Goal: Task Accomplishment & Management: Use online tool/utility

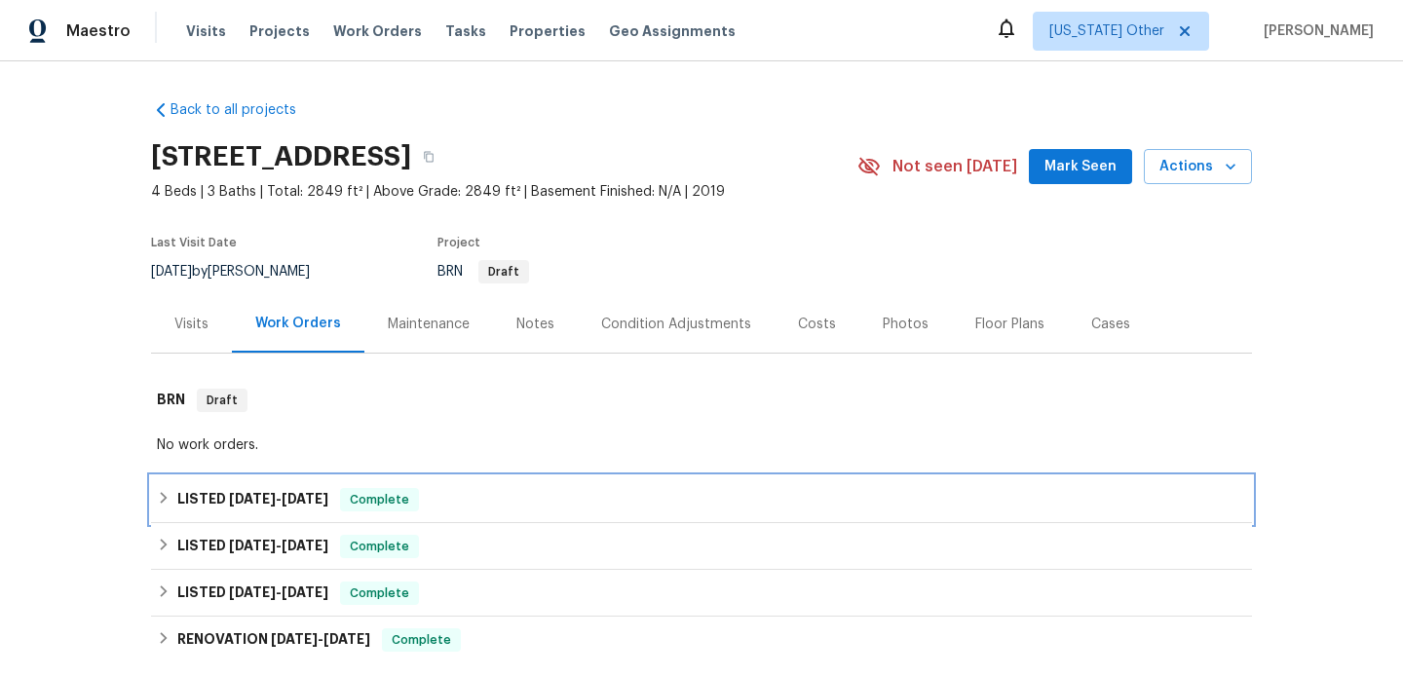
click at [478, 508] on div "LISTED 9/1/25 - 9/12/25 Complete" at bounding box center [701, 499] width 1089 height 23
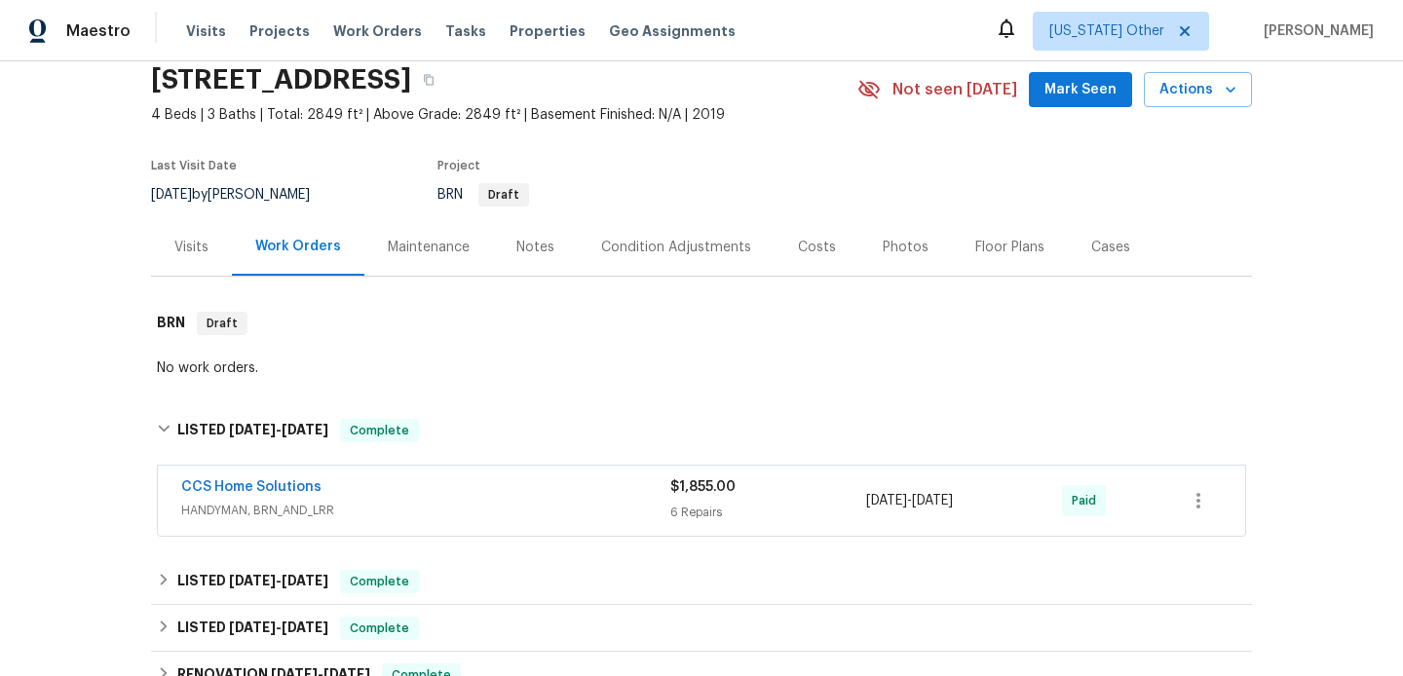
click at [478, 508] on span "HANDYMAN, BRN_AND_LRR" at bounding box center [425, 510] width 489 height 19
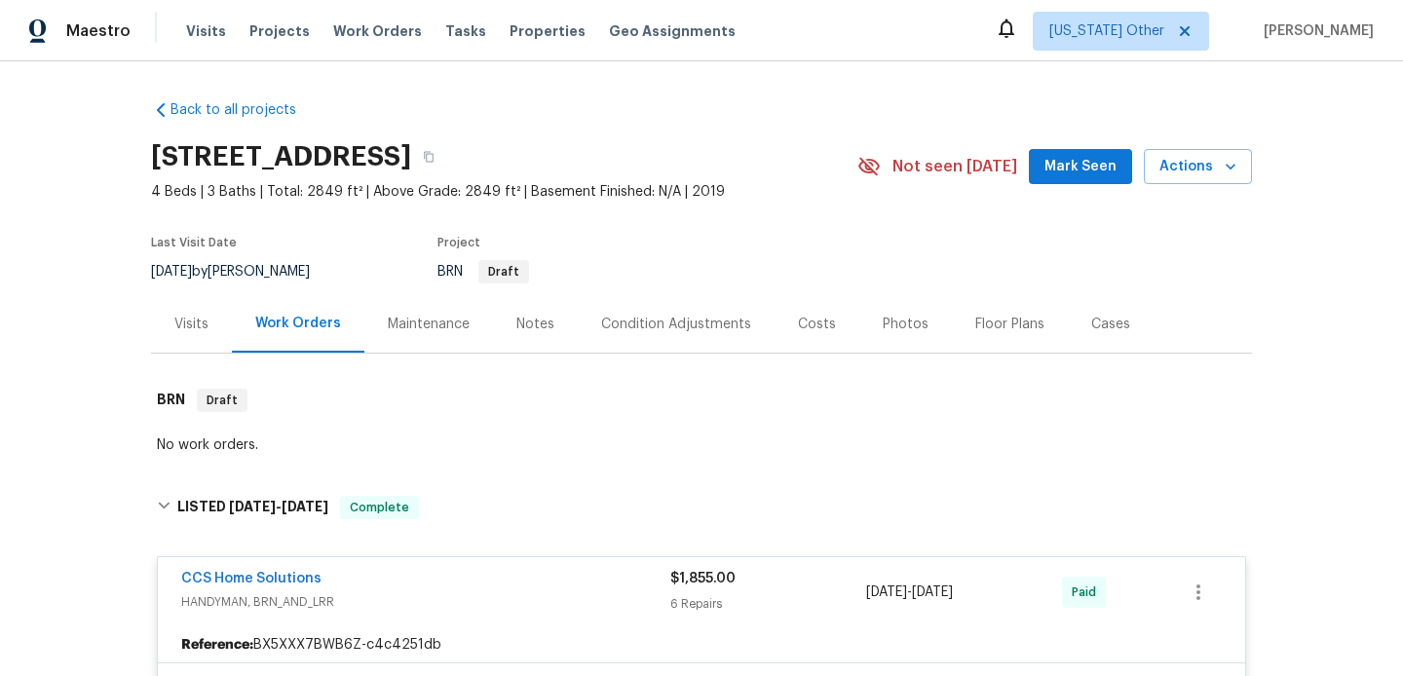
click at [188, 331] on div "Visits" at bounding box center [191, 324] width 34 height 19
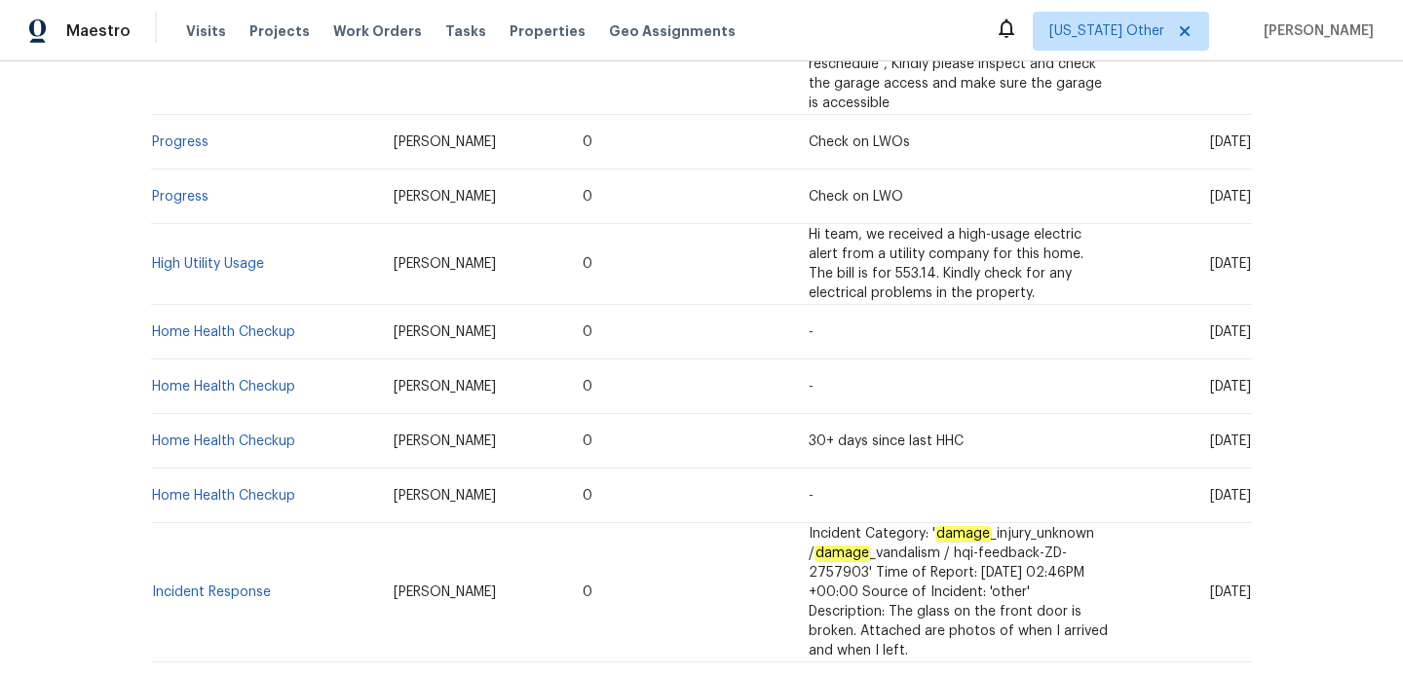
scroll to position [587, 0]
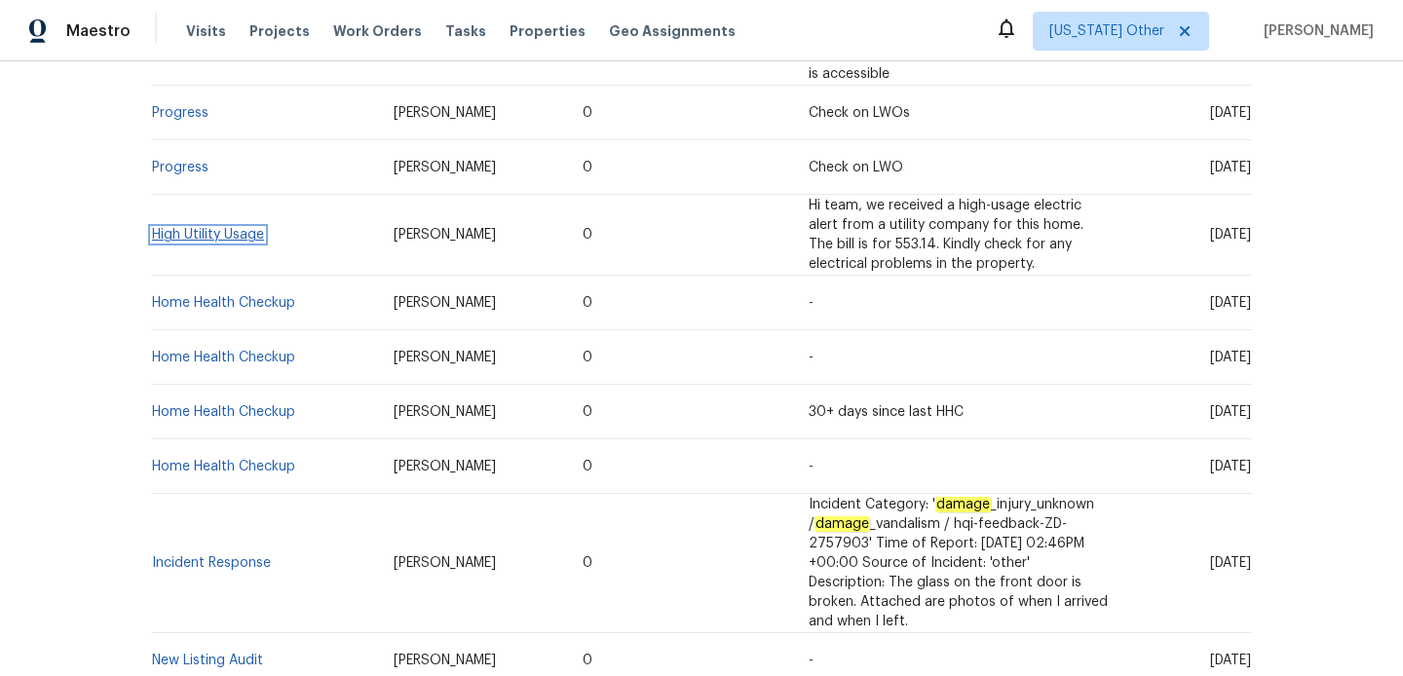
click at [193, 228] on link "High Utility Usage" at bounding box center [208, 235] width 112 height 14
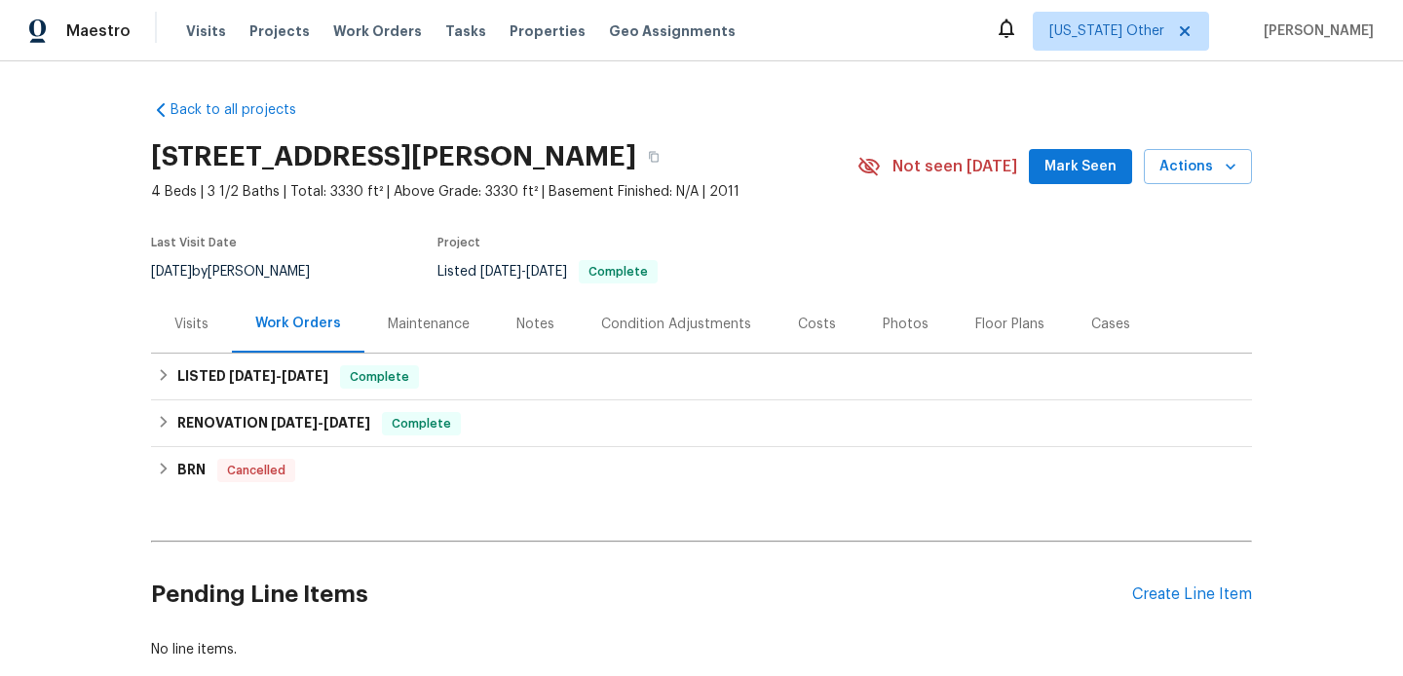
click at [175, 326] on div "Visits" at bounding box center [191, 324] width 34 height 19
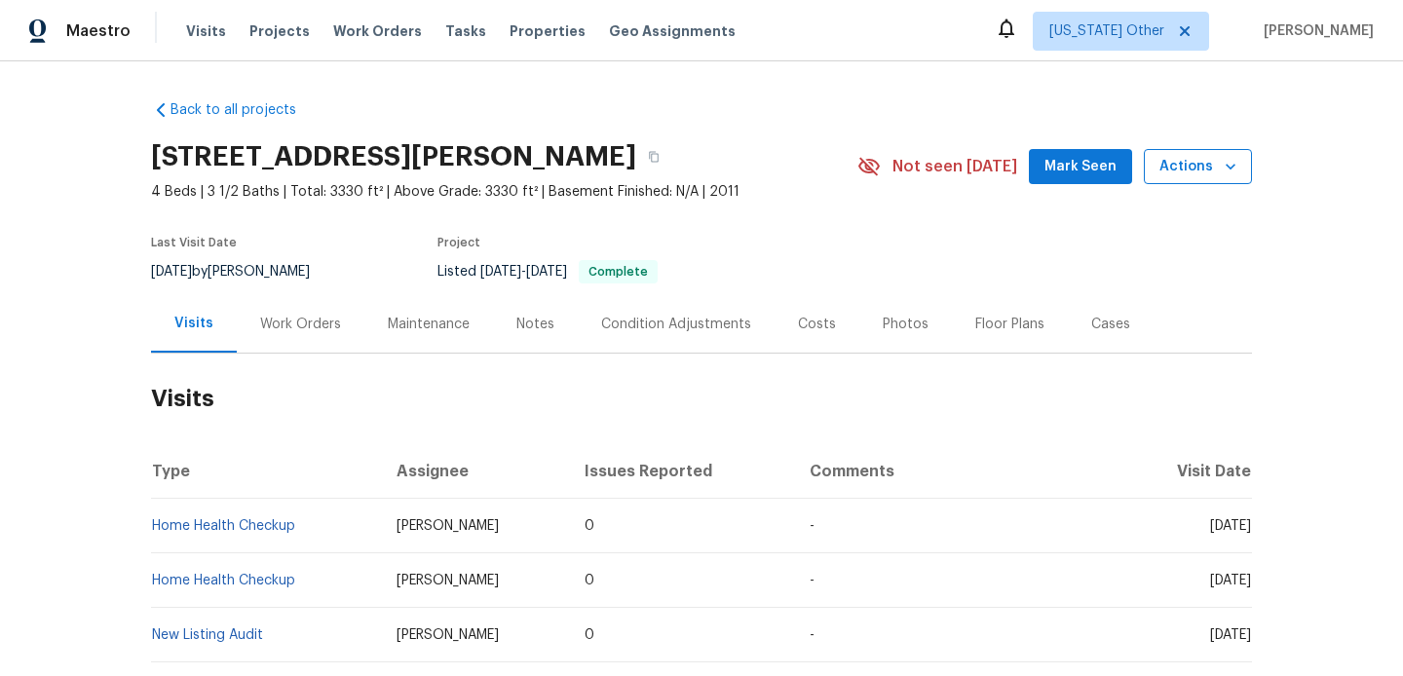
click at [1205, 171] on span "Actions" at bounding box center [1197, 167] width 77 height 24
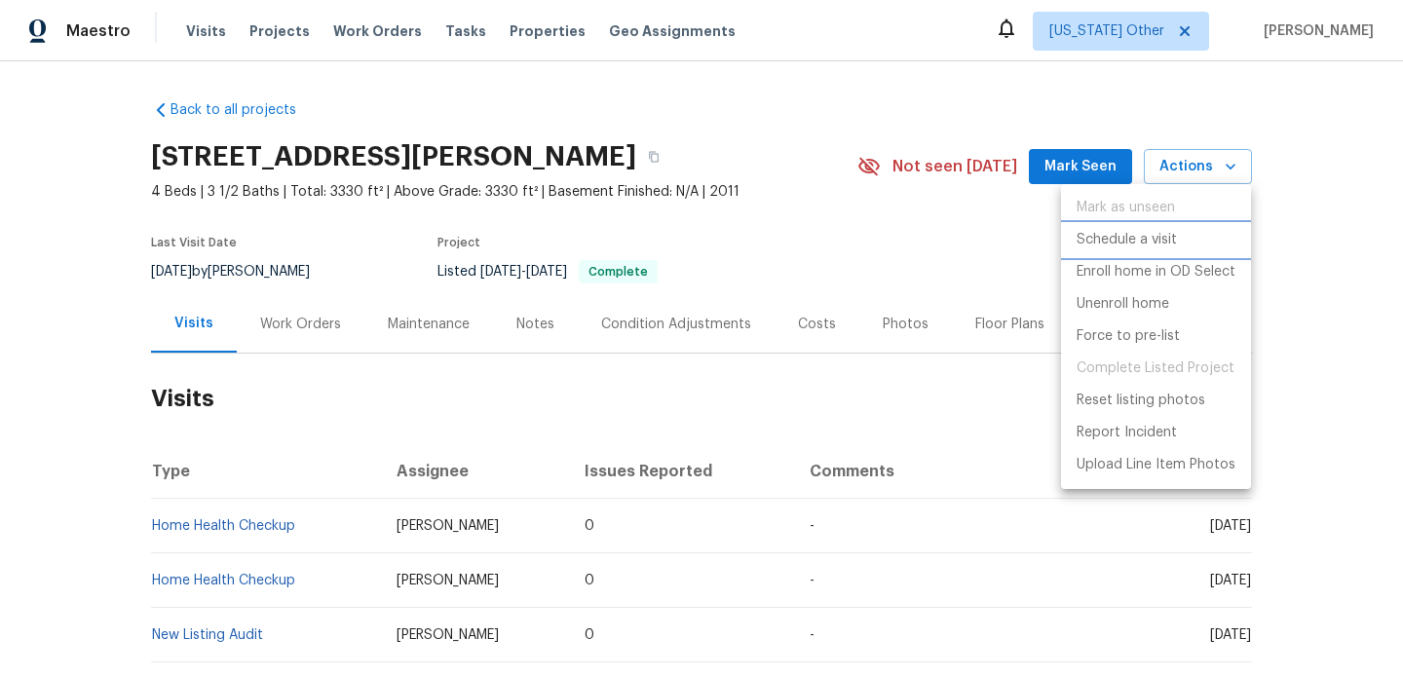
click at [1154, 234] on p "Schedule a visit" at bounding box center [1126, 240] width 100 height 20
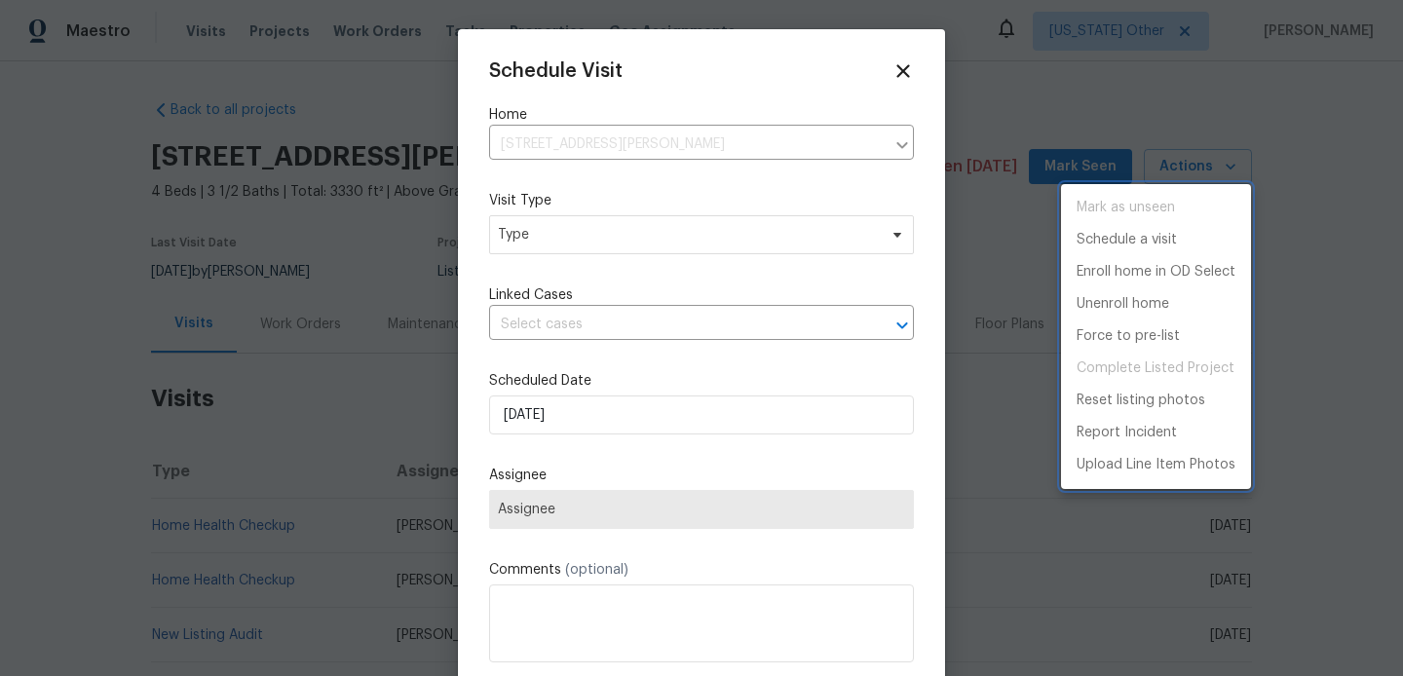
click at [735, 232] on div at bounding box center [701, 338] width 1403 height 676
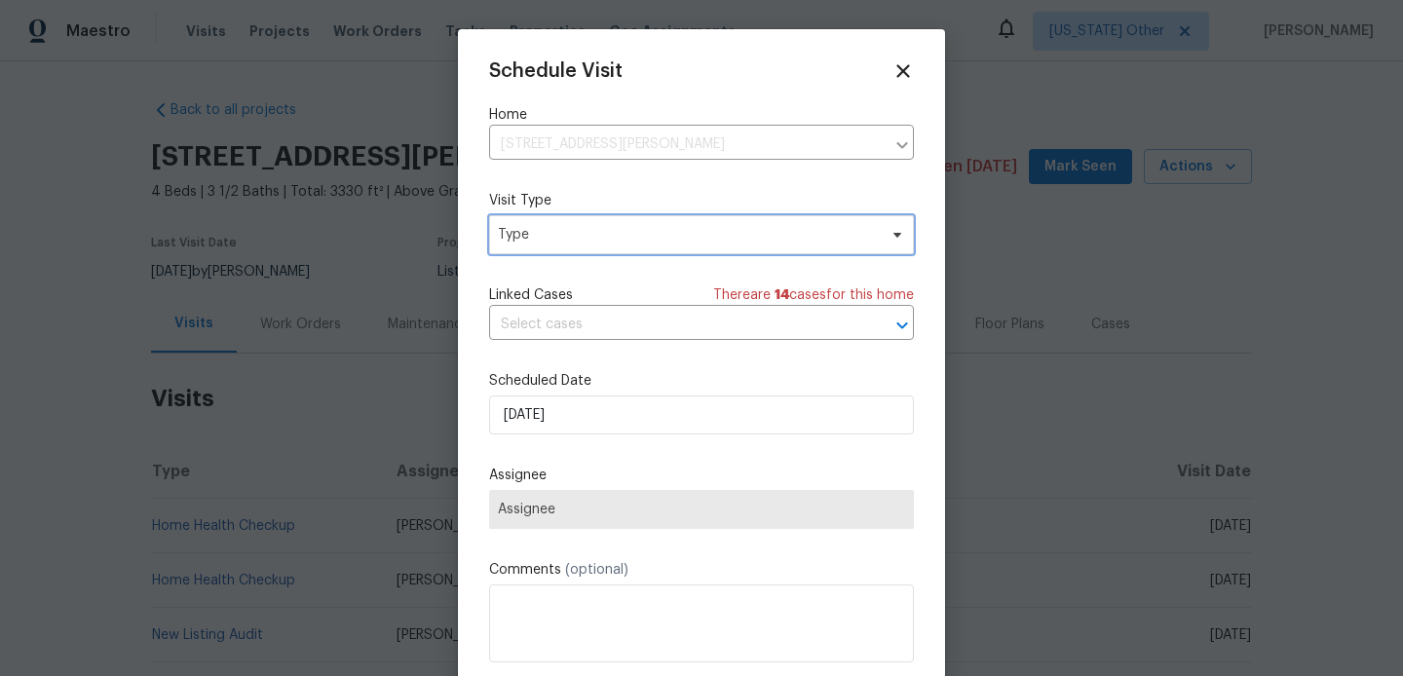
click at [697, 245] on span "Type" at bounding box center [687, 234] width 379 height 19
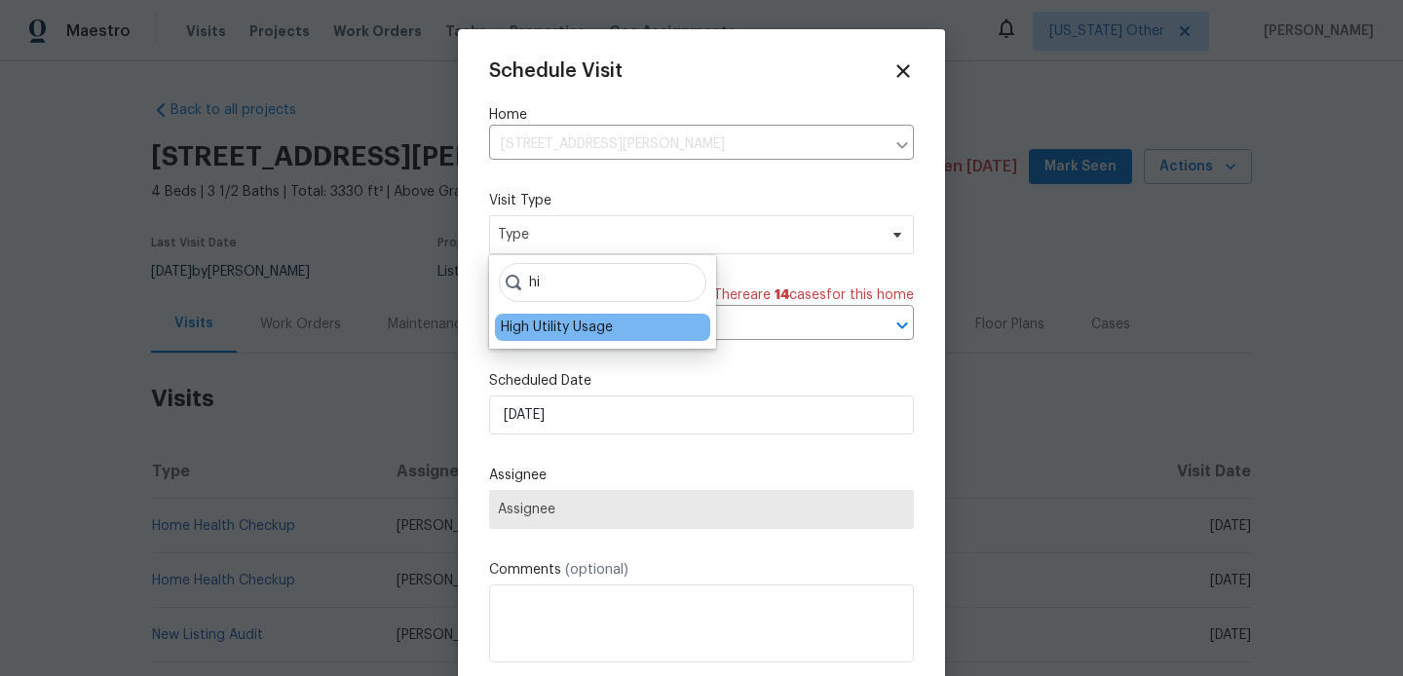
type input "hi"
click at [626, 317] on div "High Utility Usage" at bounding box center [602, 327] width 215 height 27
click at [601, 320] on div "High Utility Usage" at bounding box center [557, 327] width 112 height 19
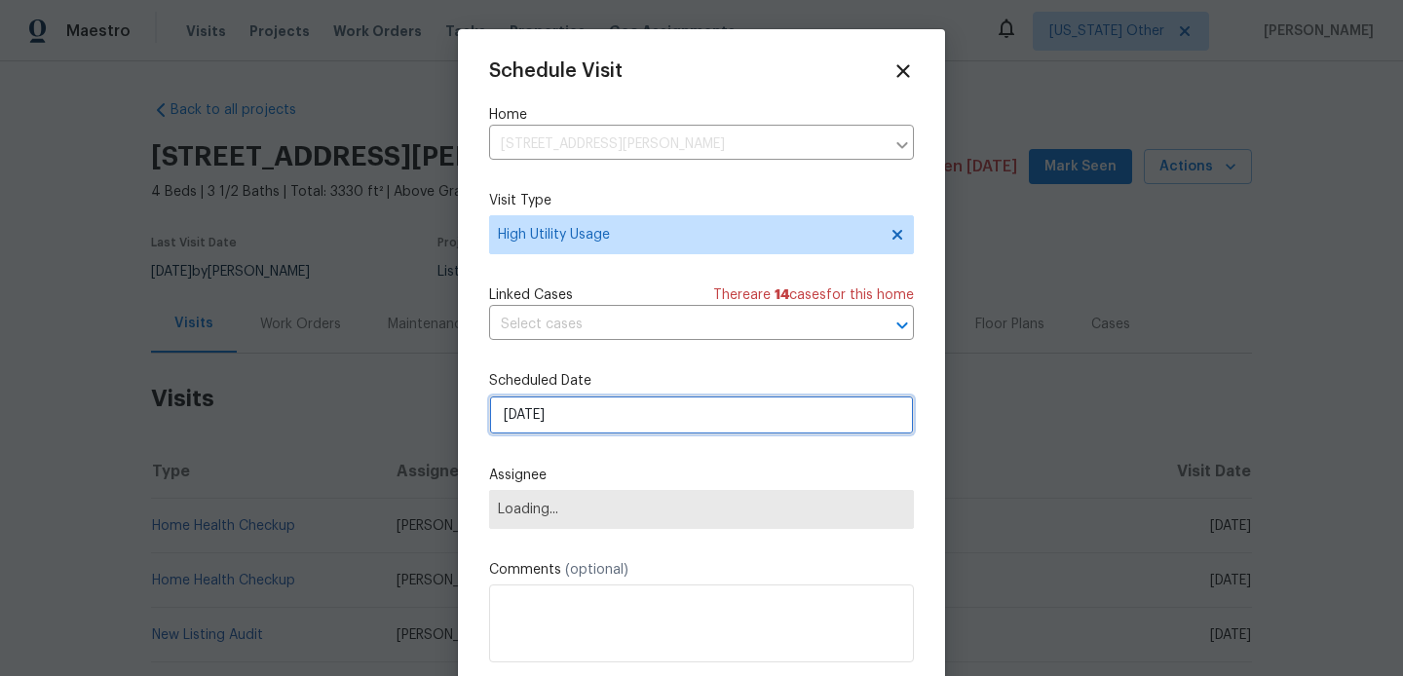
click at [568, 433] on input "07/10/2025" at bounding box center [701, 414] width 425 height 39
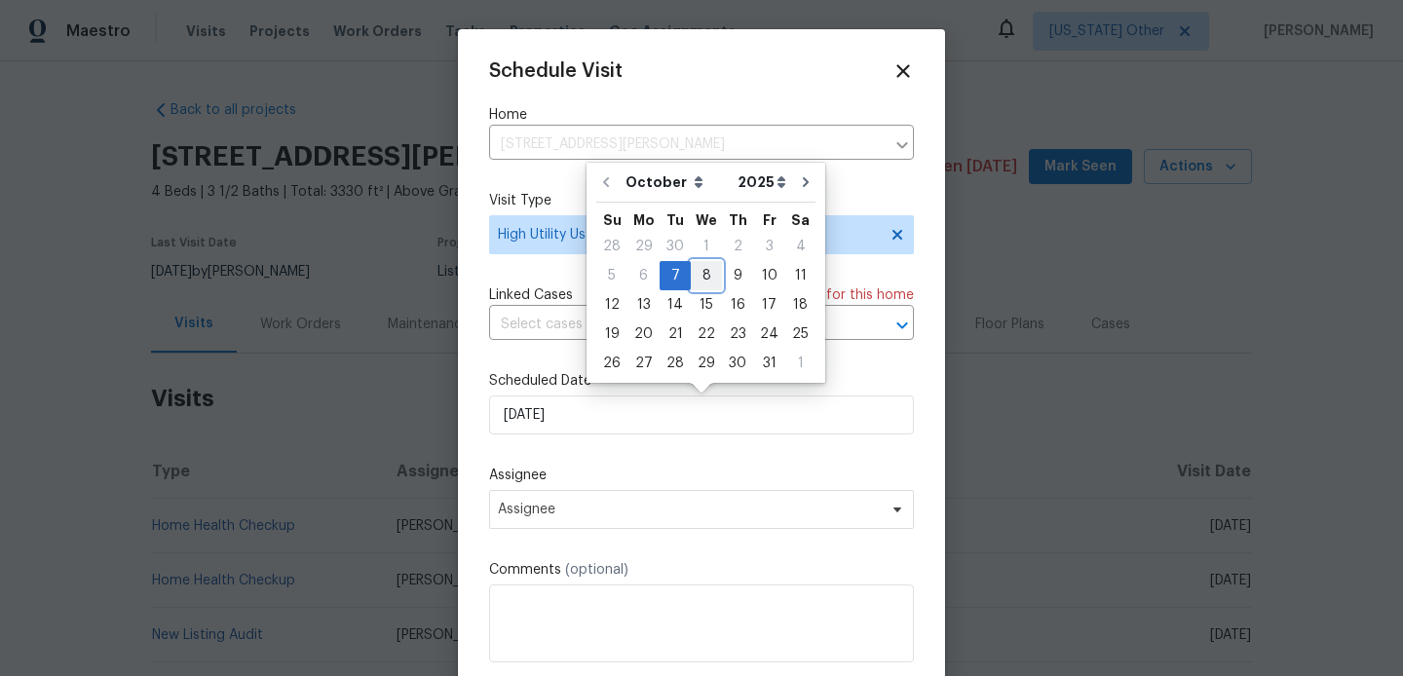
click at [713, 279] on div "8" at bounding box center [706, 275] width 31 height 27
type input "08/10/2025"
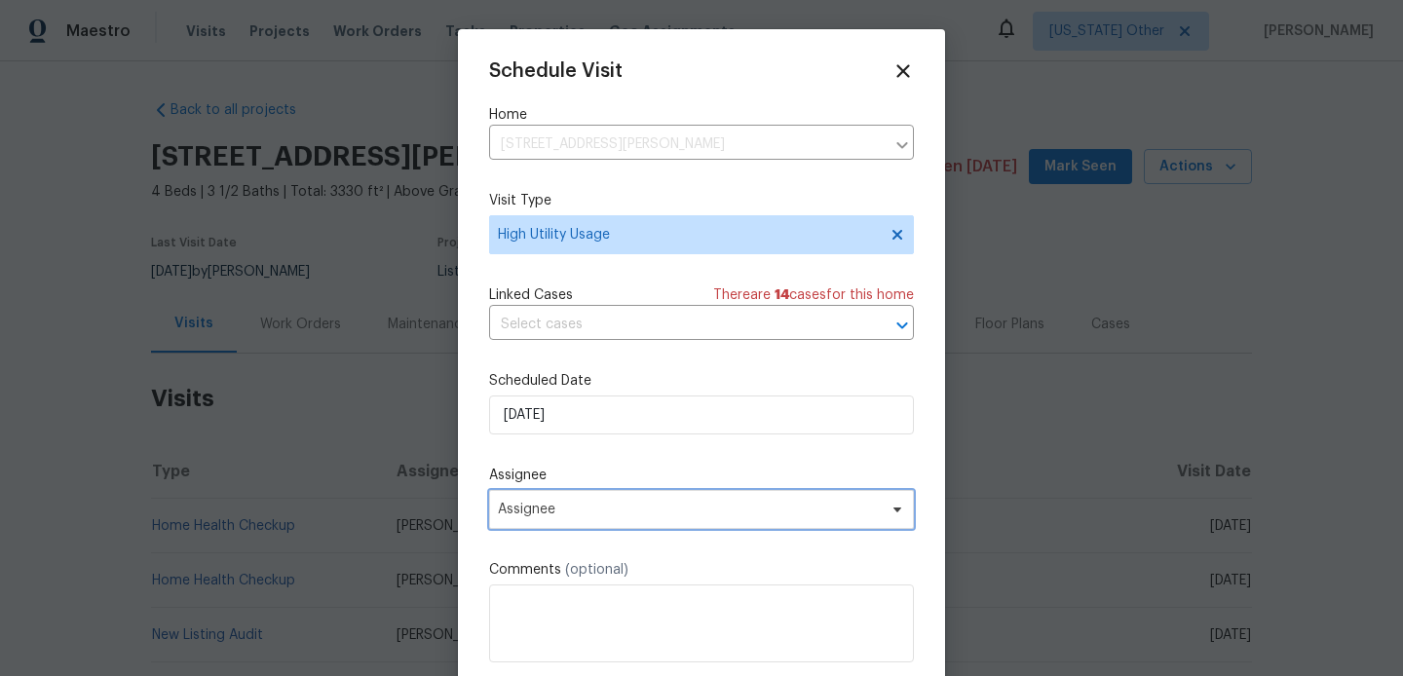
click at [610, 522] on span "Assignee" at bounding box center [701, 509] width 425 height 39
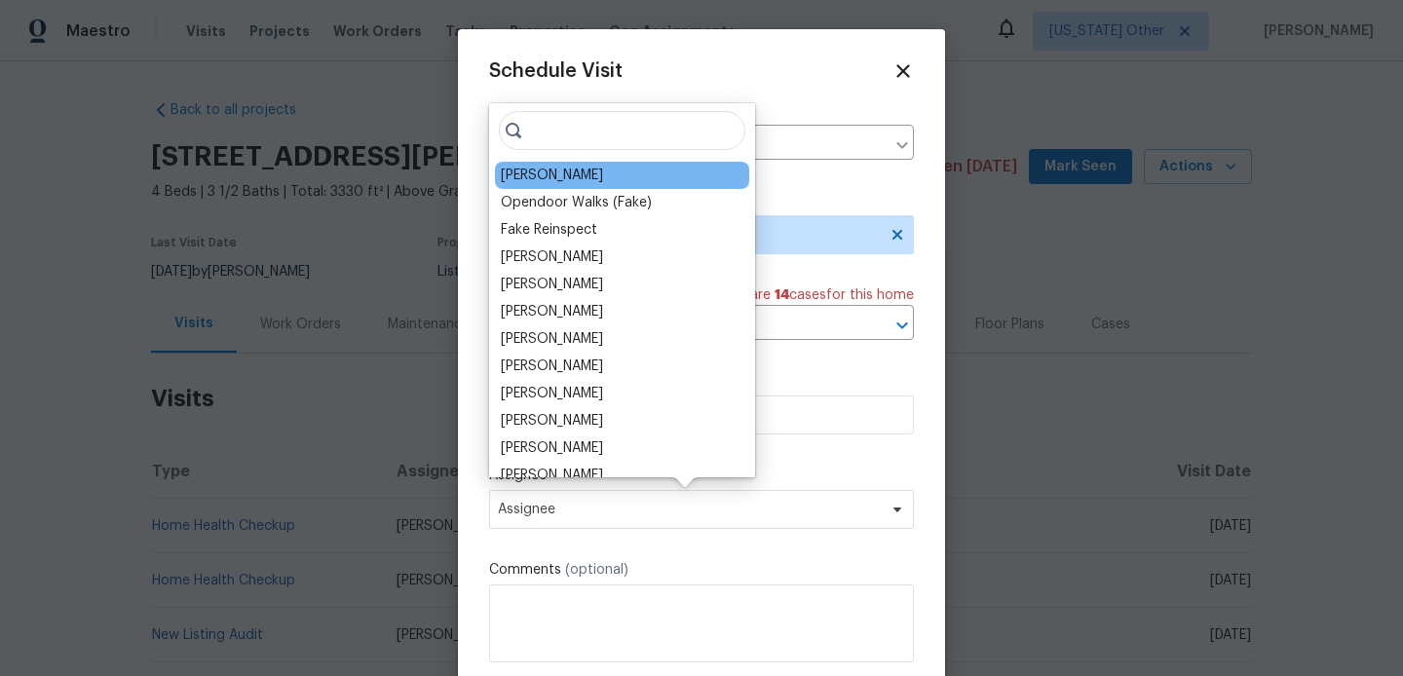
click at [569, 179] on div "Alicia Anices" at bounding box center [552, 175] width 102 height 19
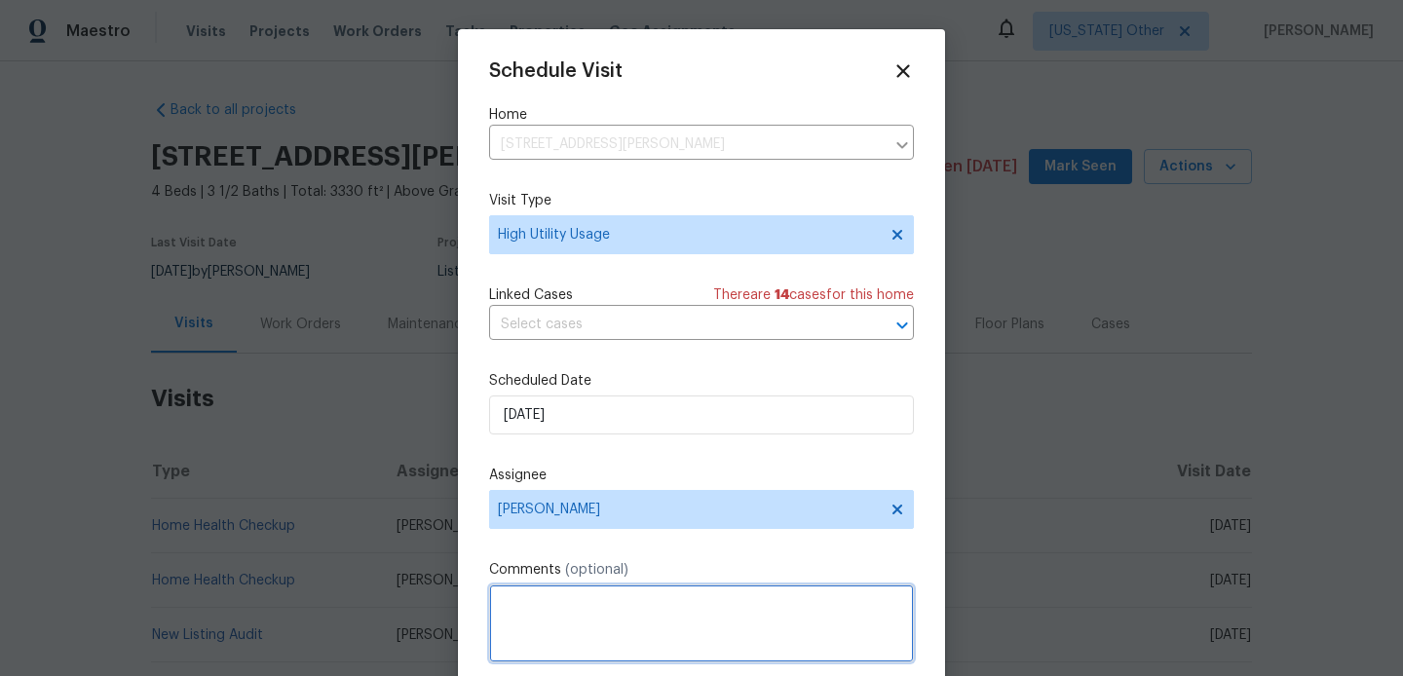
click at [558, 614] on textarea at bounding box center [701, 623] width 425 height 78
paste textarea "Hi team, we received a high-usage electric alert from a utility company for thi…"
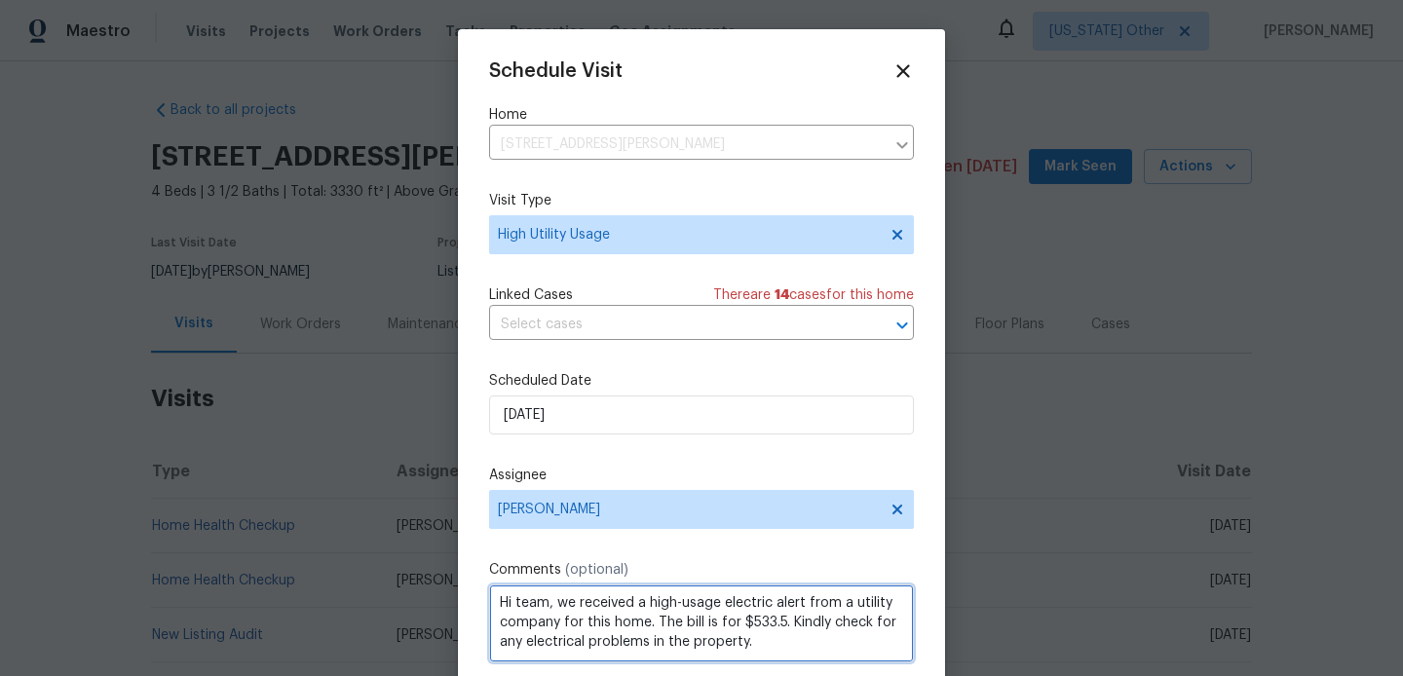
scroll to position [35, 0]
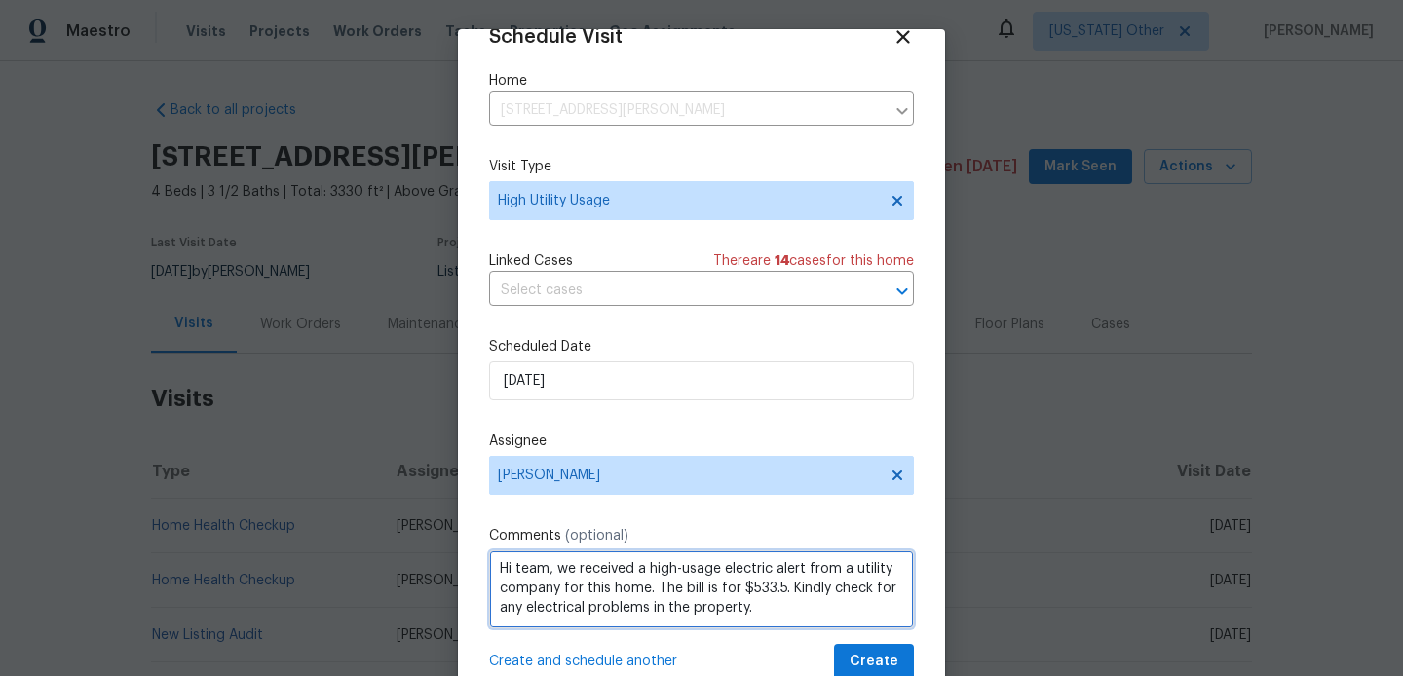
type textarea "Hi team, we received a high-usage electric alert from a utility company for thi…"
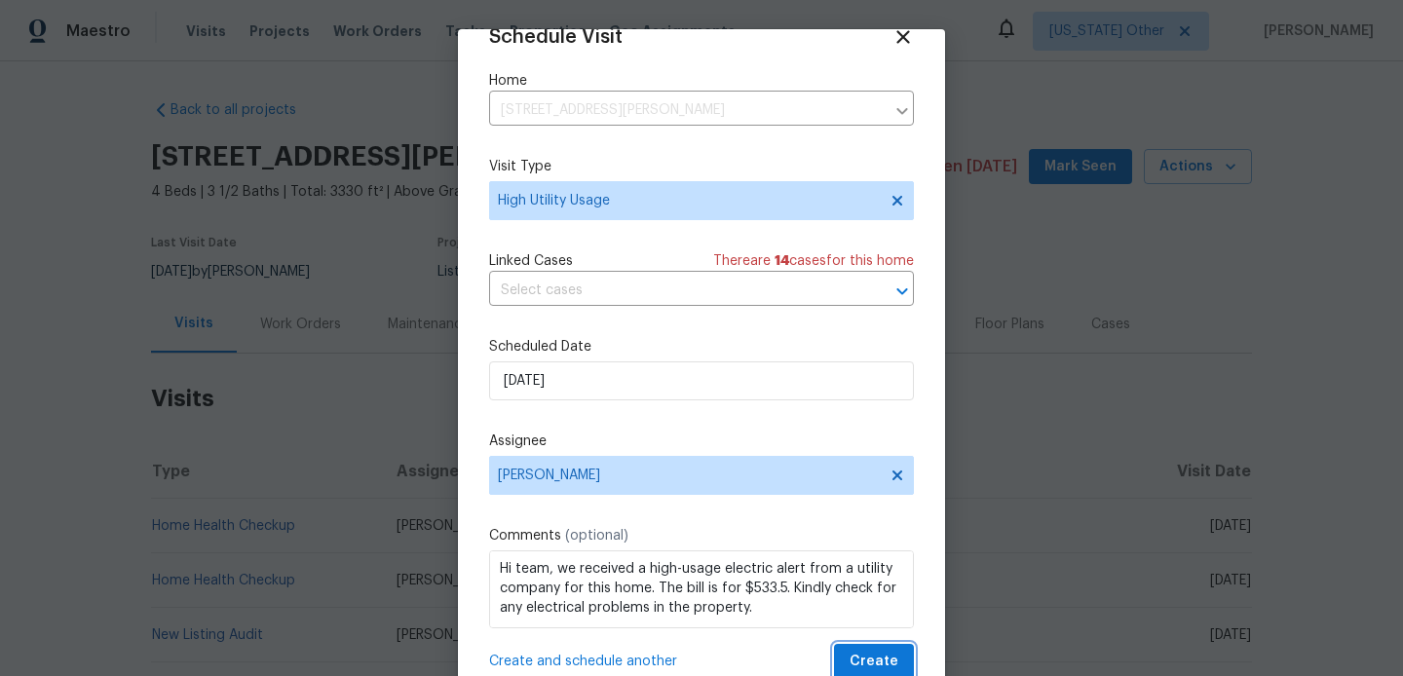
click at [857, 661] on span "Create" at bounding box center [873, 662] width 49 height 24
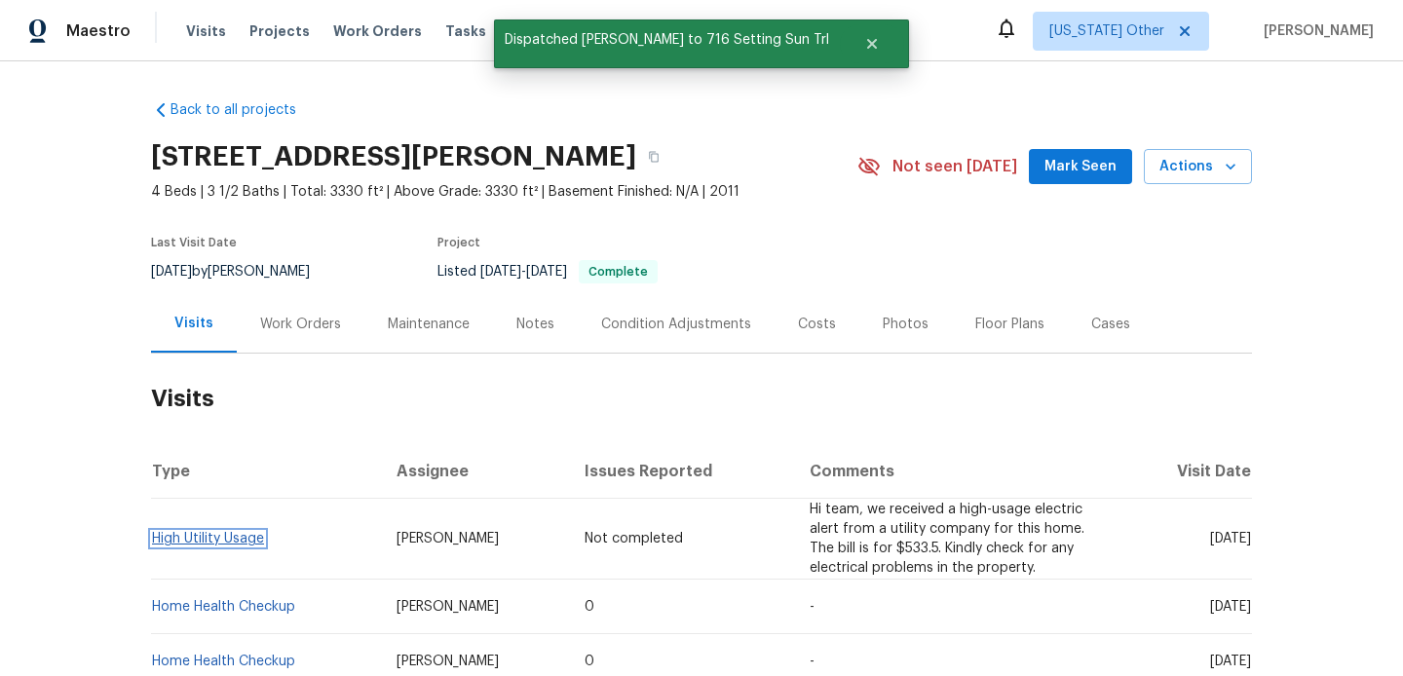
click at [255, 537] on link "High Utility Usage" at bounding box center [208, 539] width 112 height 14
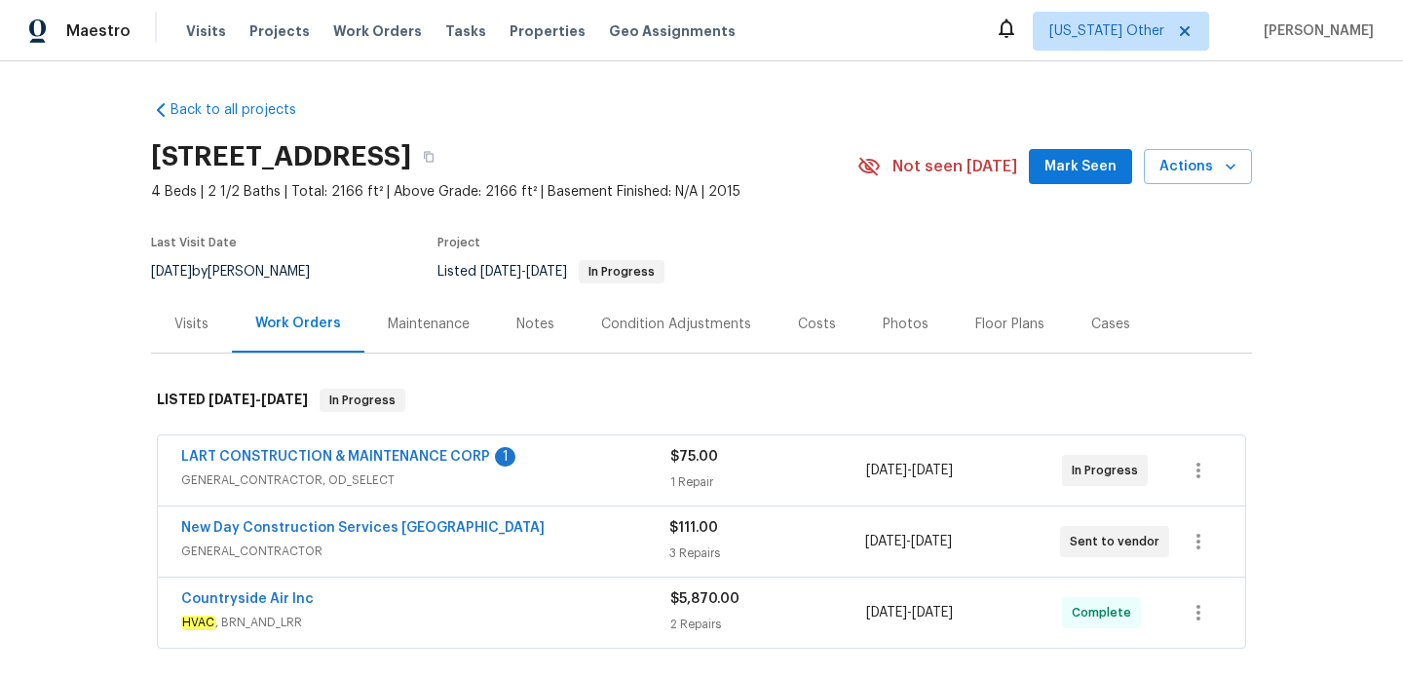
scroll to position [73, 0]
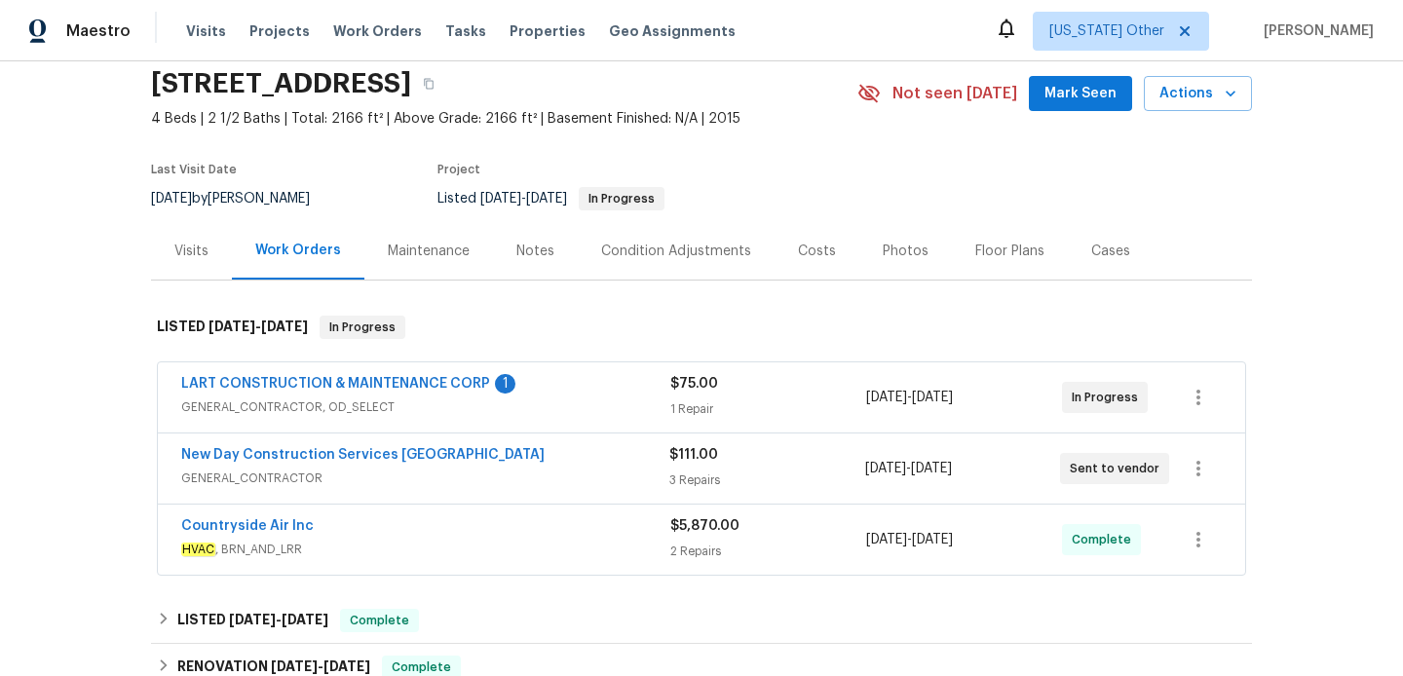
click at [533, 410] on span "GENERAL_CONTRACTOR, OD_SELECT" at bounding box center [425, 406] width 489 height 19
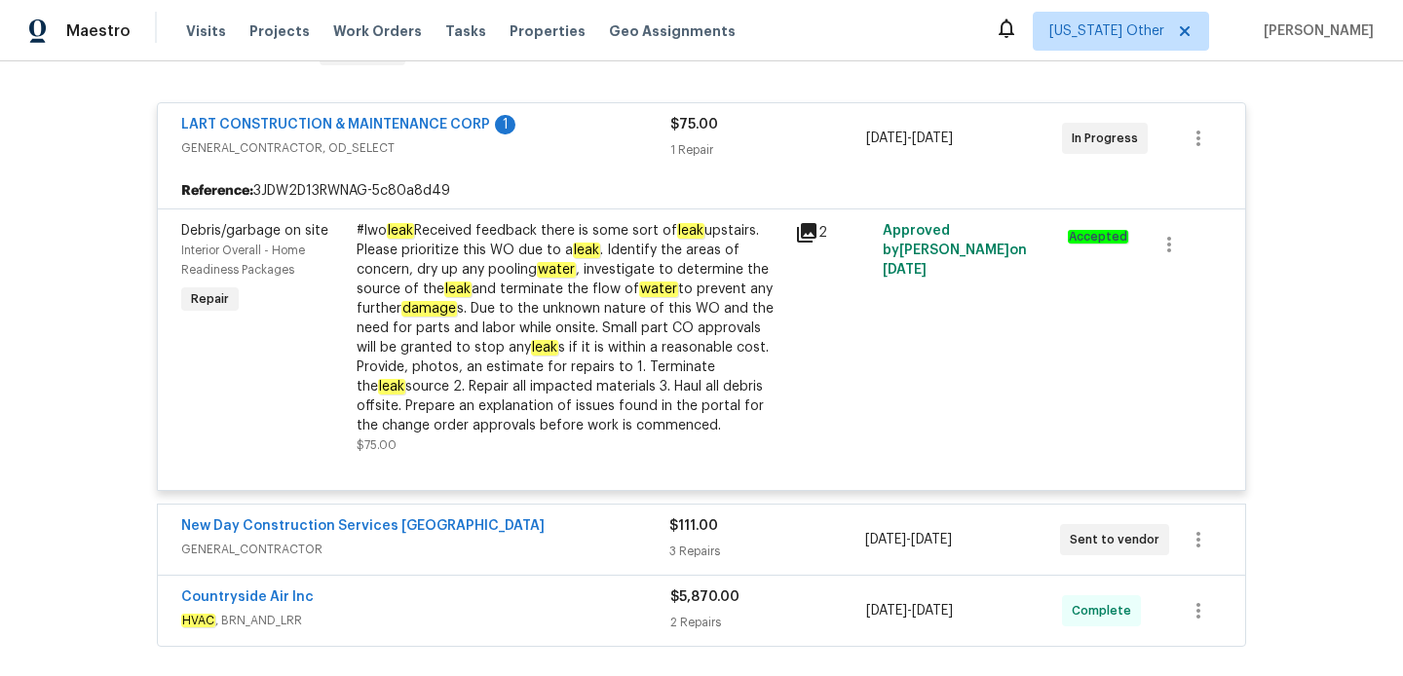
scroll to position [415, 0]
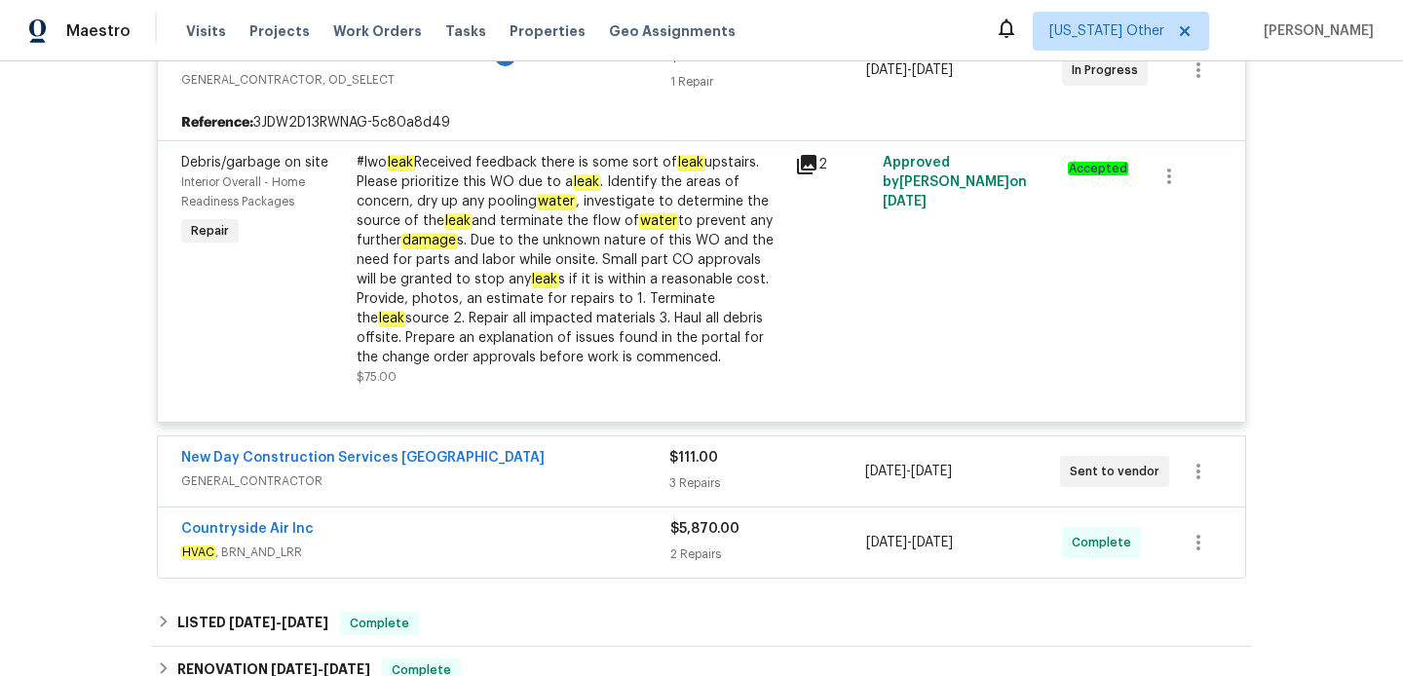
click at [534, 475] on span "GENERAL_CONTRACTOR" at bounding box center [425, 480] width 488 height 19
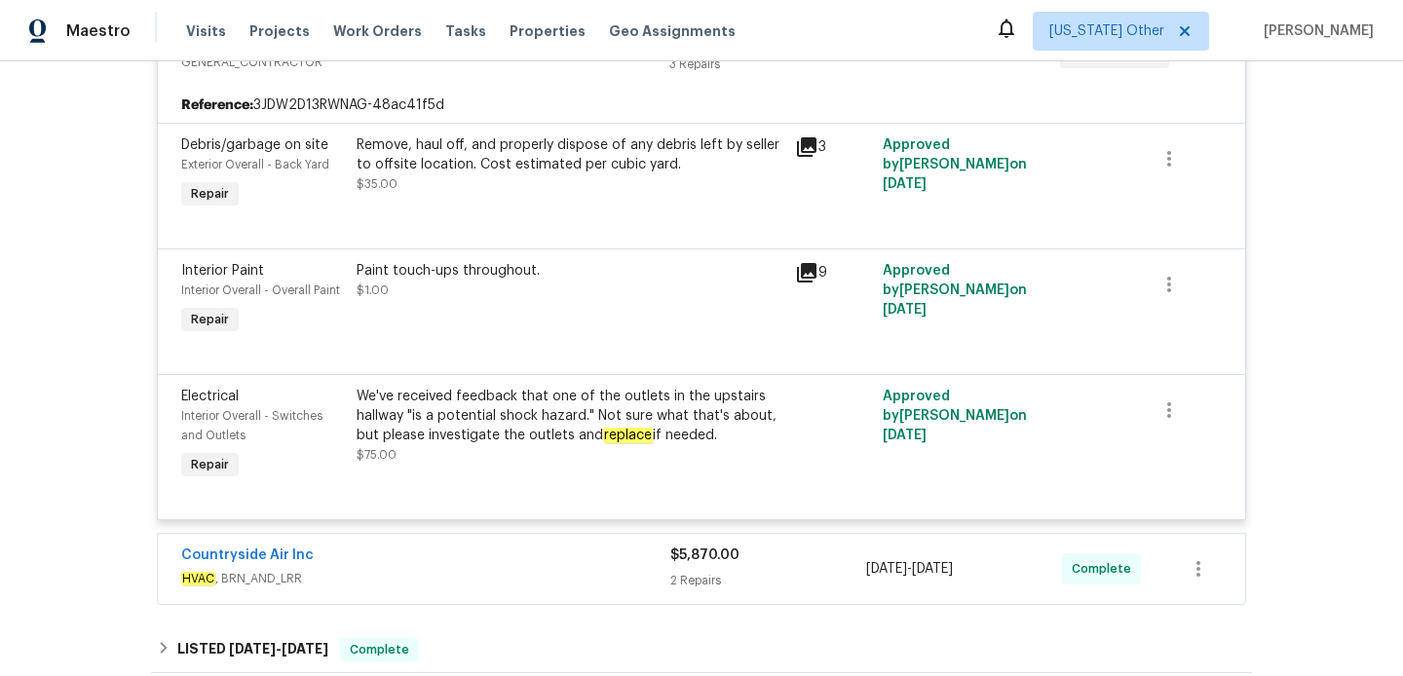
scroll to position [1016, 0]
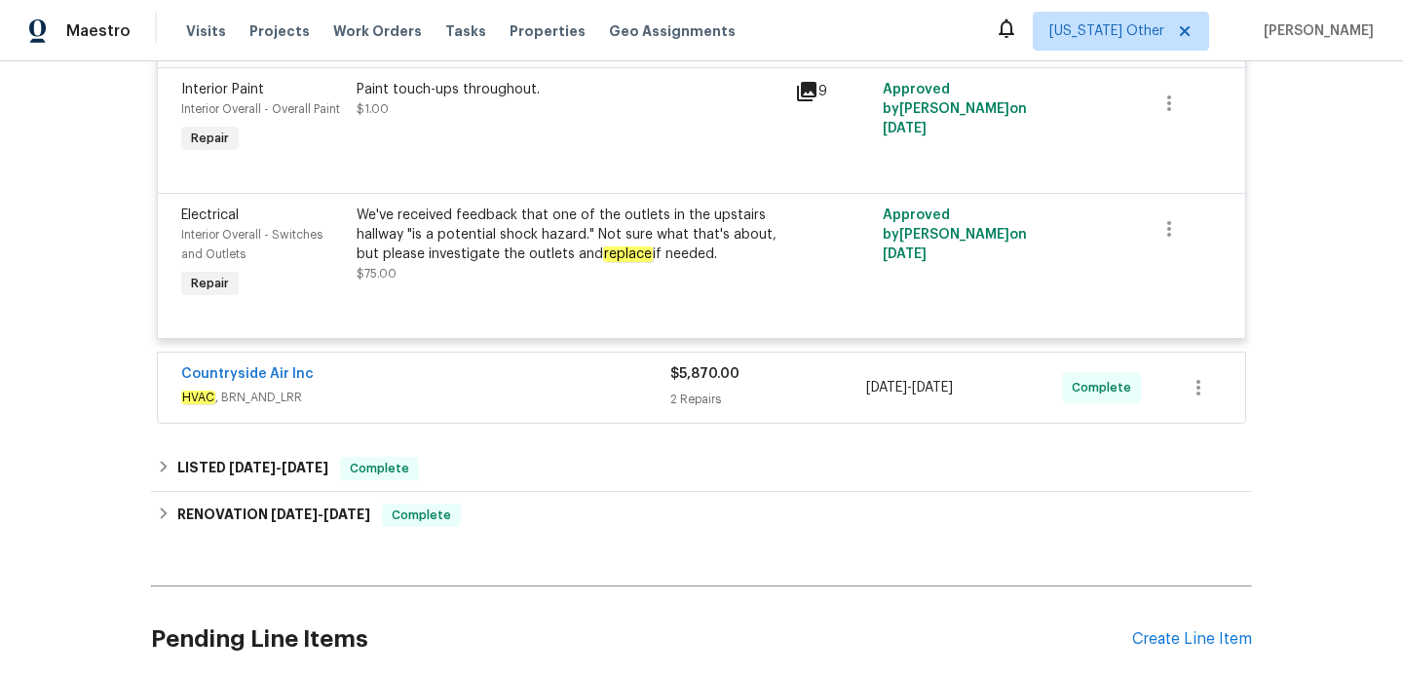
click at [555, 406] on span "HVAC , BRN_AND_LRR" at bounding box center [425, 397] width 489 height 19
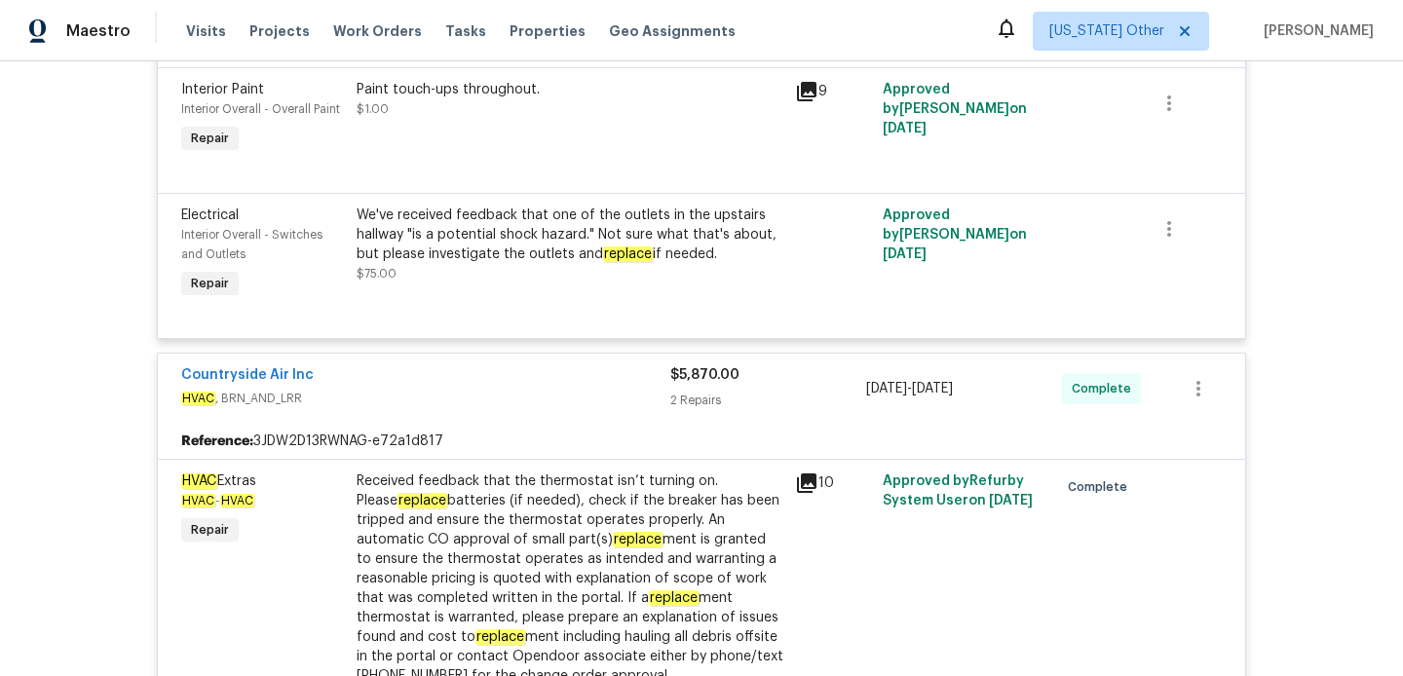
click at [286, 369] on span "Countryside Air Inc" at bounding box center [247, 374] width 132 height 19
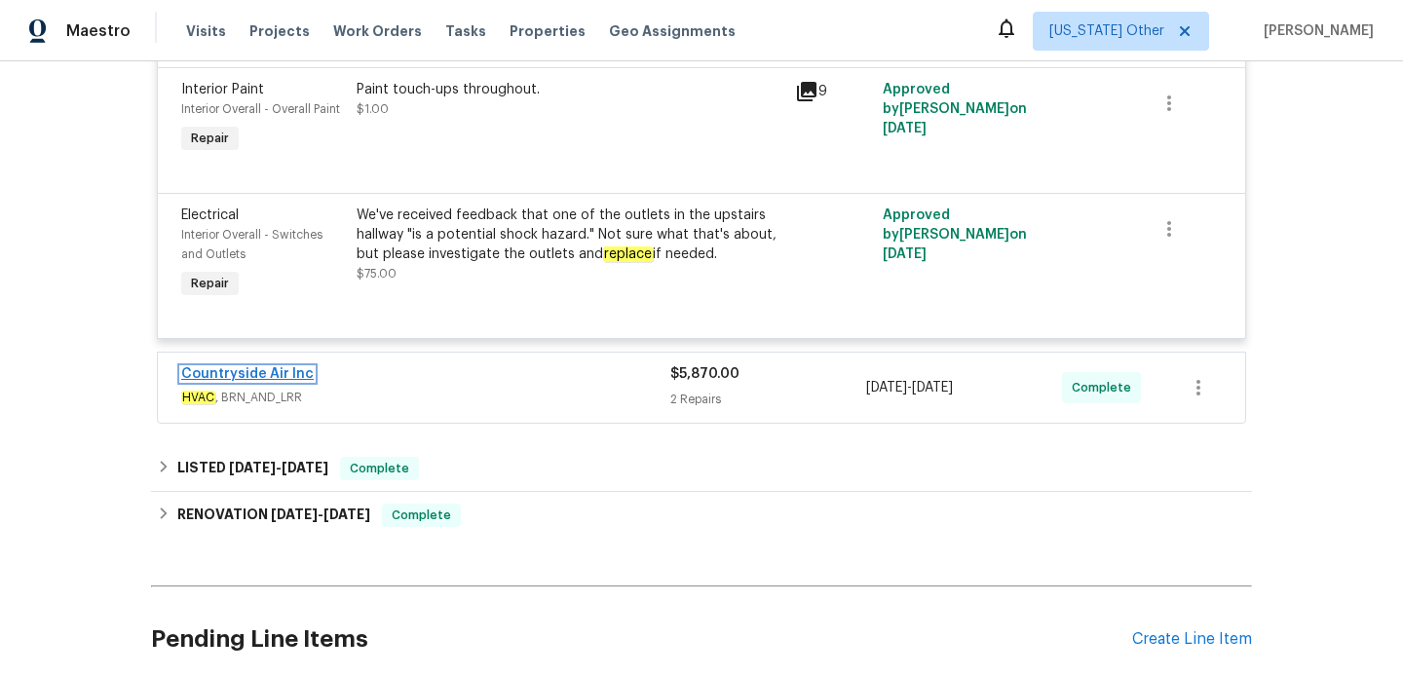
click at [282, 375] on link "Countryside Air Inc" at bounding box center [247, 374] width 132 height 14
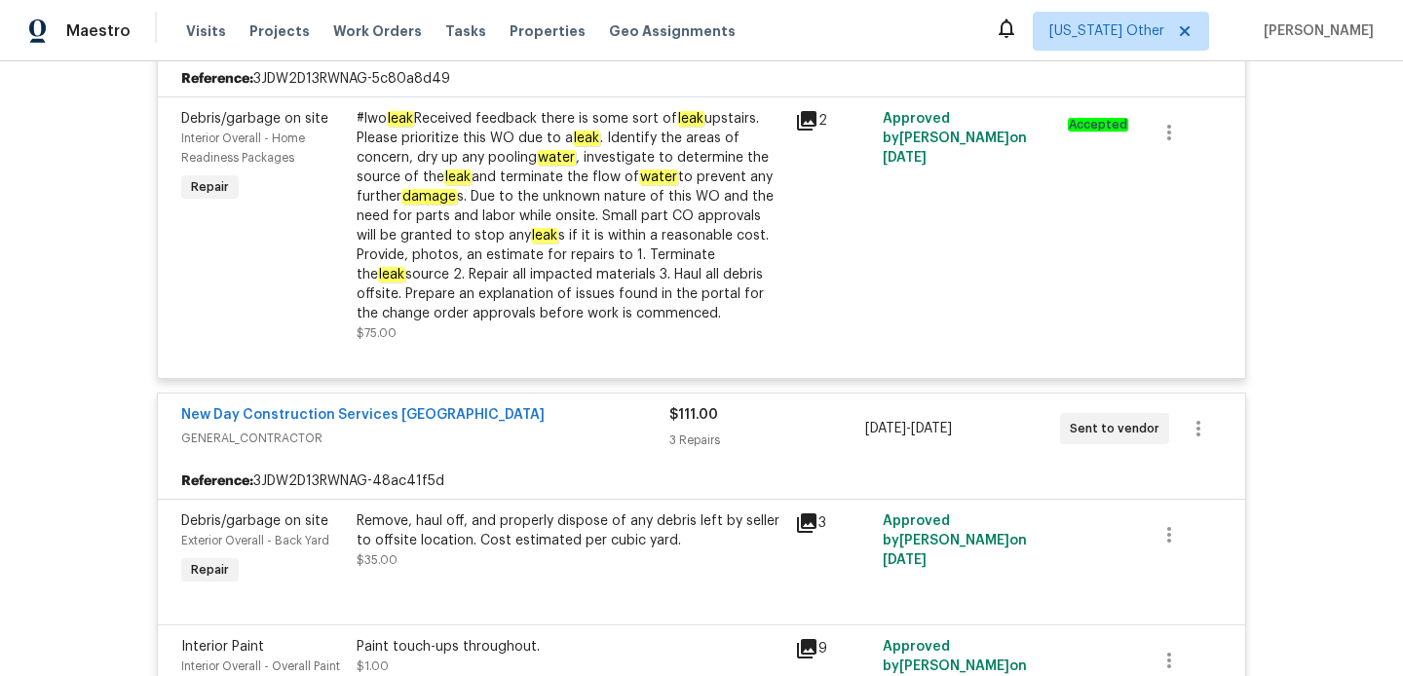
scroll to position [0, 0]
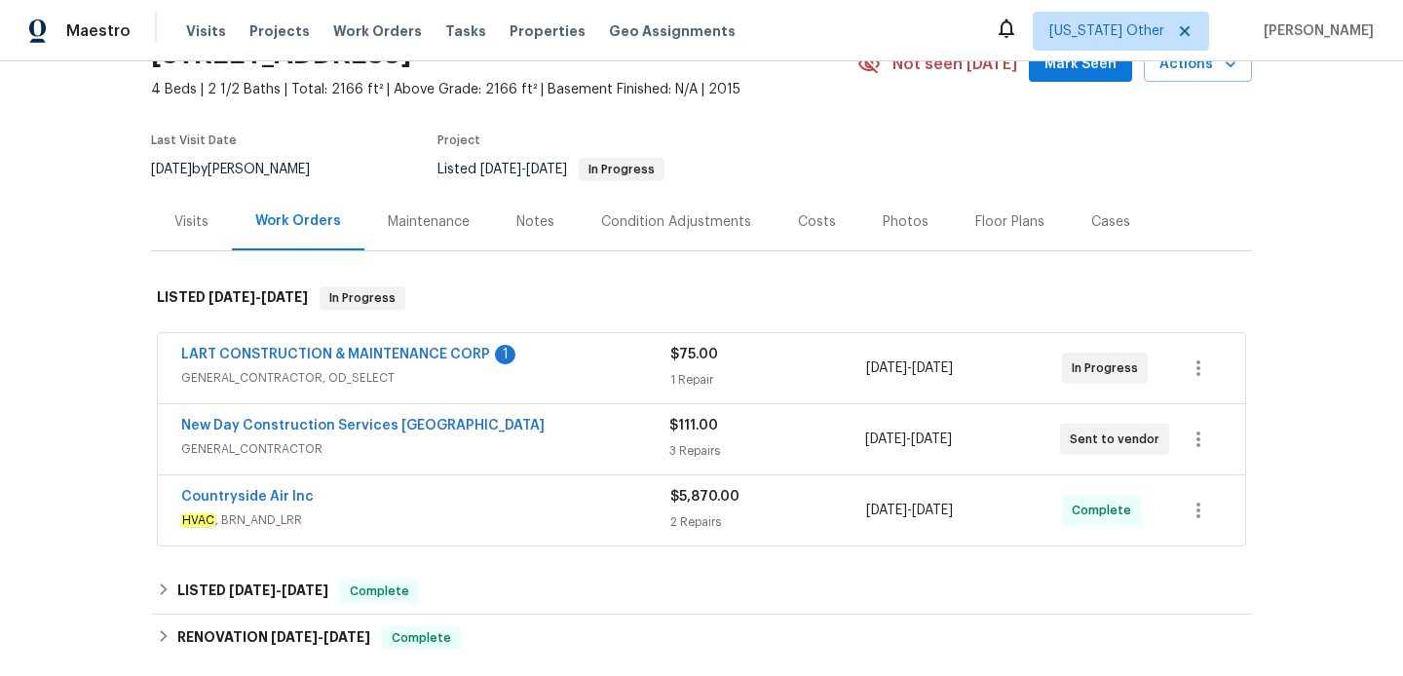
scroll to position [159, 0]
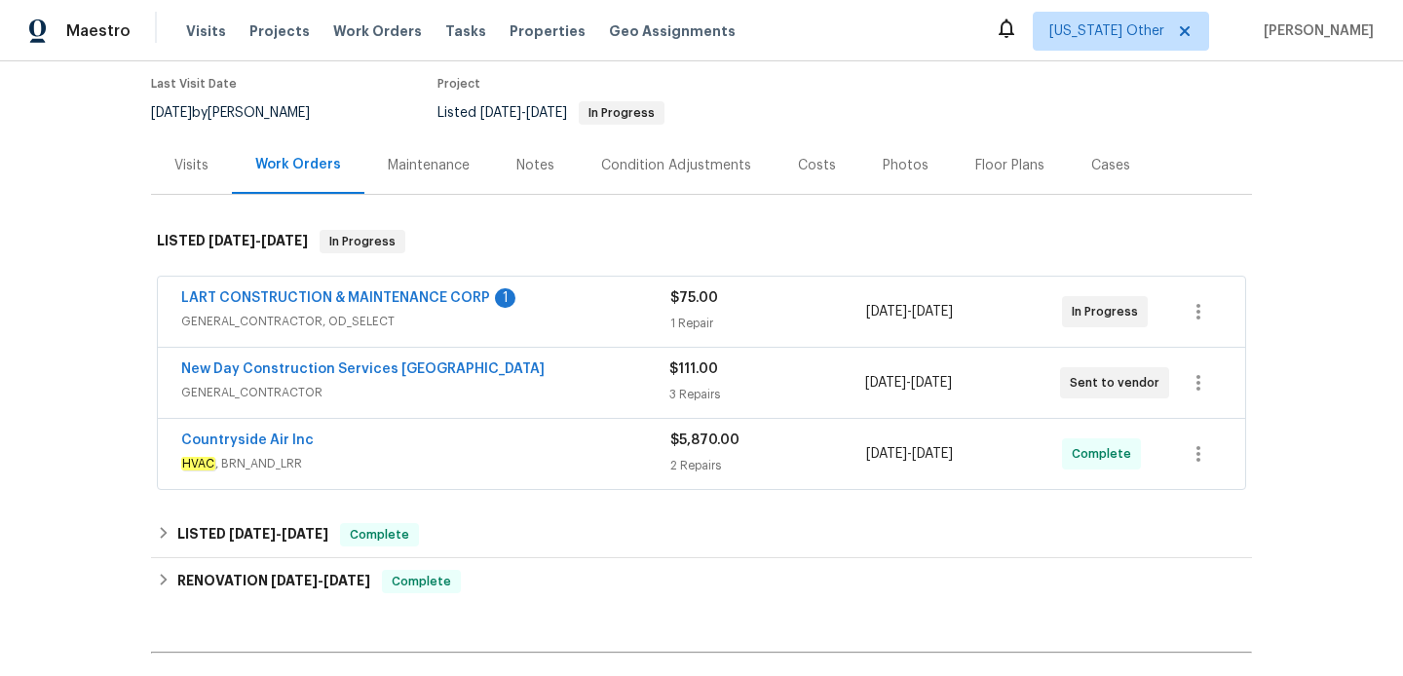
click at [562, 447] on div "Countryside Air Inc" at bounding box center [425, 442] width 489 height 23
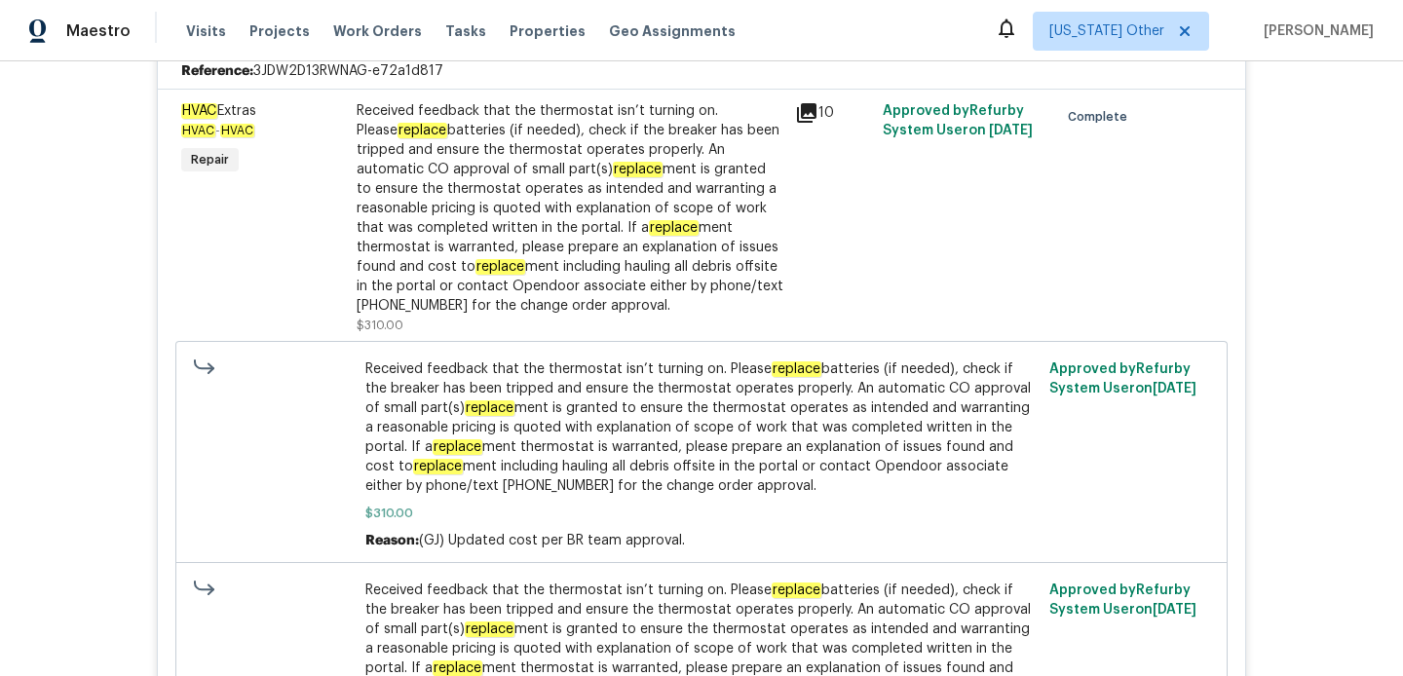
scroll to position [466, 0]
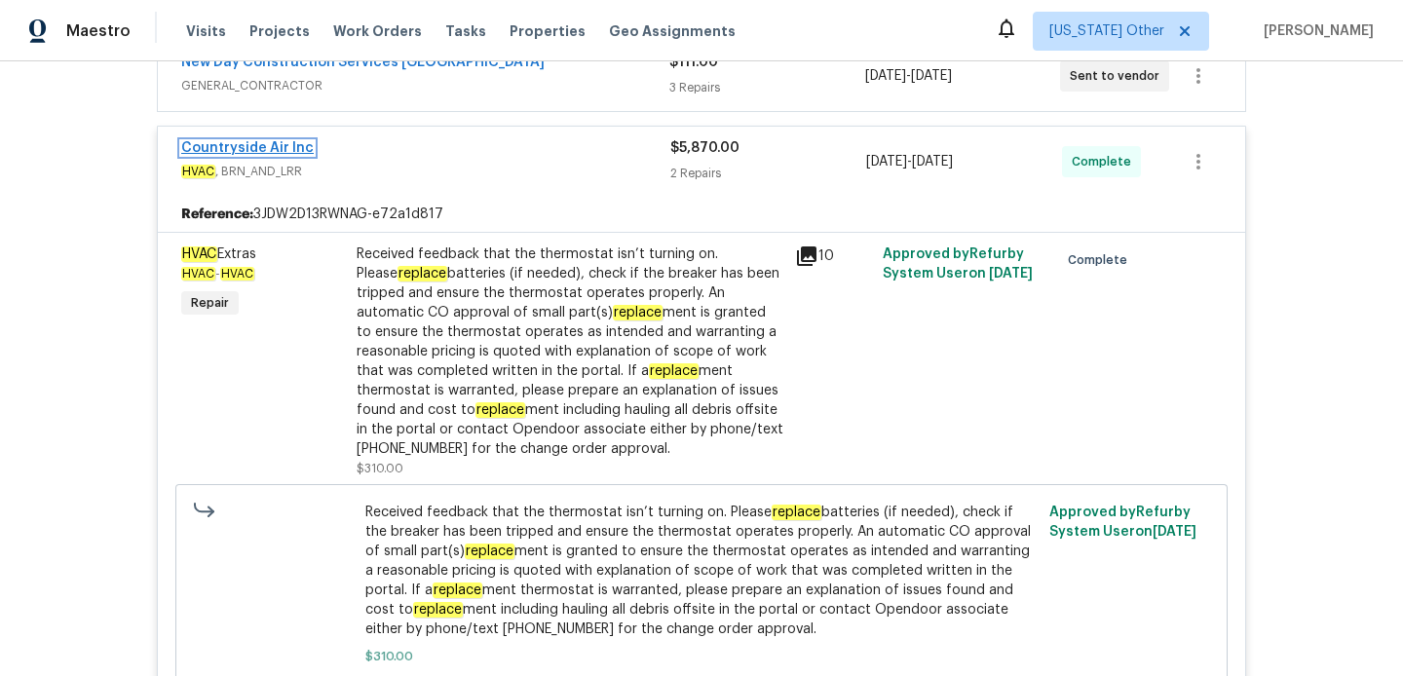
click at [273, 149] on link "Countryside Air Inc" at bounding box center [247, 148] width 132 height 14
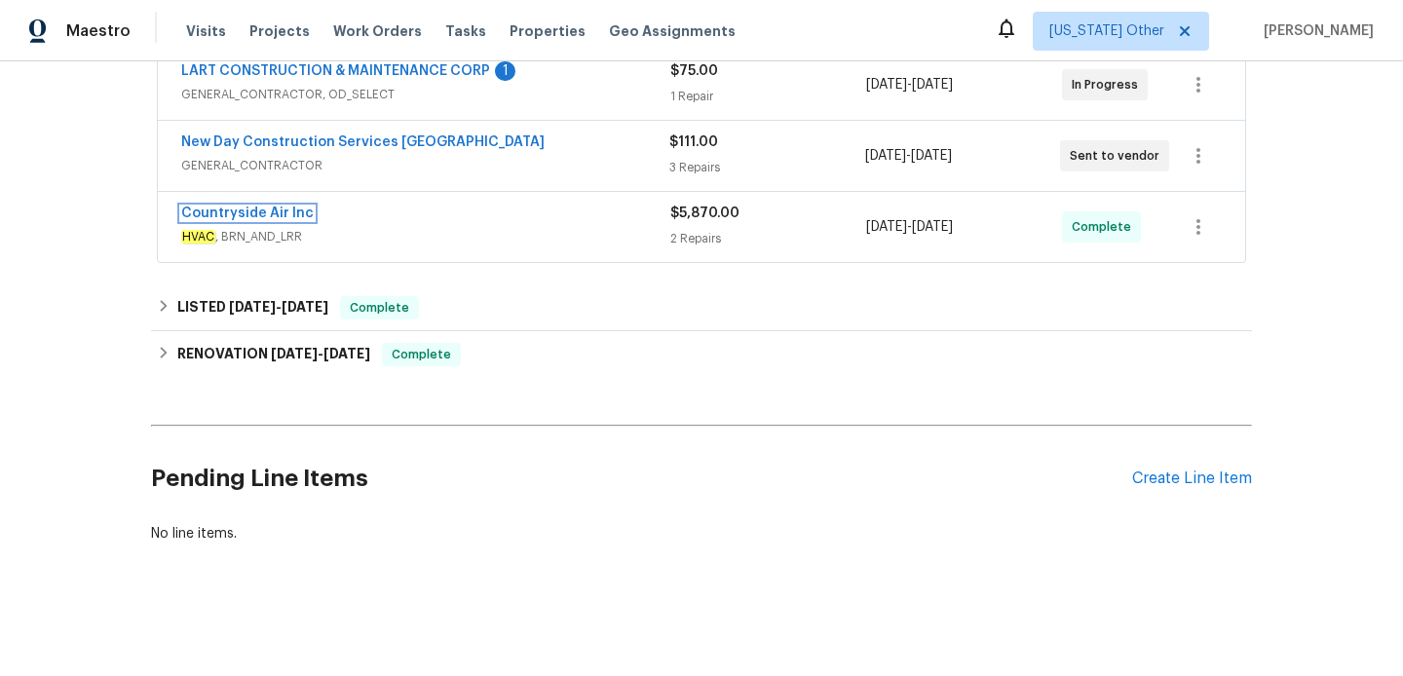
scroll to position [386, 0]
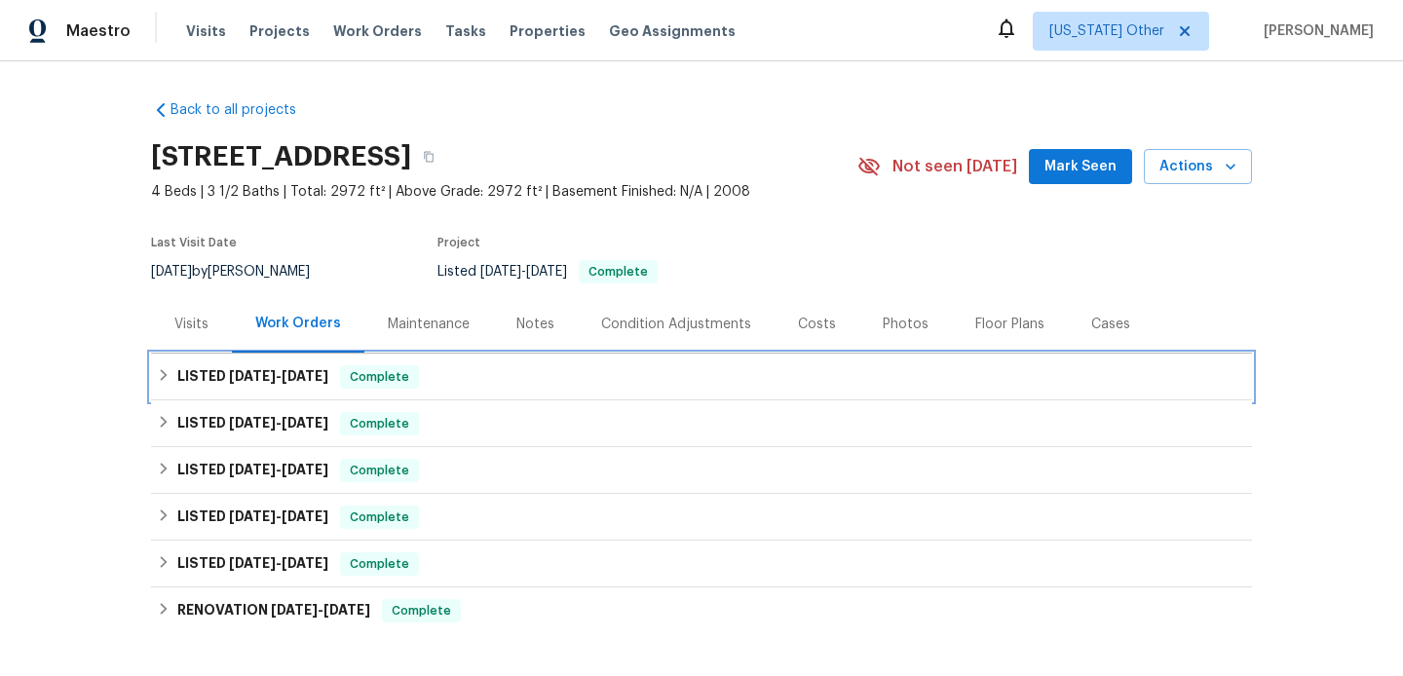
click at [632, 371] on div "LISTED 9/9/25 - 9/19/25 Complete" at bounding box center [701, 376] width 1089 height 23
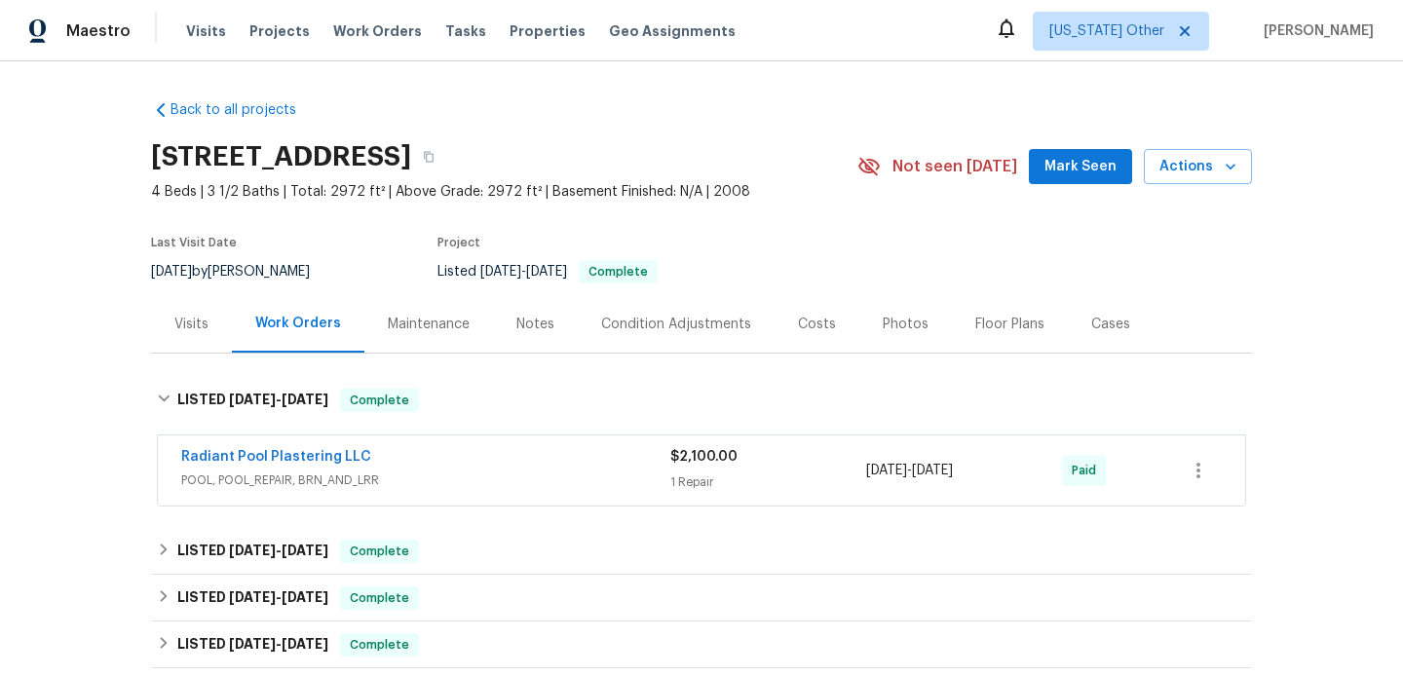
click at [621, 463] on div "Radiant Pool Plastering LLC" at bounding box center [425, 458] width 489 height 23
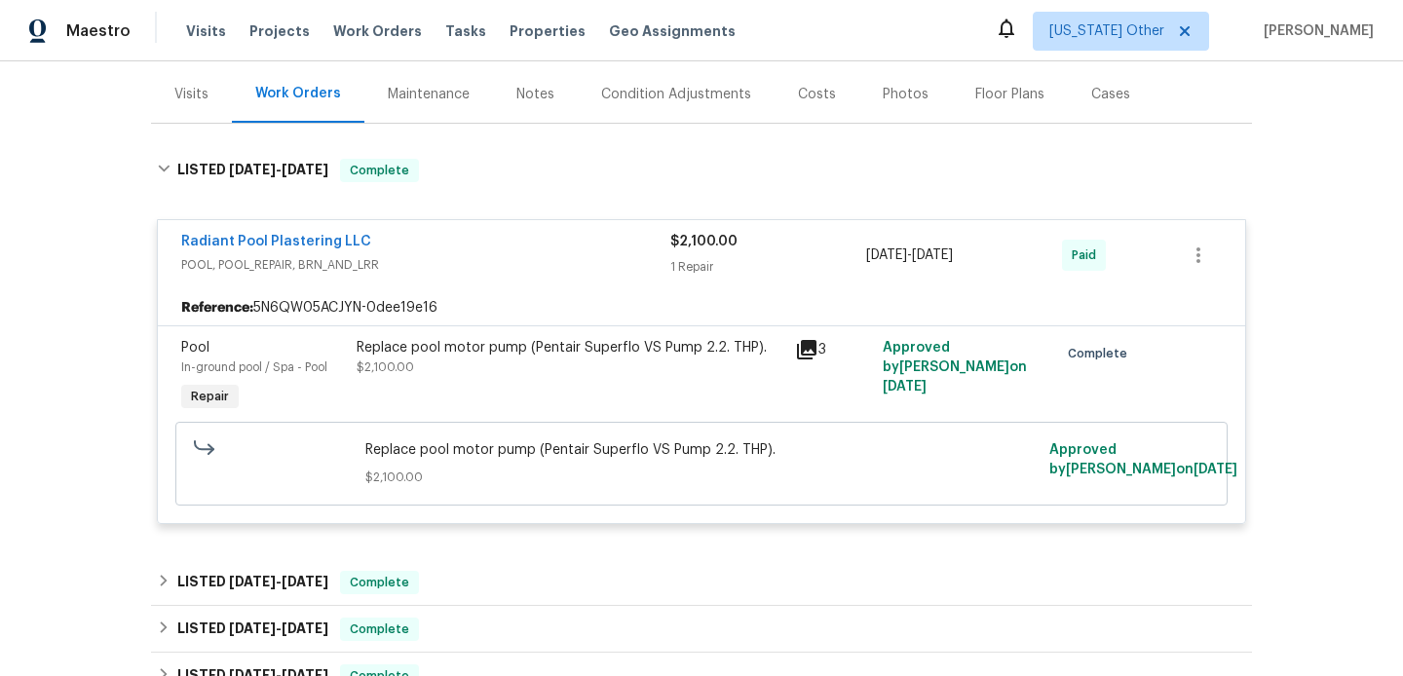
scroll to position [295, 0]
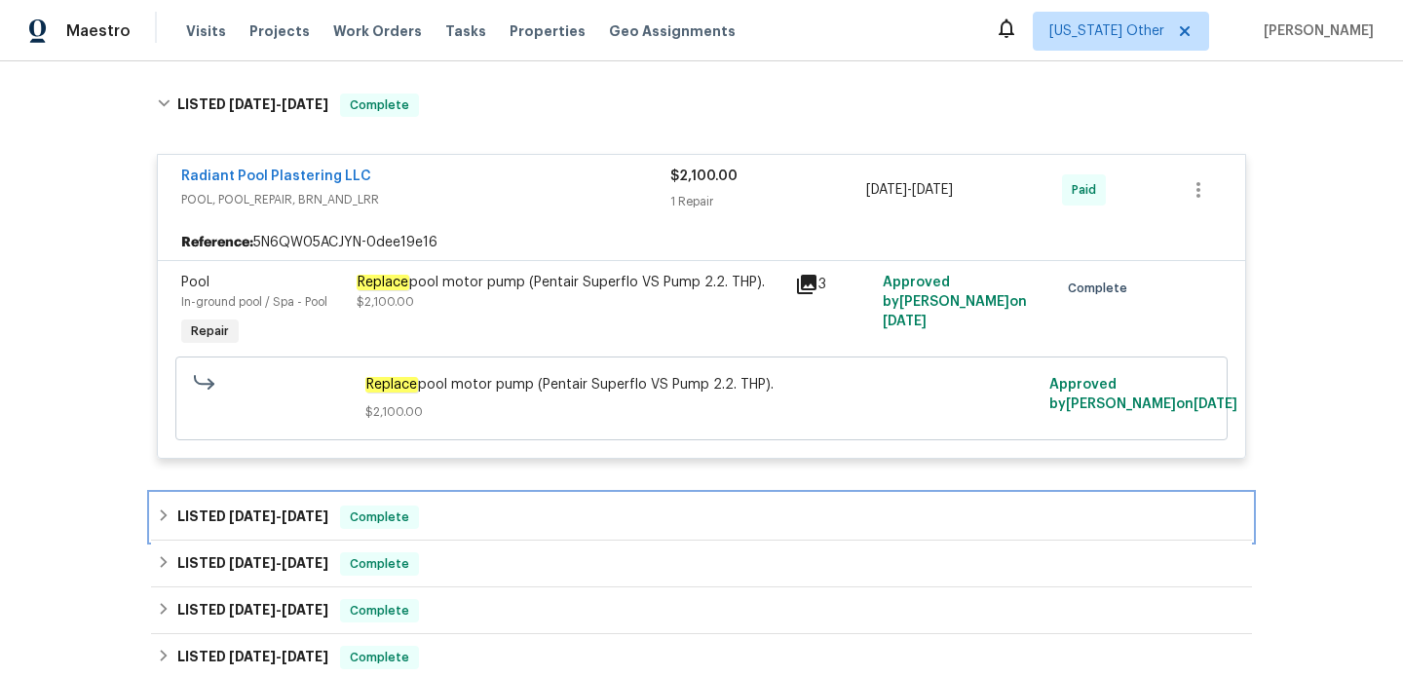
click at [606, 510] on div "LISTED 8/6/25 - 8/15/25 Complete" at bounding box center [701, 517] width 1089 height 23
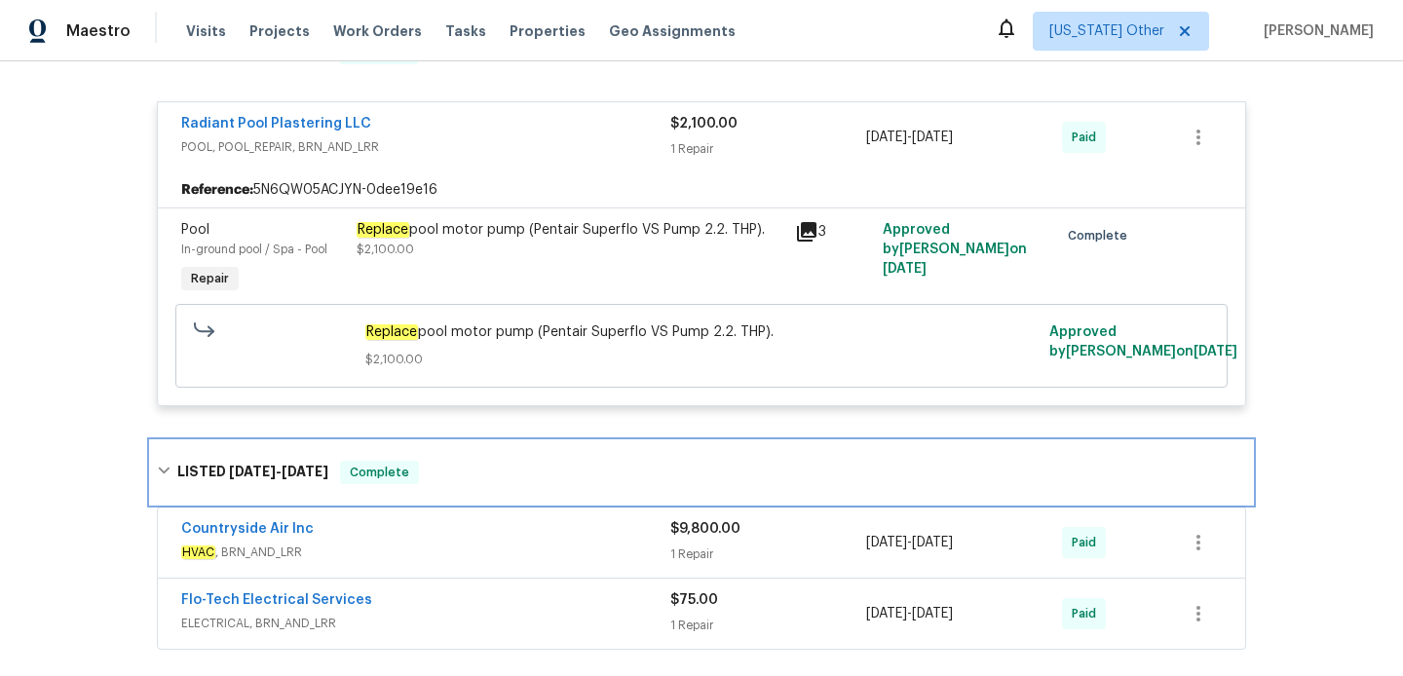
scroll to position [395, 0]
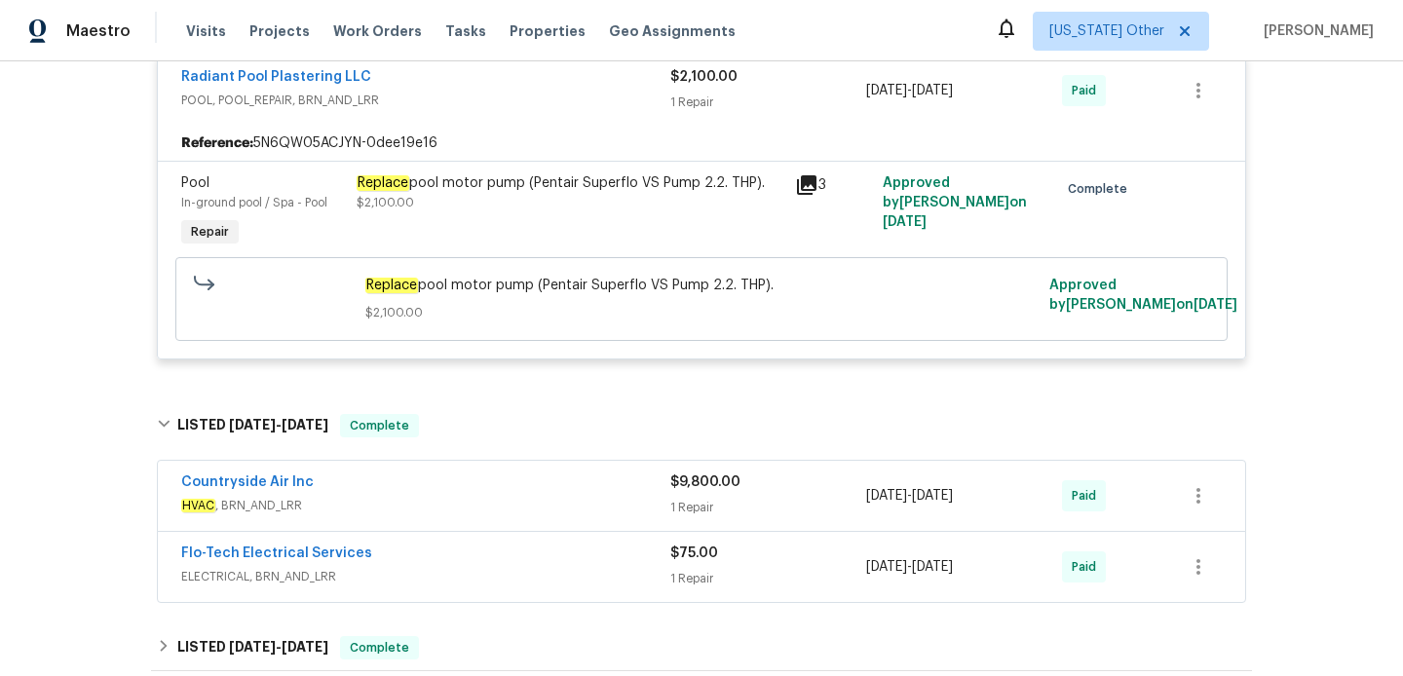
click at [615, 474] on div "Countryside Air Inc" at bounding box center [425, 483] width 489 height 23
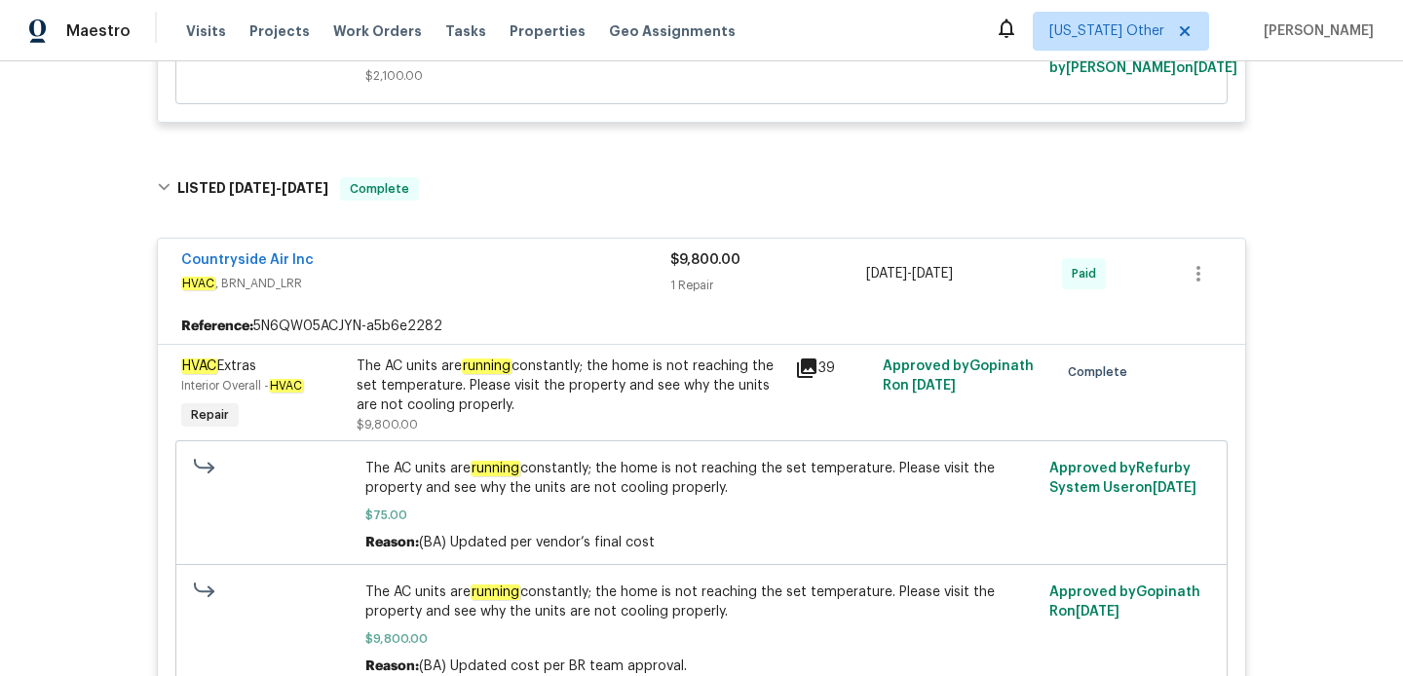
scroll to position [188, 0]
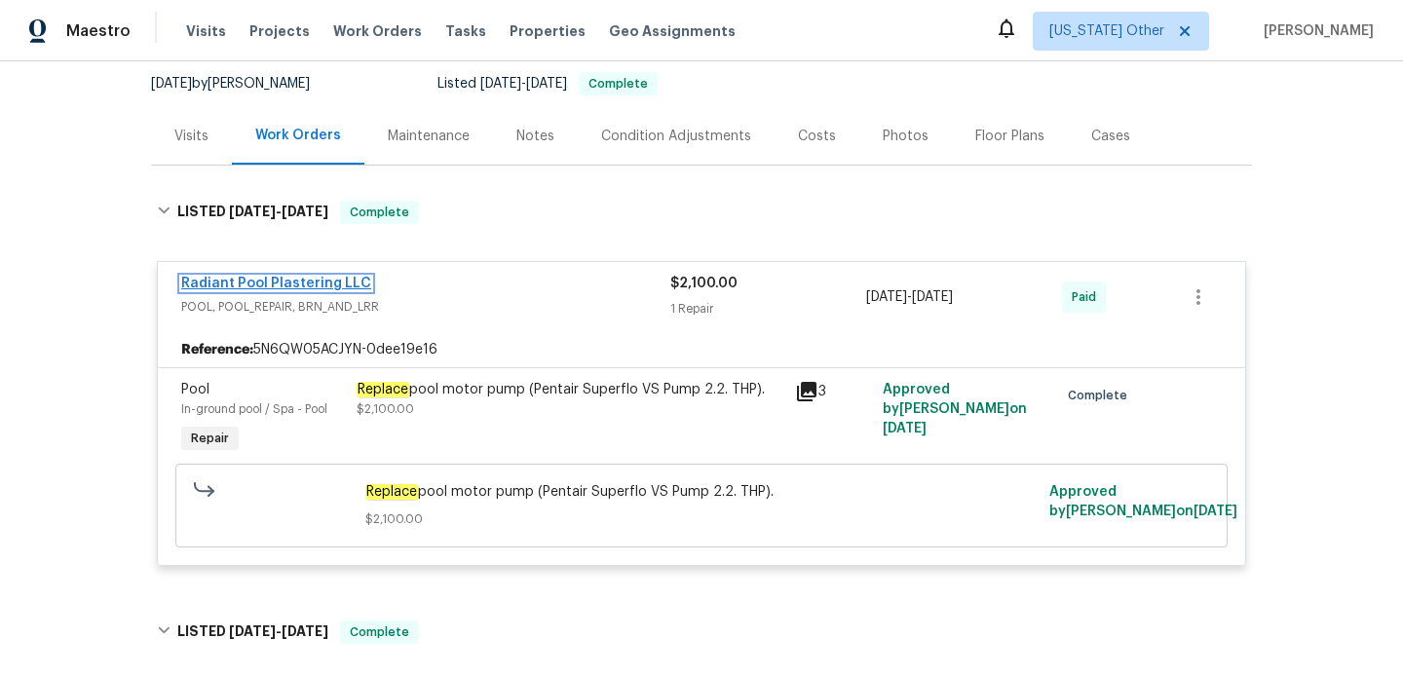
click at [316, 285] on link "Radiant Pool Plastering LLC" at bounding box center [276, 284] width 190 height 14
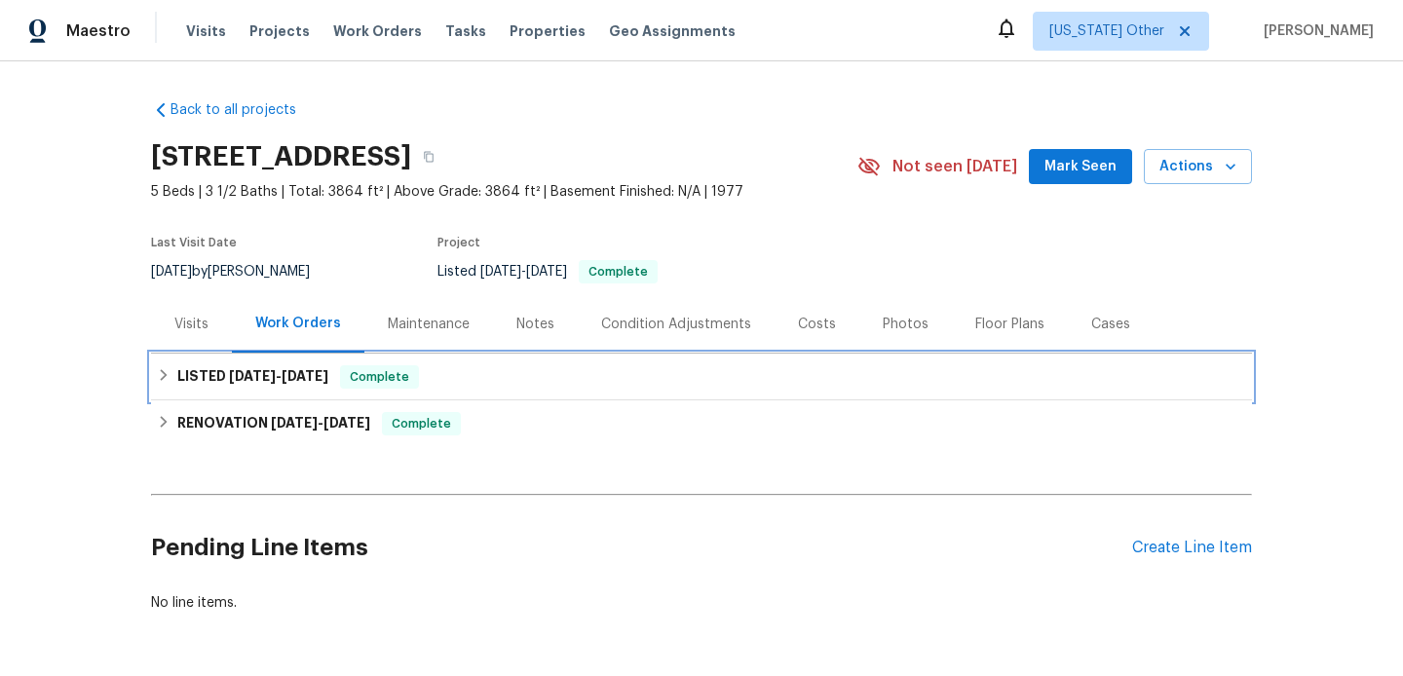
click at [553, 383] on div "LISTED 8/27/25 - 9/4/25 Complete" at bounding box center [701, 376] width 1089 height 23
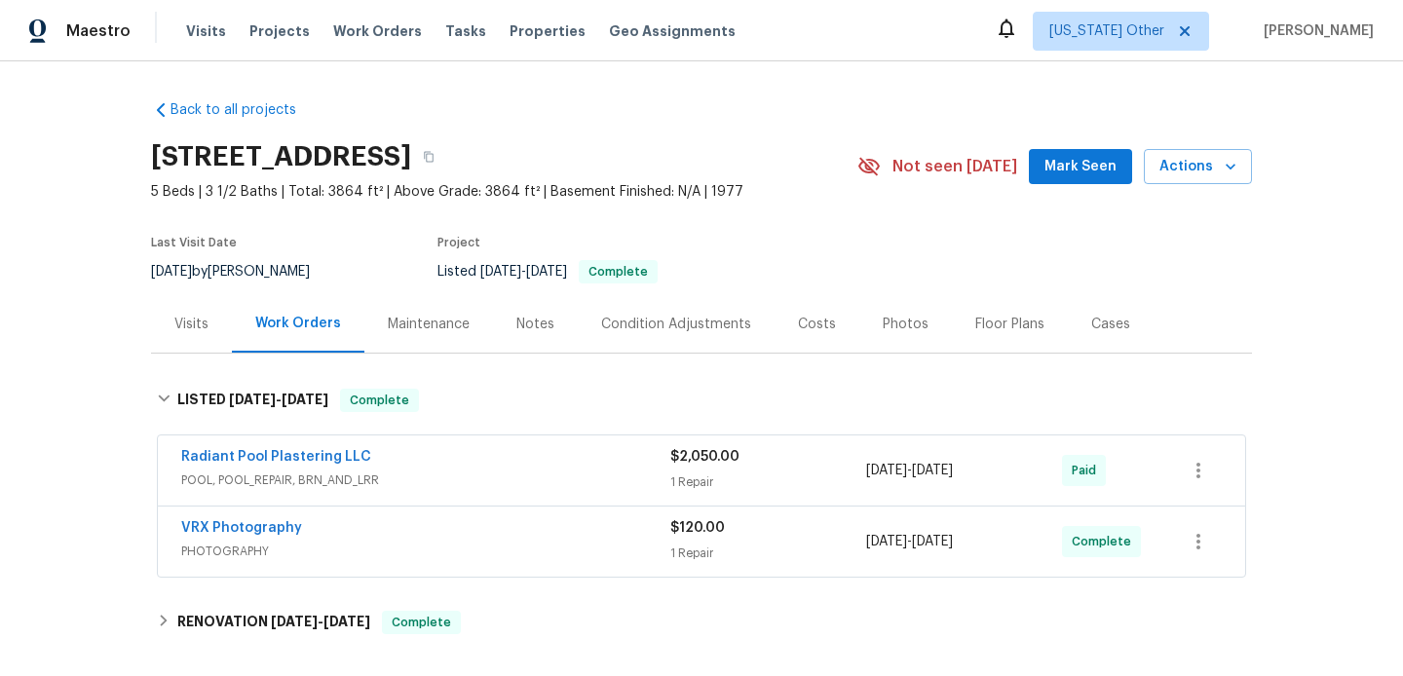
click at [559, 461] on div "Radiant Pool Plastering LLC" at bounding box center [425, 458] width 489 height 23
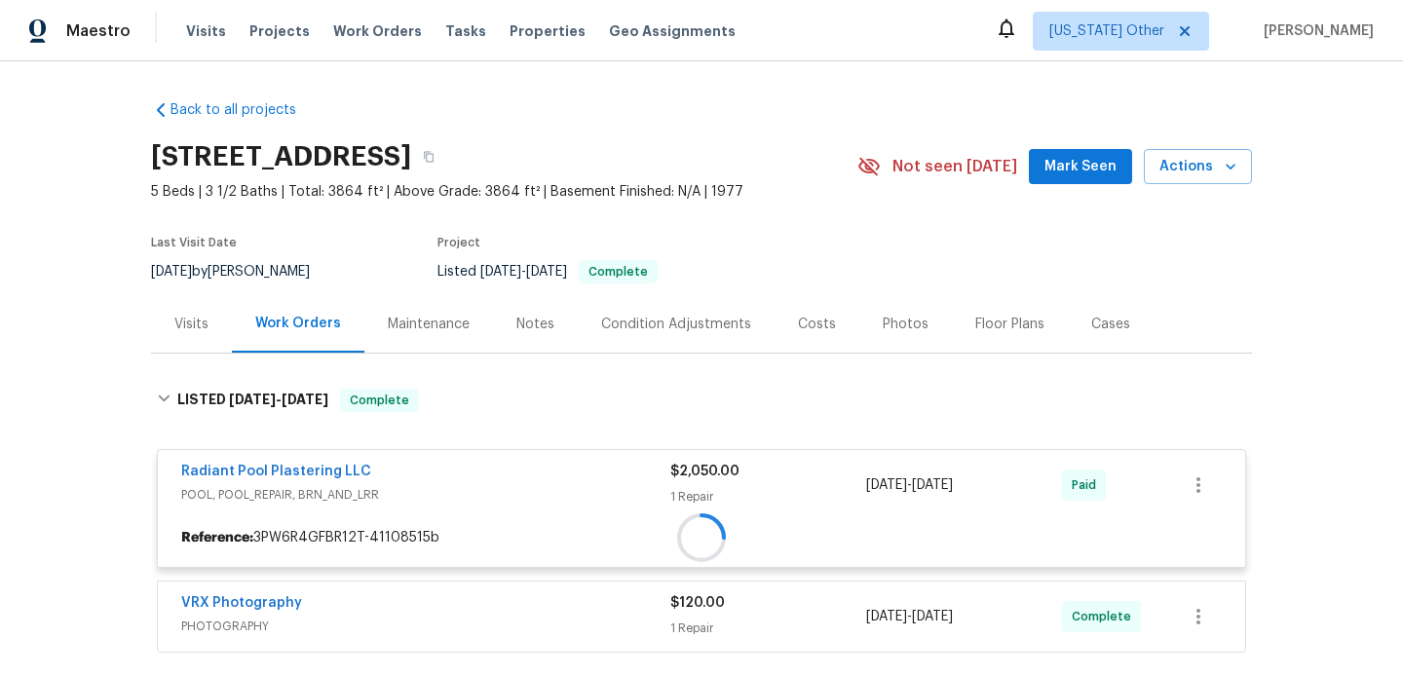
scroll to position [189, 0]
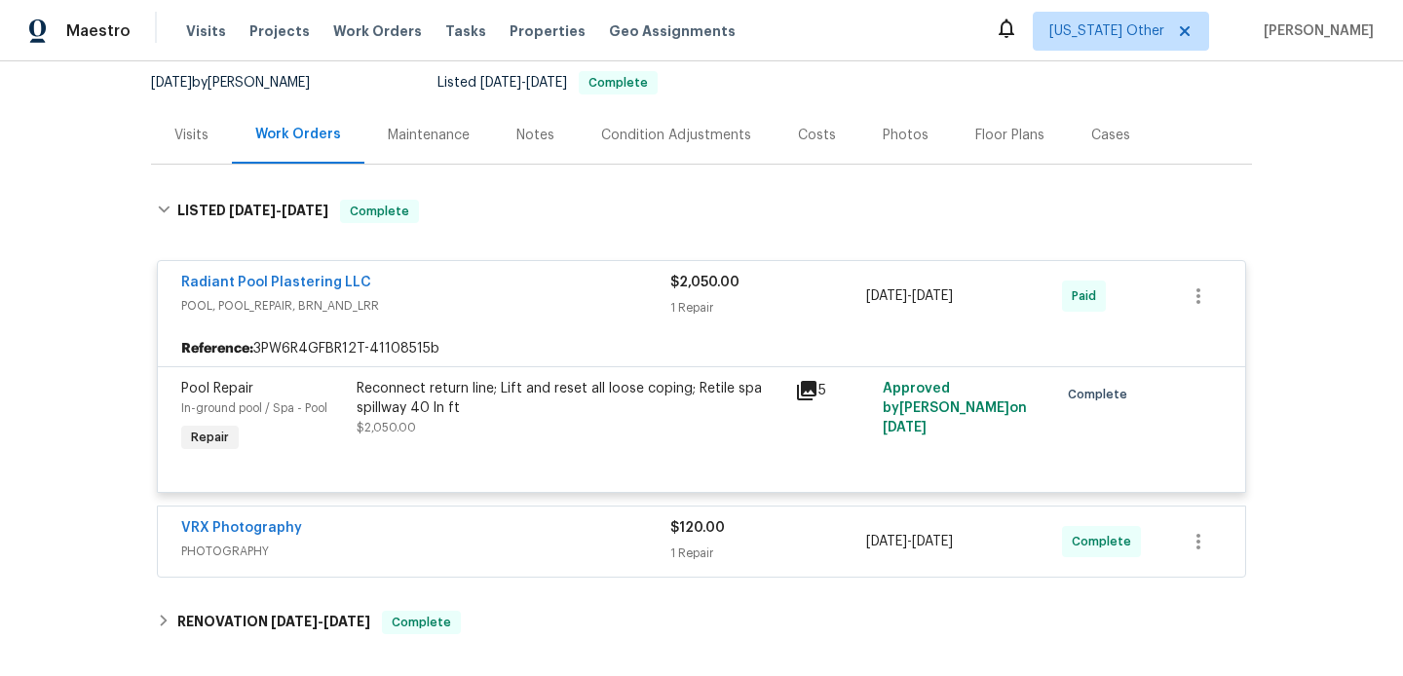
click at [563, 540] on div "VRX Photography" at bounding box center [425, 529] width 489 height 23
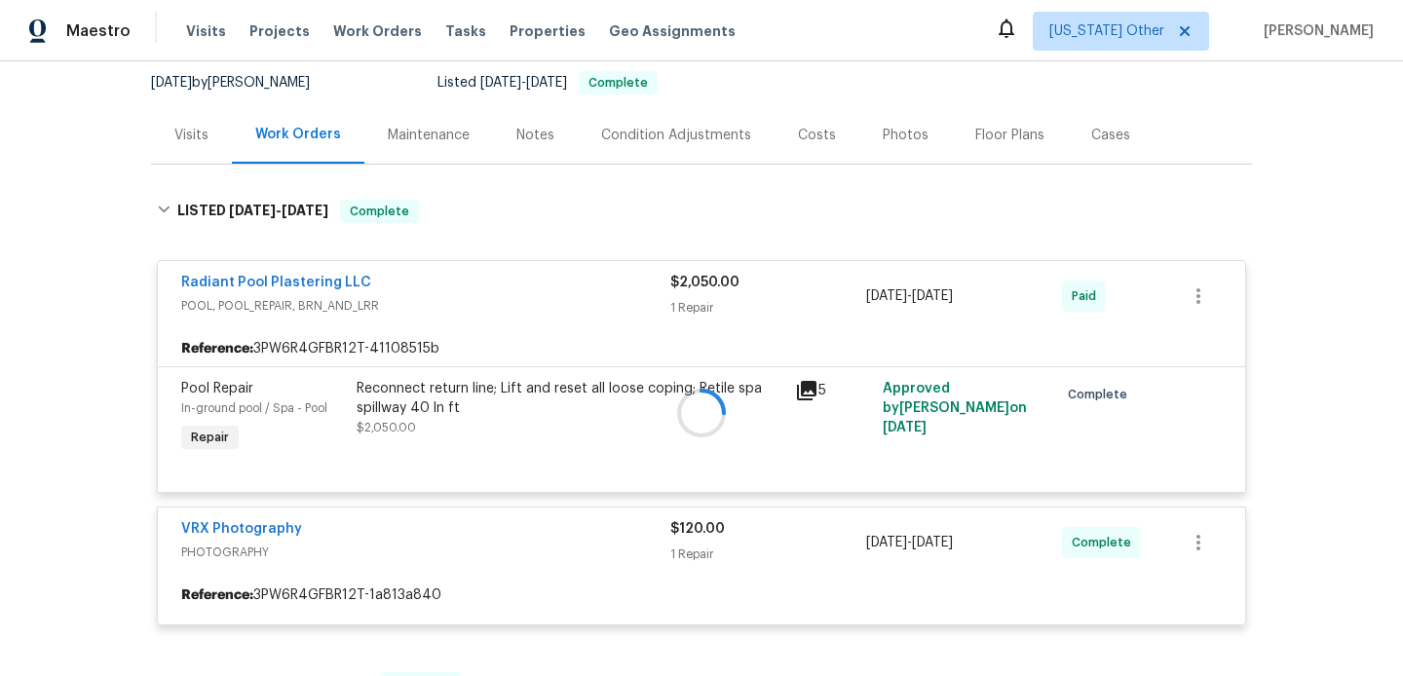
scroll to position [324, 0]
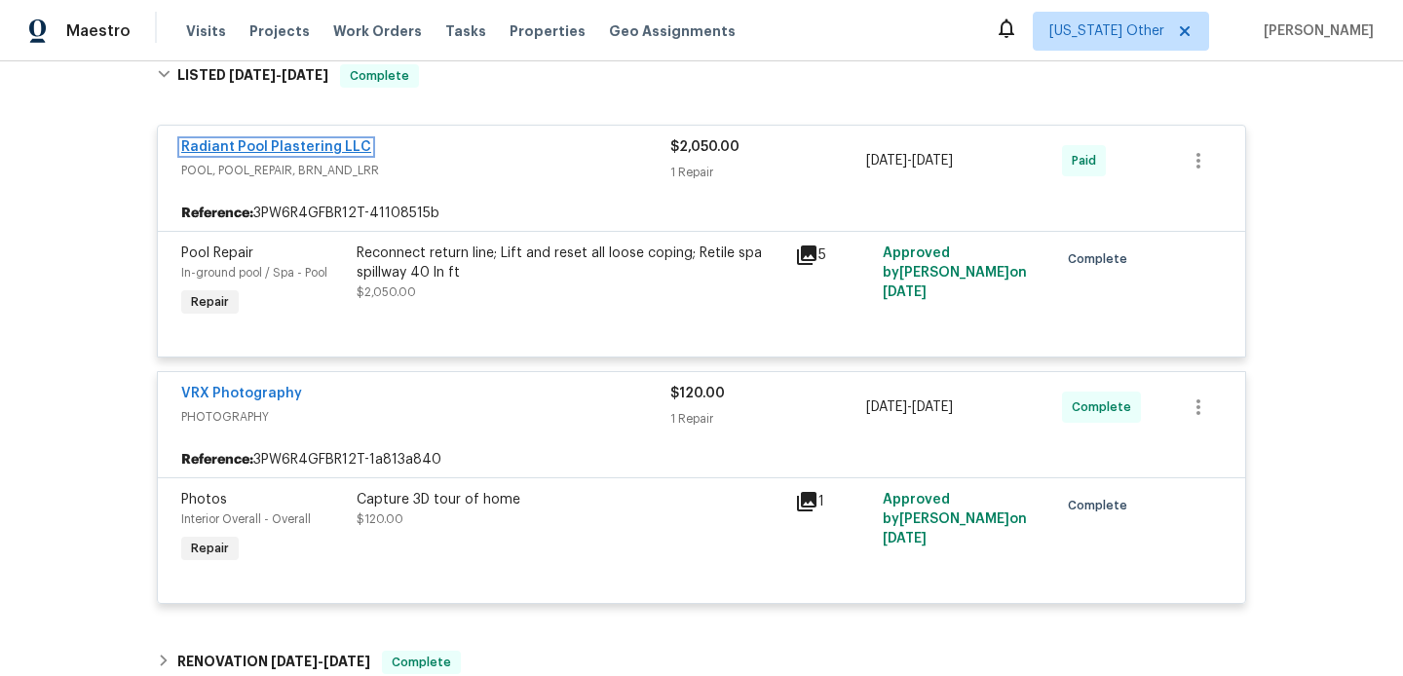
click at [318, 145] on link "Radiant Pool Plastering LLC" at bounding box center [276, 147] width 190 height 14
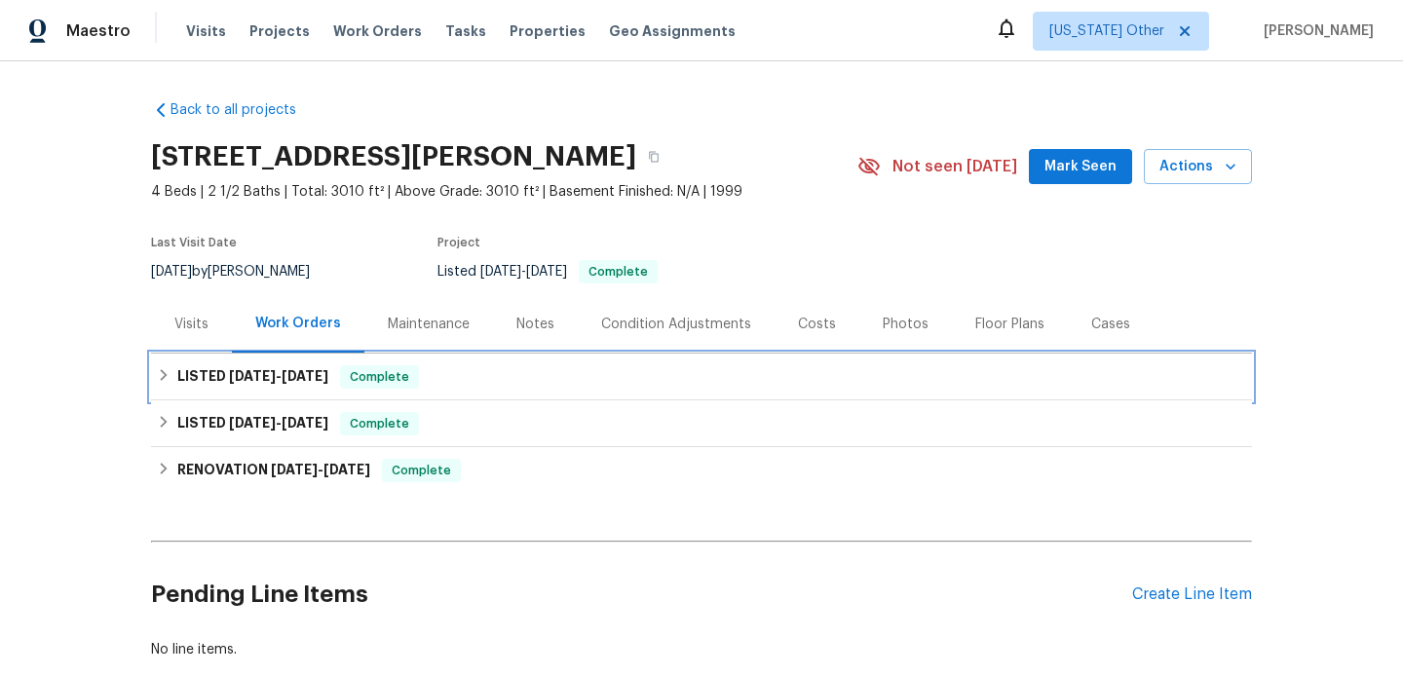
click at [441, 378] on div "LISTED 4/14/25 - 10/2/25 Complete" at bounding box center [701, 376] width 1089 height 23
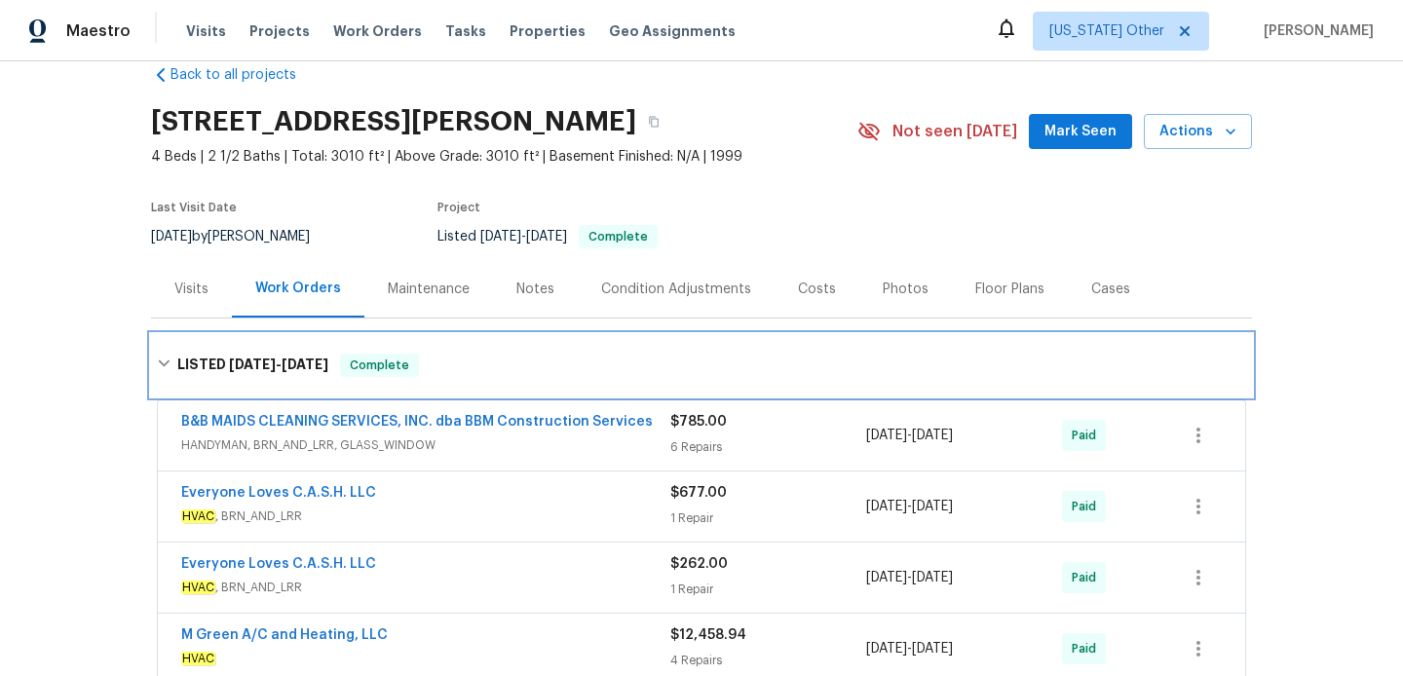
scroll to position [68, 0]
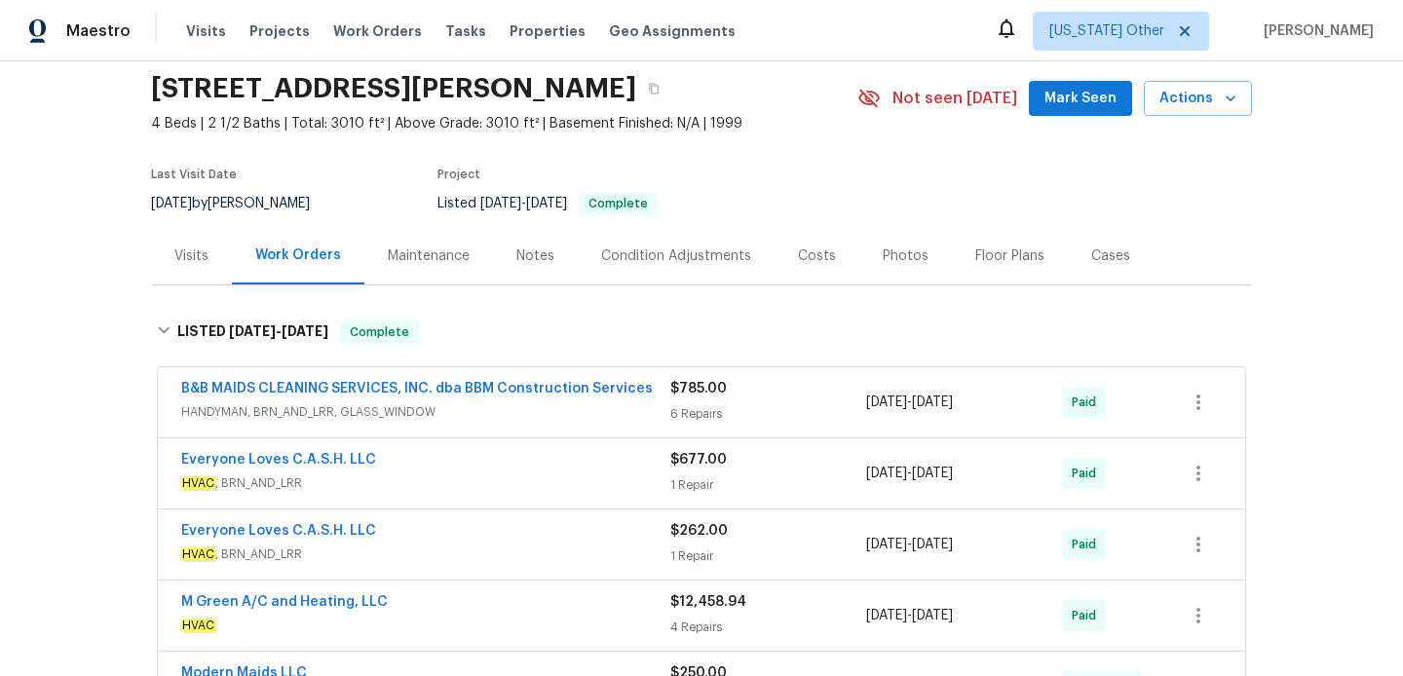
click at [480, 472] on div "Everyone Loves C.A.S.H. LLC" at bounding box center [425, 461] width 489 height 23
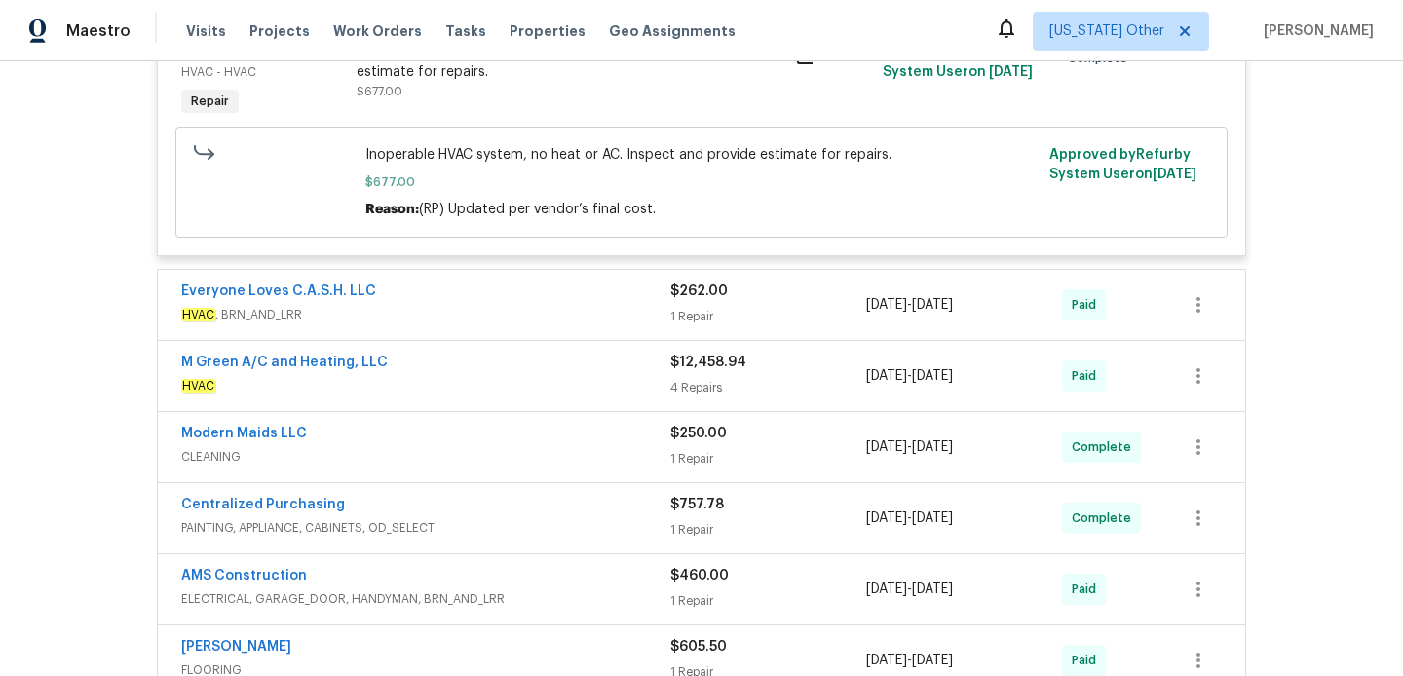
scroll to position [664, 0]
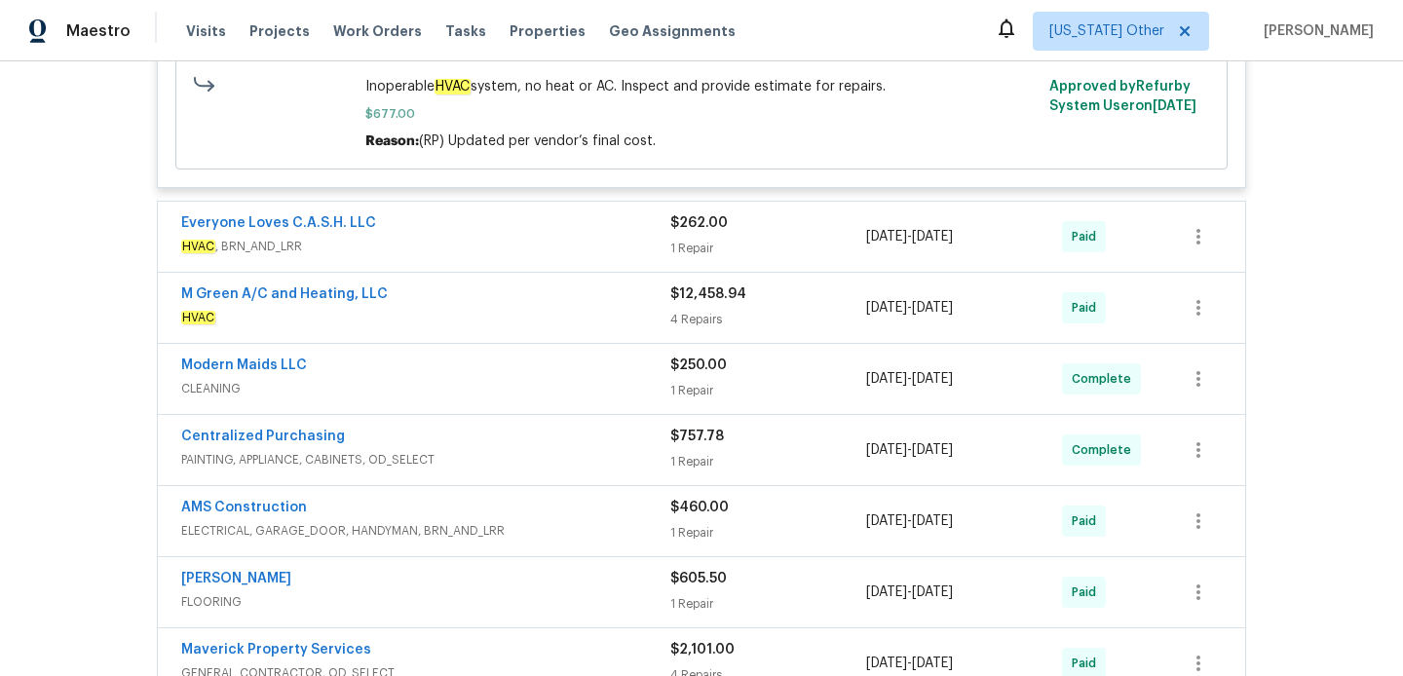
click at [466, 388] on span "CLEANING" at bounding box center [425, 388] width 489 height 19
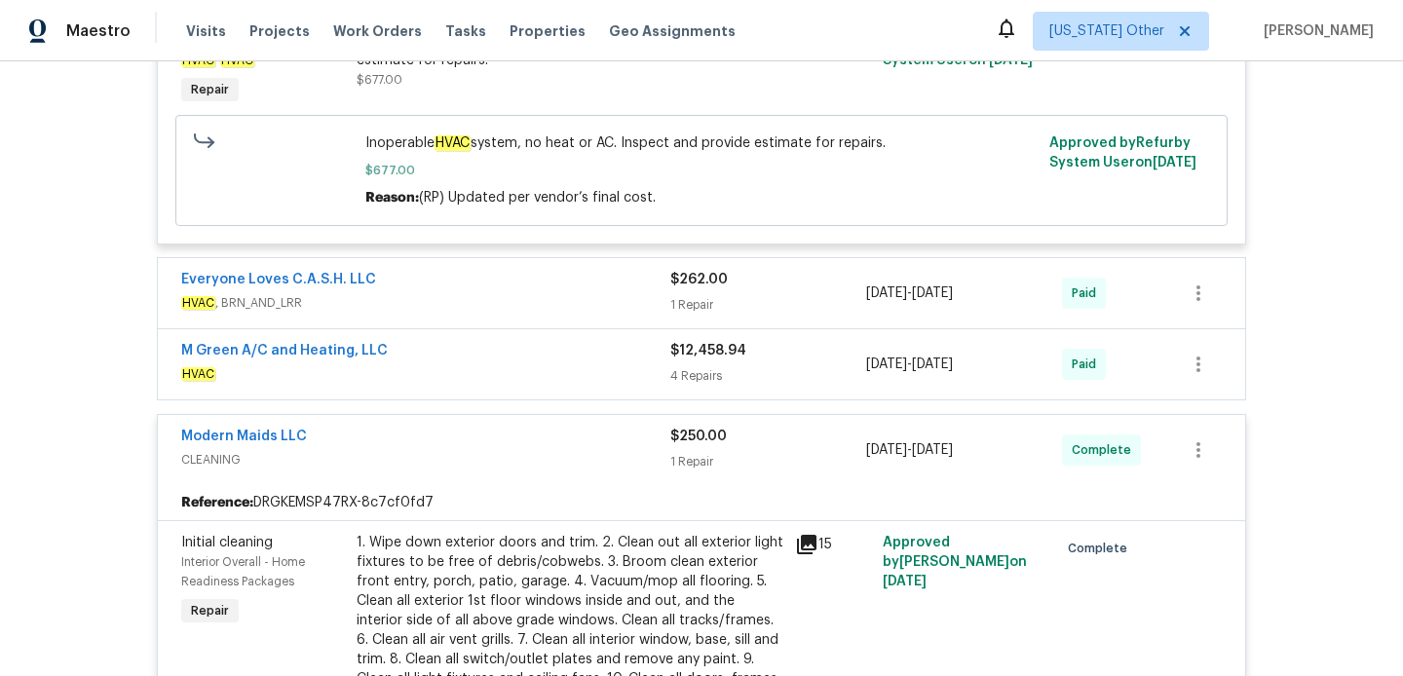
scroll to position [0, 0]
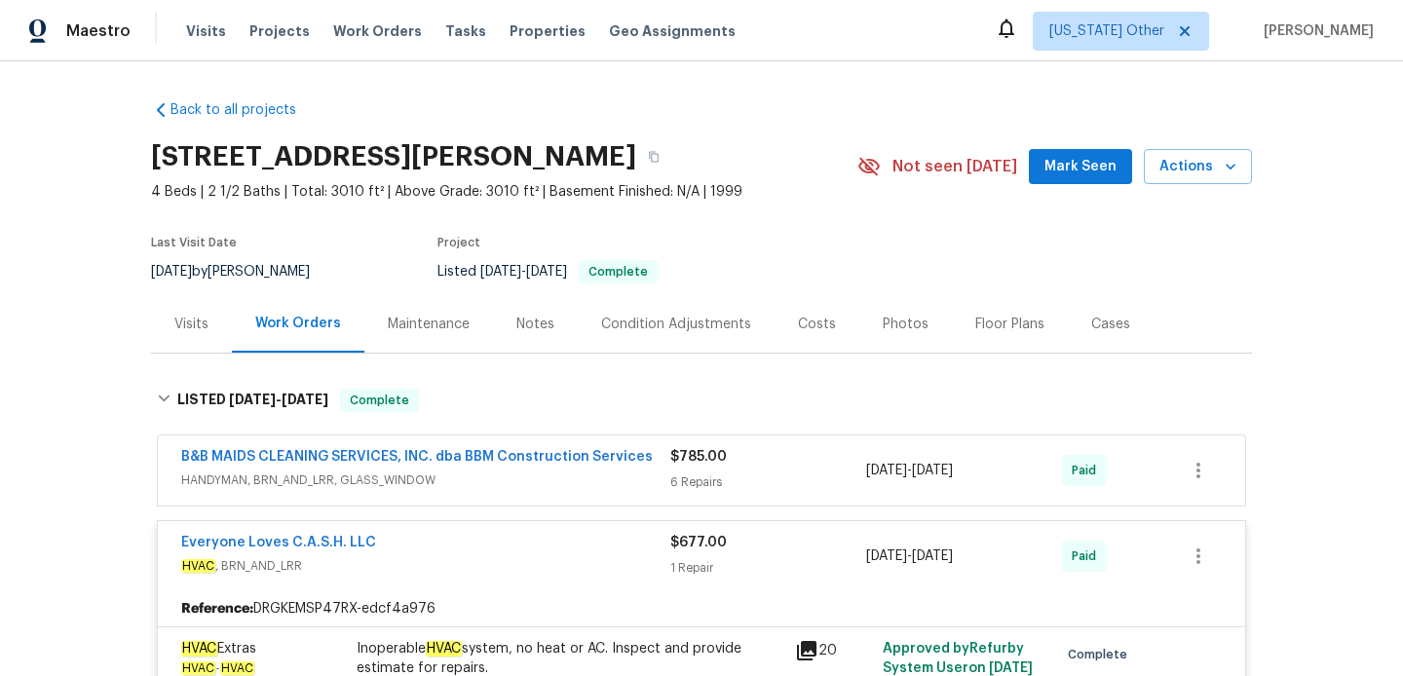
click at [177, 337] on div "Visits" at bounding box center [191, 323] width 81 height 57
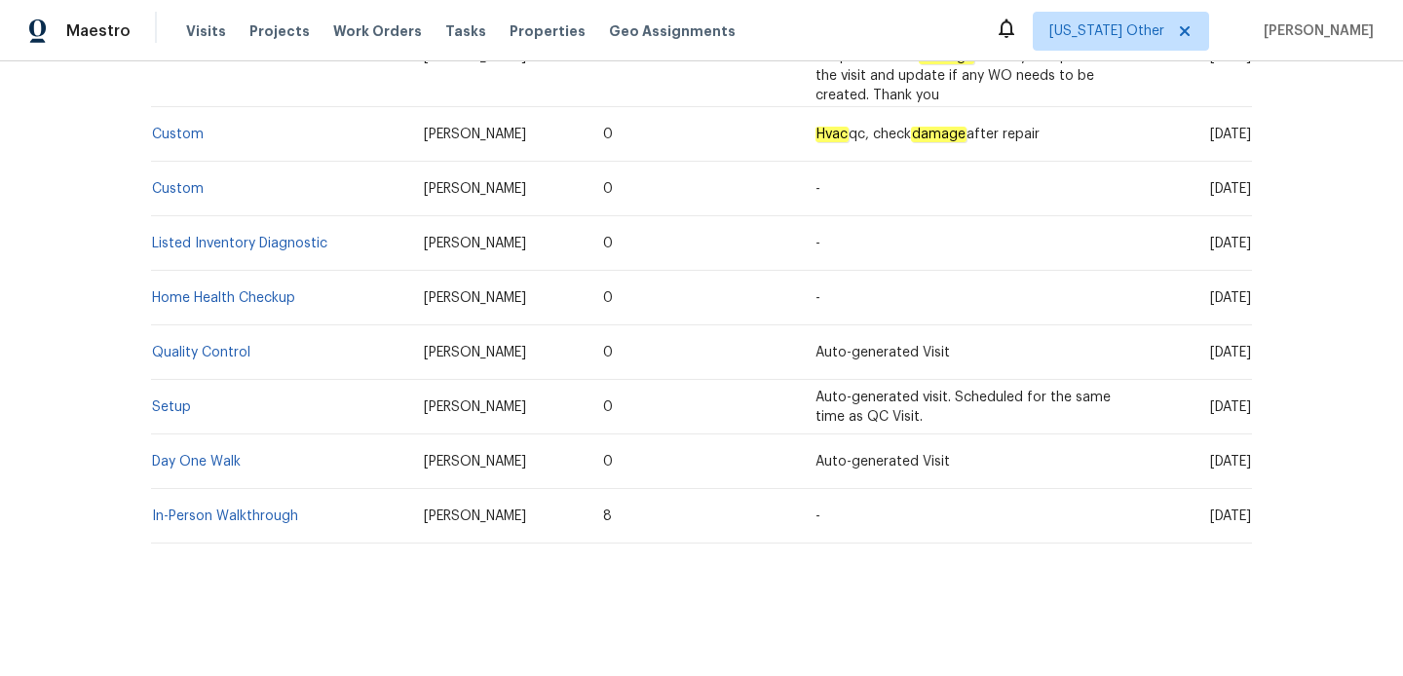
scroll to position [358, 0]
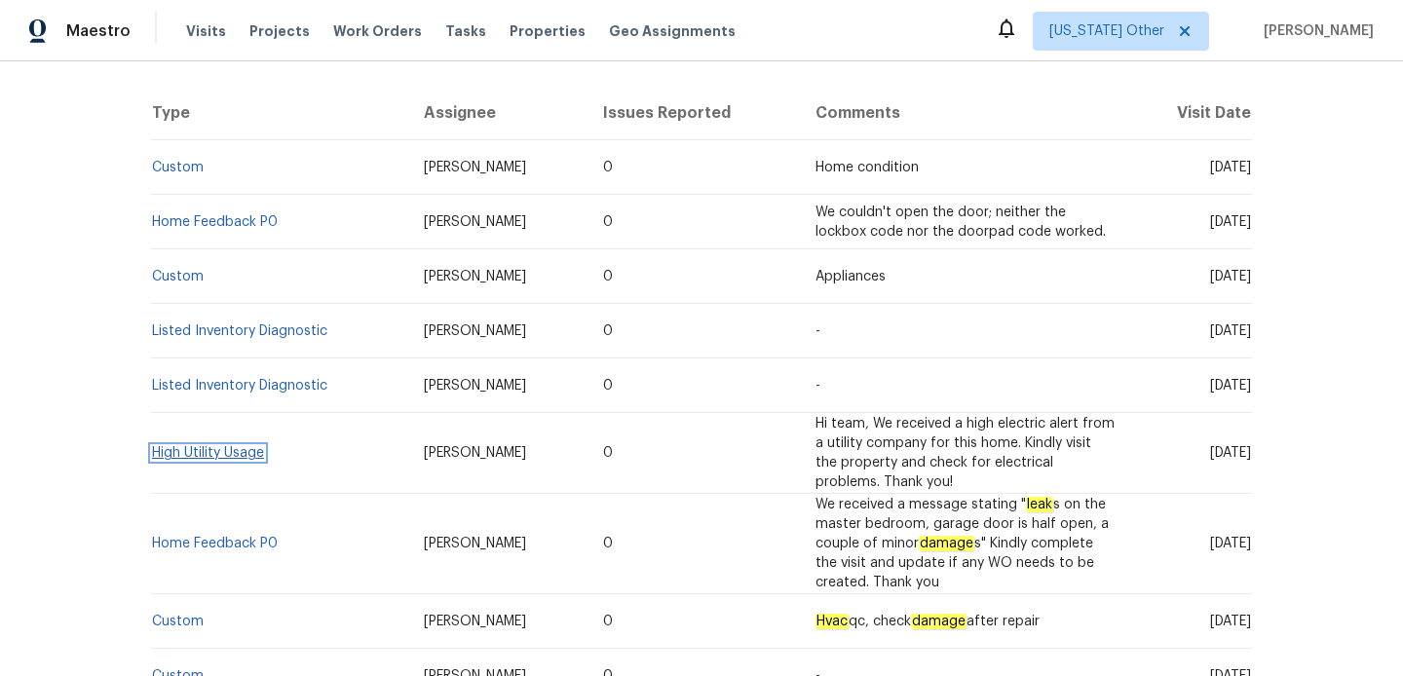
click at [169, 454] on link "High Utility Usage" at bounding box center [208, 453] width 112 height 14
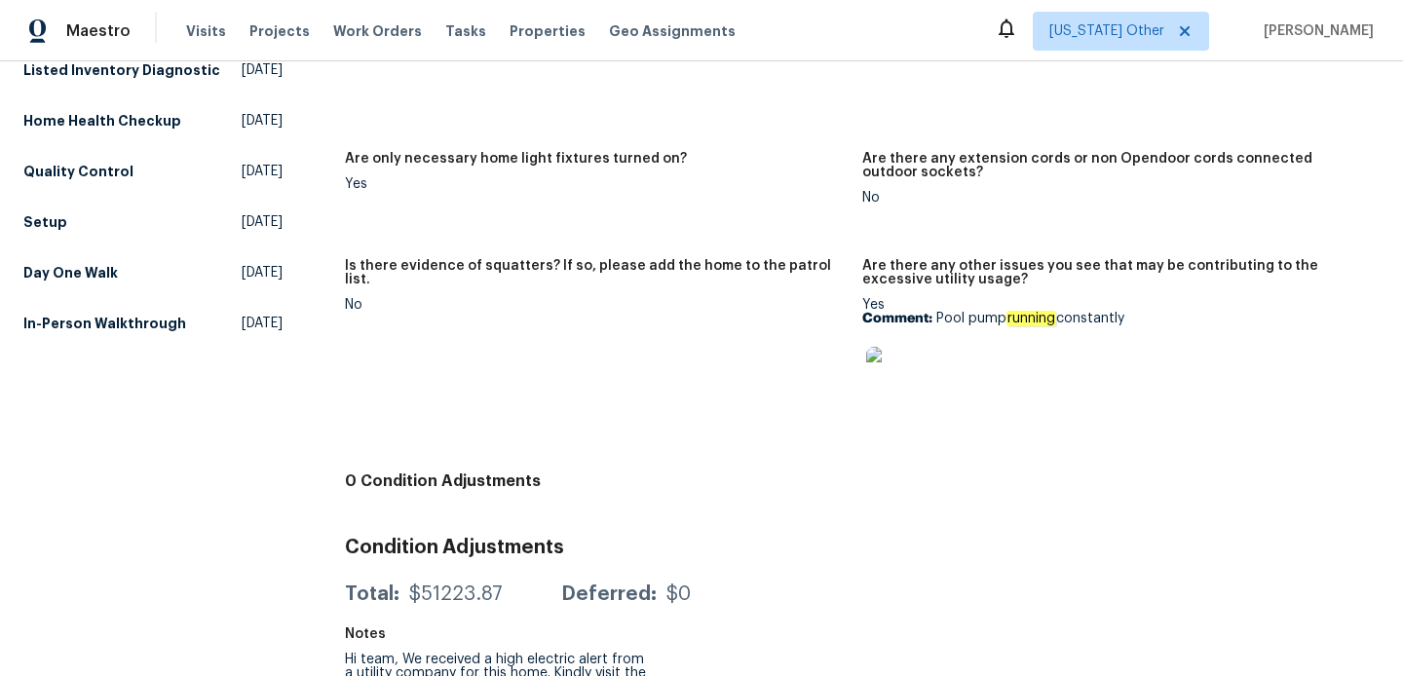
scroll to position [673, 0]
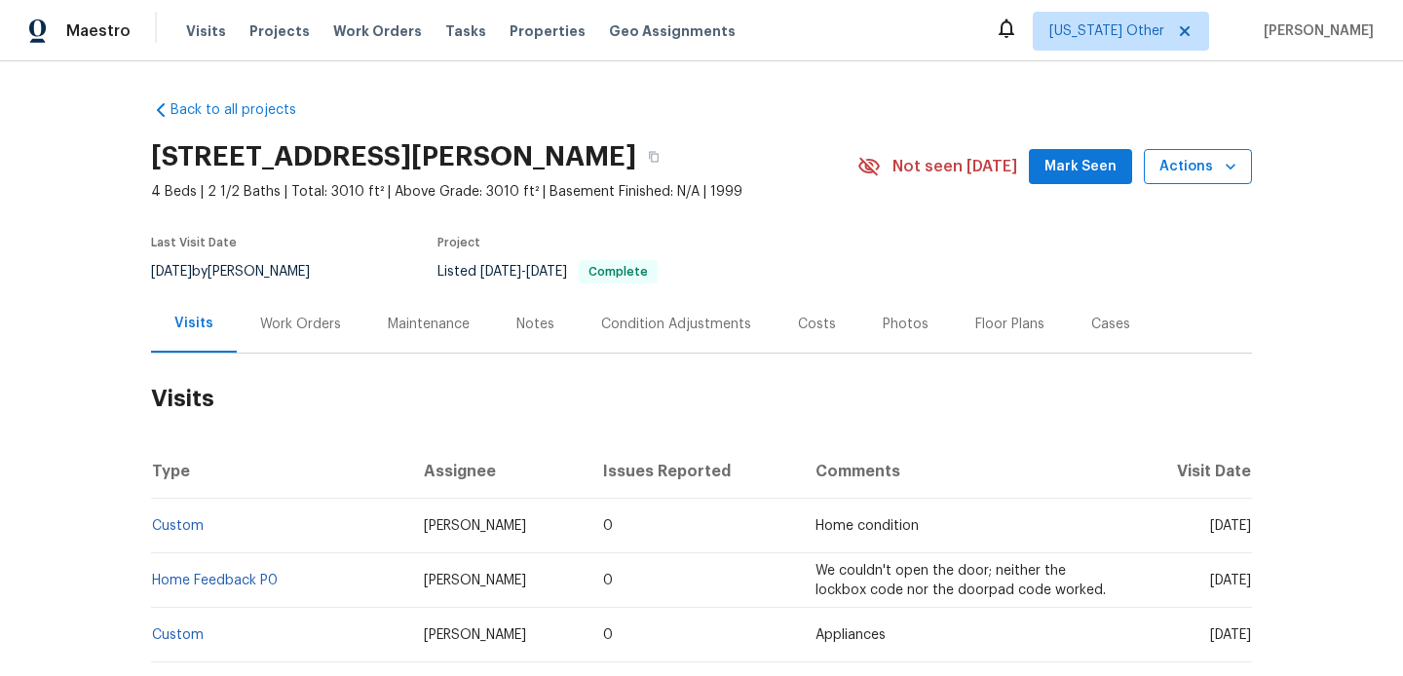
click at [1189, 163] on span "Actions" at bounding box center [1197, 167] width 77 height 24
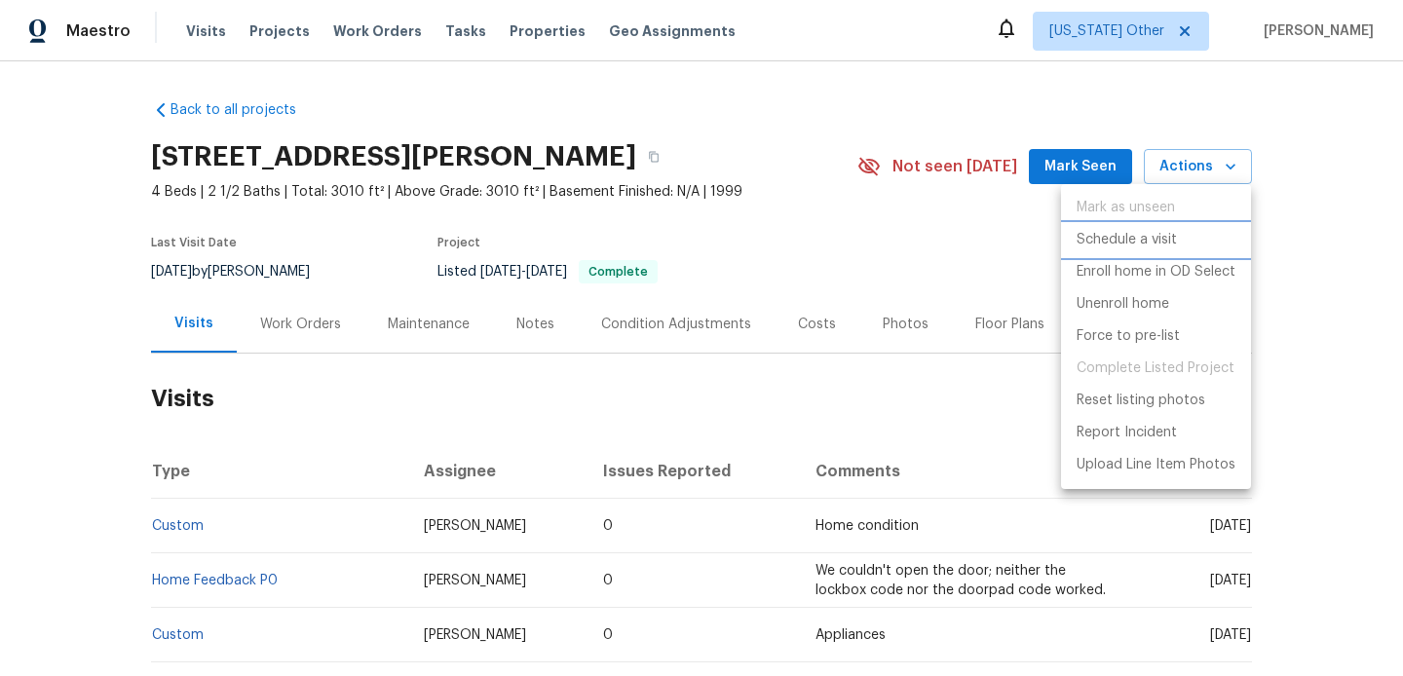
click at [1142, 237] on p "Schedule a visit" at bounding box center [1126, 240] width 100 height 20
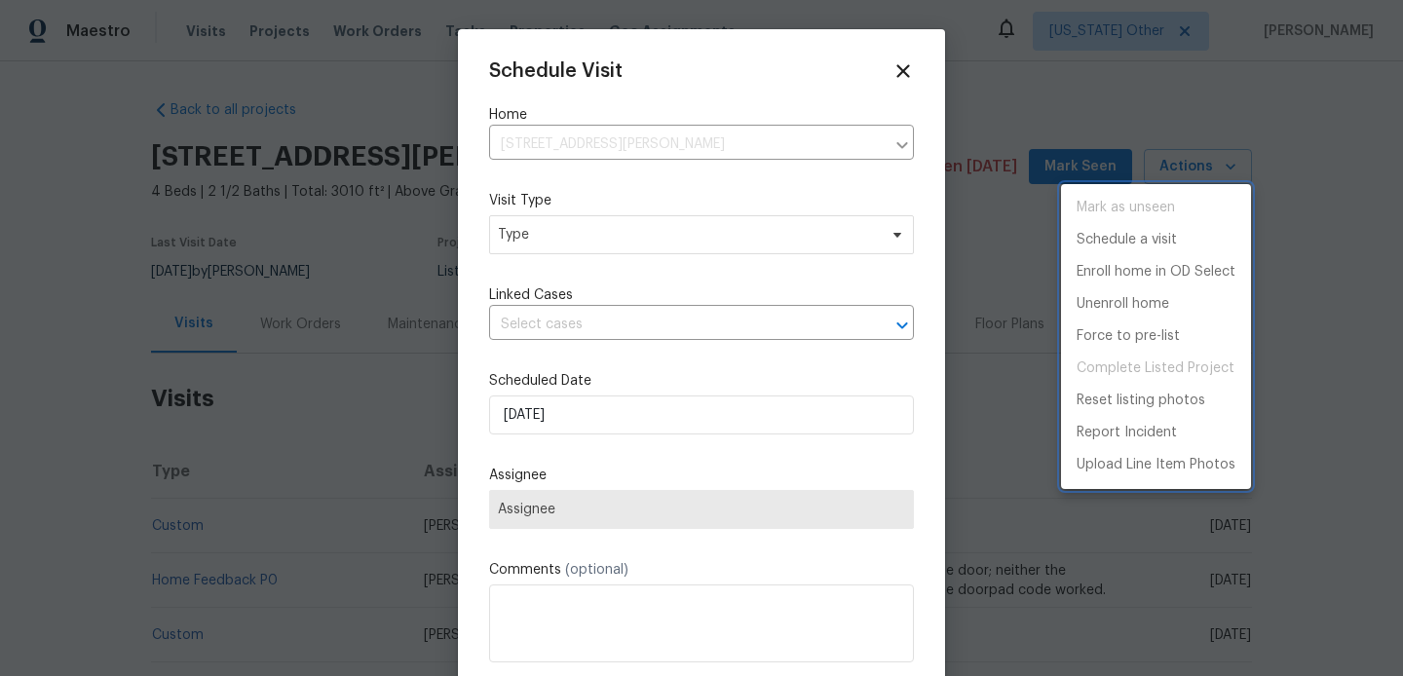
click at [669, 249] on div at bounding box center [701, 338] width 1403 height 676
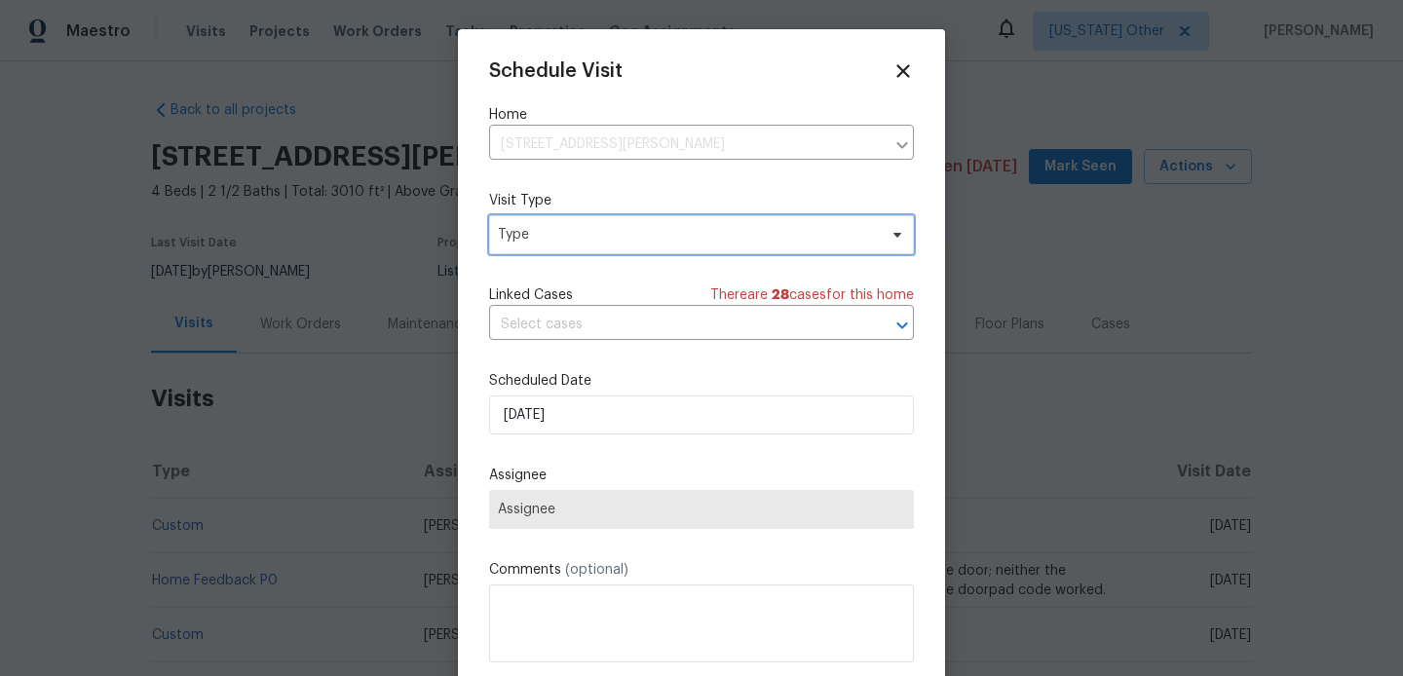
click at [652, 235] on span "Type" at bounding box center [687, 234] width 379 height 19
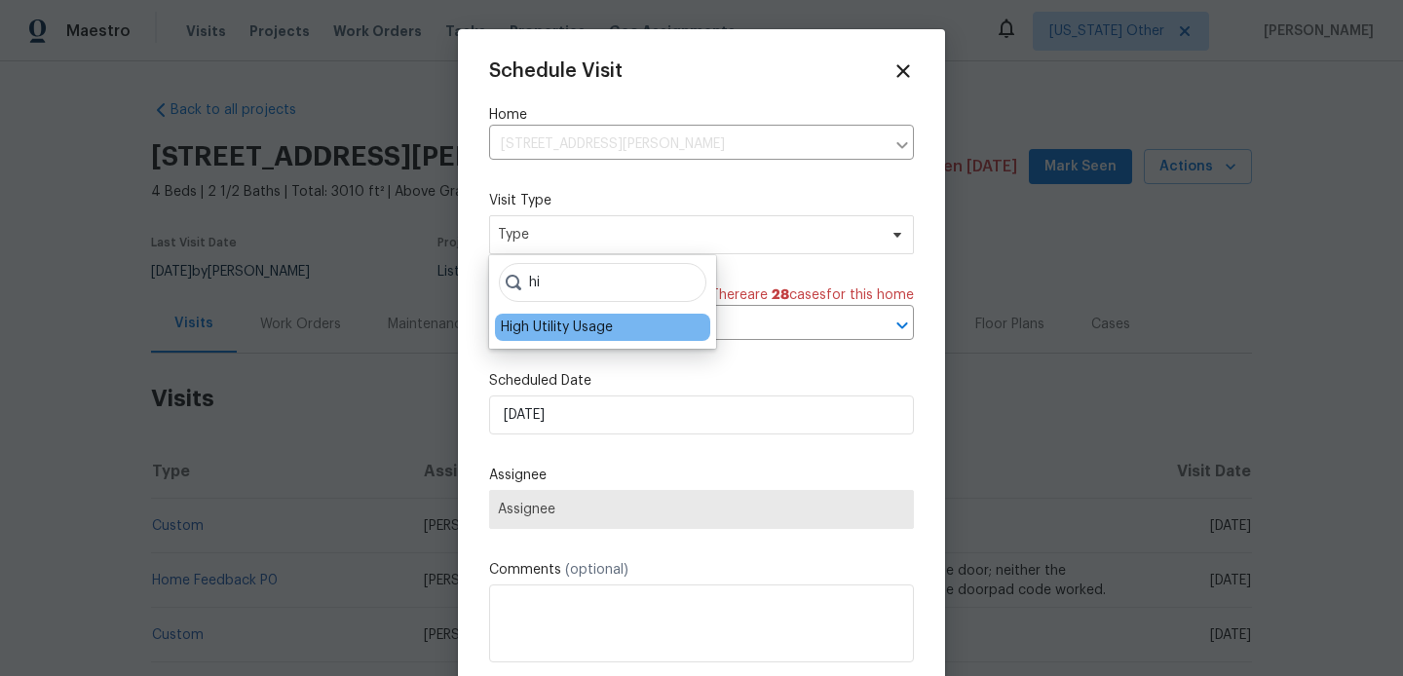
type input "hi"
click at [618, 322] on div "High Utility Usage" at bounding box center [602, 327] width 215 height 27
click at [584, 330] on div "High Utility Usage" at bounding box center [557, 327] width 112 height 19
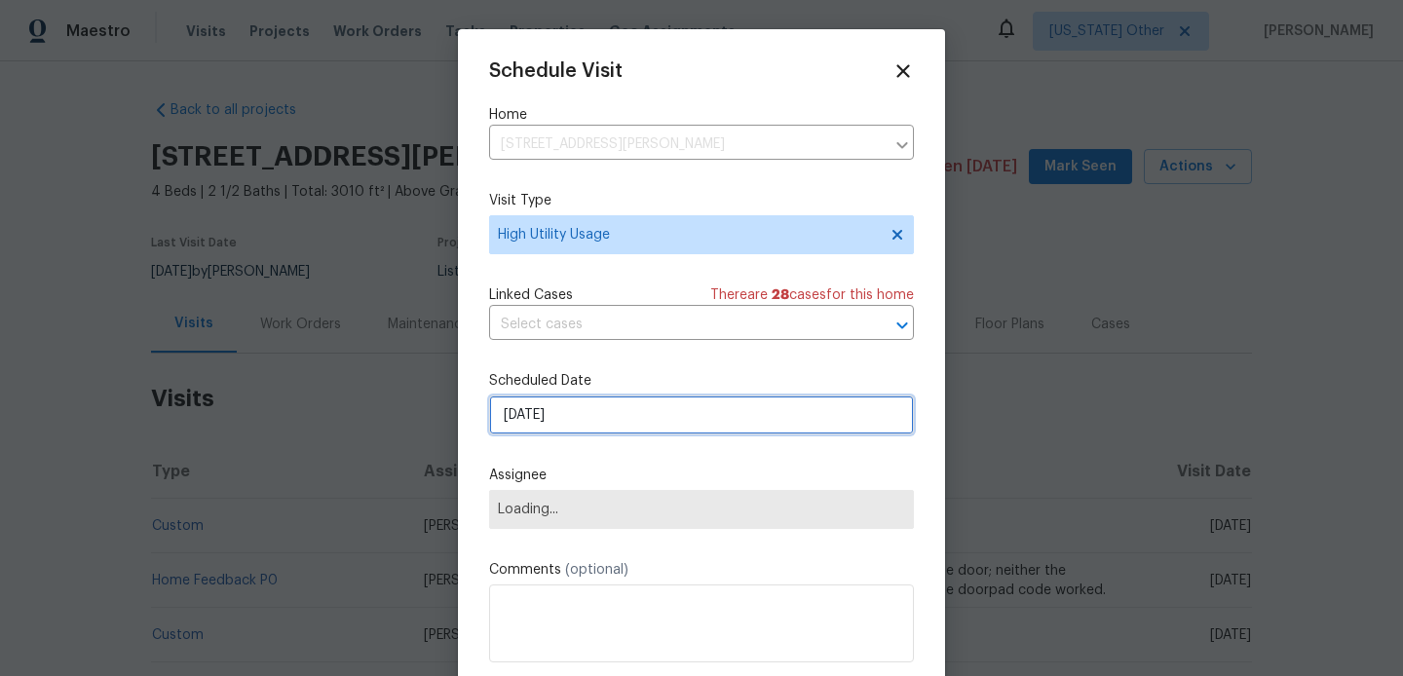
click at [584, 416] on input "07/10/2025" at bounding box center [701, 414] width 425 height 39
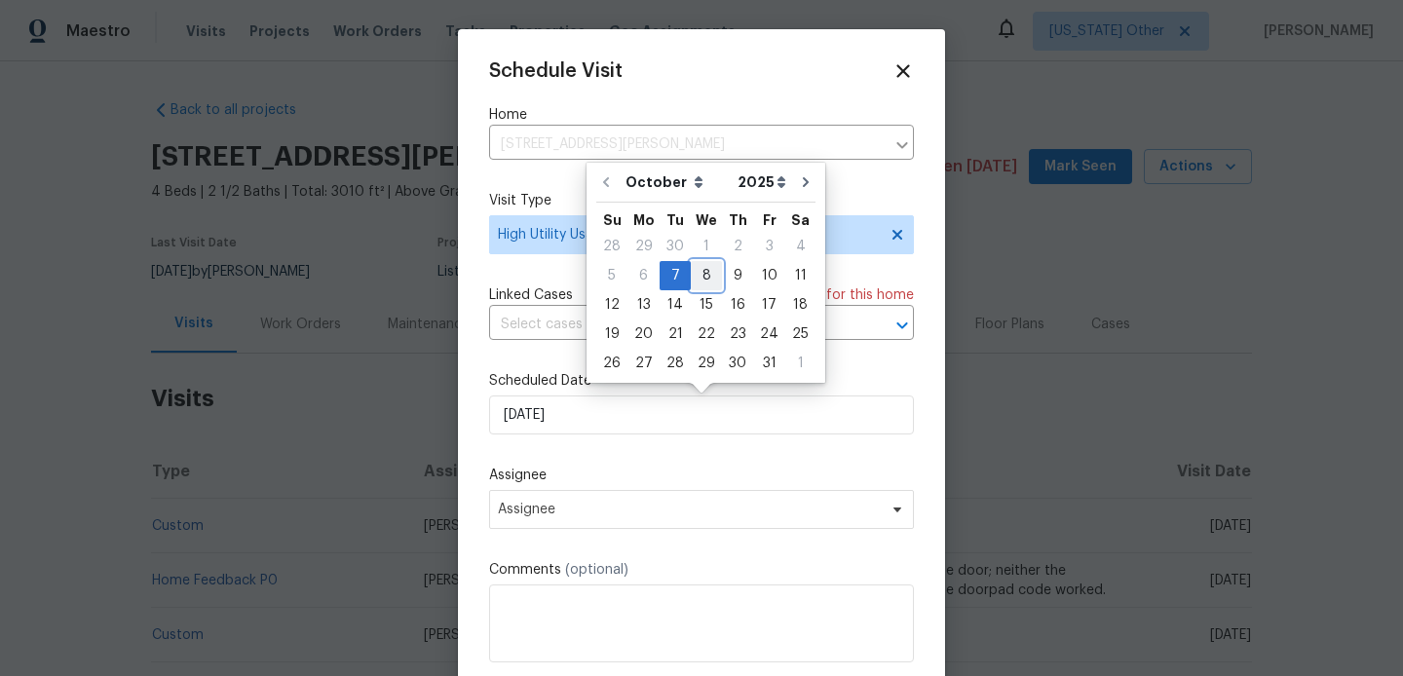
click at [702, 280] on div "8" at bounding box center [706, 275] width 31 height 27
type input "08/10/2025"
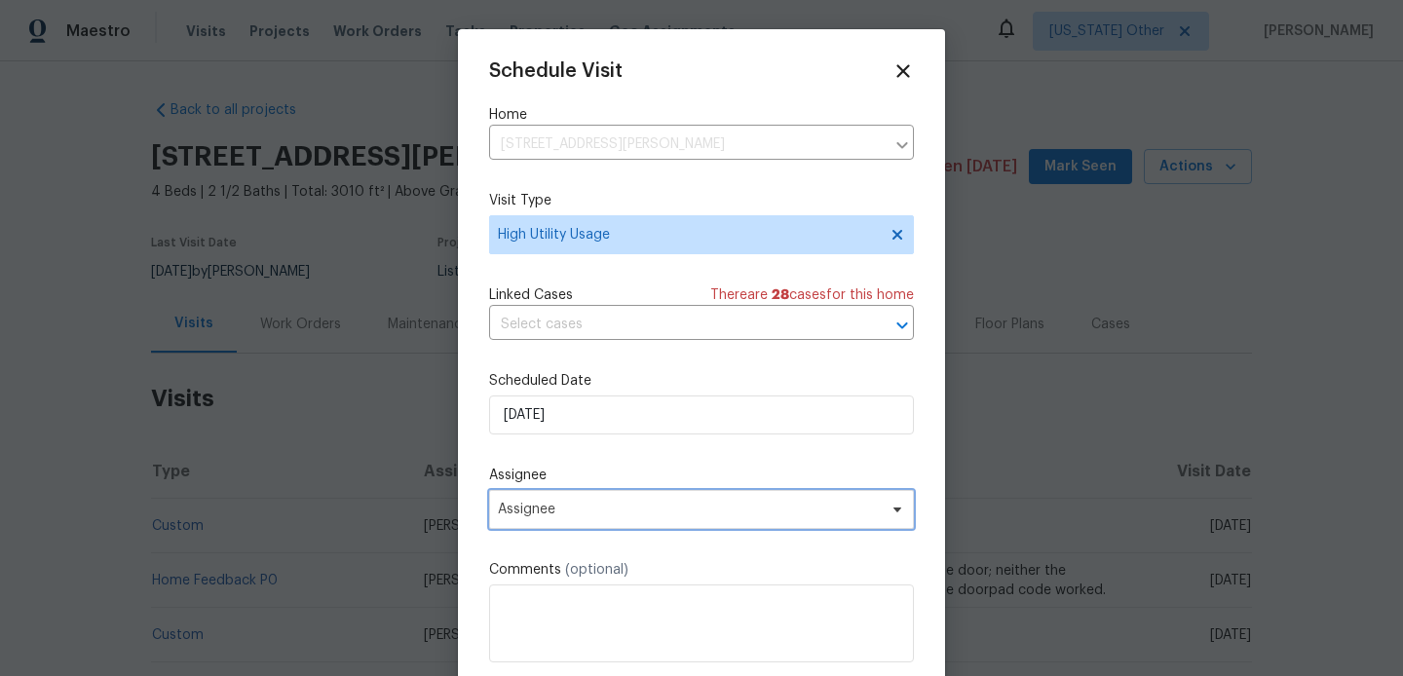
click at [646, 494] on span "Assignee" at bounding box center [701, 509] width 425 height 39
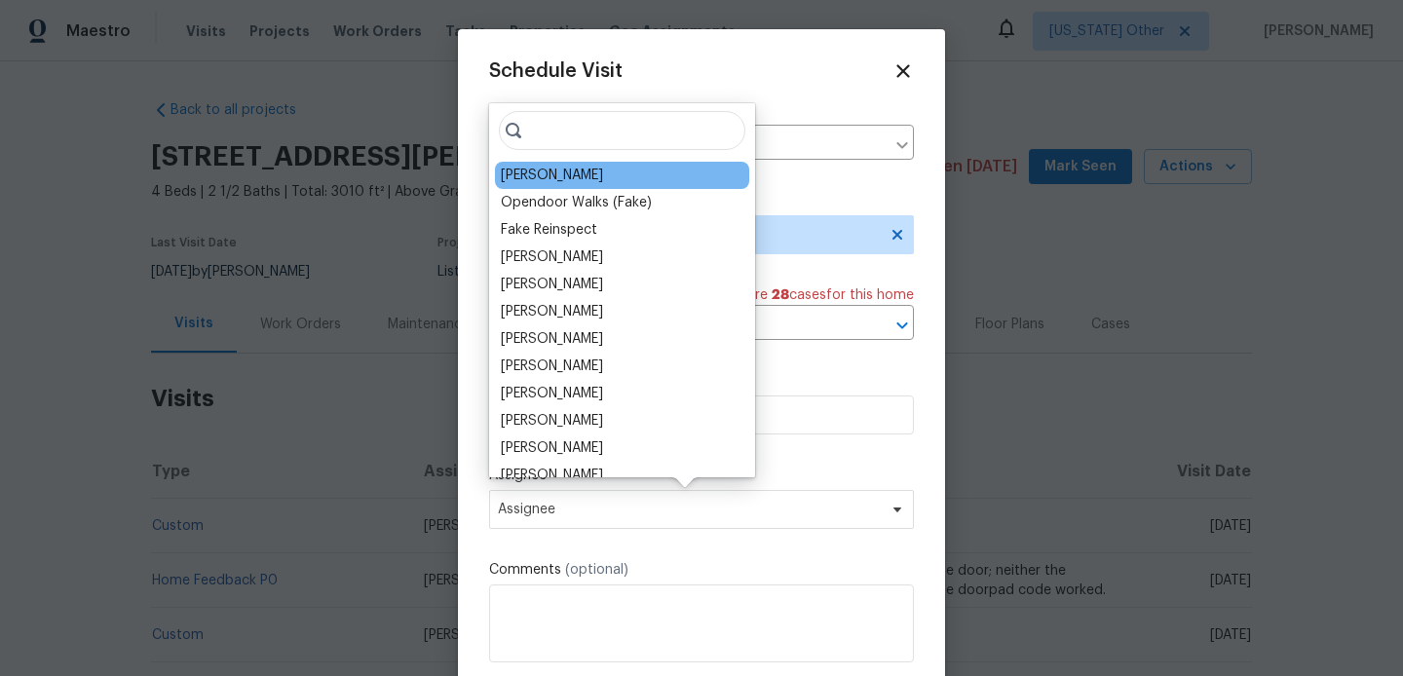
click at [546, 175] on div "Alicia Anices" at bounding box center [552, 175] width 102 height 19
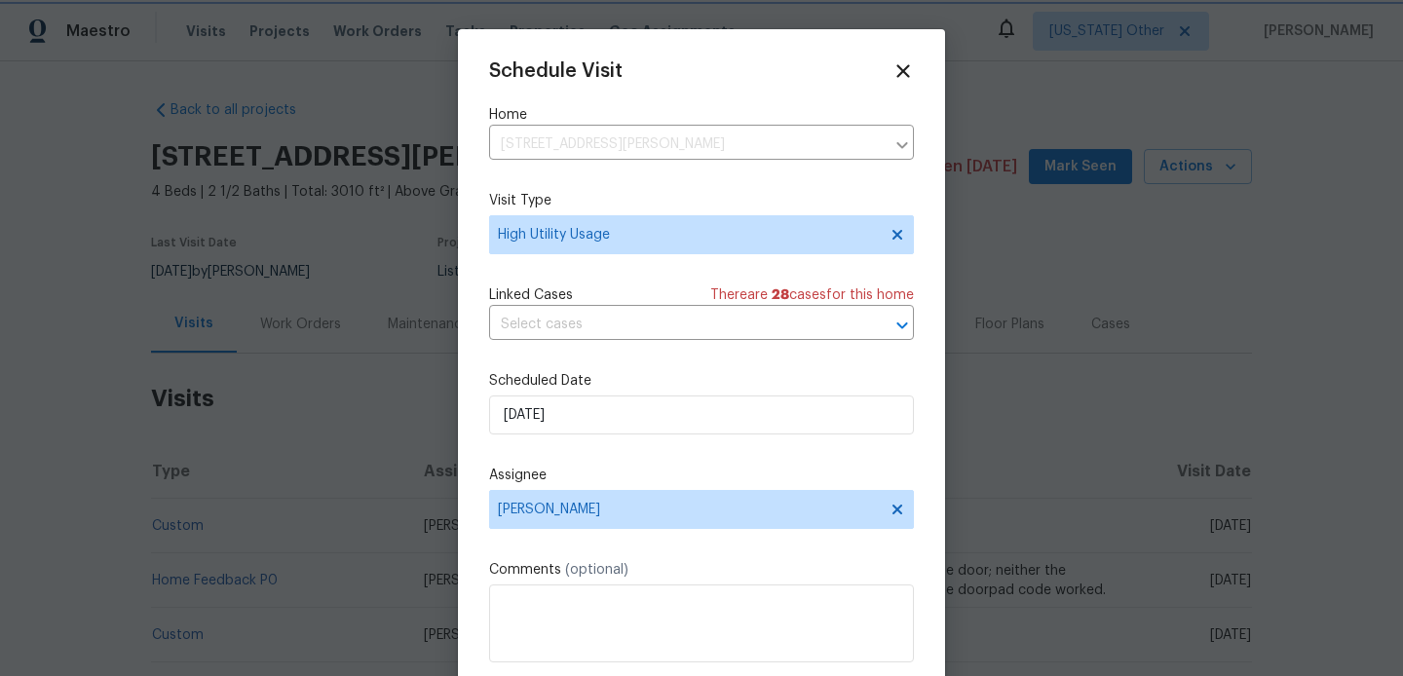
scroll to position [35, 0]
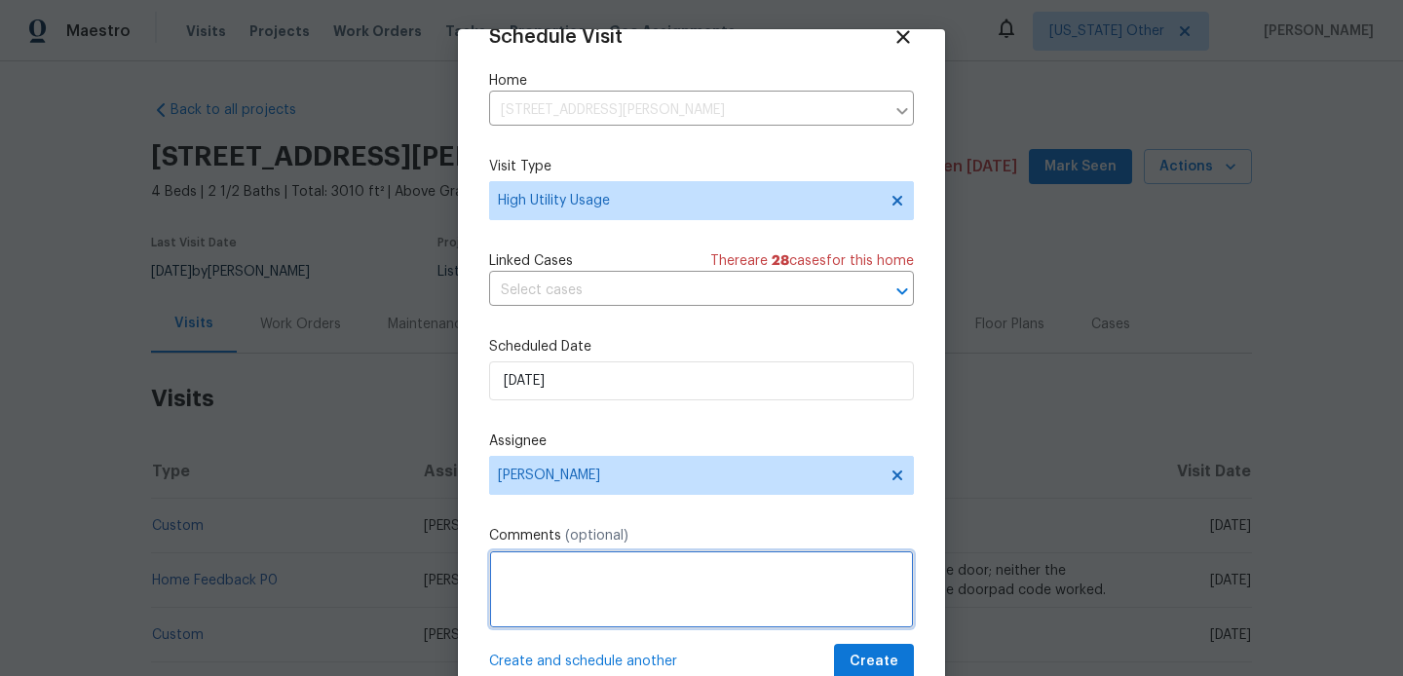
click at [636, 591] on textarea at bounding box center [701, 589] width 425 height 78
paste textarea "Hi team, we received a high-usage electric bill from a utility company for this…"
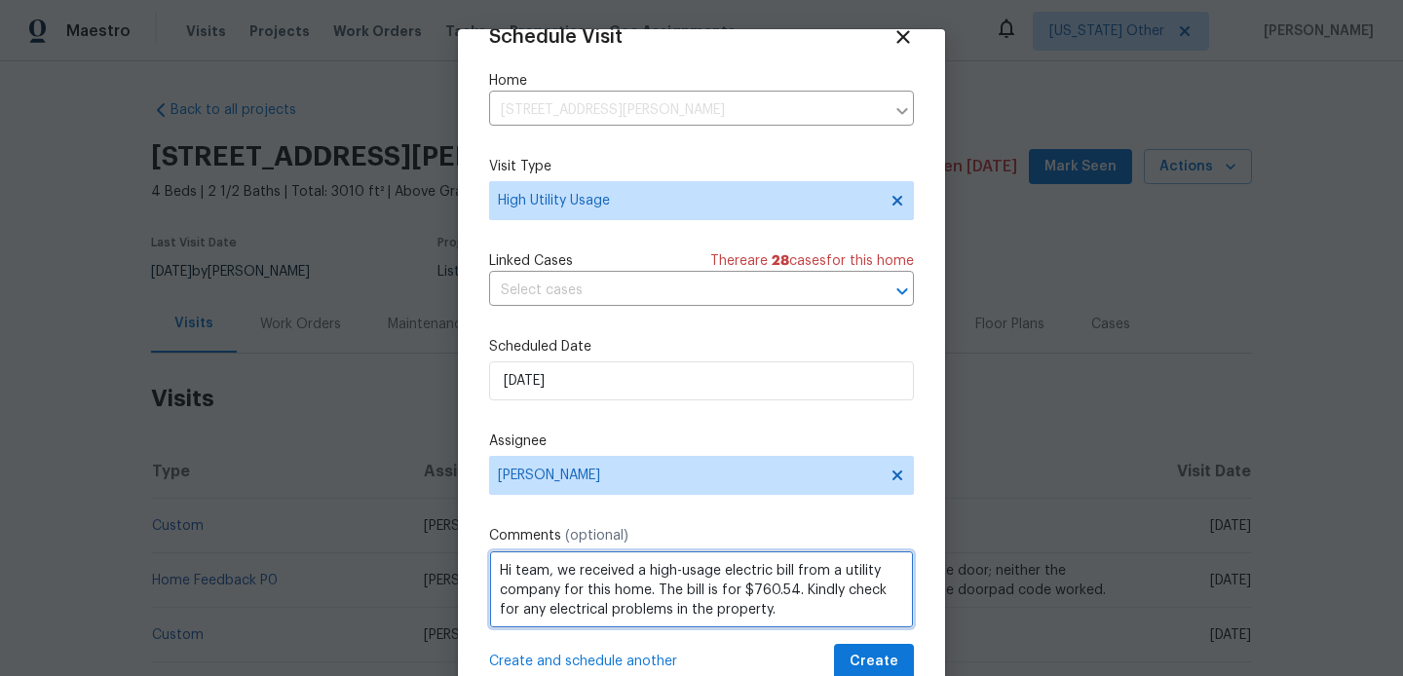
type textarea "Hi team, we received a high-usage electric bill from a utility company for this…"
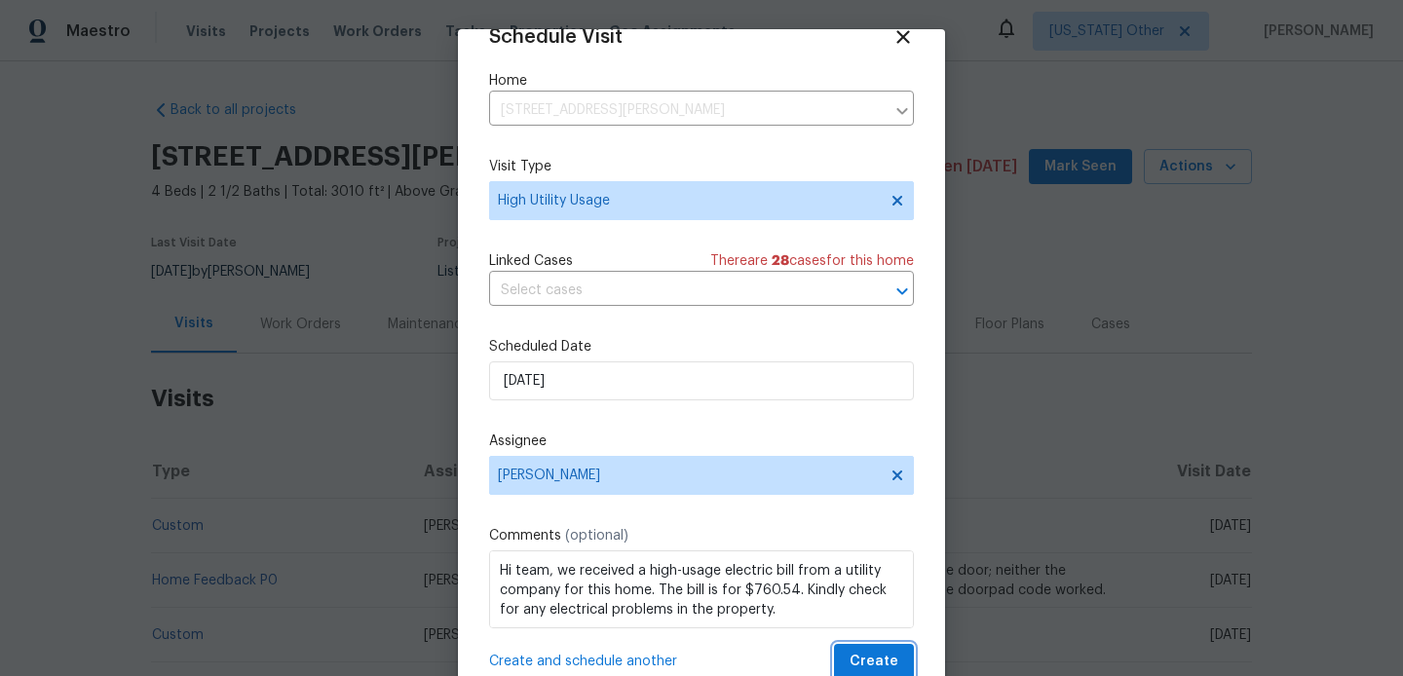
click at [870, 654] on span "Create" at bounding box center [873, 662] width 49 height 24
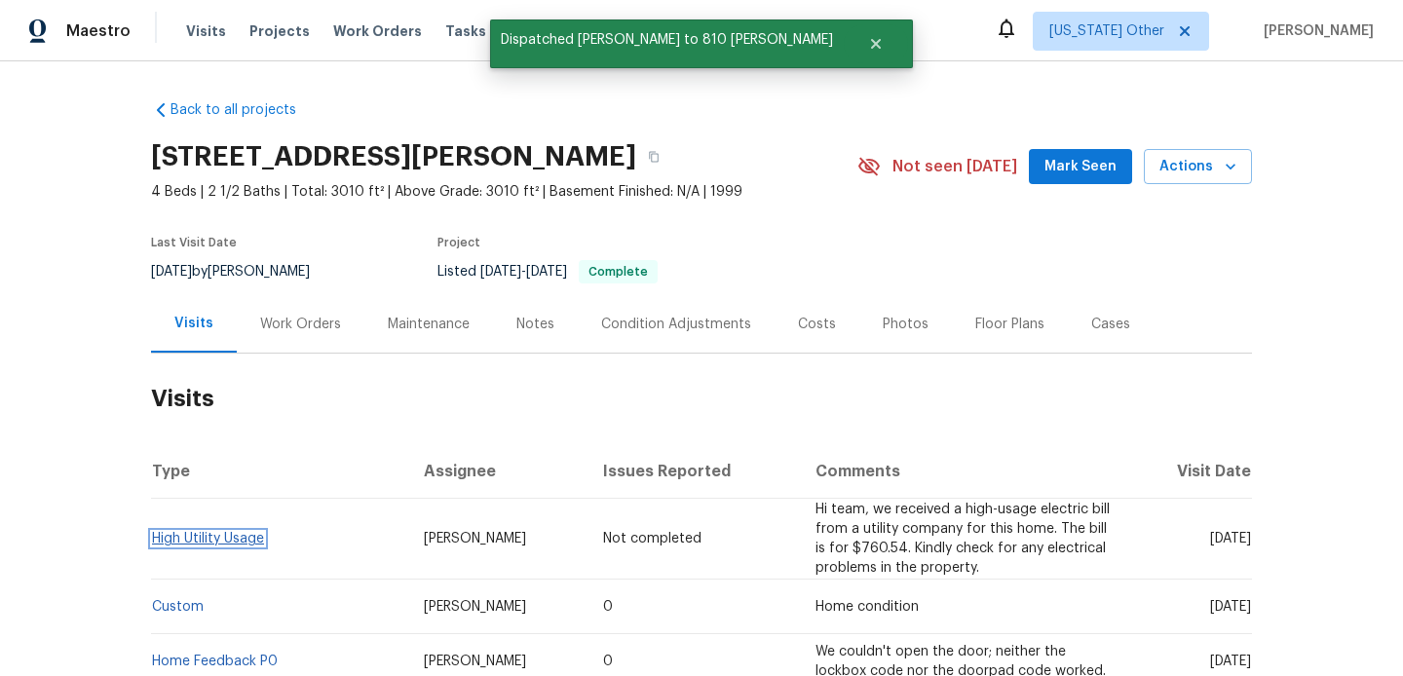
click at [239, 539] on link "High Utility Usage" at bounding box center [208, 539] width 112 height 14
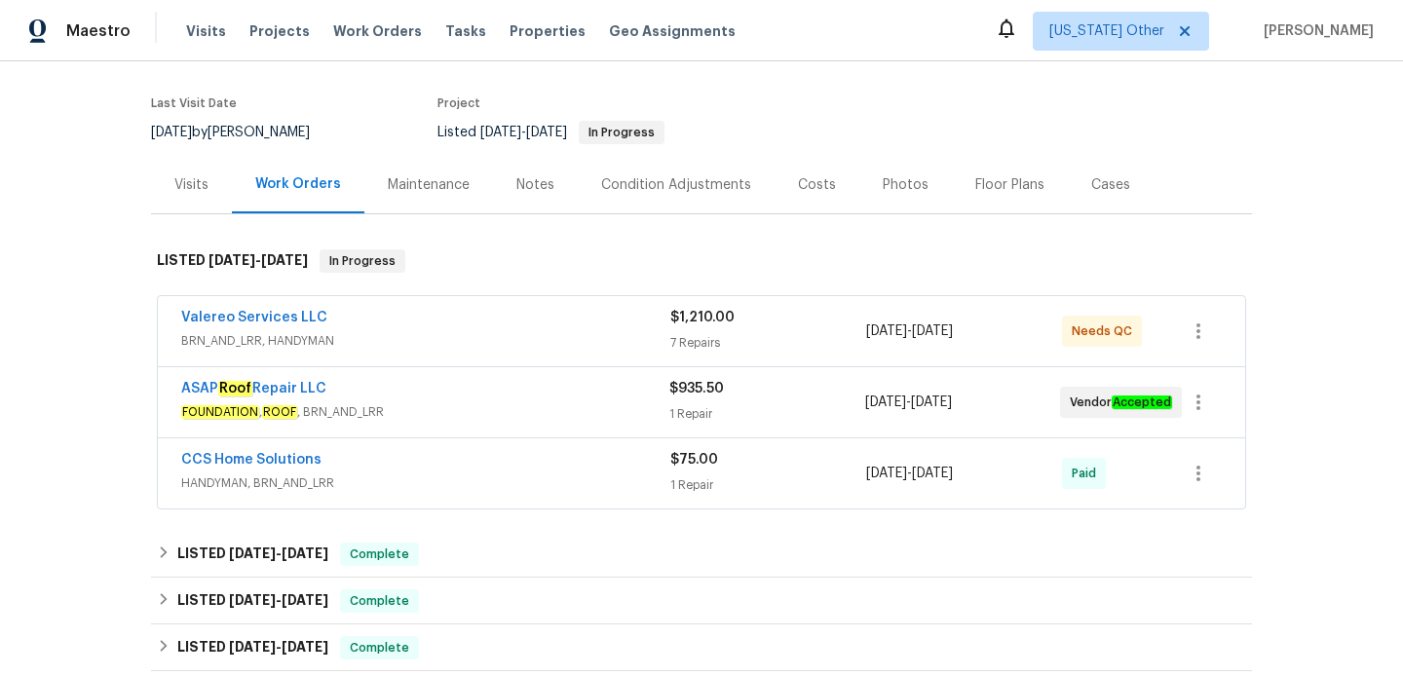
scroll to position [149, 0]
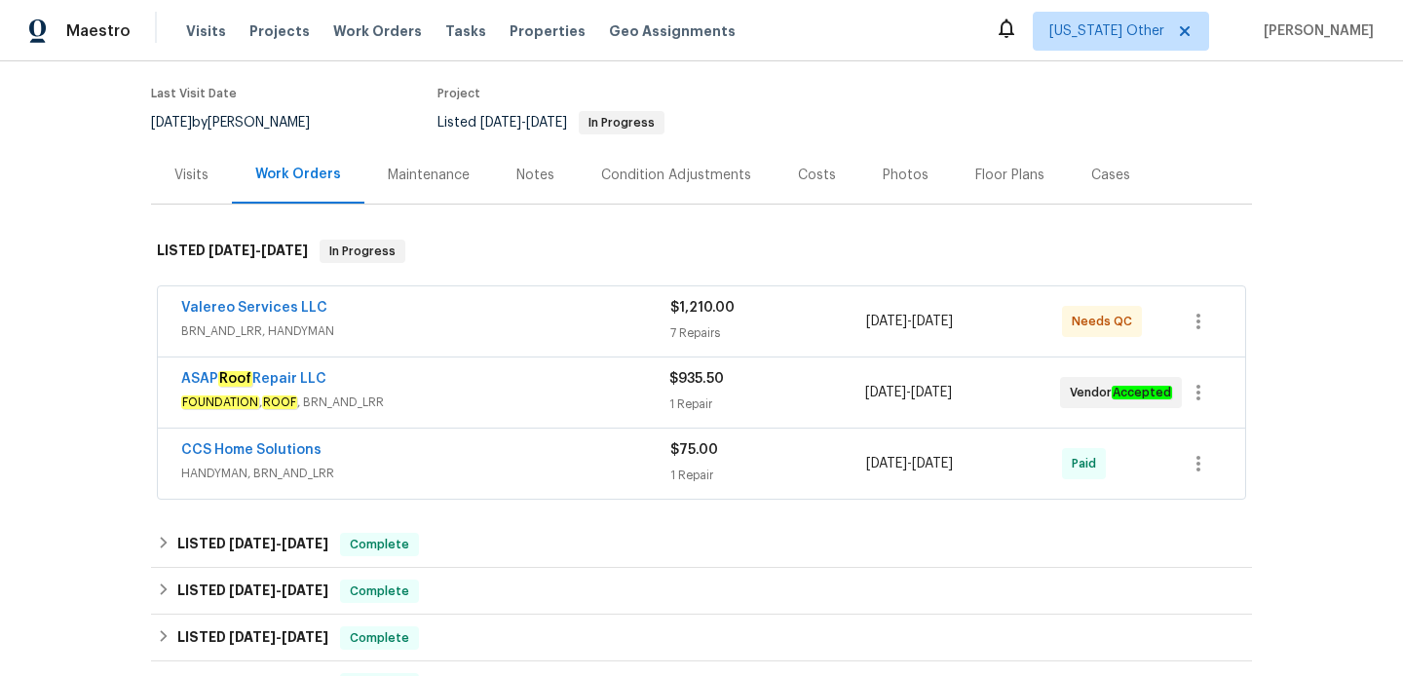
click at [483, 339] on span "BRN_AND_LRR, HANDYMAN" at bounding box center [425, 330] width 489 height 19
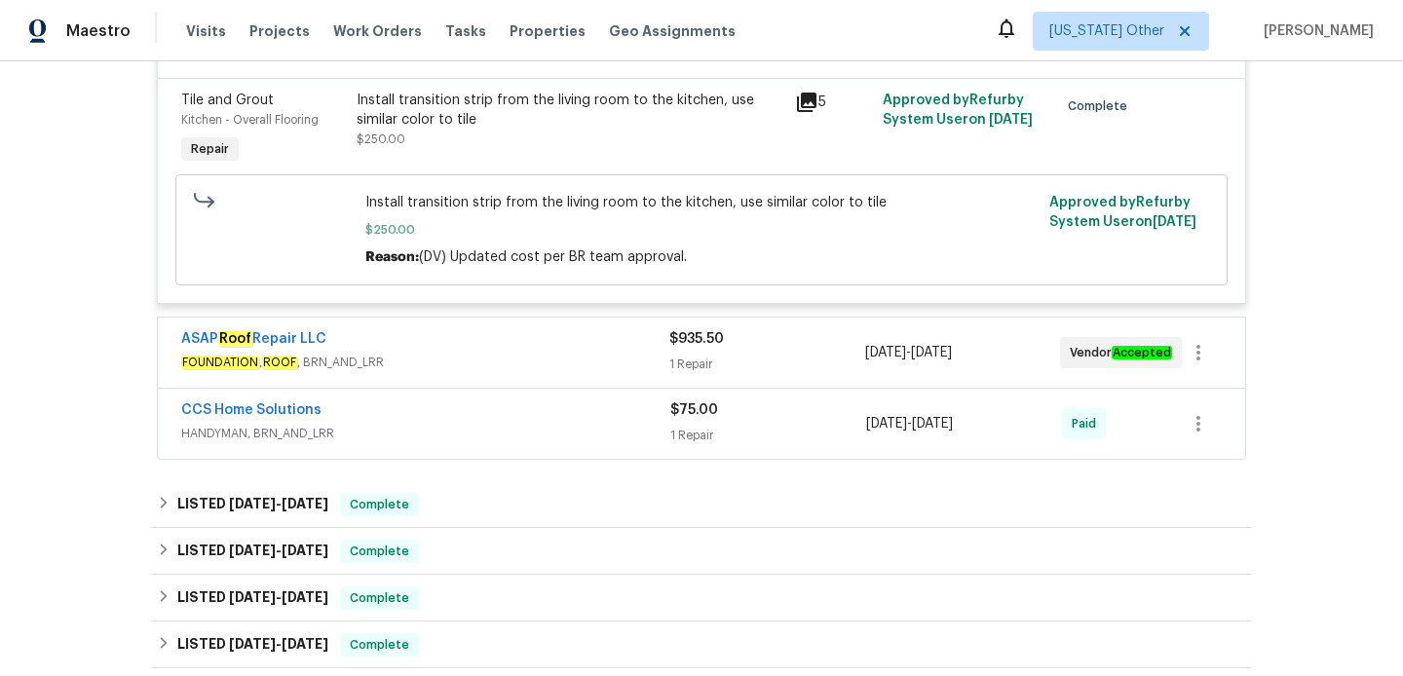
scroll to position [1852, 0]
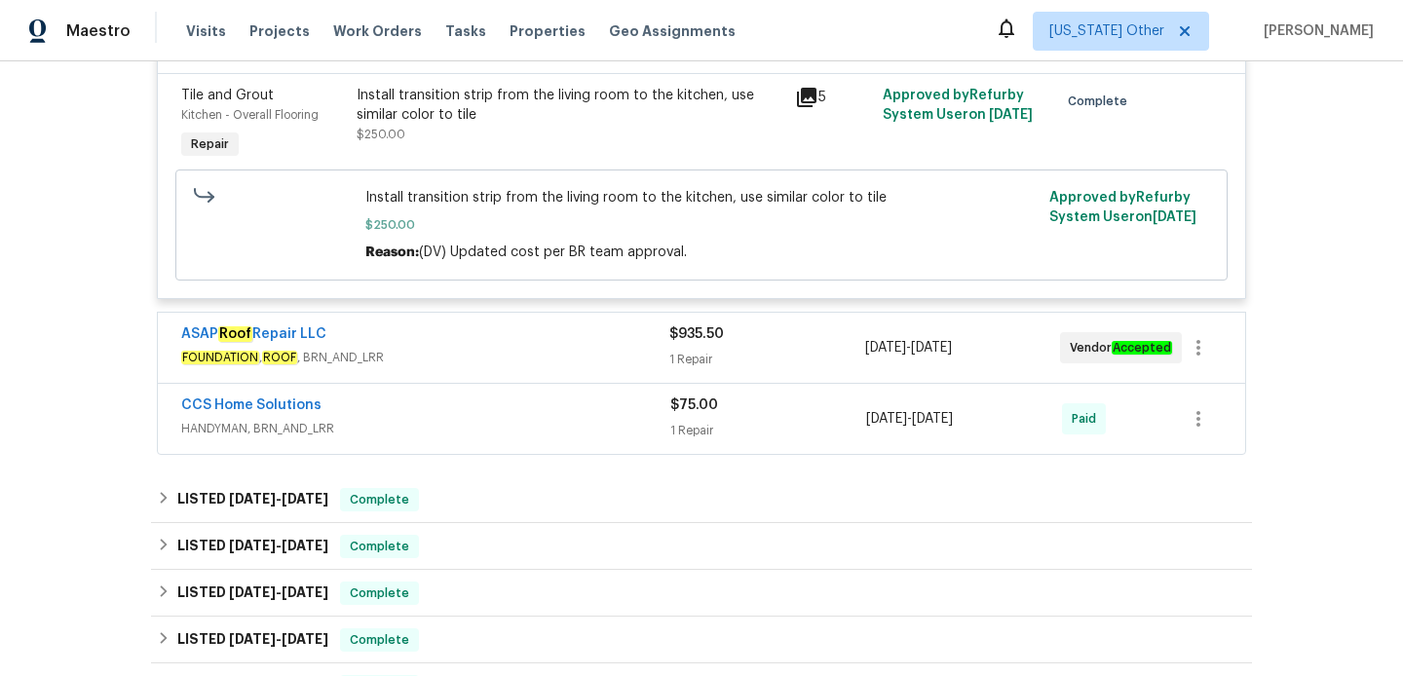
click at [478, 371] on div "ASAP Roof Repair LLC FOUNDATION , ROOF , BRN_AND_LRR" at bounding box center [425, 347] width 488 height 47
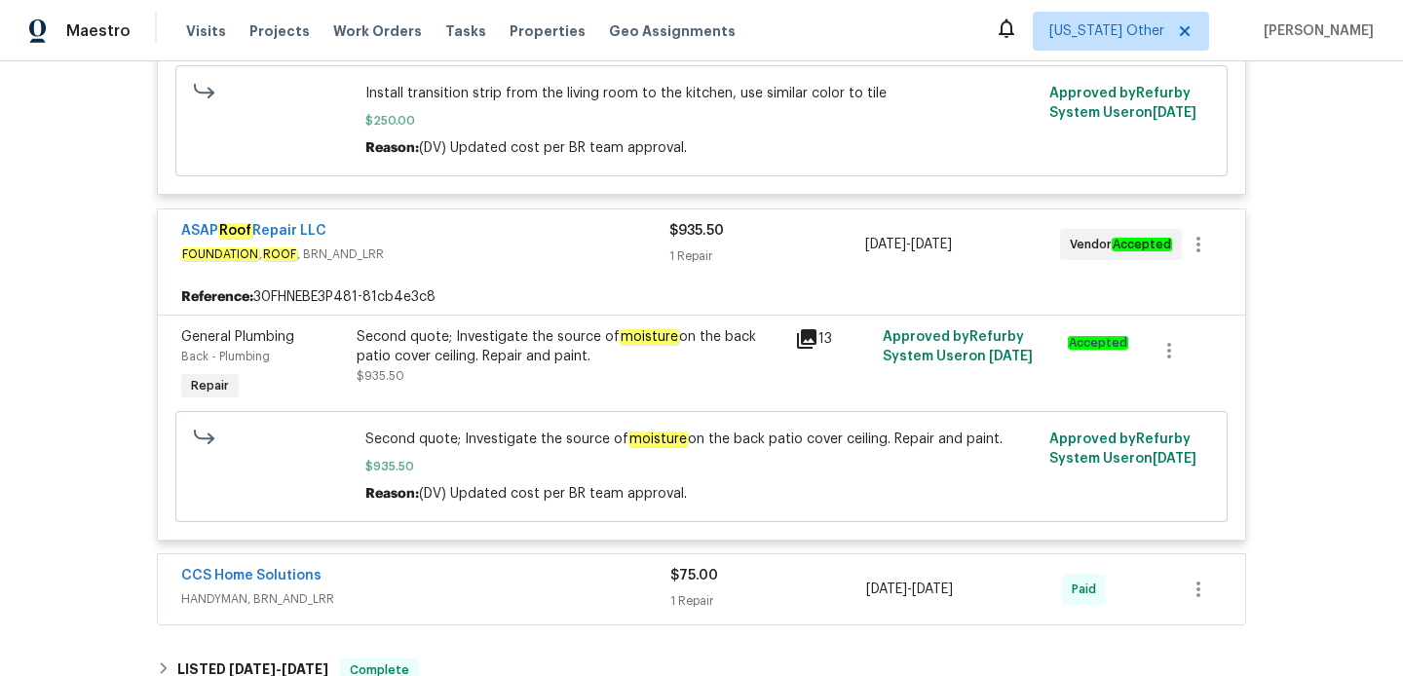
scroll to position [2088, 0]
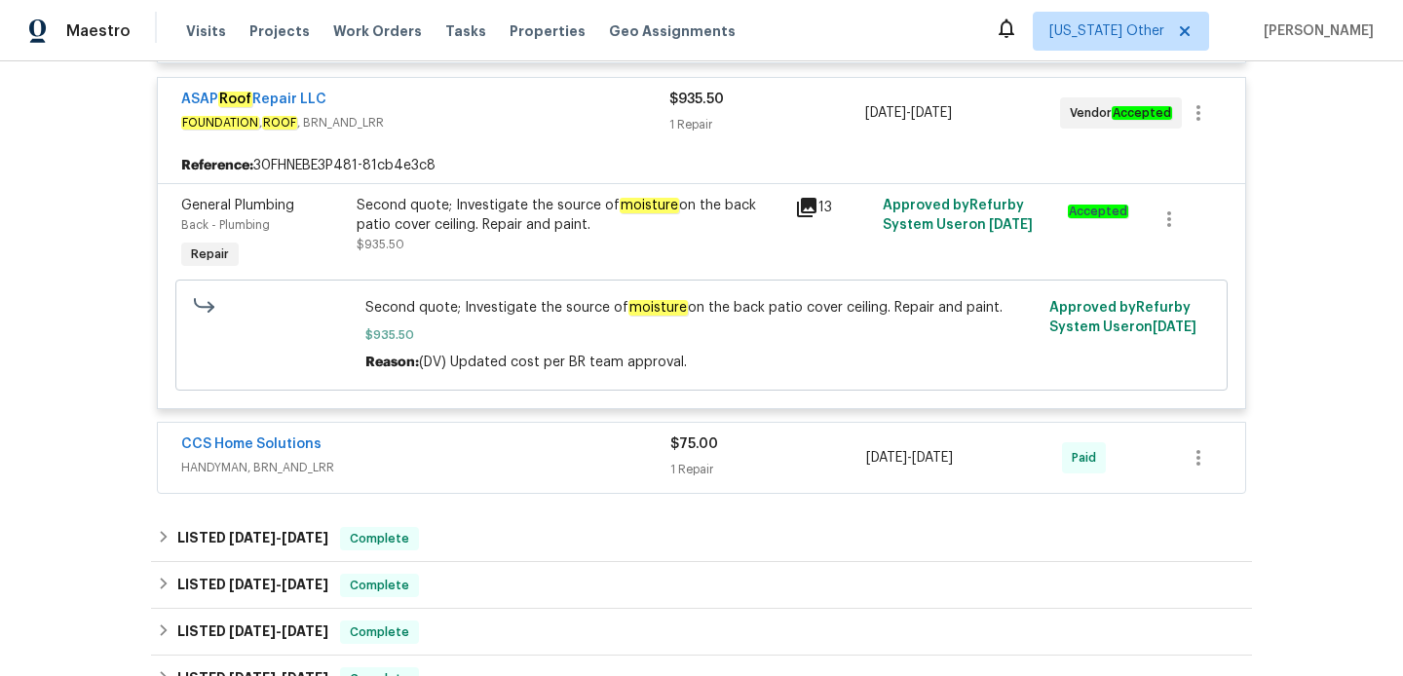
click at [466, 494] on div "CCS Home Solutions HANDYMAN, BRN_AND_LRR $75.00 1 Repair 9/15/2025 - 9/16/2025 …" at bounding box center [701, 458] width 1089 height 72
click at [483, 469] on span "HANDYMAN, BRN_AND_LRR" at bounding box center [425, 467] width 489 height 19
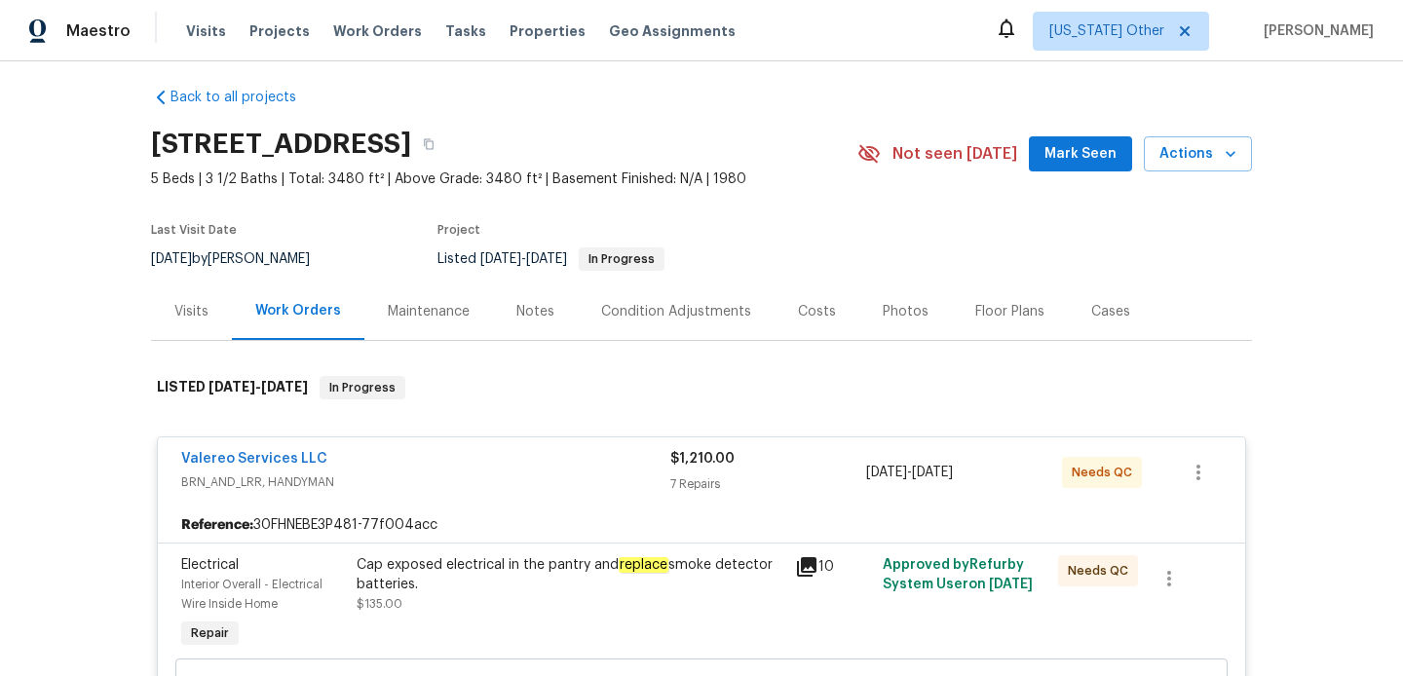
scroll to position [0, 0]
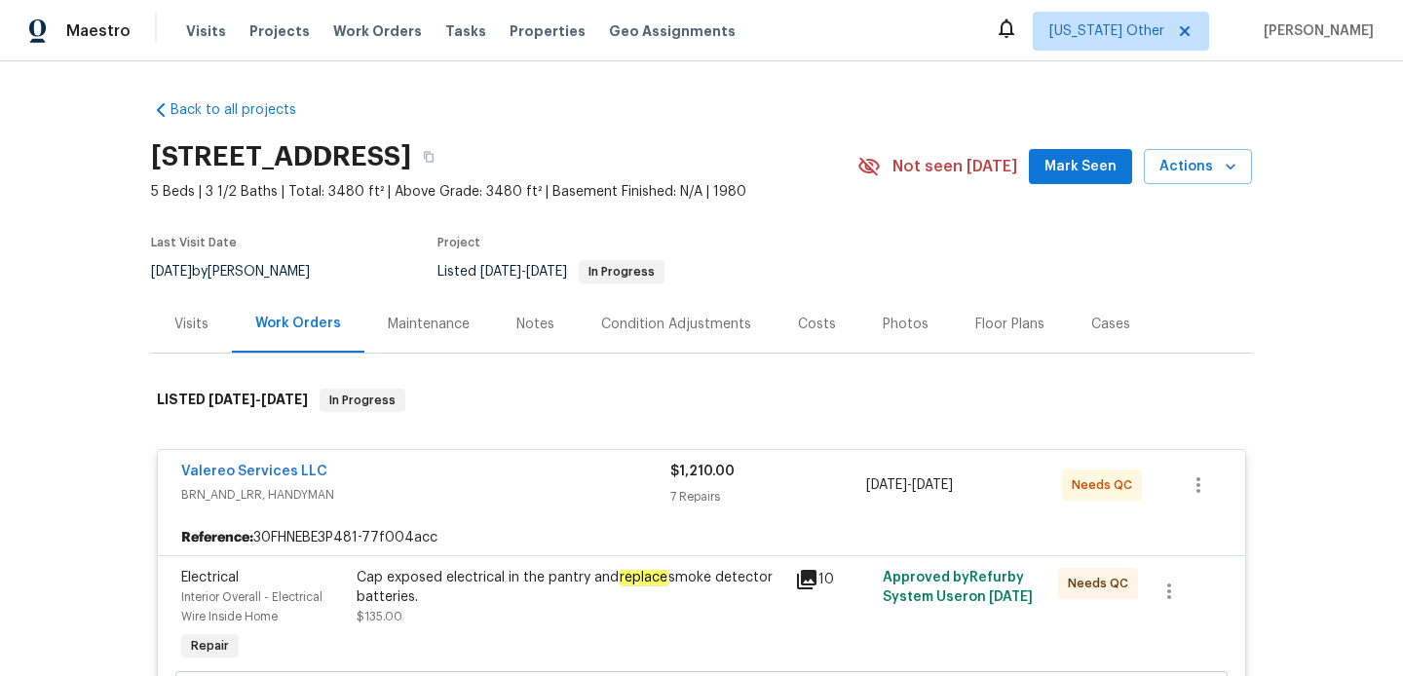
click at [180, 321] on div "Visits" at bounding box center [191, 324] width 34 height 19
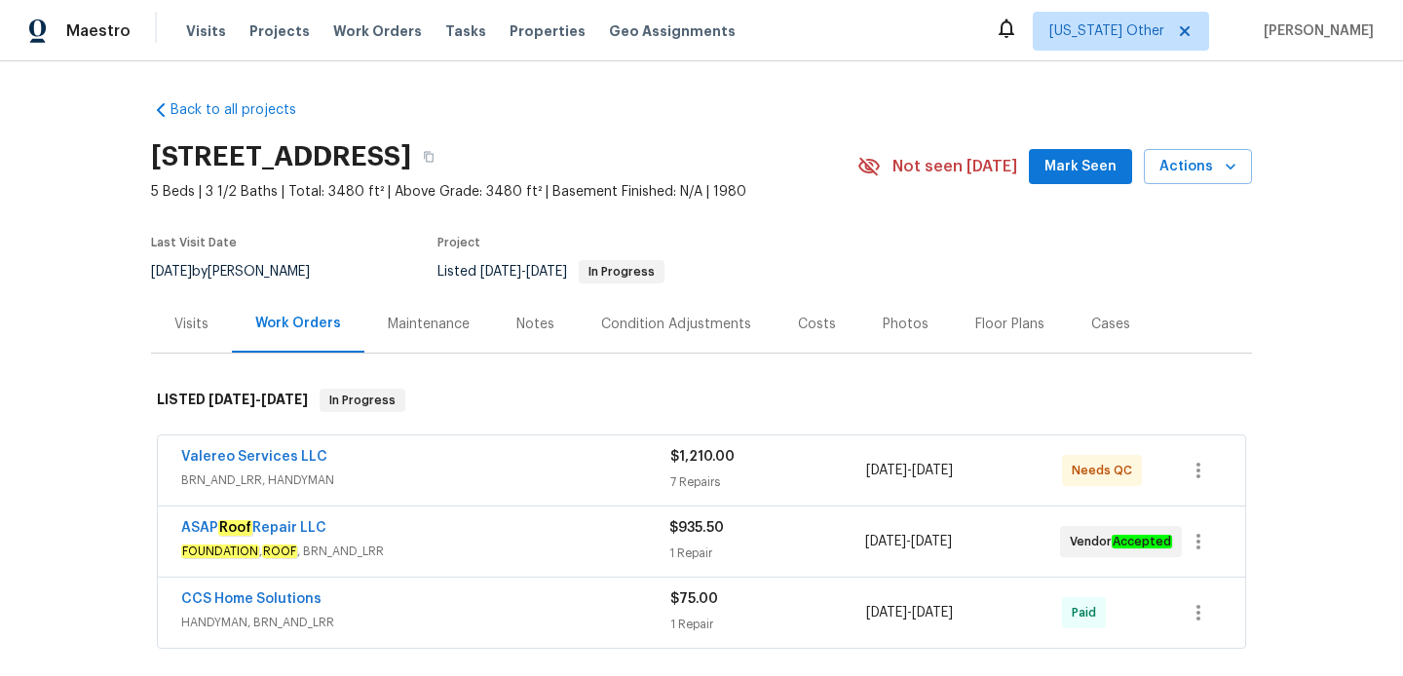
click at [465, 473] on span "BRN_AND_LRR, HANDYMAN" at bounding box center [425, 480] width 489 height 19
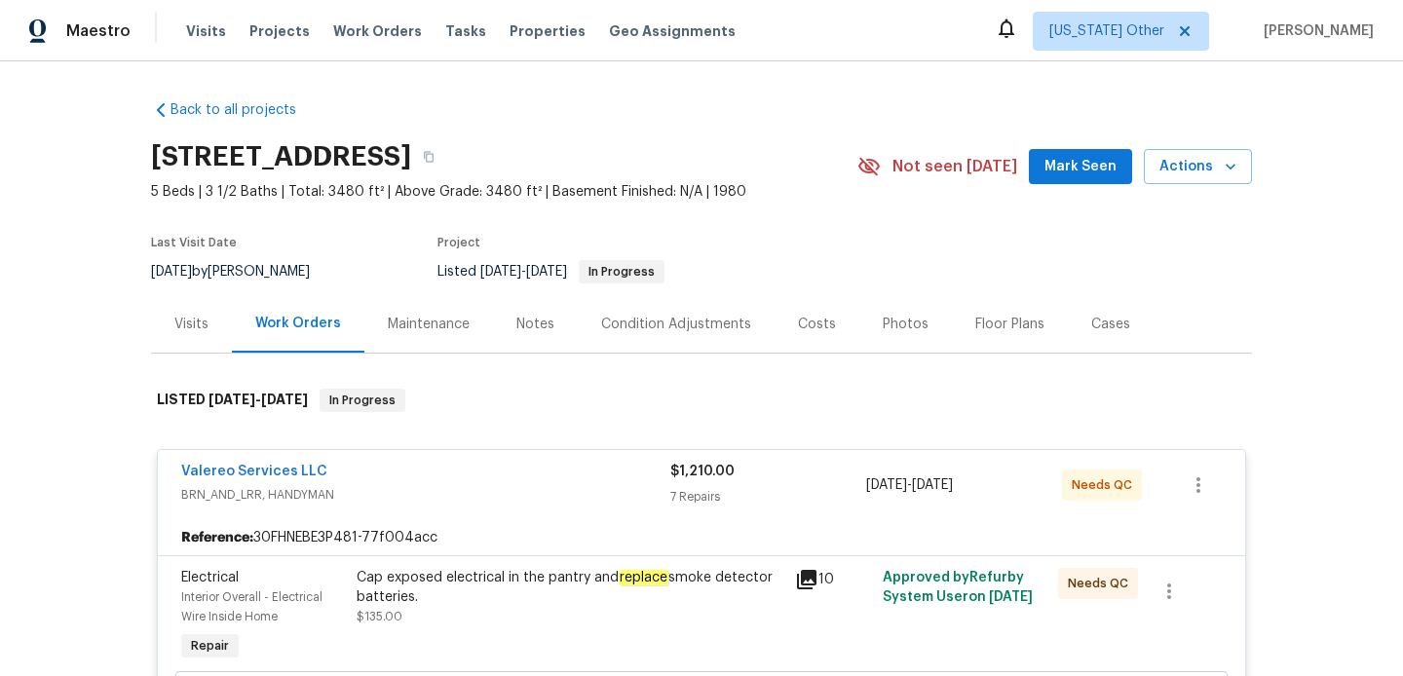
click at [184, 316] on div "Visits" at bounding box center [191, 324] width 34 height 19
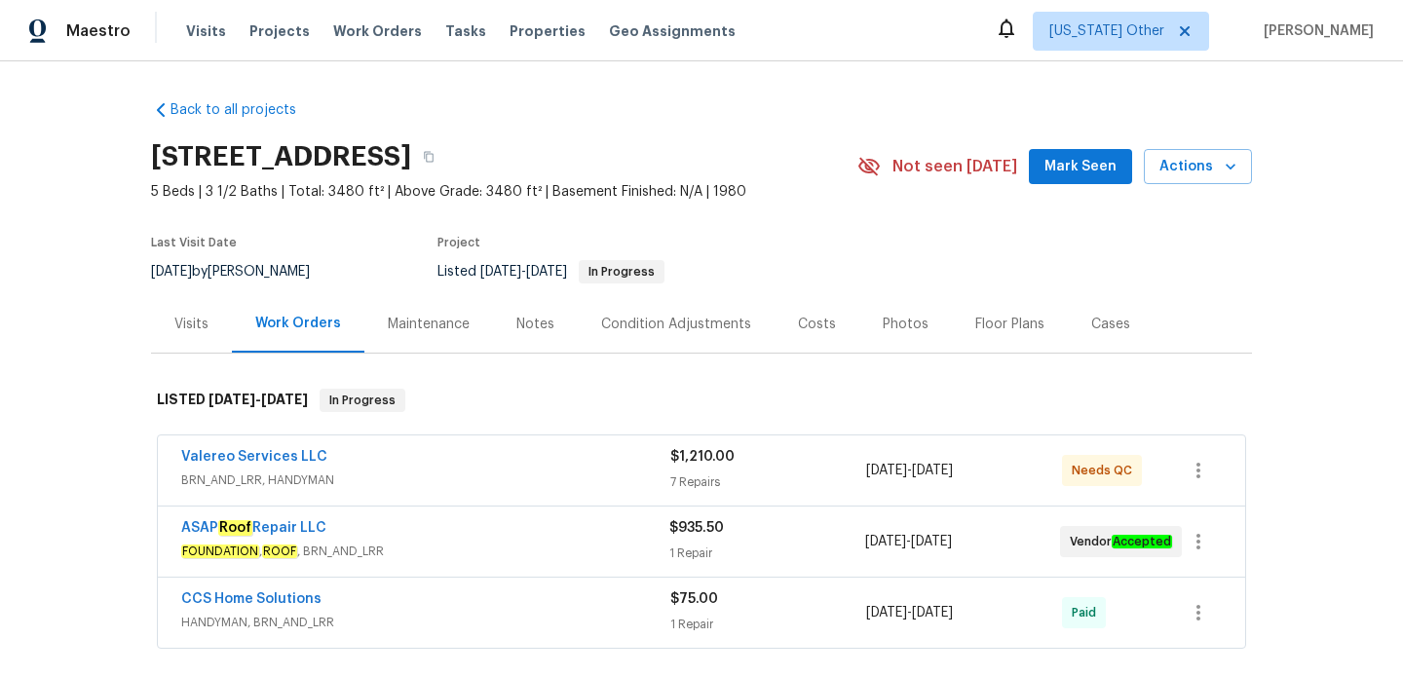
click at [535, 480] on span "BRN_AND_LRR, HANDYMAN" at bounding box center [425, 480] width 489 height 19
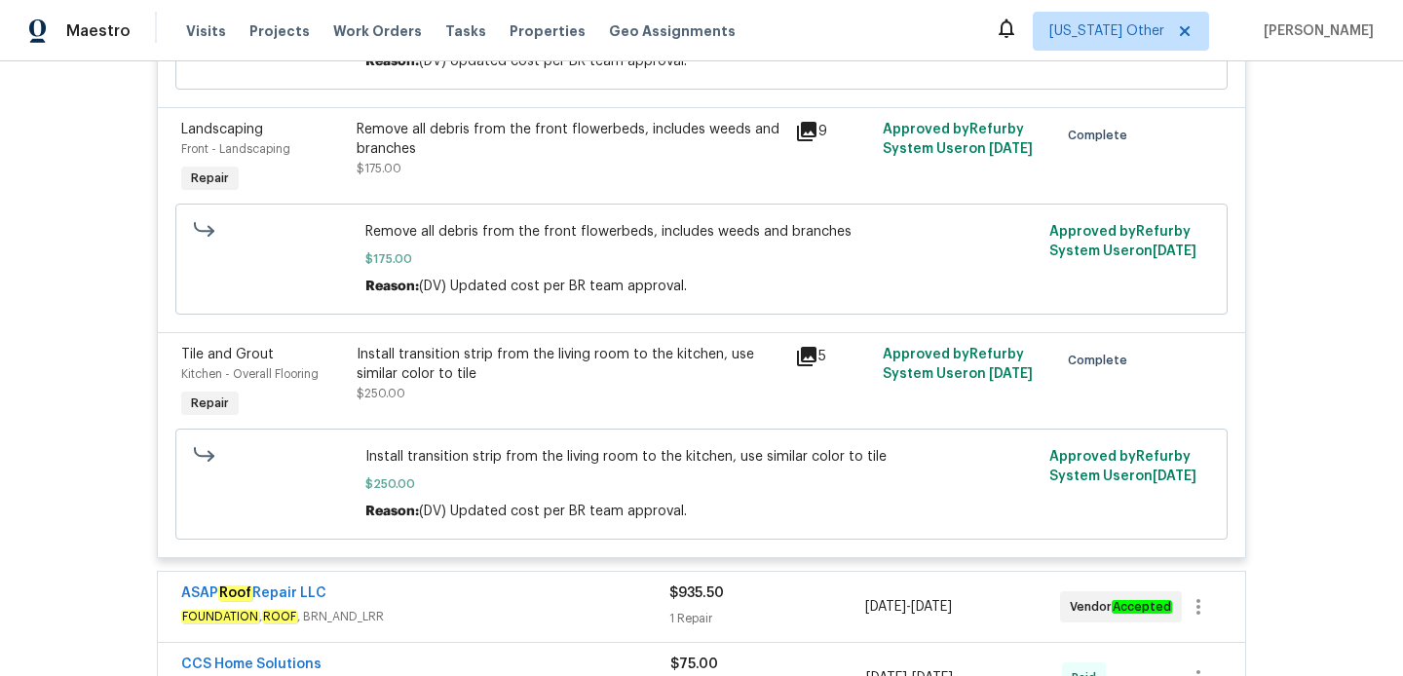
scroll to position [1829, 0]
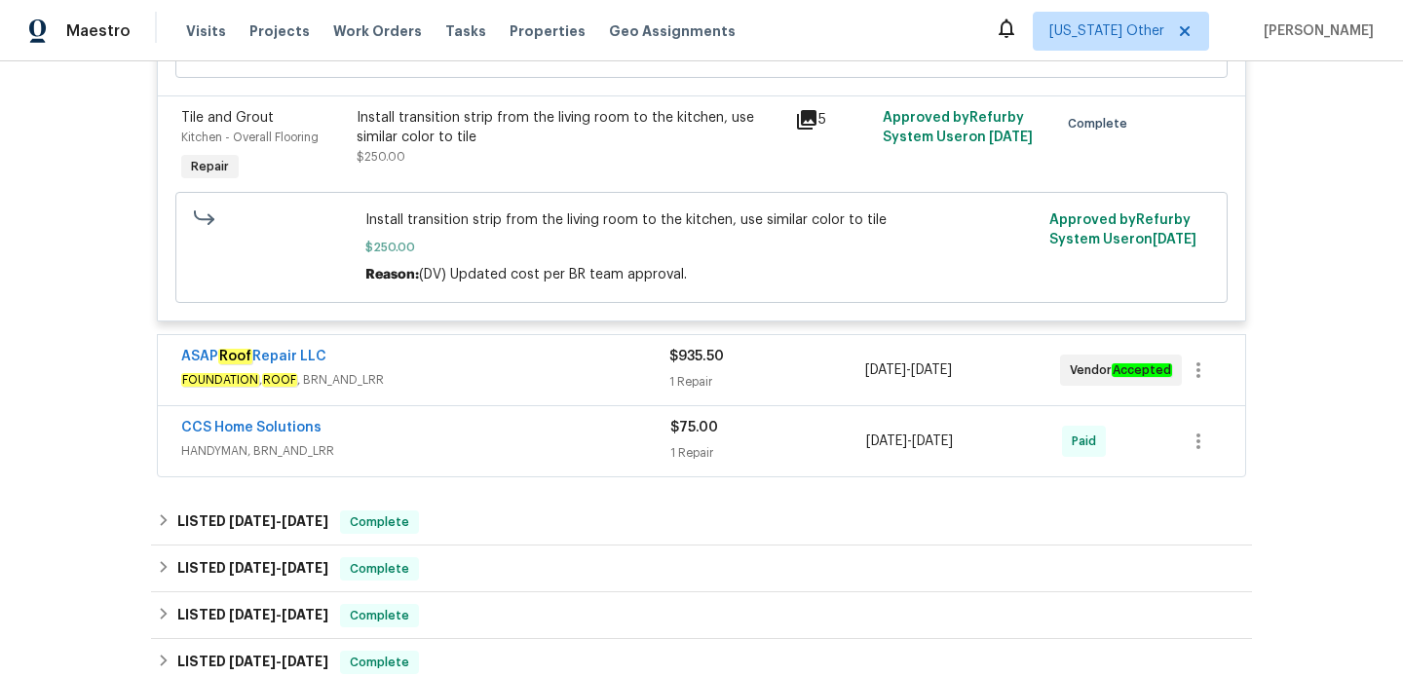
click at [530, 377] on span "FOUNDATION , ROOF , BRN_AND_LRR" at bounding box center [425, 379] width 488 height 19
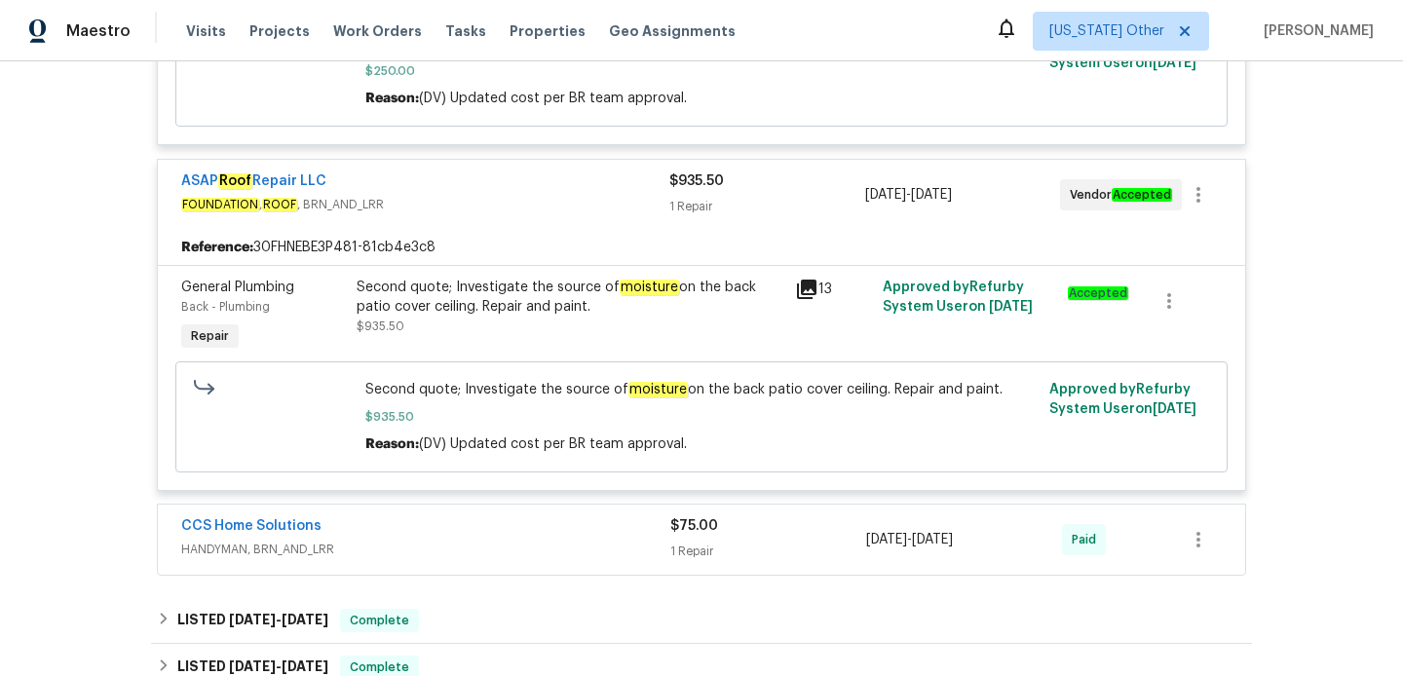
scroll to position [2226, 0]
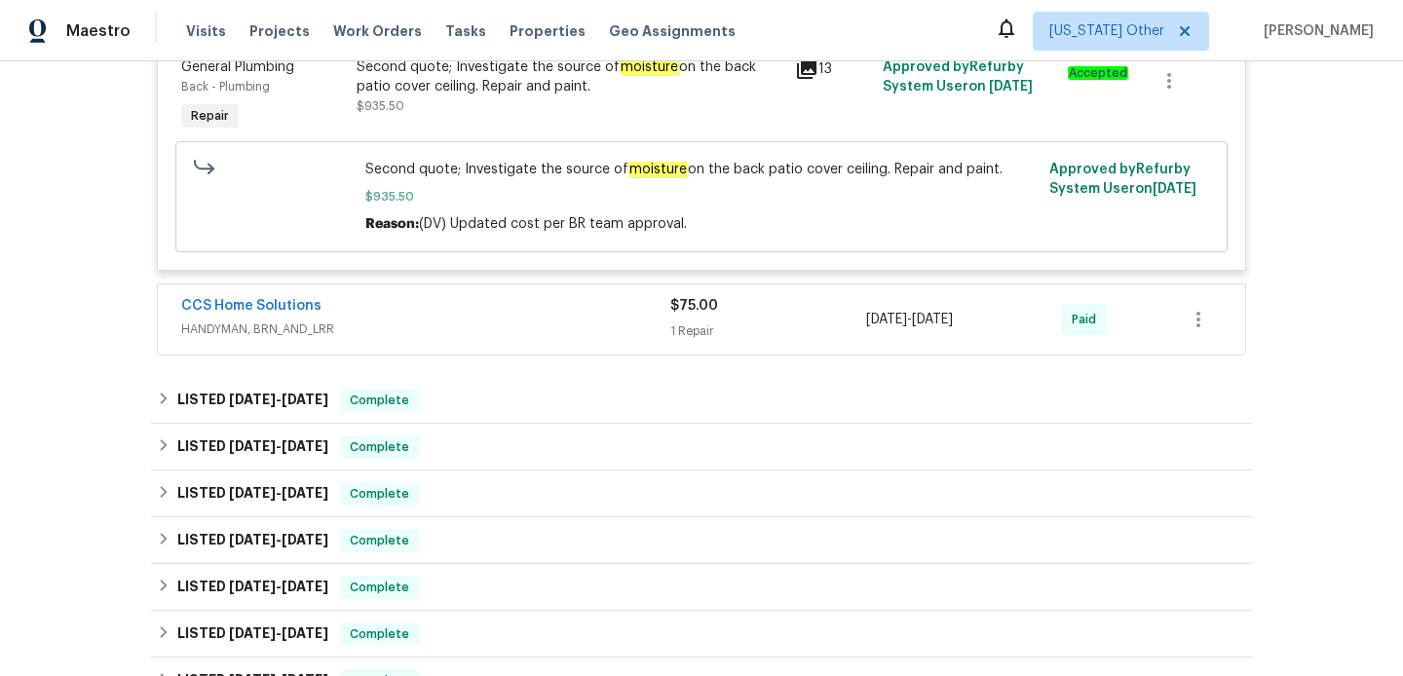
click at [549, 337] on span "HANDYMAN, BRN_AND_LRR" at bounding box center [425, 329] width 489 height 19
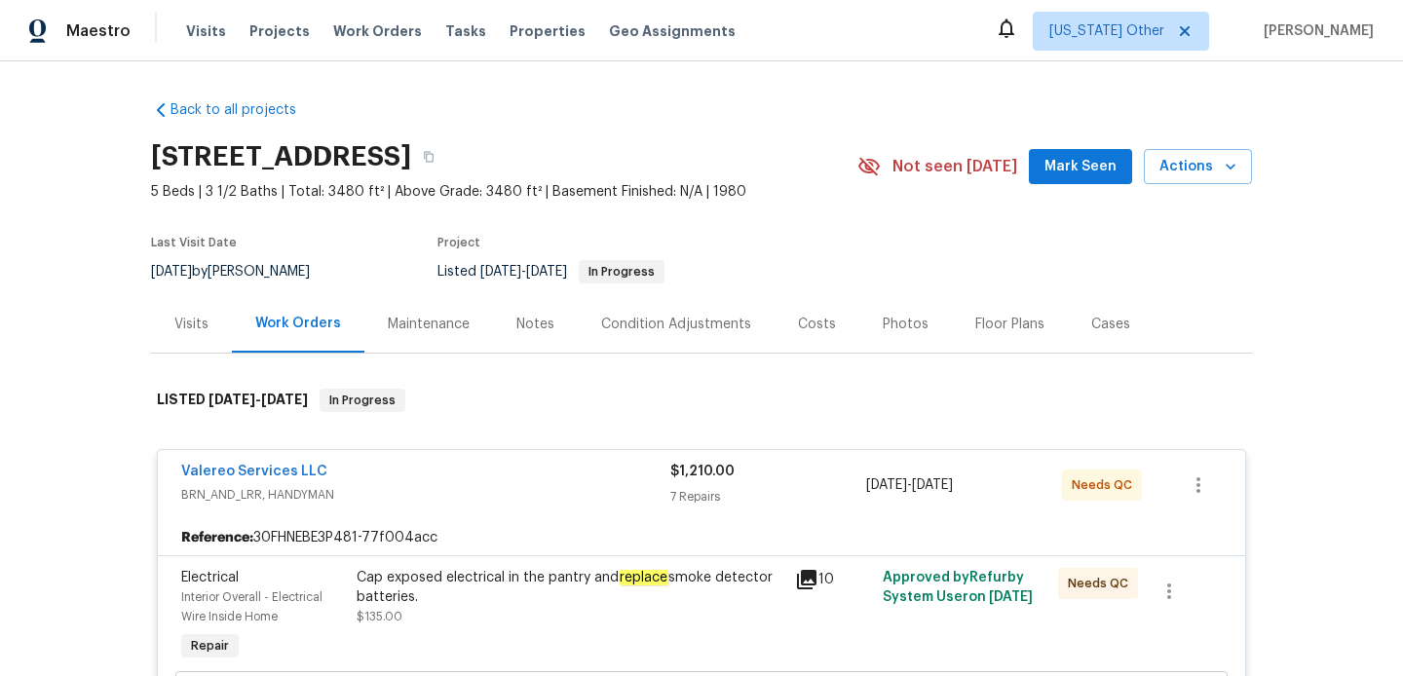
scroll to position [368, 0]
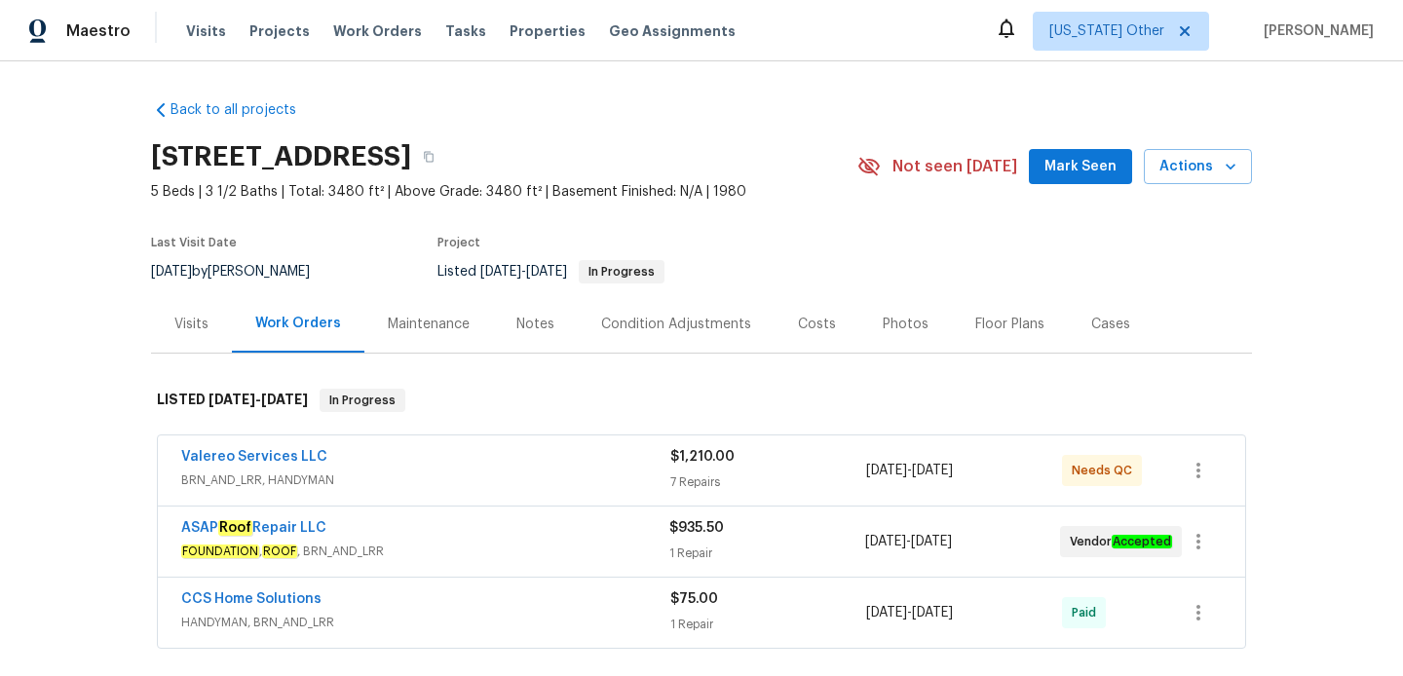
click at [502, 486] on span "BRN_AND_LRR, HANDYMAN" at bounding box center [425, 480] width 489 height 19
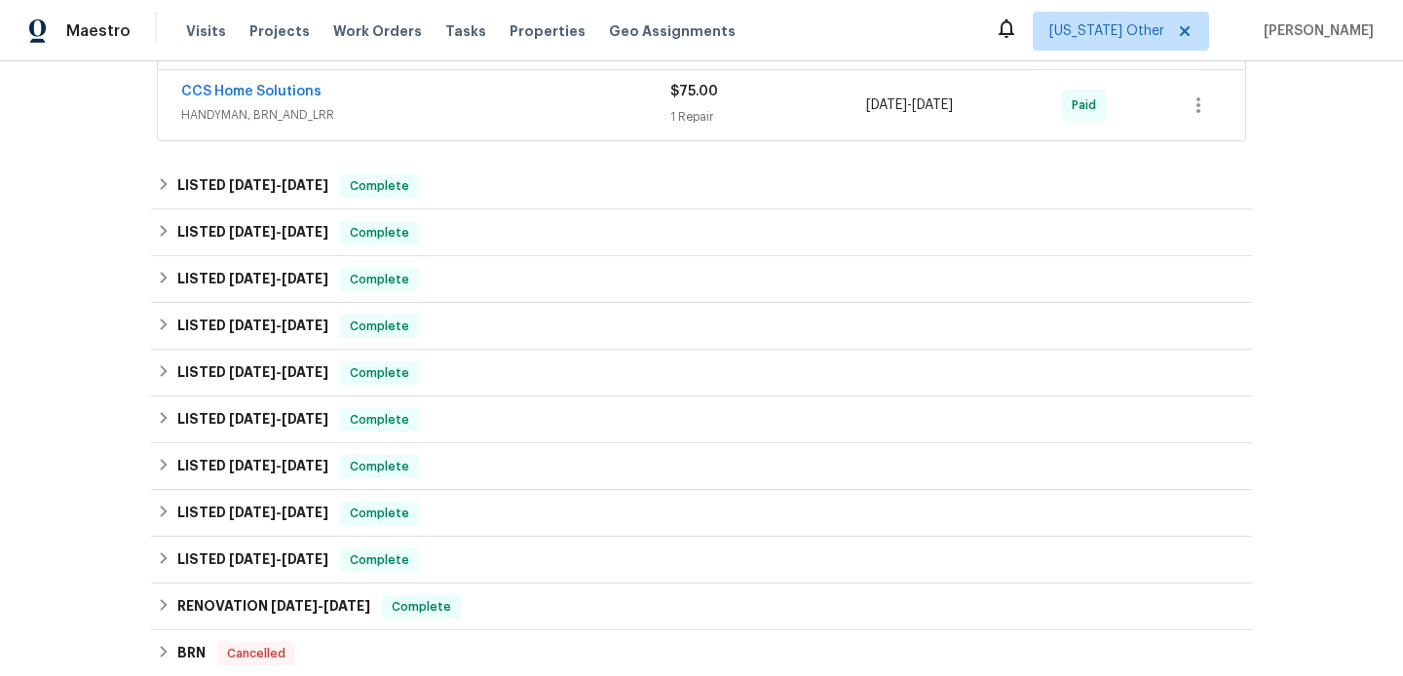
scroll to position [2055, 0]
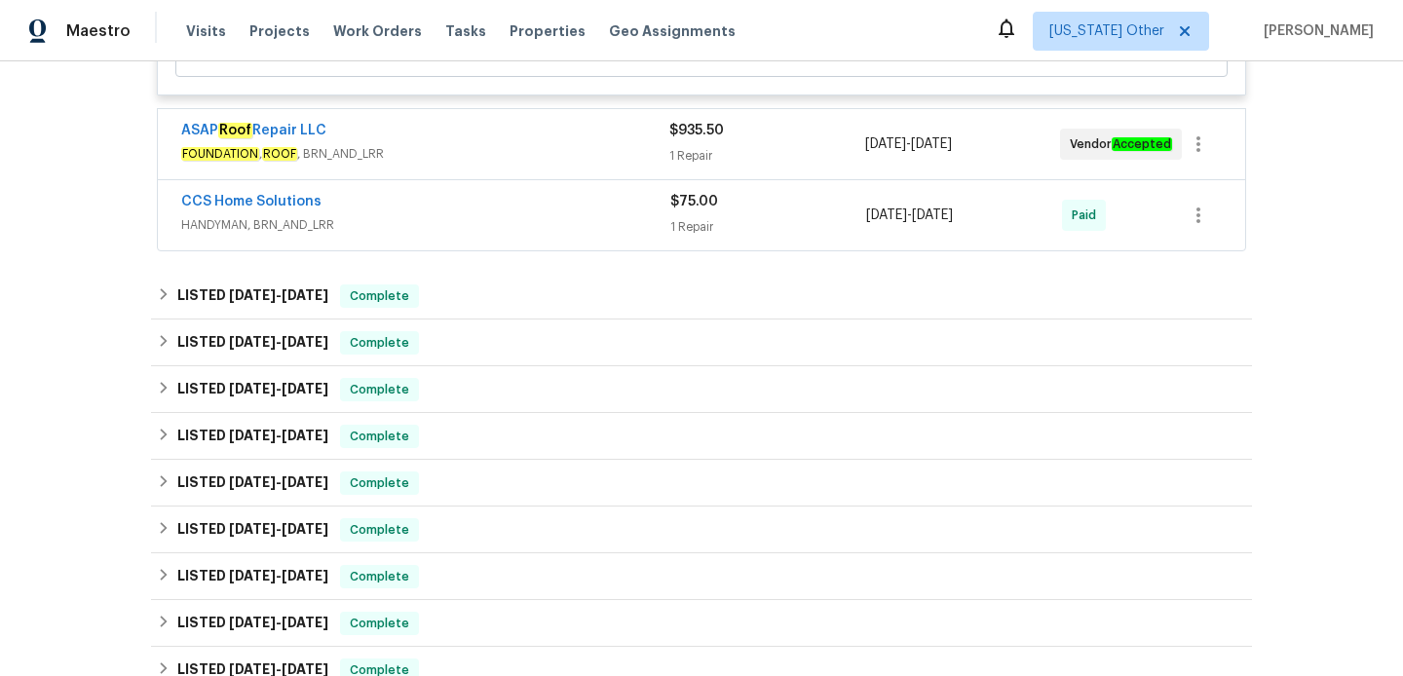
click at [477, 164] on span "FOUNDATION , ROOF , BRN_AND_LRR" at bounding box center [425, 153] width 488 height 19
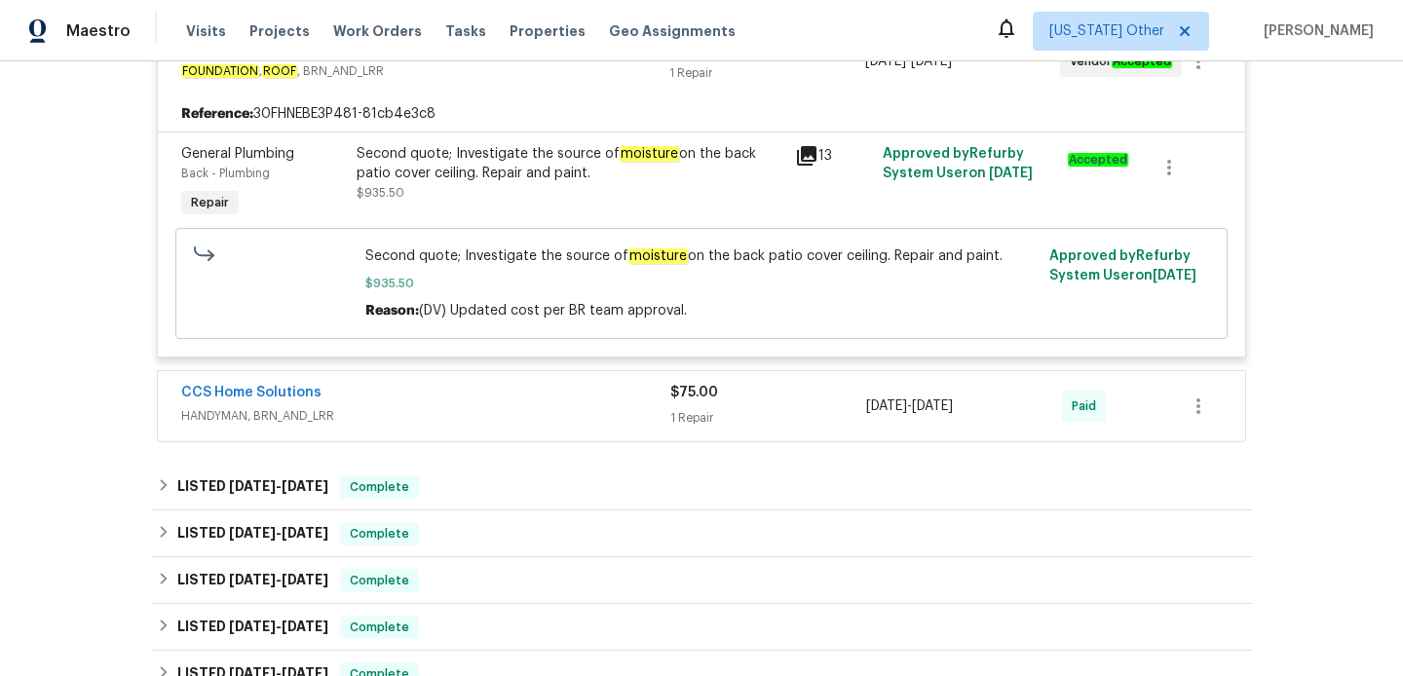
scroll to position [2137, 0]
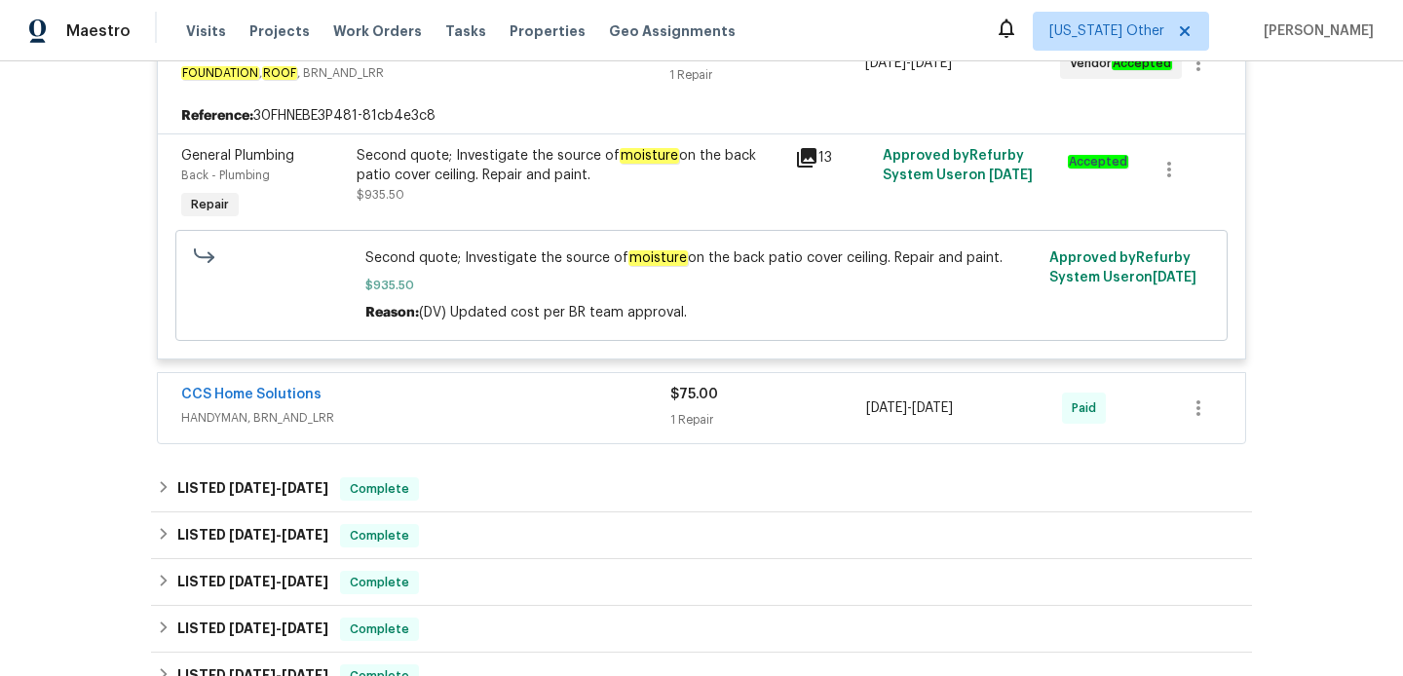
click at [512, 443] on div "CCS Home Solutions HANDYMAN, BRN_AND_LRR $75.00 1 Repair 9/15/2025 - 9/16/2025 …" at bounding box center [701, 408] width 1087 height 70
click at [519, 427] on span "HANDYMAN, BRN_AND_LRR" at bounding box center [425, 417] width 489 height 19
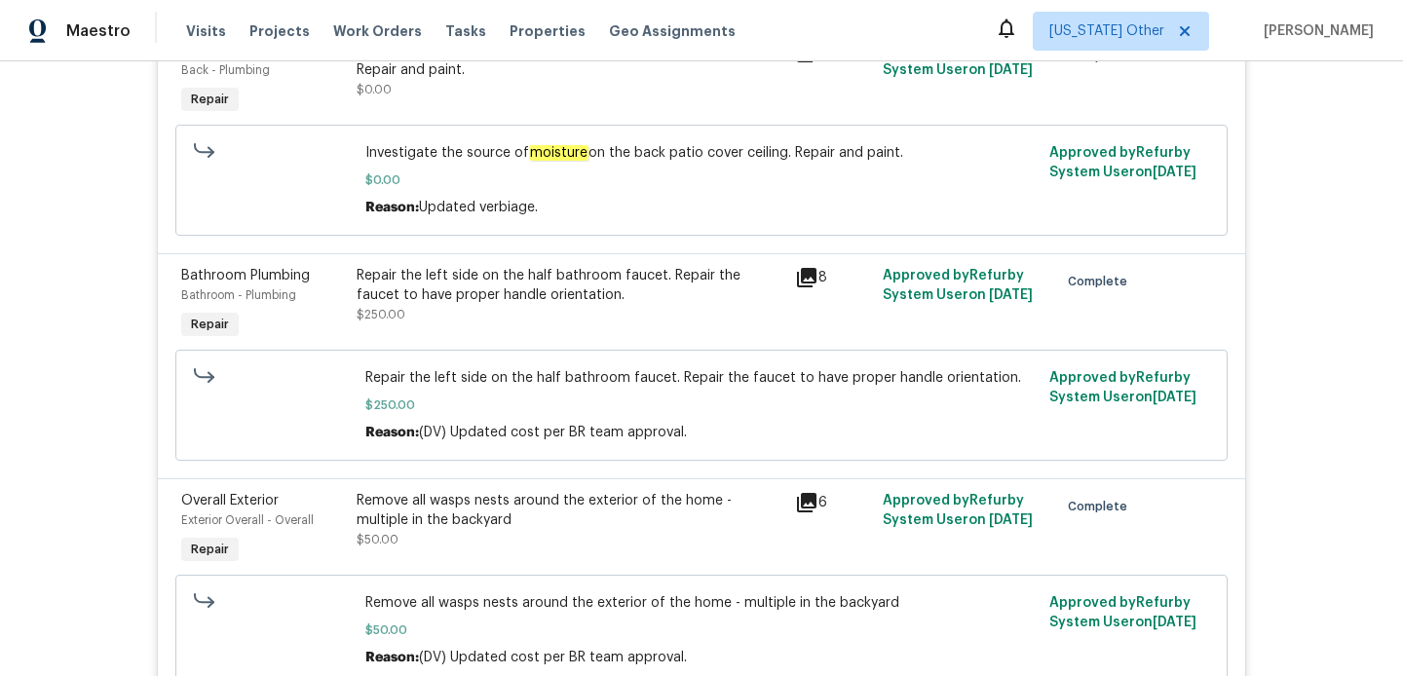
scroll to position [0, 0]
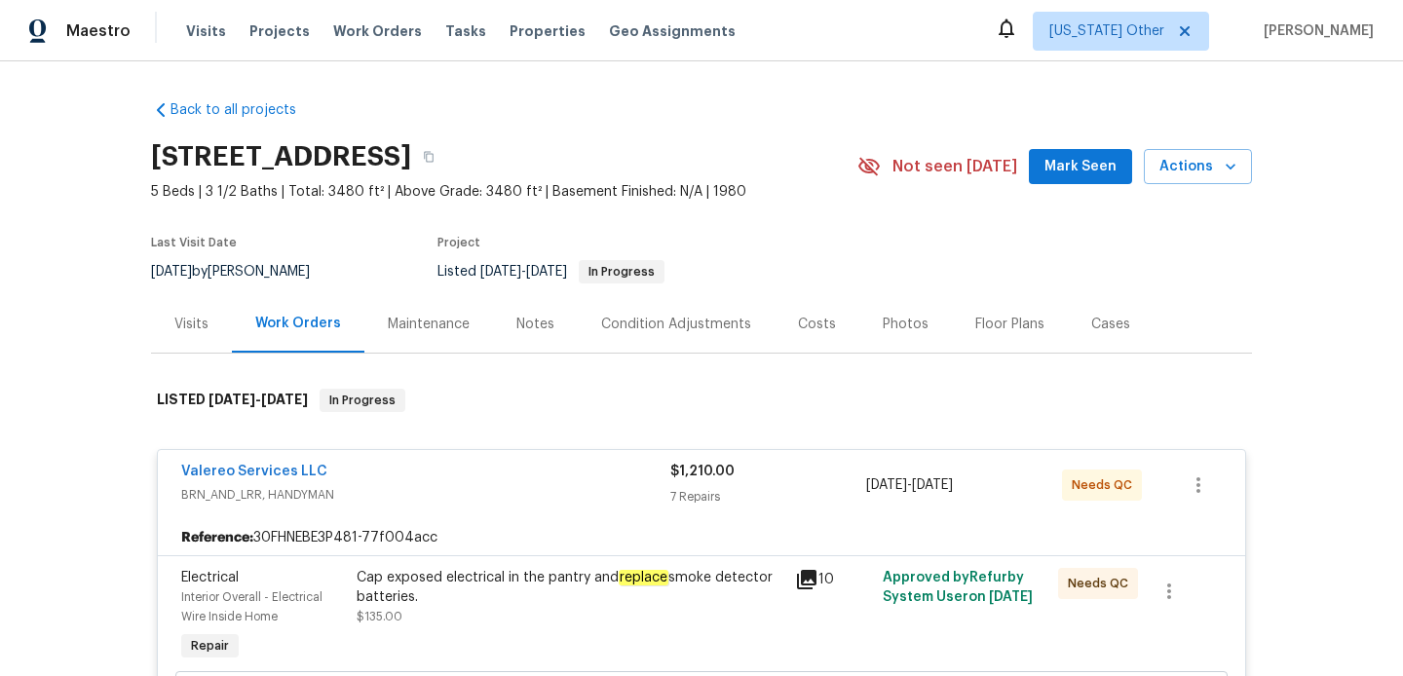
click at [186, 333] on div "Visits" at bounding box center [191, 324] width 34 height 19
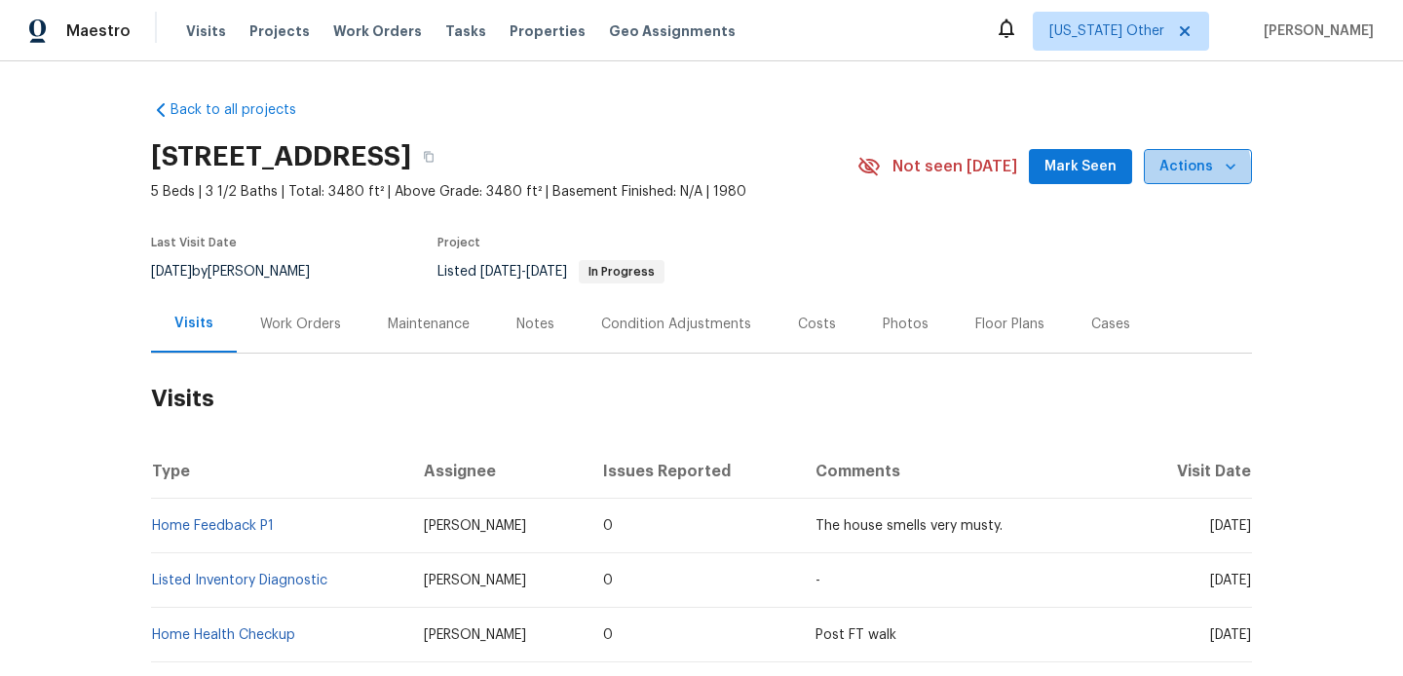
click at [1166, 174] on span "Actions" at bounding box center [1197, 167] width 77 height 24
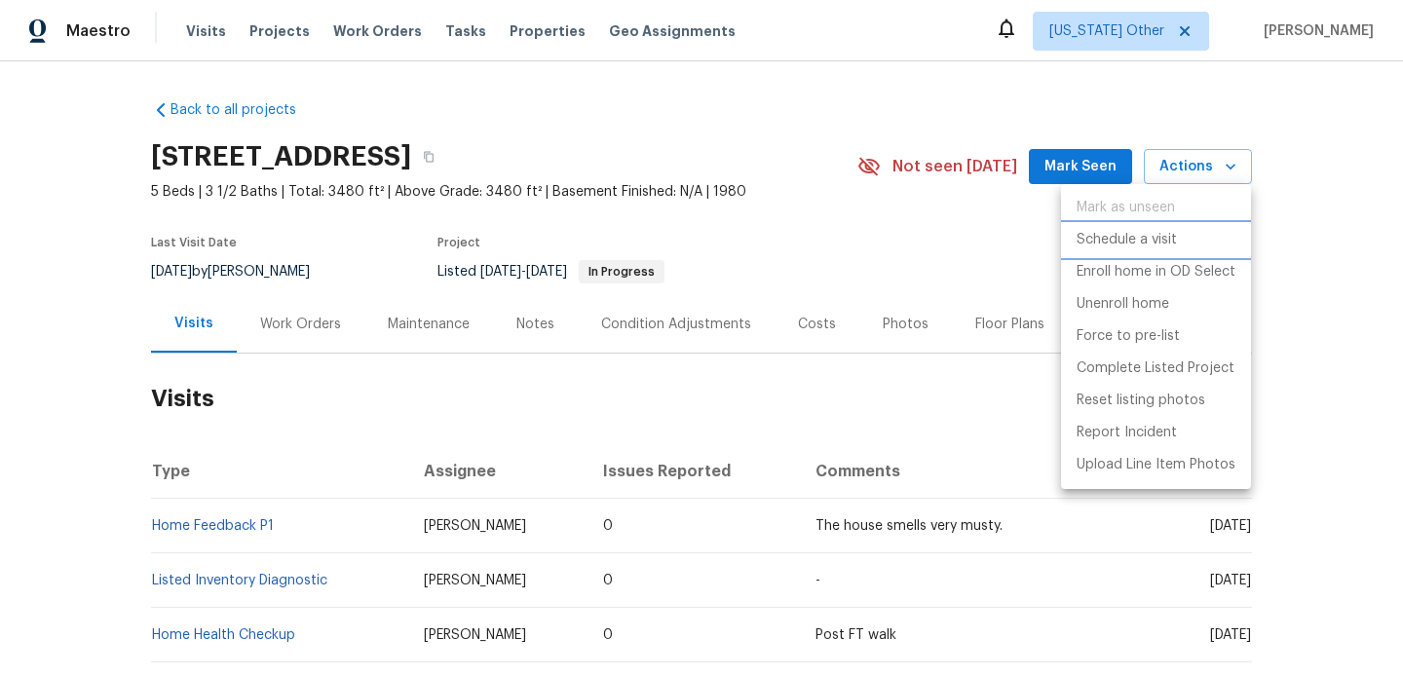
click at [1155, 251] on li "Schedule a visit" at bounding box center [1156, 240] width 190 height 32
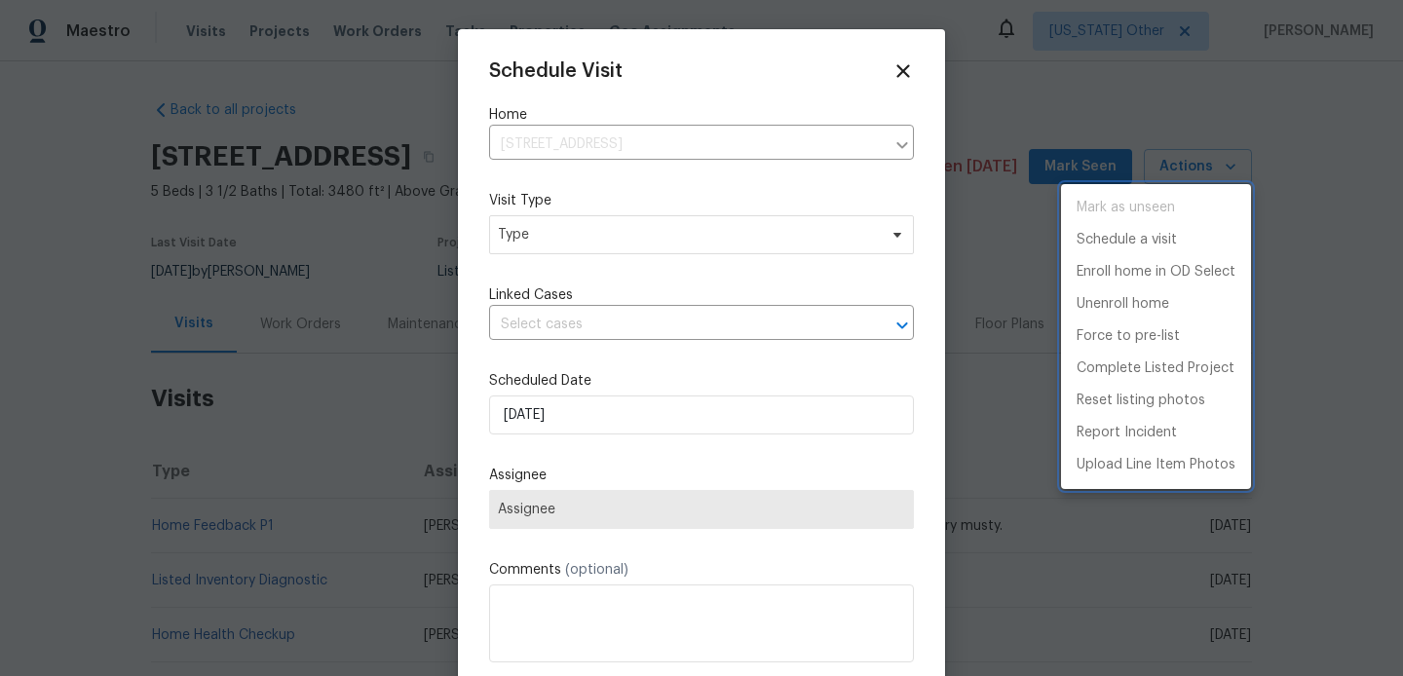
click at [697, 250] on div at bounding box center [701, 338] width 1403 height 676
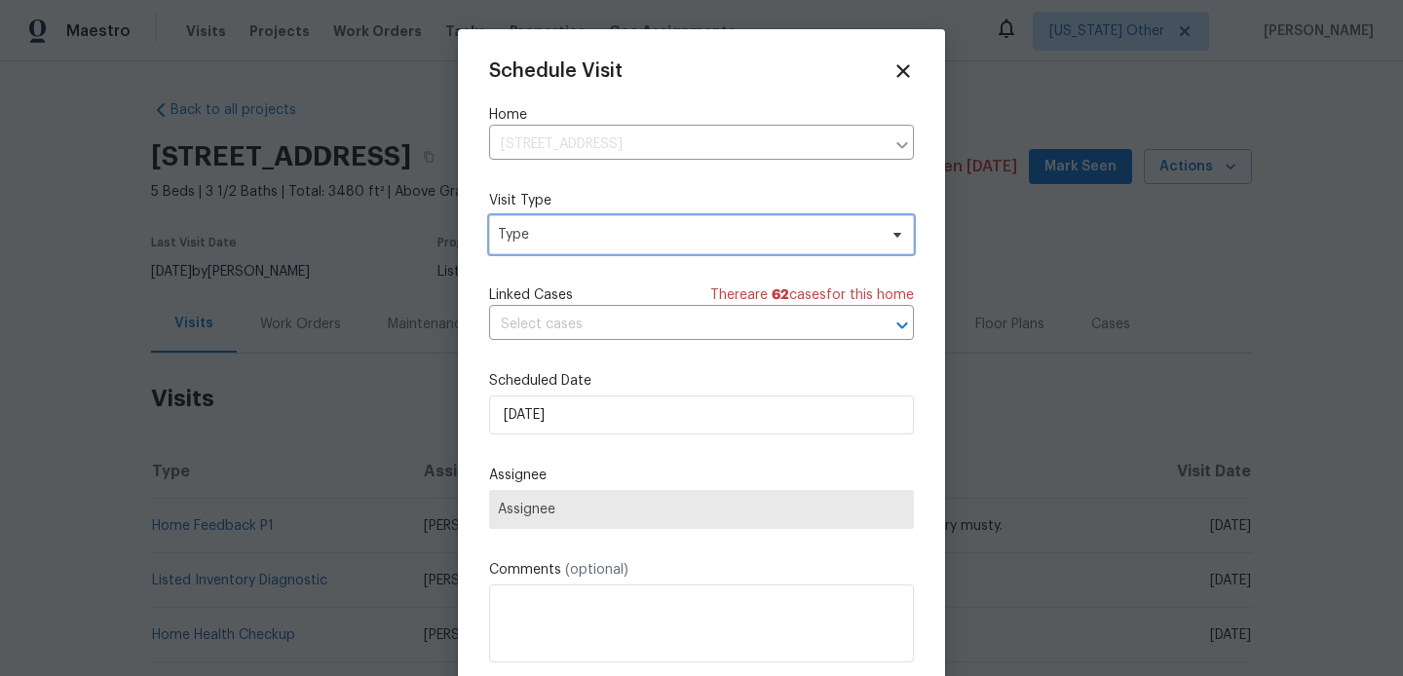
click at [683, 243] on span "Type" at bounding box center [687, 234] width 379 height 19
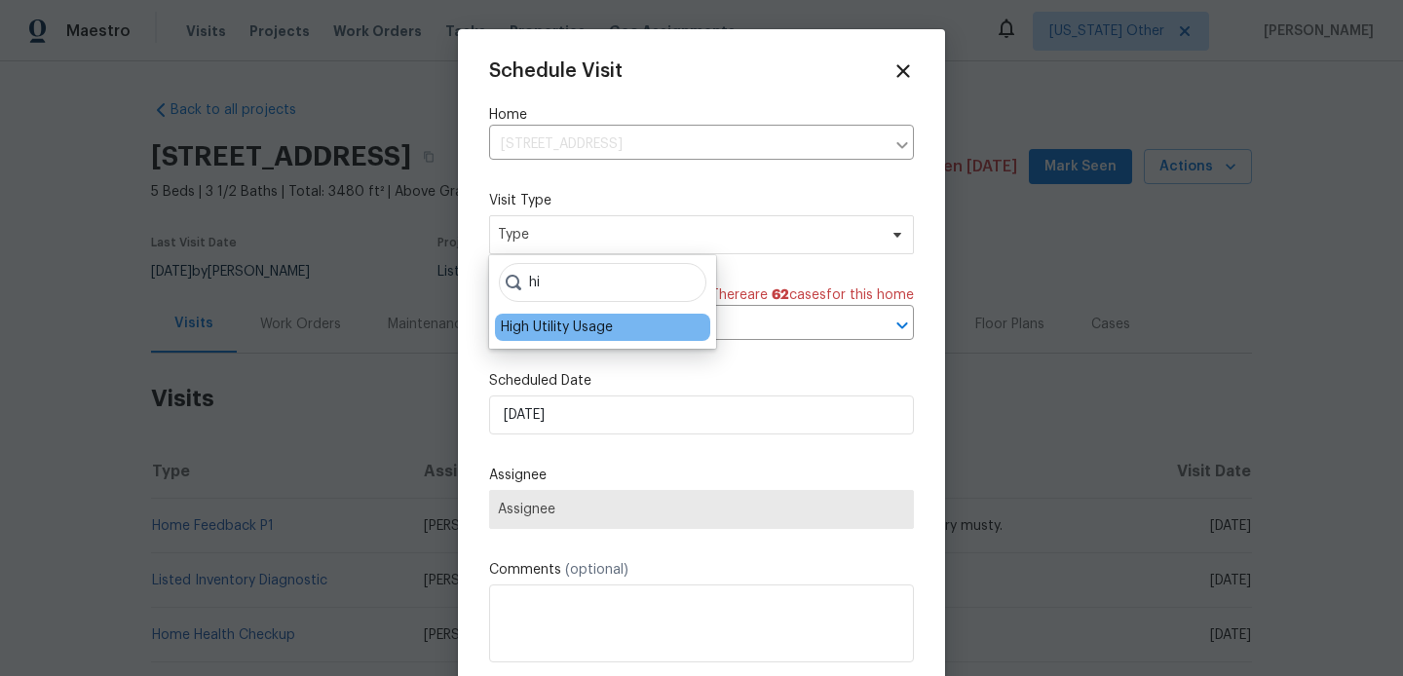
type input "hi"
click at [638, 322] on div "High Utility Usage" at bounding box center [602, 327] width 215 height 27
click at [583, 326] on div "High Utility Usage" at bounding box center [557, 327] width 112 height 19
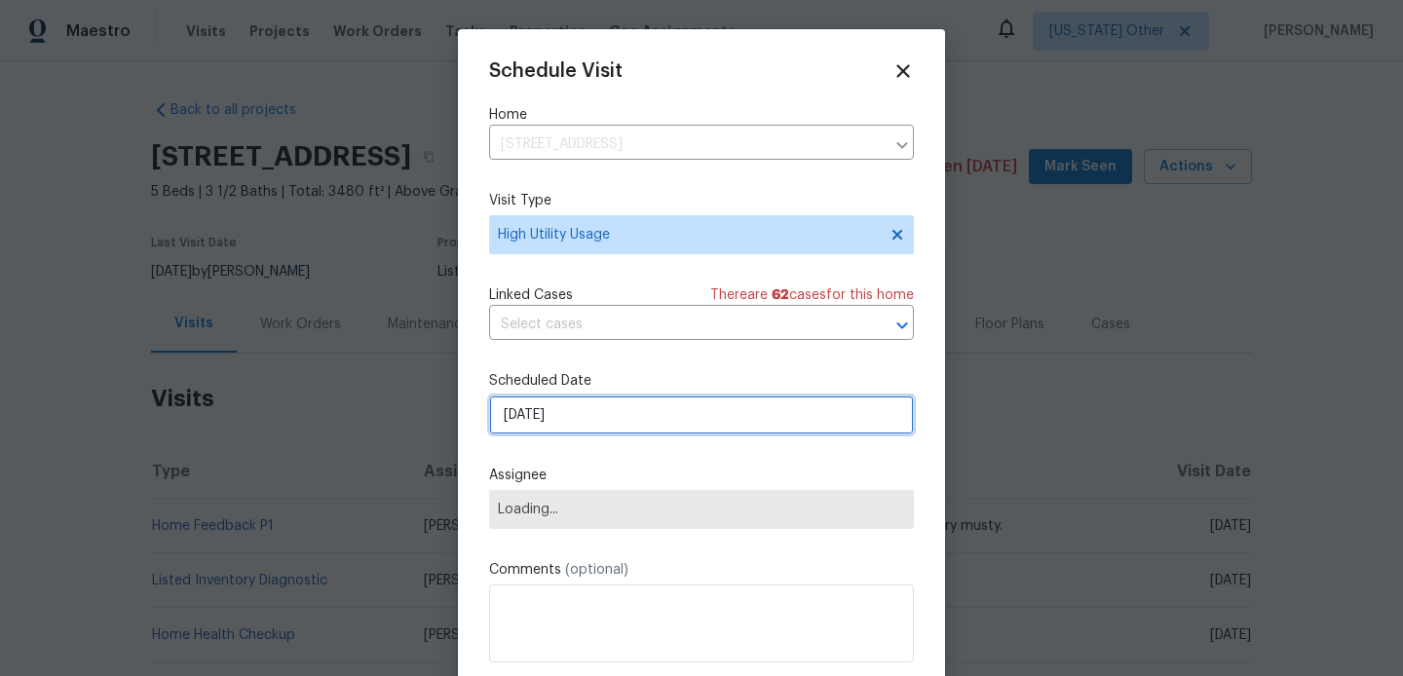
click at [583, 432] on input "07/10/2025" at bounding box center [701, 414] width 425 height 39
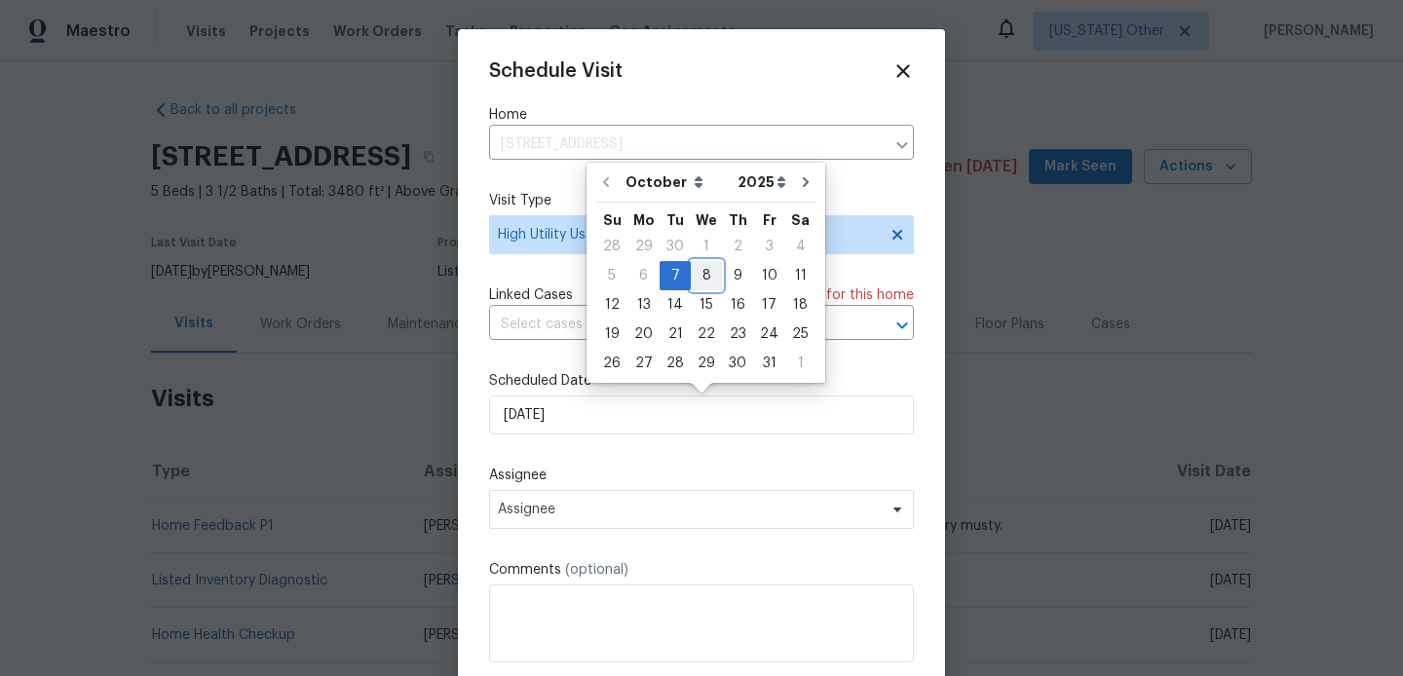
click at [691, 280] on div "8" at bounding box center [706, 275] width 31 height 27
type input "08/10/2025"
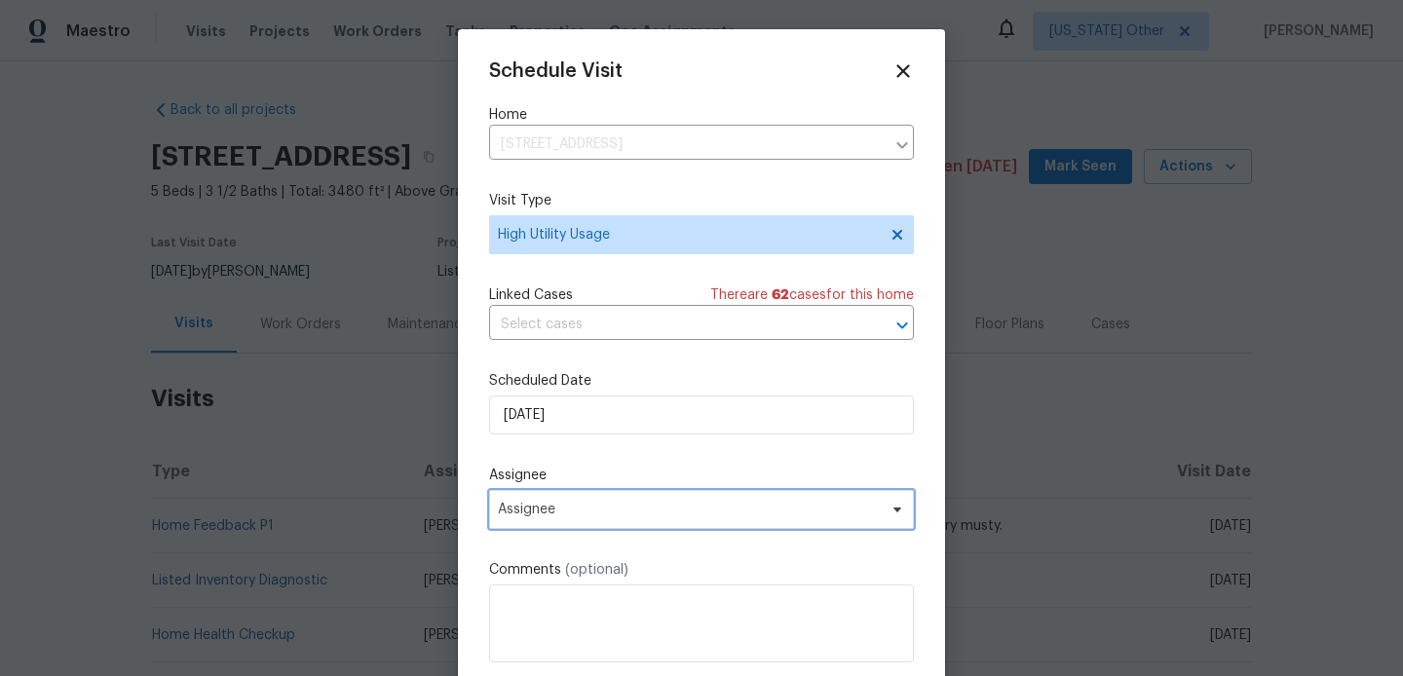
click at [597, 504] on span "Assignee" at bounding box center [689, 510] width 382 height 16
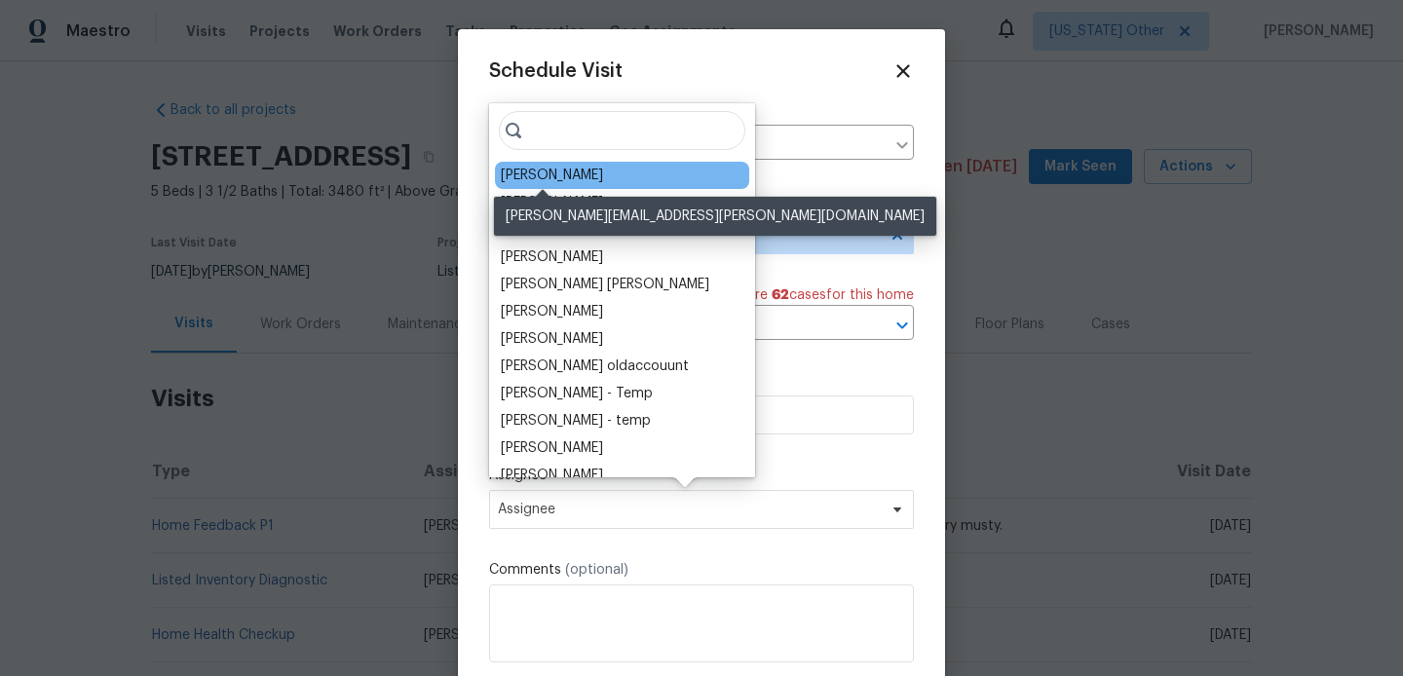
click at [568, 170] on div "Joseph Wolfe" at bounding box center [552, 175] width 102 height 19
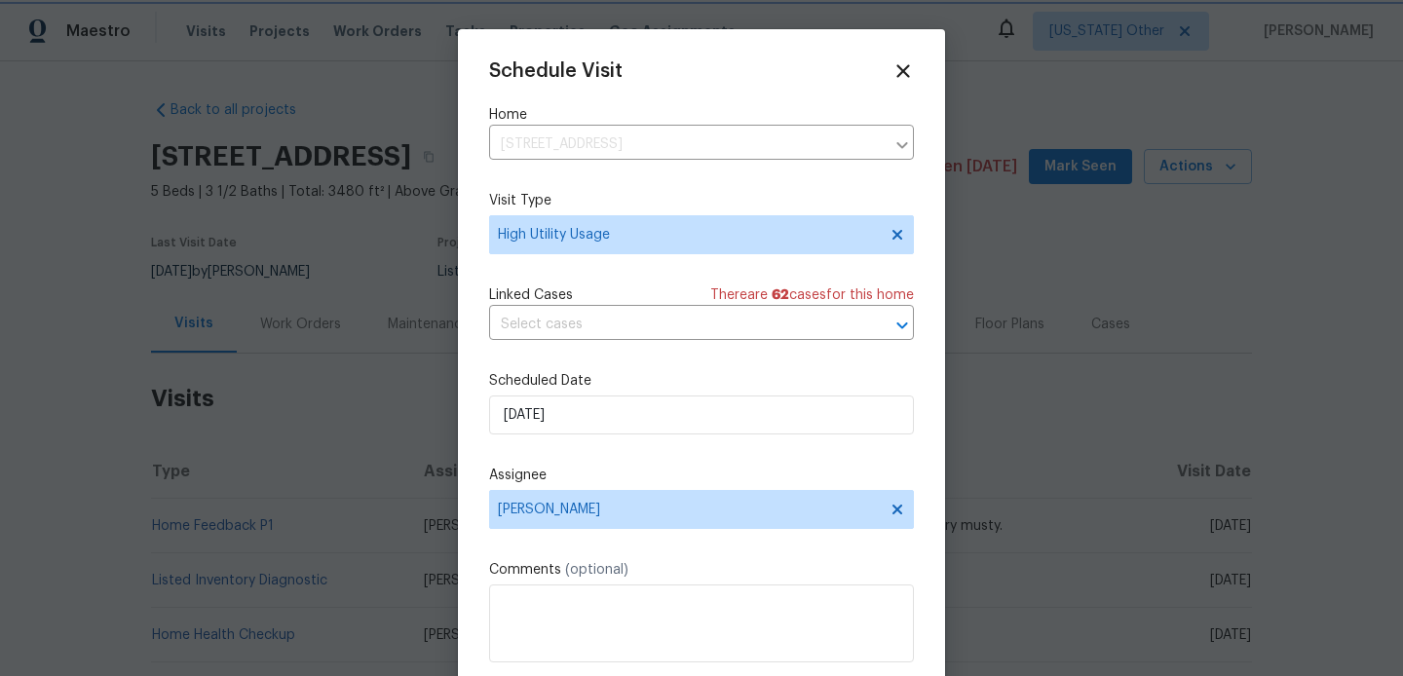
scroll to position [35, 0]
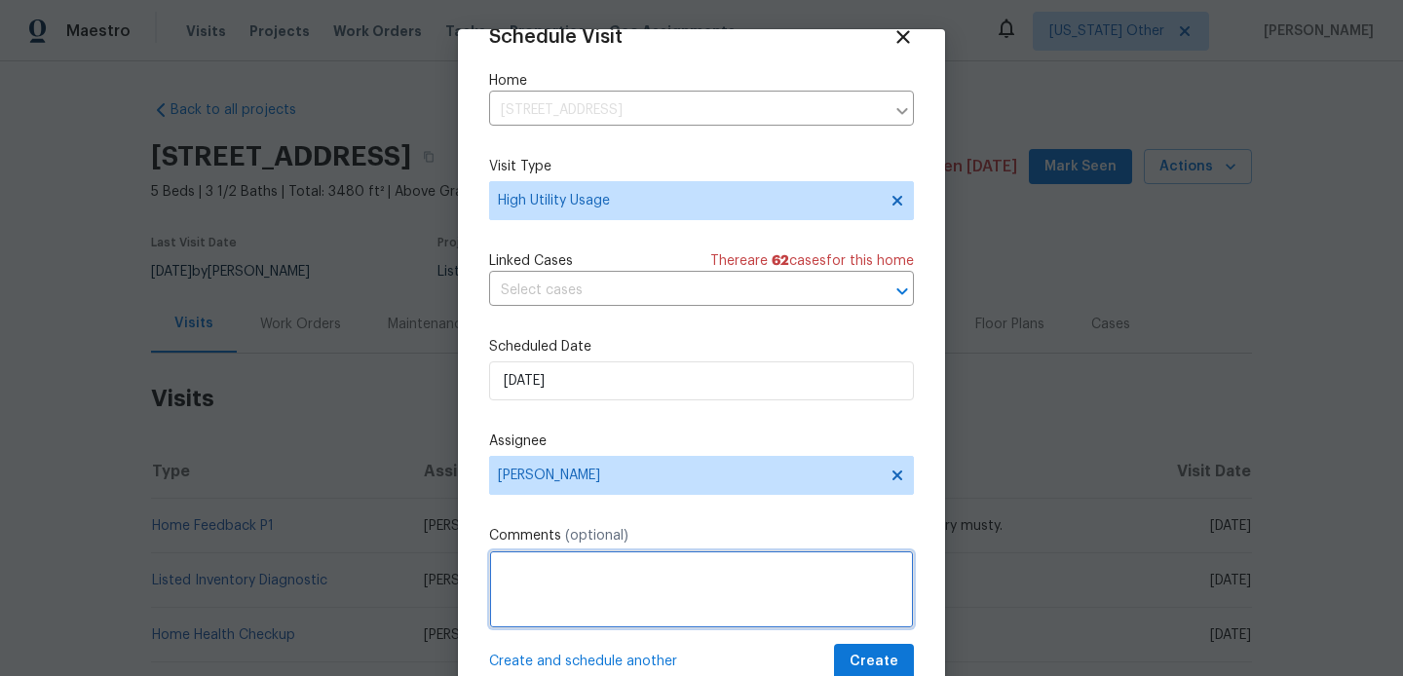
click at [592, 606] on textarea at bounding box center [701, 589] width 425 height 78
paste textarea "Hi team, we received a high-usage electric bill from a utility company for this…"
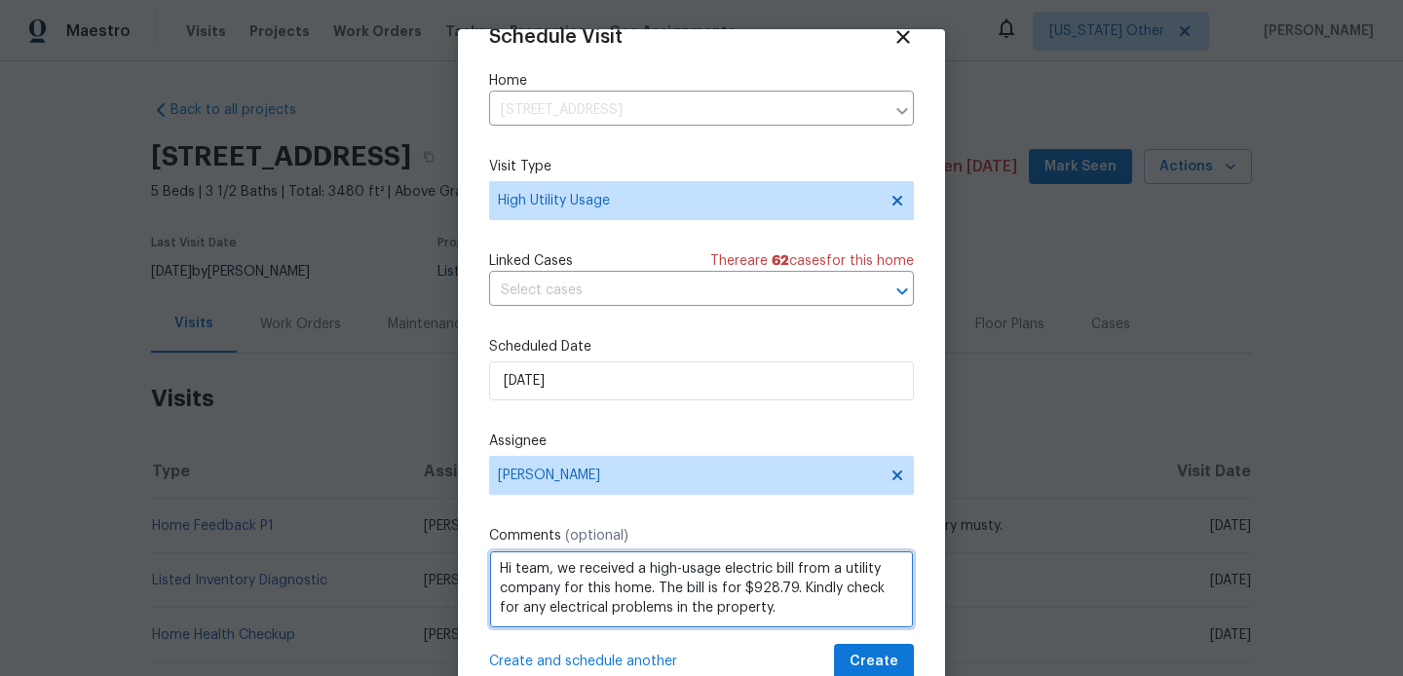
scroll to position [64, 0]
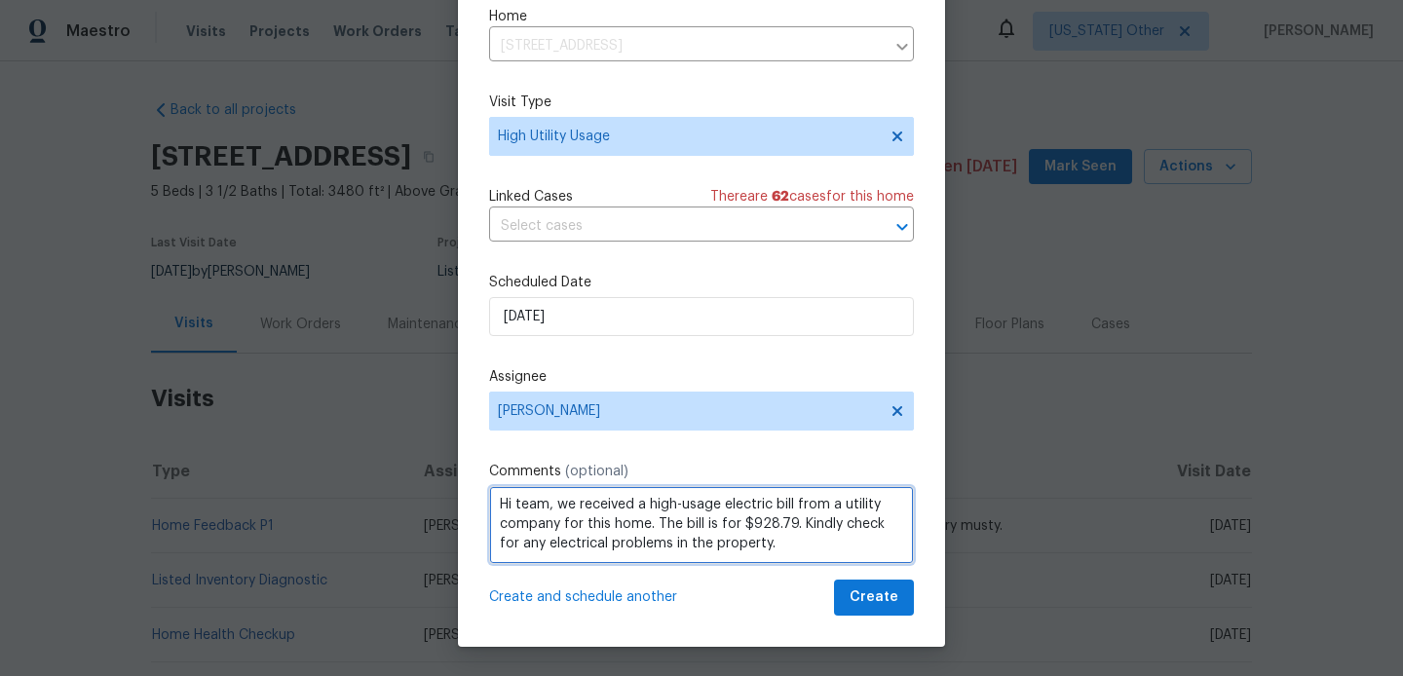
type textarea "Hi team, we received a high-usage electric bill from a utility company for this…"
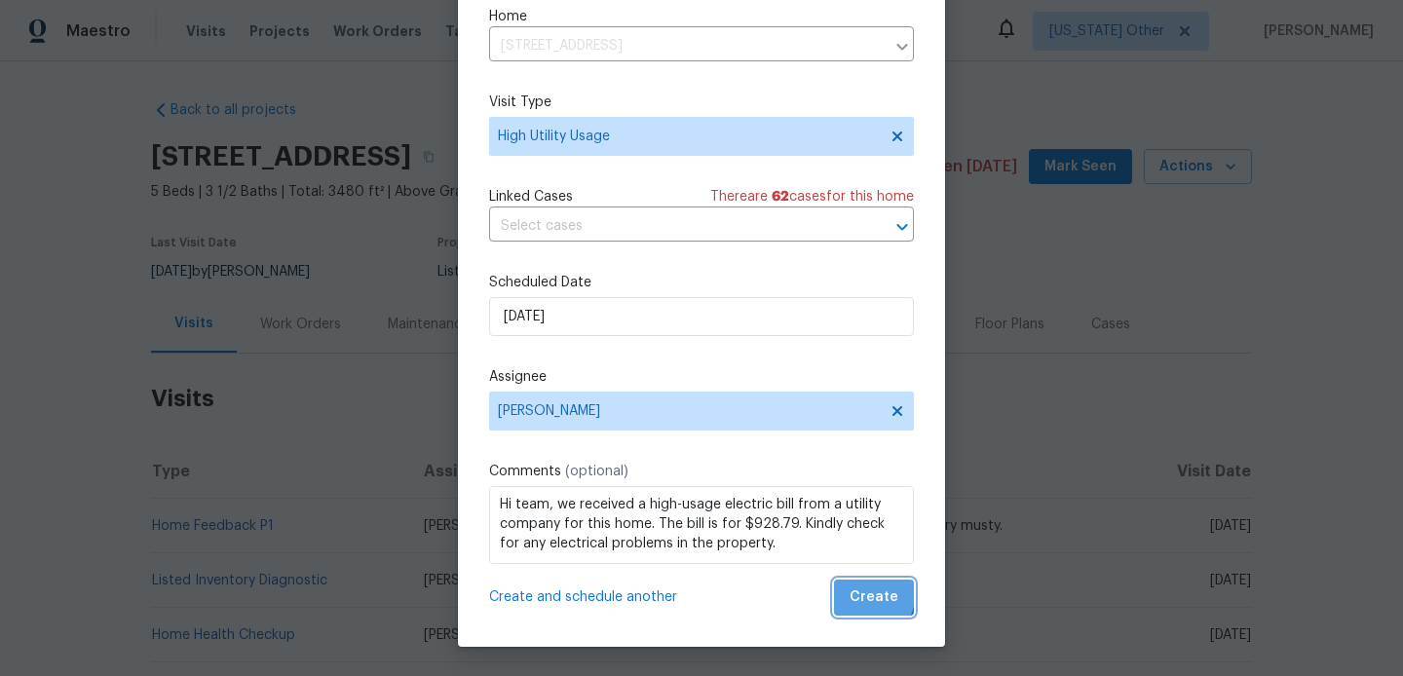
click at [857, 590] on span "Create" at bounding box center [873, 597] width 49 height 24
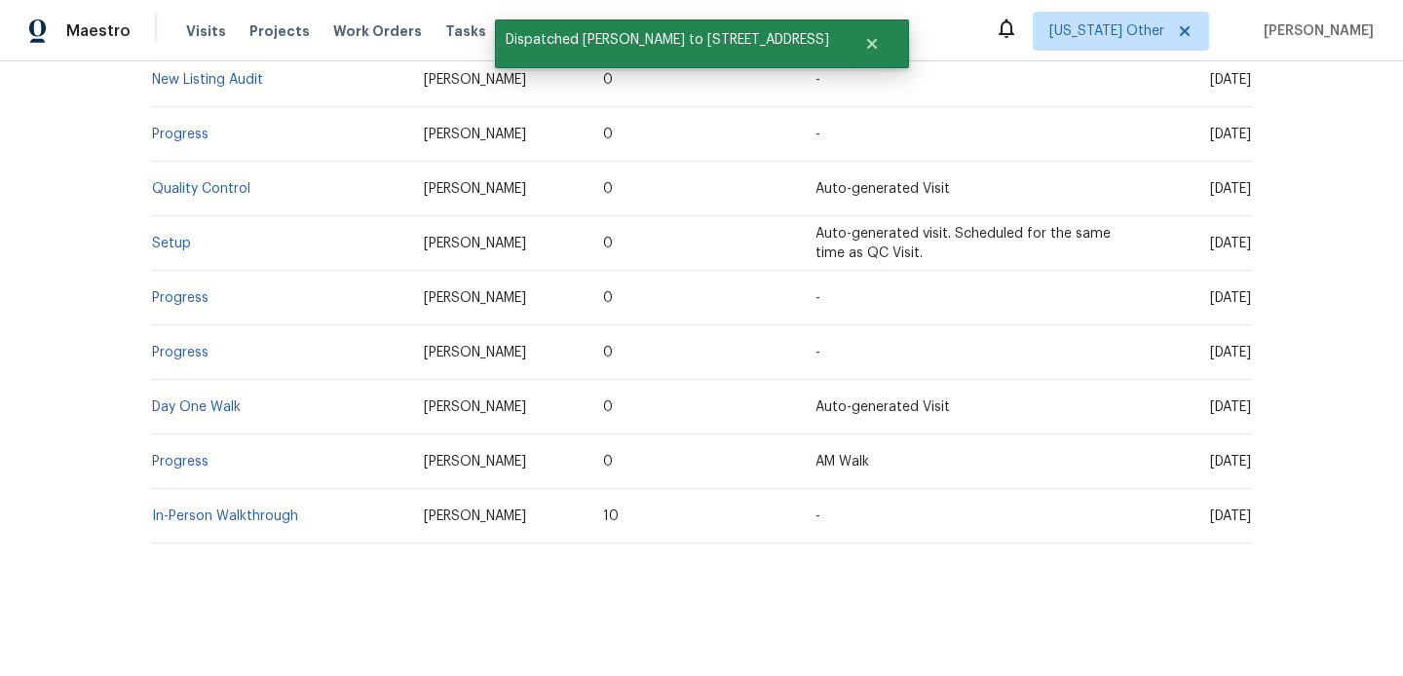
scroll to position [0, 0]
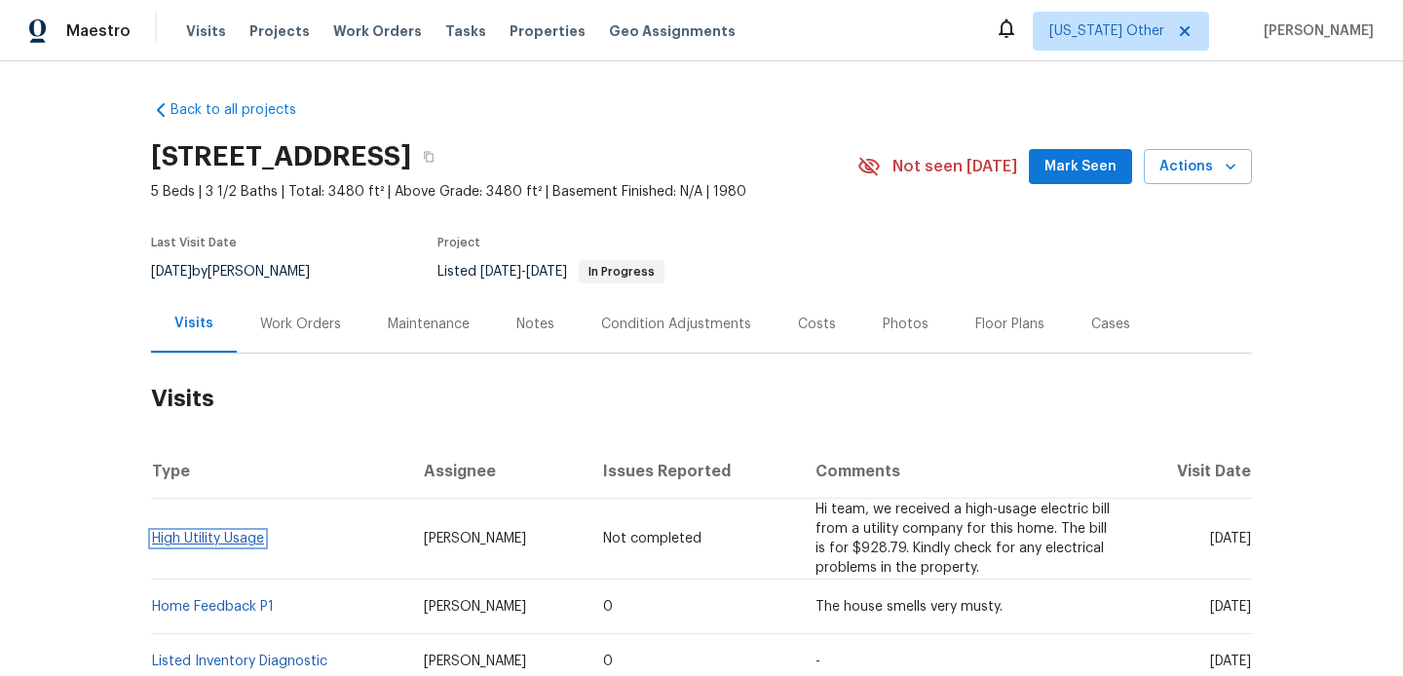
click at [239, 542] on link "High Utility Usage" at bounding box center [208, 539] width 112 height 14
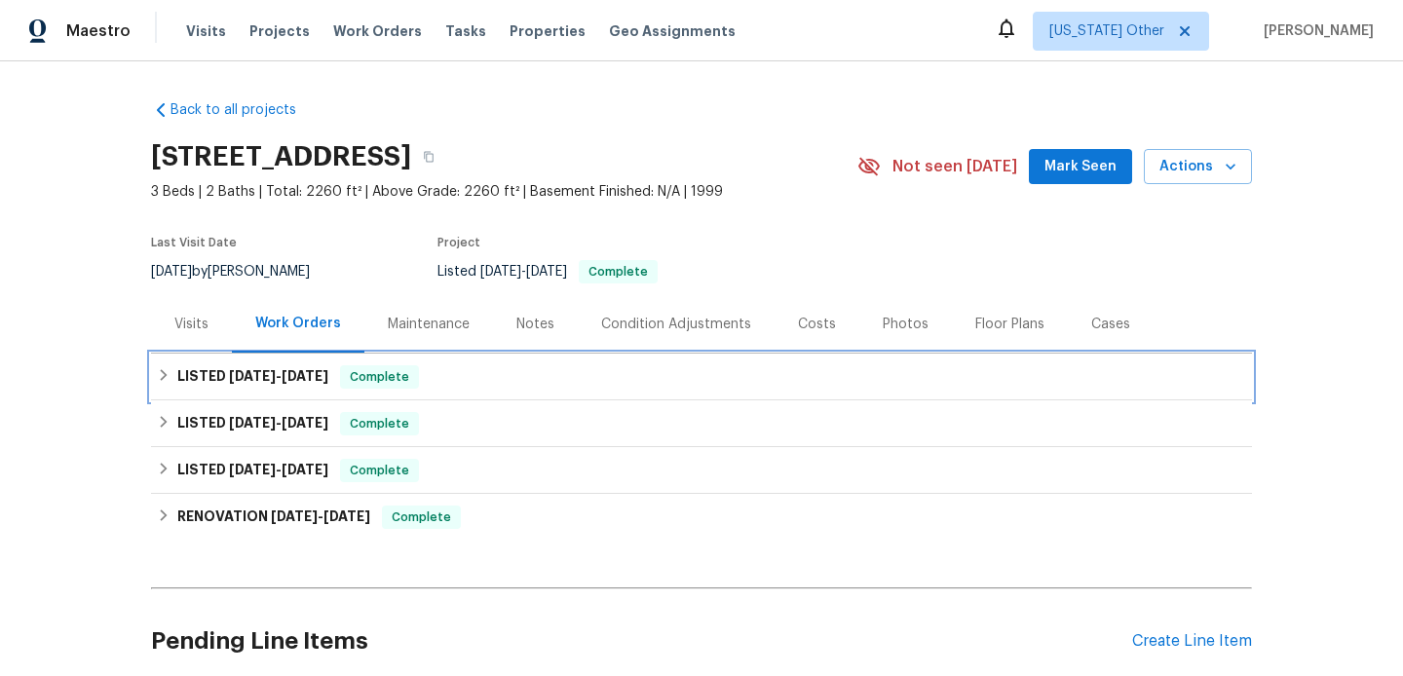
click at [554, 375] on div "LISTED [DATE] - [DATE] Complete" at bounding box center [701, 376] width 1089 height 23
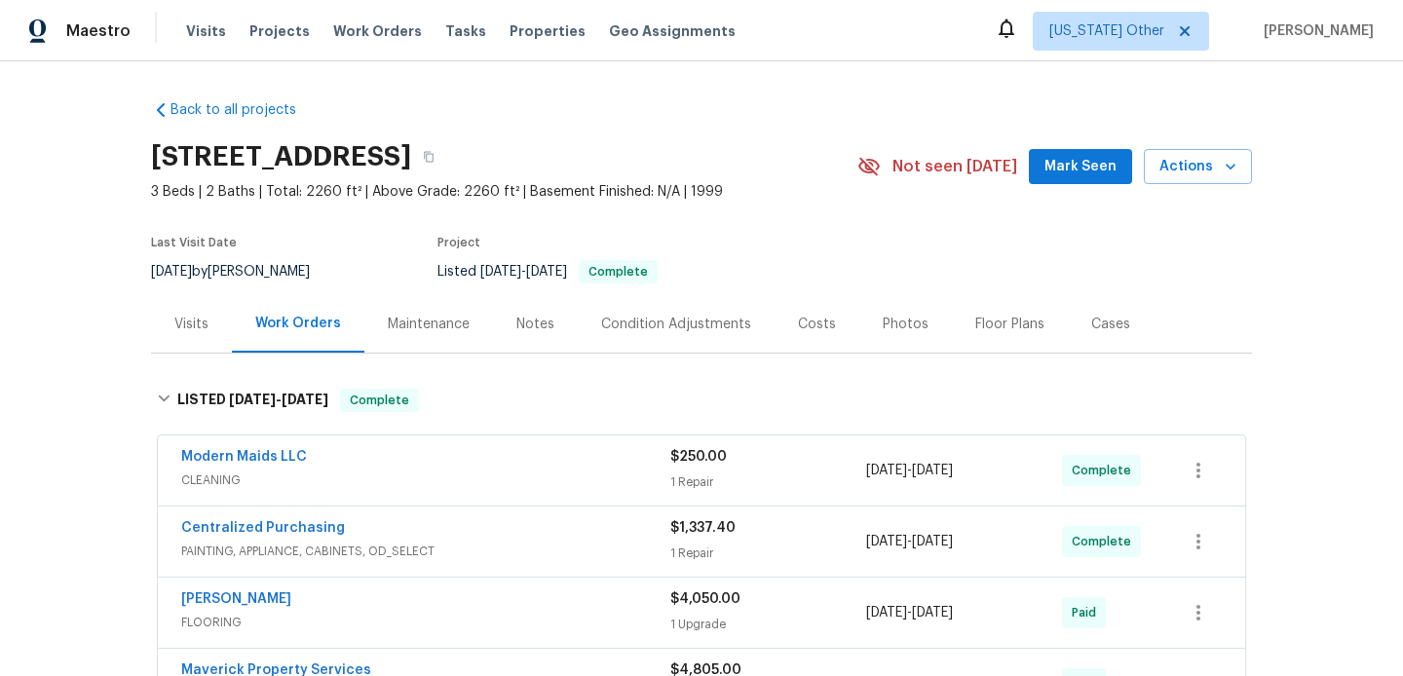
click at [555, 463] on div "Modern Maids LLC" at bounding box center [425, 458] width 489 height 23
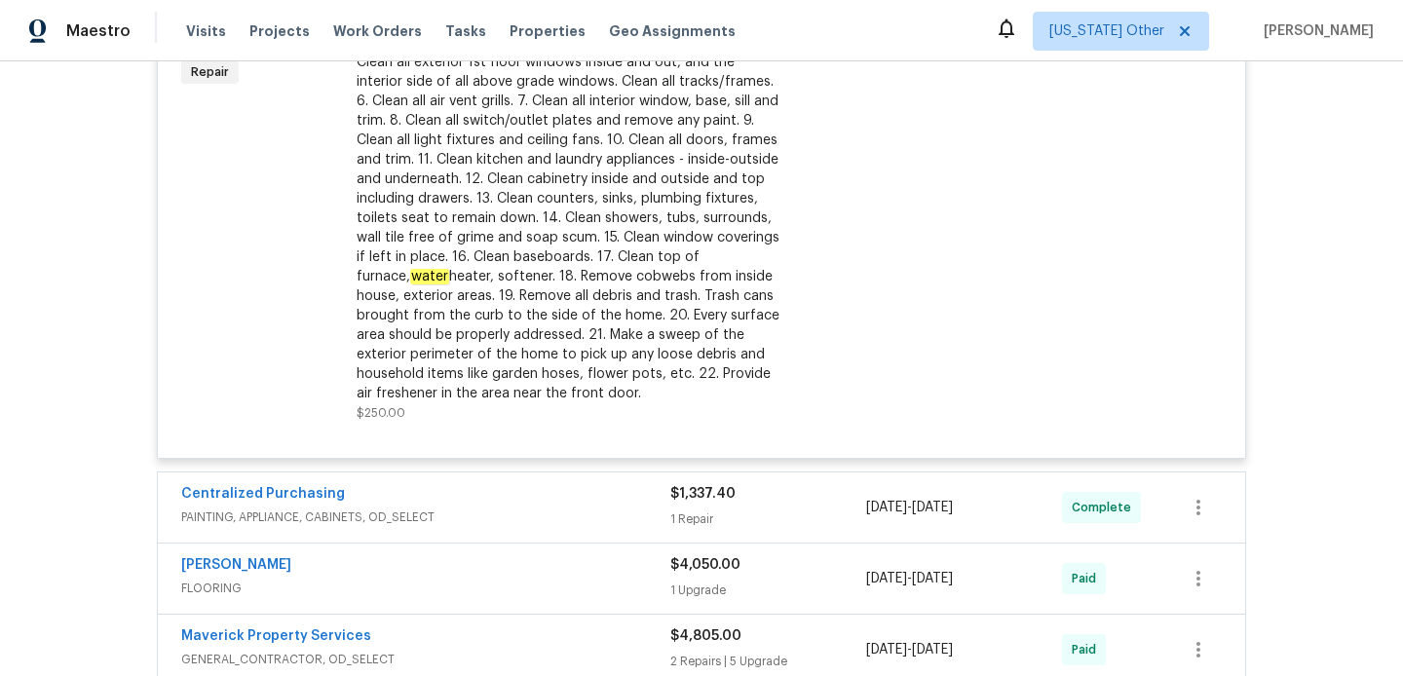
scroll to position [705, 0]
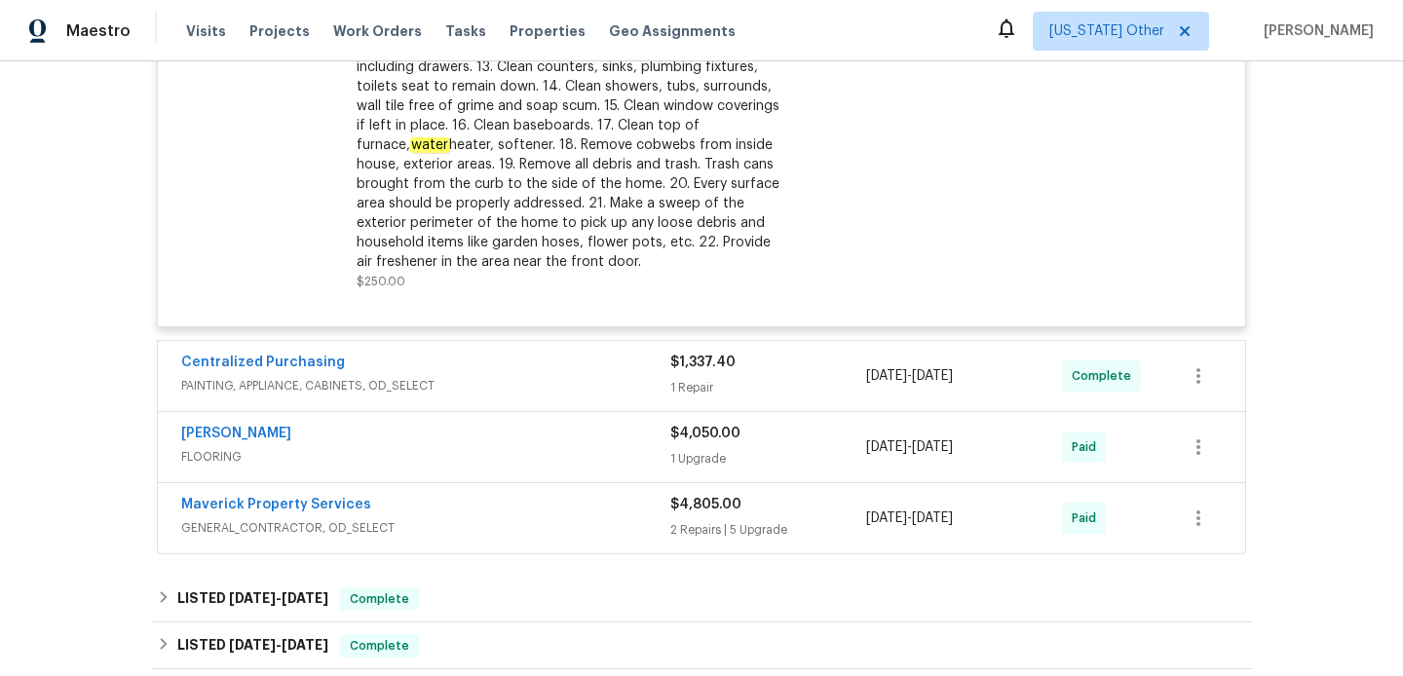
click at [540, 371] on div "Centralized Purchasing" at bounding box center [425, 364] width 489 height 23
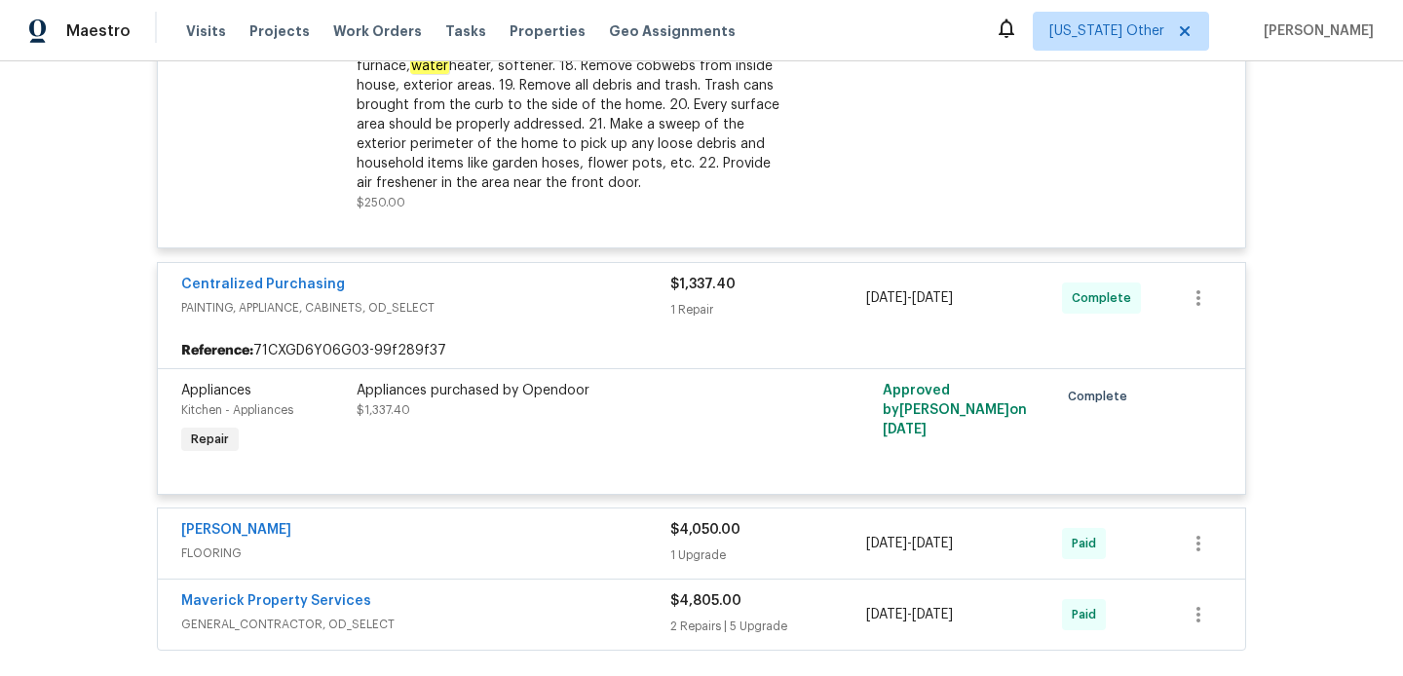
scroll to position [911, 0]
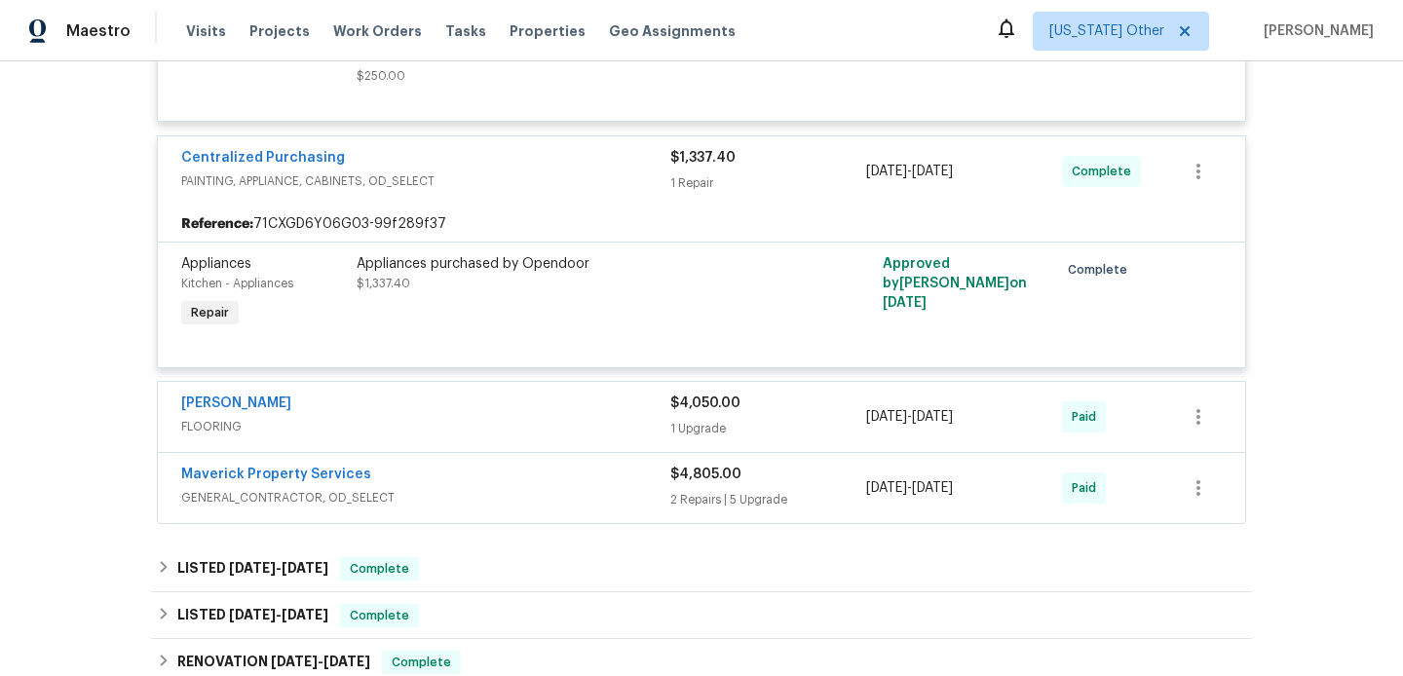
click at [498, 418] on span "FLOORING" at bounding box center [425, 426] width 489 height 19
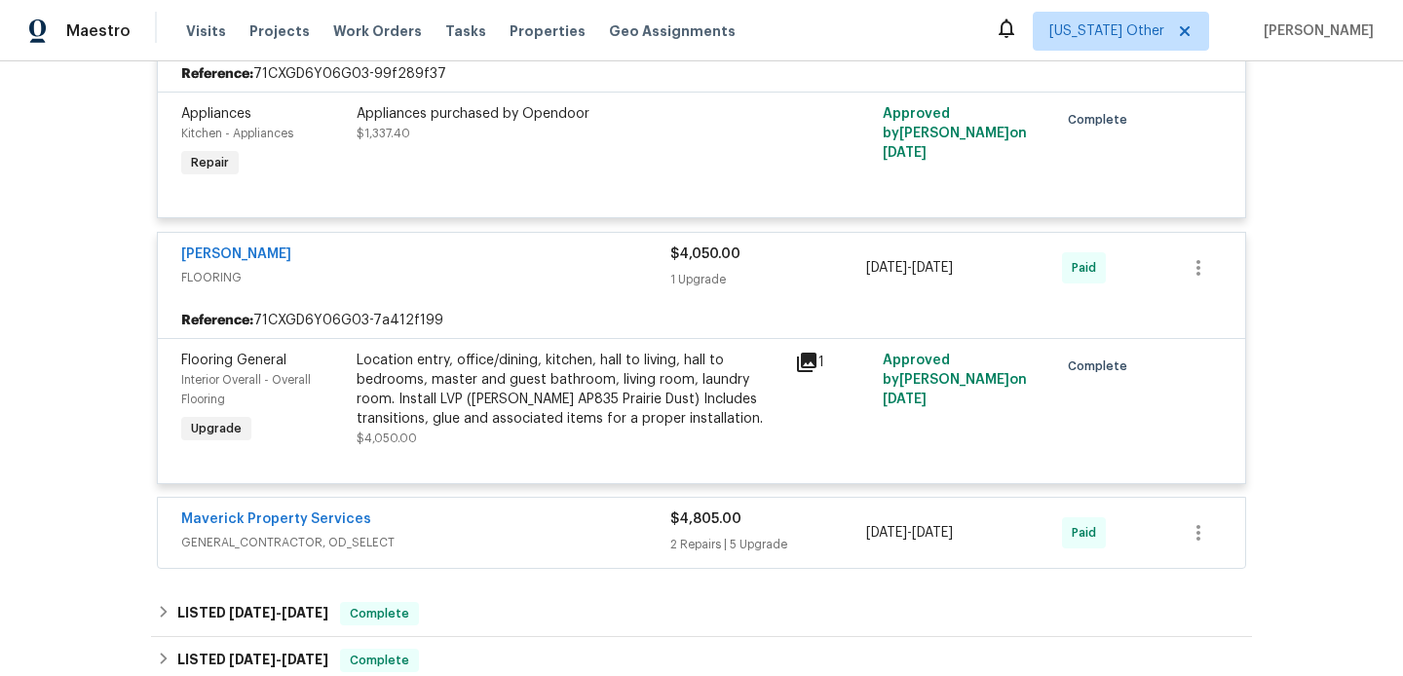
scroll to position [1073, 0]
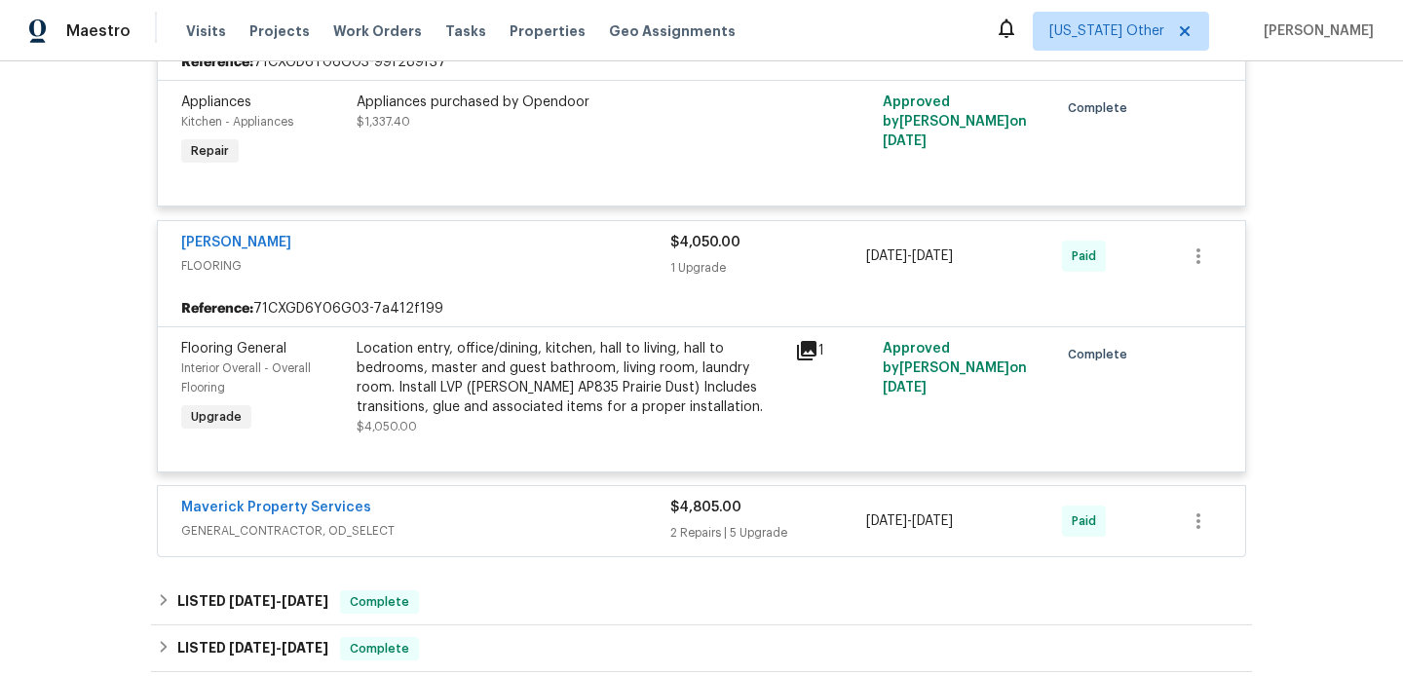
click at [526, 487] on div "Maverick Property Services GENERAL_CONTRACTOR, OD_SELECT $4,805.00 2 Repairs | …" at bounding box center [701, 521] width 1087 height 70
click at [537, 513] on div "Maverick Property Services" at bounding box center [425, 509] width 489 height 23
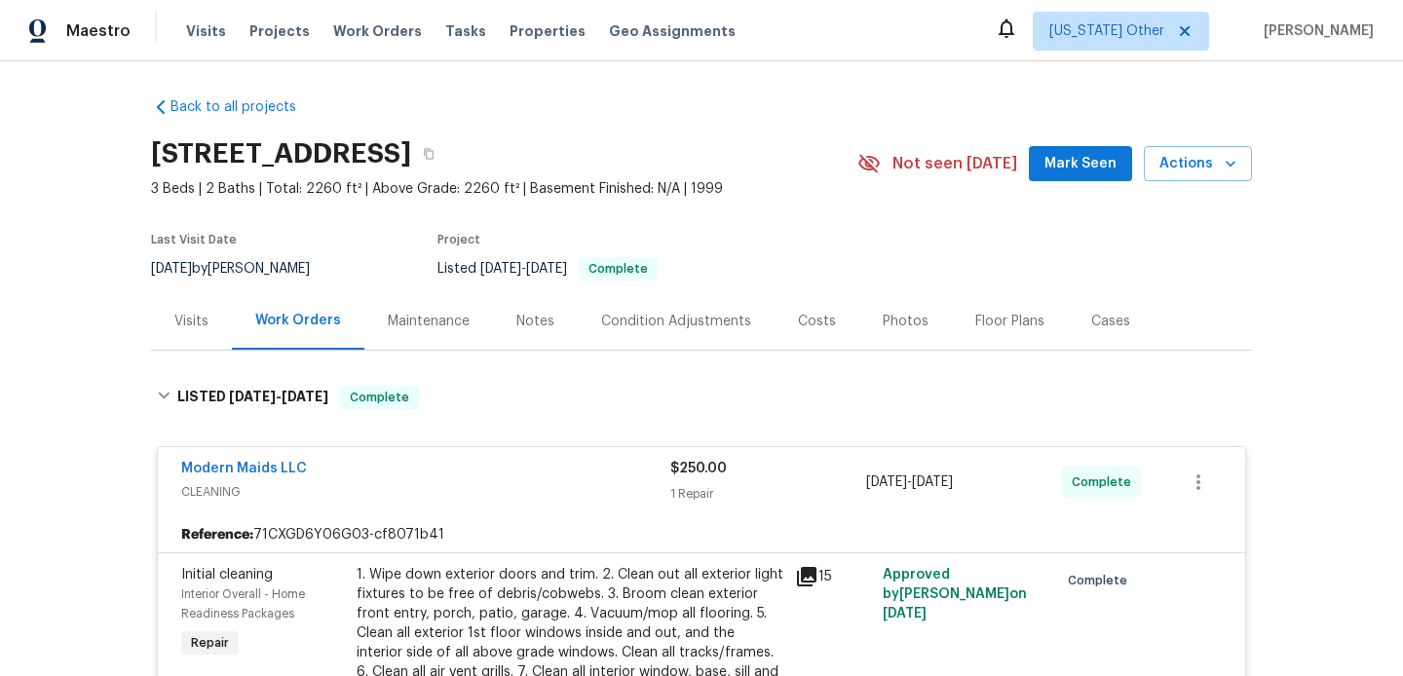
scroll to position [0, 0]
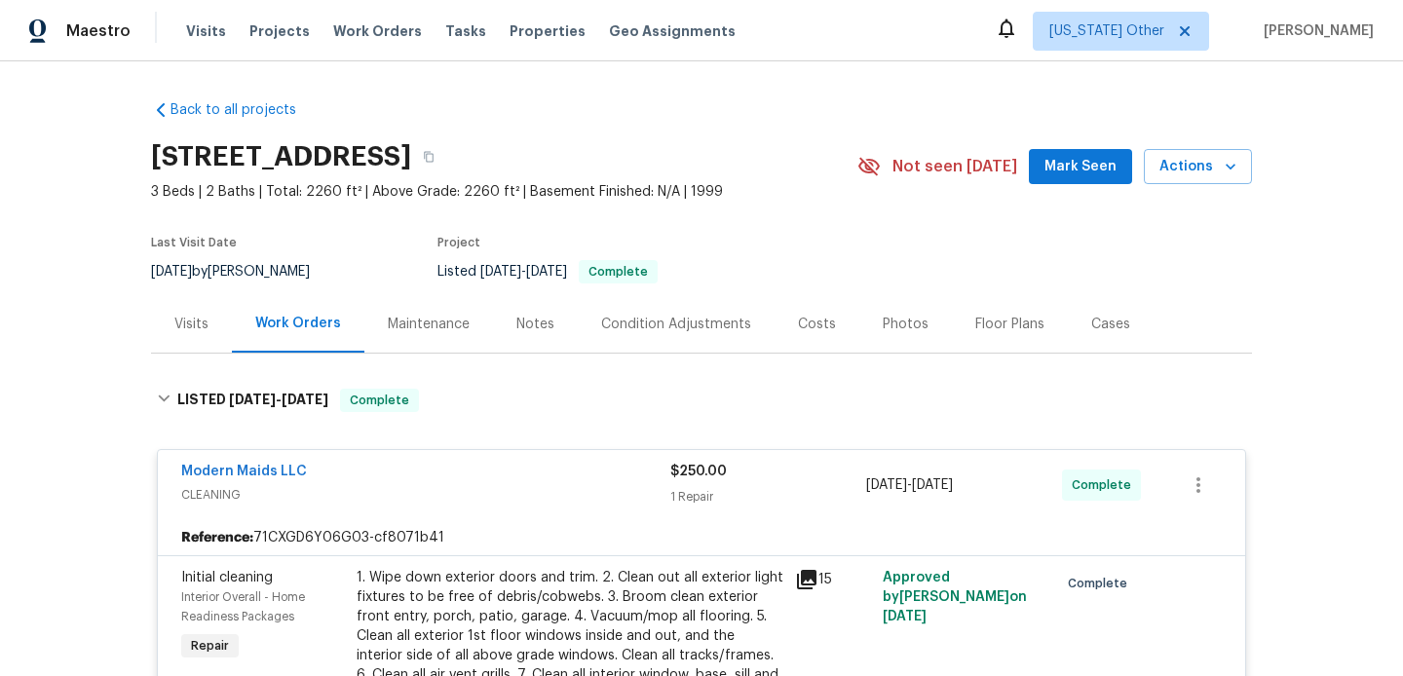
click at [194, 328] on div "Visits" at bounding box center [191, 324] width 34 height 19
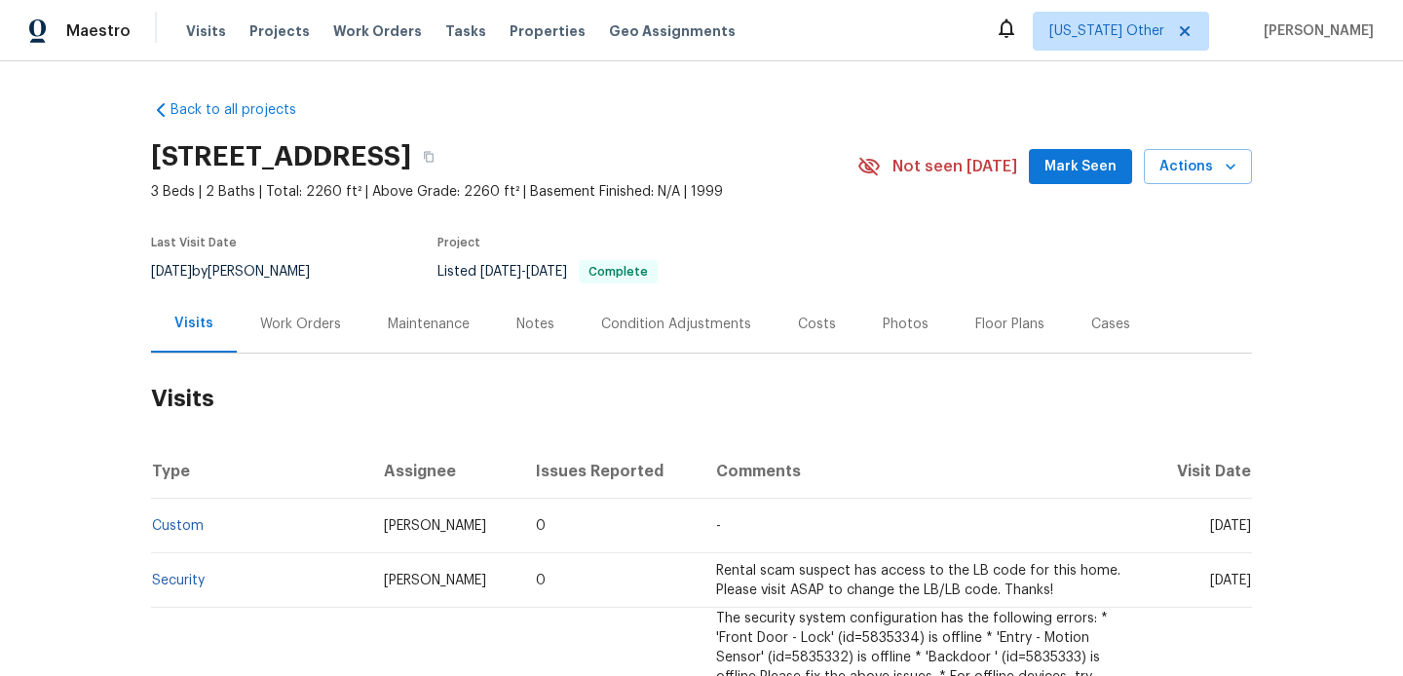
scroll to position [65, 0]
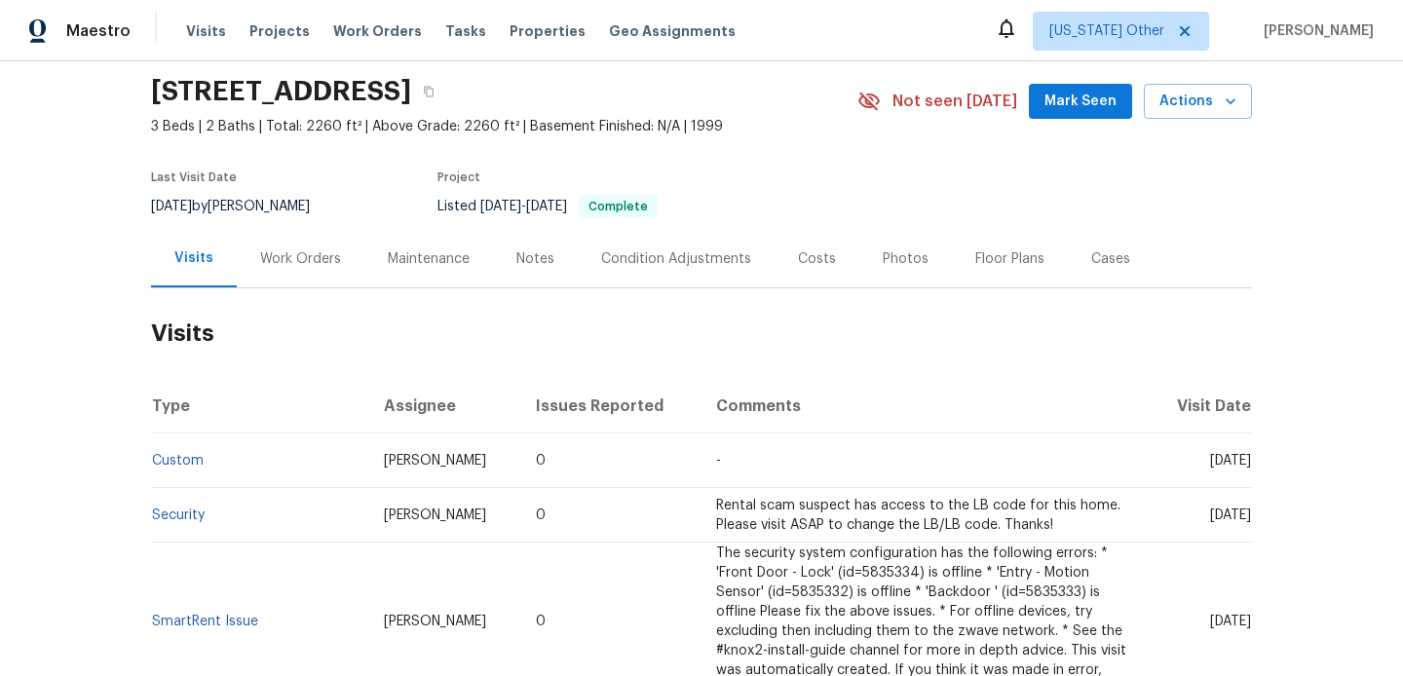
click at [510, 253] on div "Notes" at bounding box center [535, 258] width 85 height 57
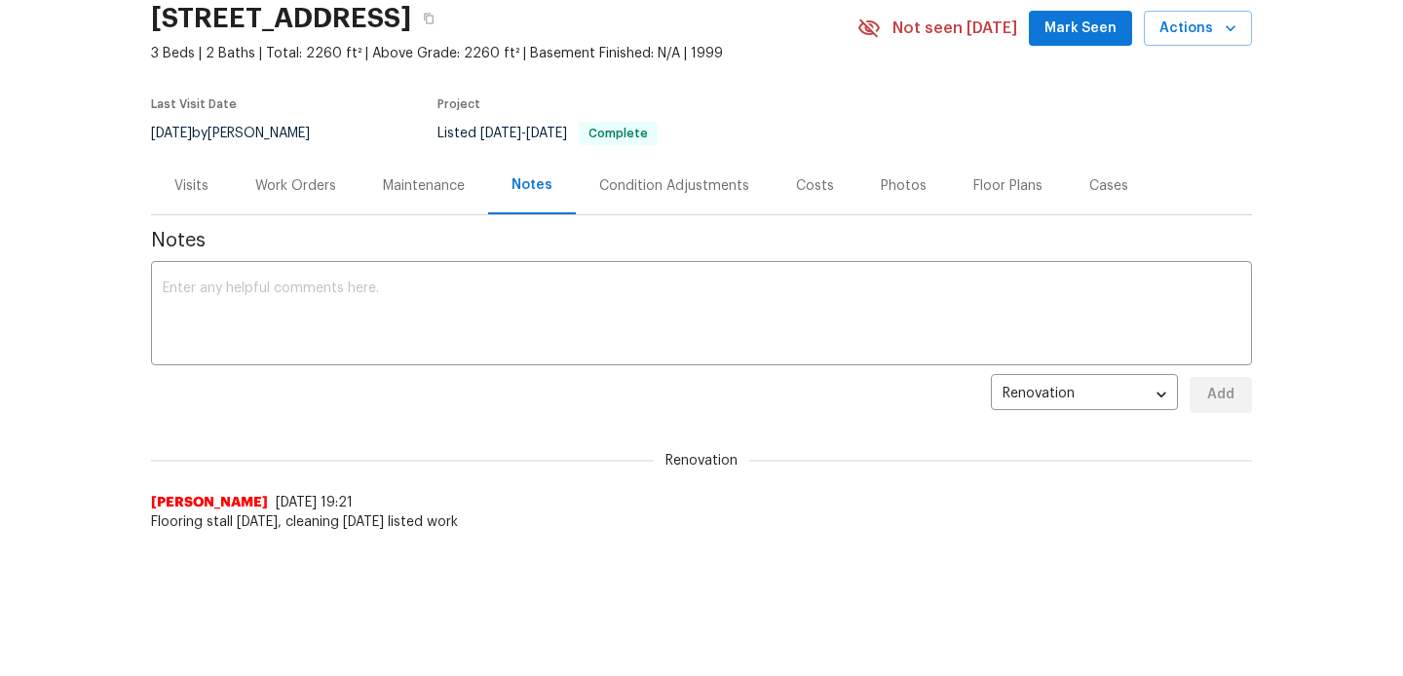
click at [293, 187] on div "Work Orders" at bounding box center [295, 185] width 81 height 19
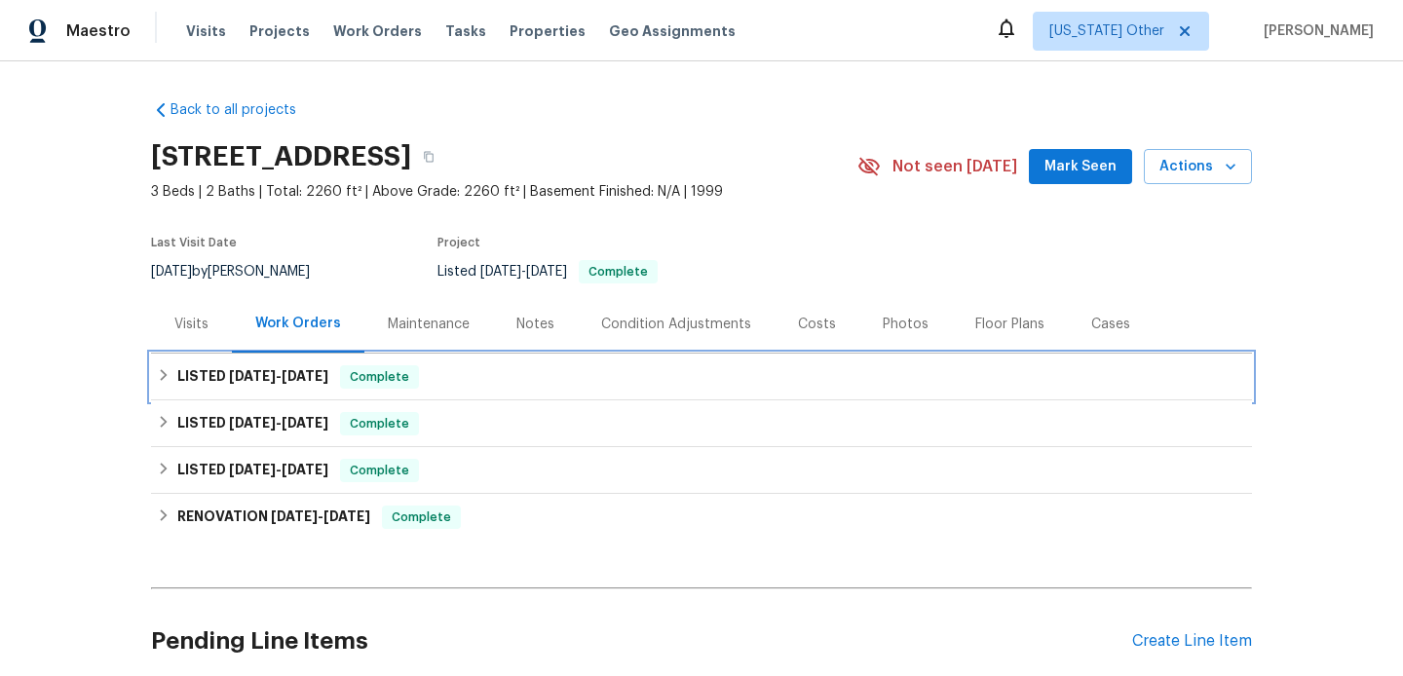
click at [511, 382] on div "LISTED 7/17/25 - 7/29/25 Complete" at bounding box center [701, 376] width 1089 height 23
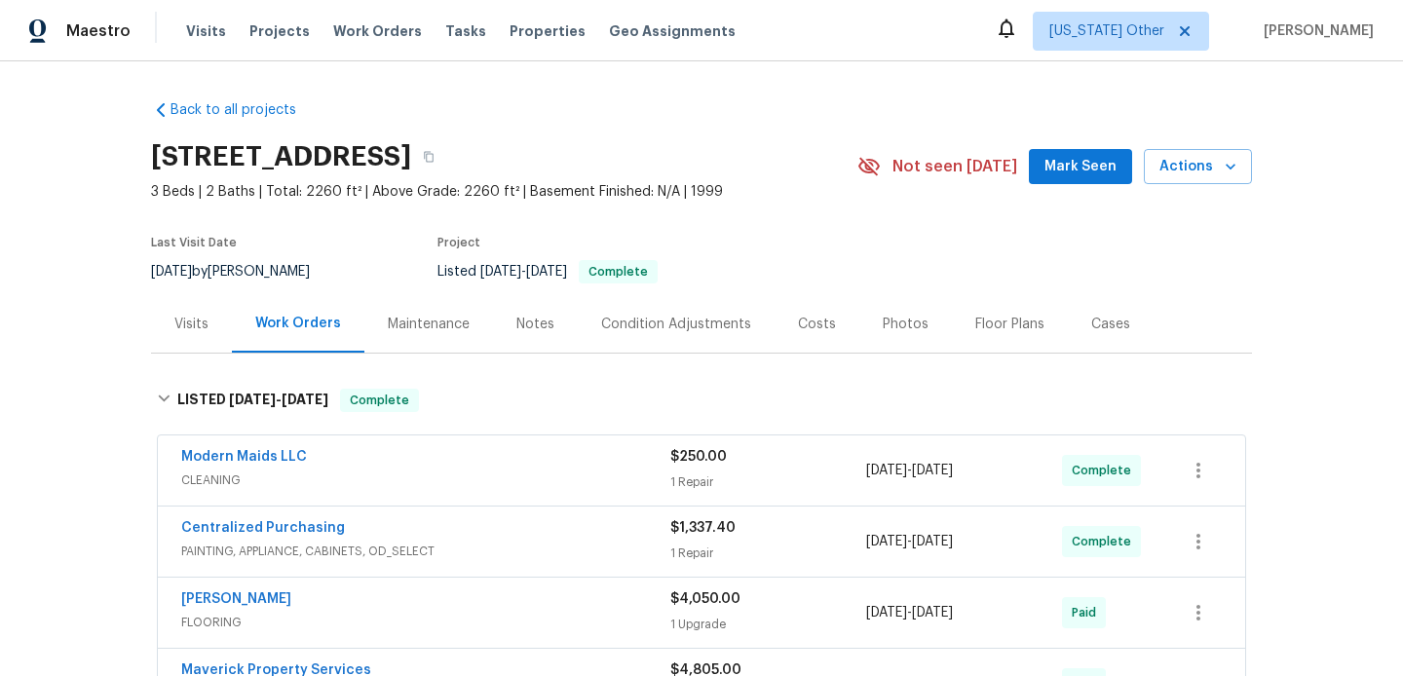
click at [168, 302] on div "Visits" at bounding box center [191, 323] width 81 height 57
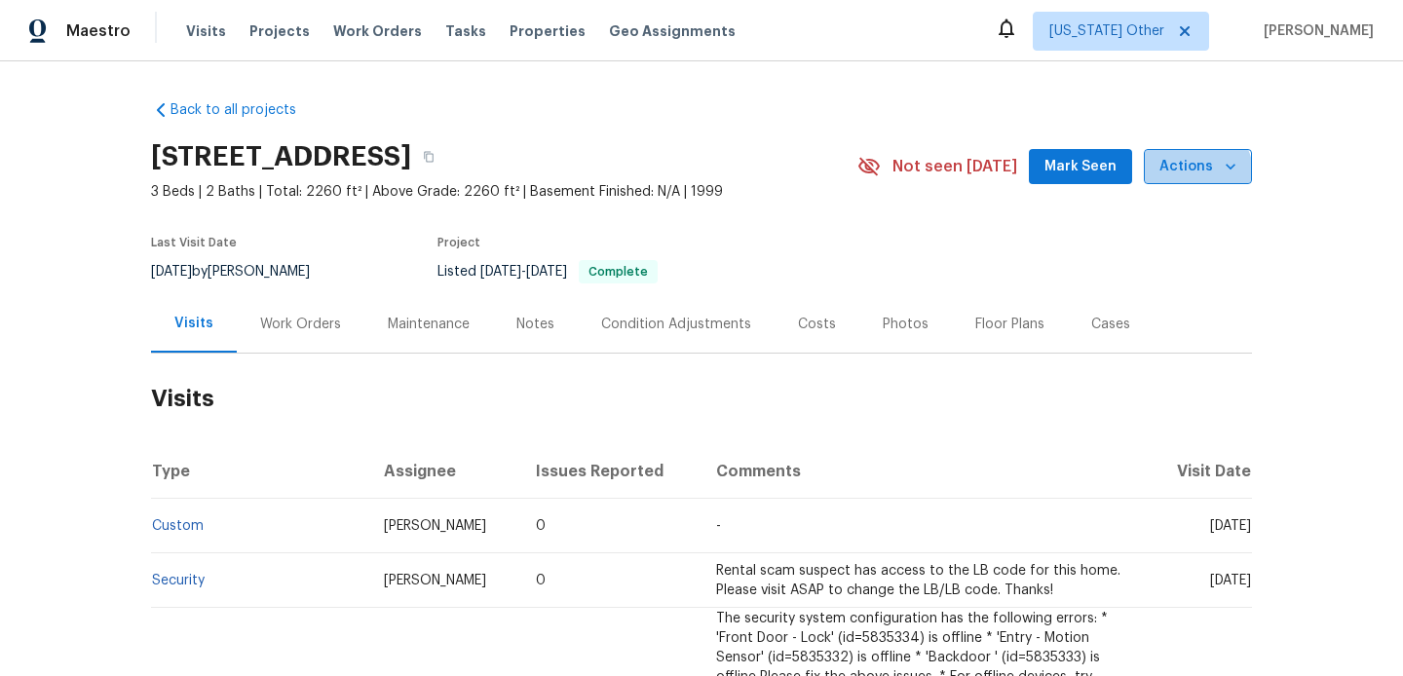
click at [1187, 177] on span "Actions" at bounding box center [1197, 167] width 77 height 24
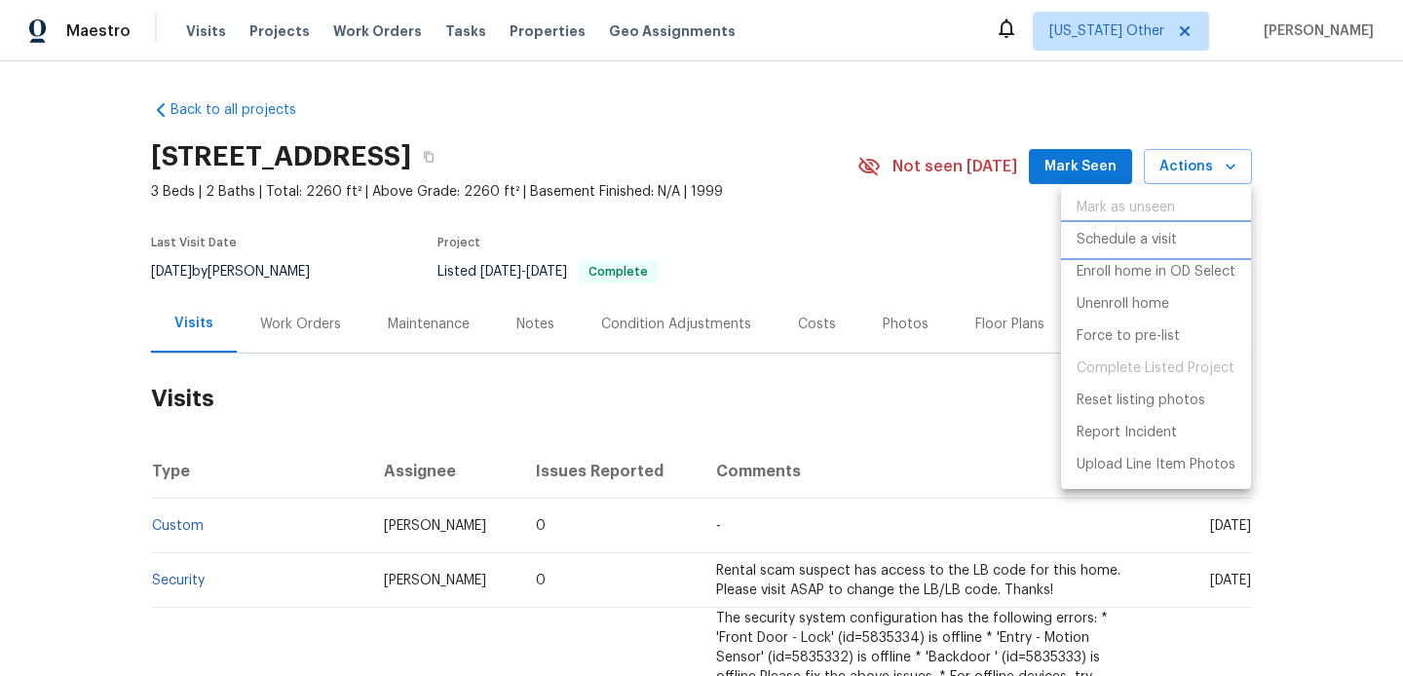
click at [1149, 244] on p "Schedule a visit" at bounding box center [1126, 240] width 100 height 20
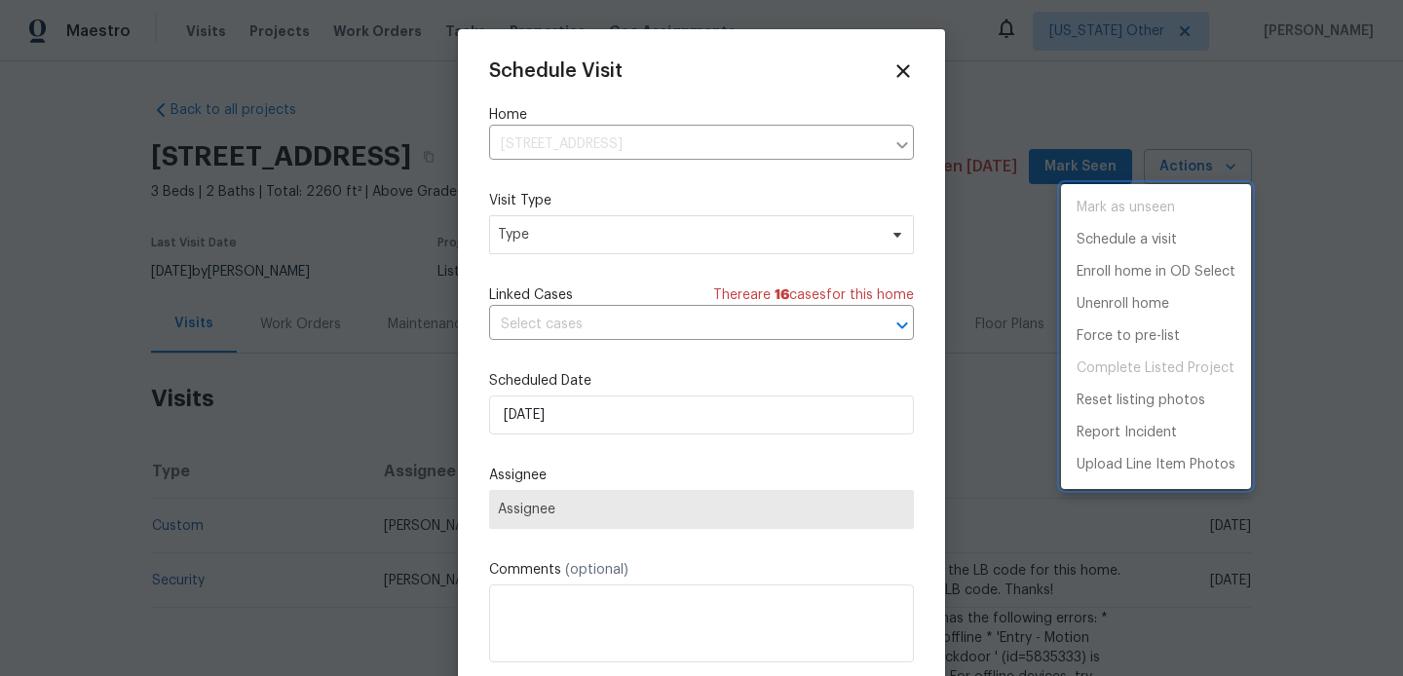
click at [703, 221] on div at bounding box center [701, 338] width 1403 height 676
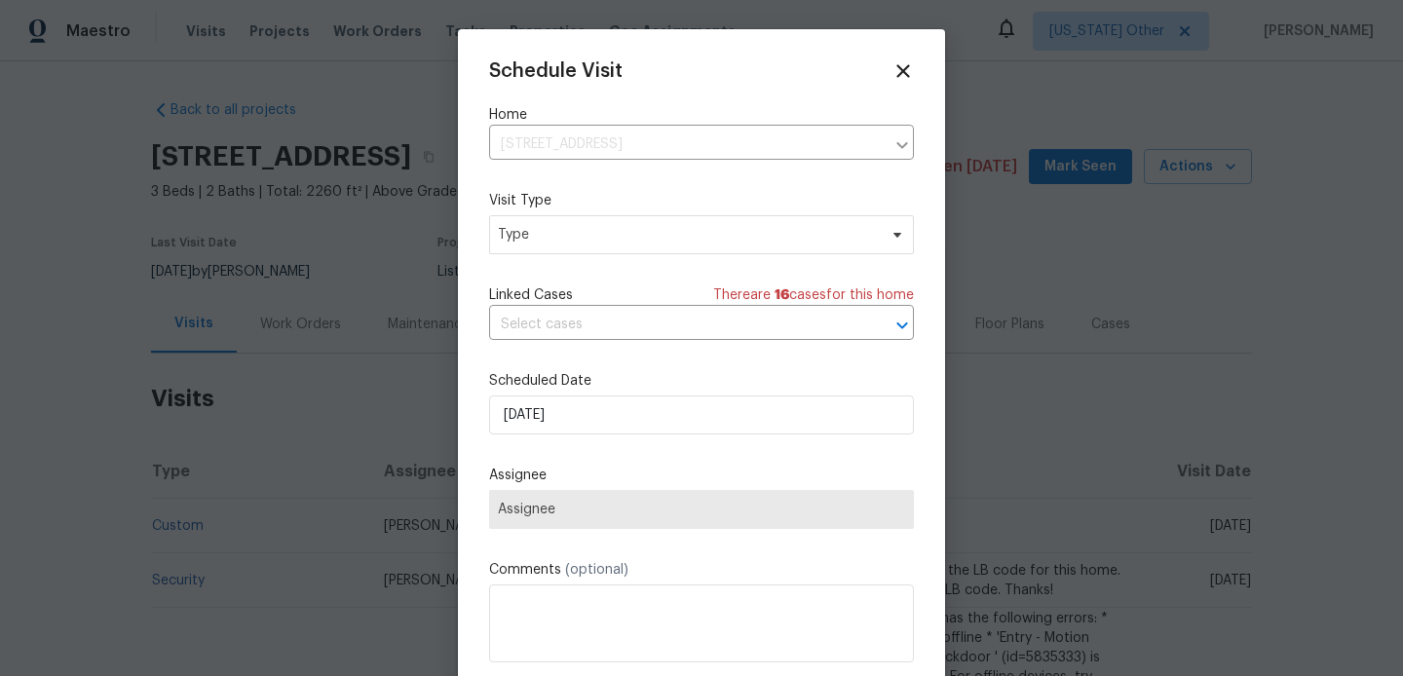
click at [648, 213] on div "Visit Type Type" at bounding box center [701, 222] width 425 height 63
click at [648, 215] on span "Type" at bounding box center [701, 234] width 425 height 39
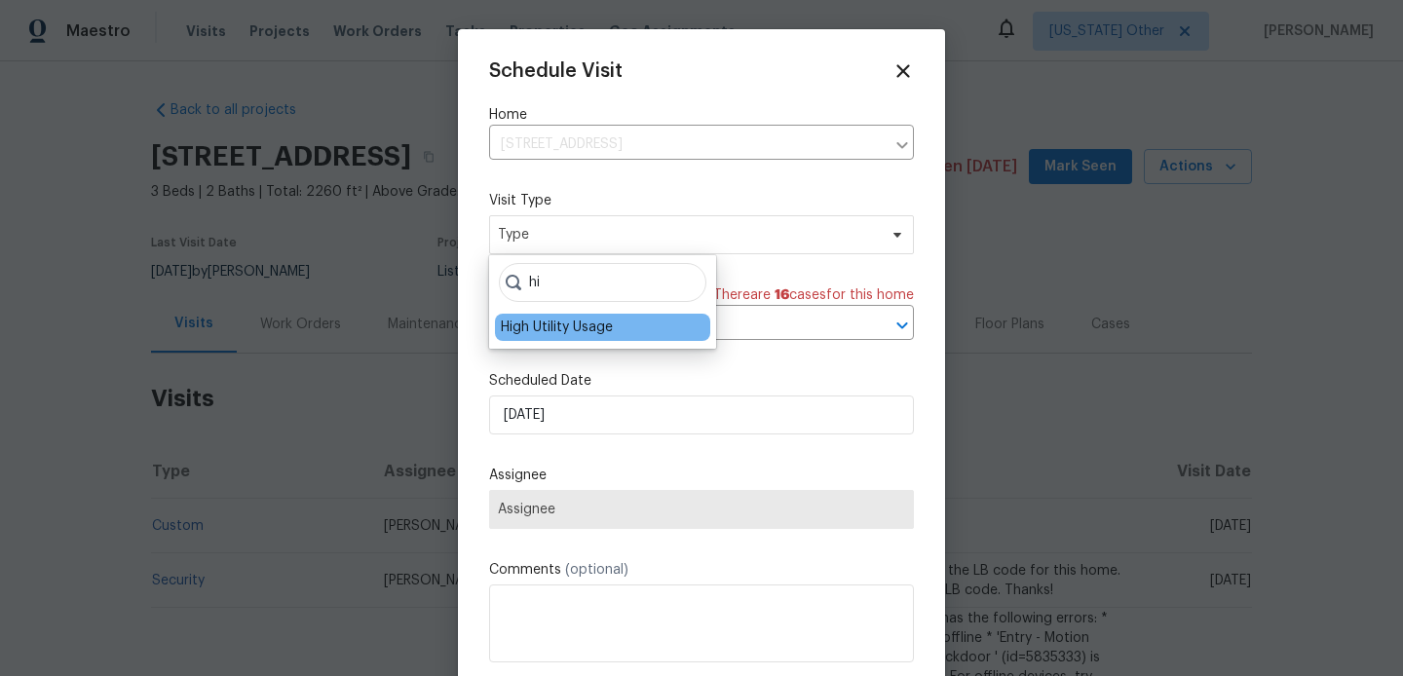
type input "hi"
click at [600, 332] on div "High Utility Usage" at bounding box center [557, 327] width 112 height 19
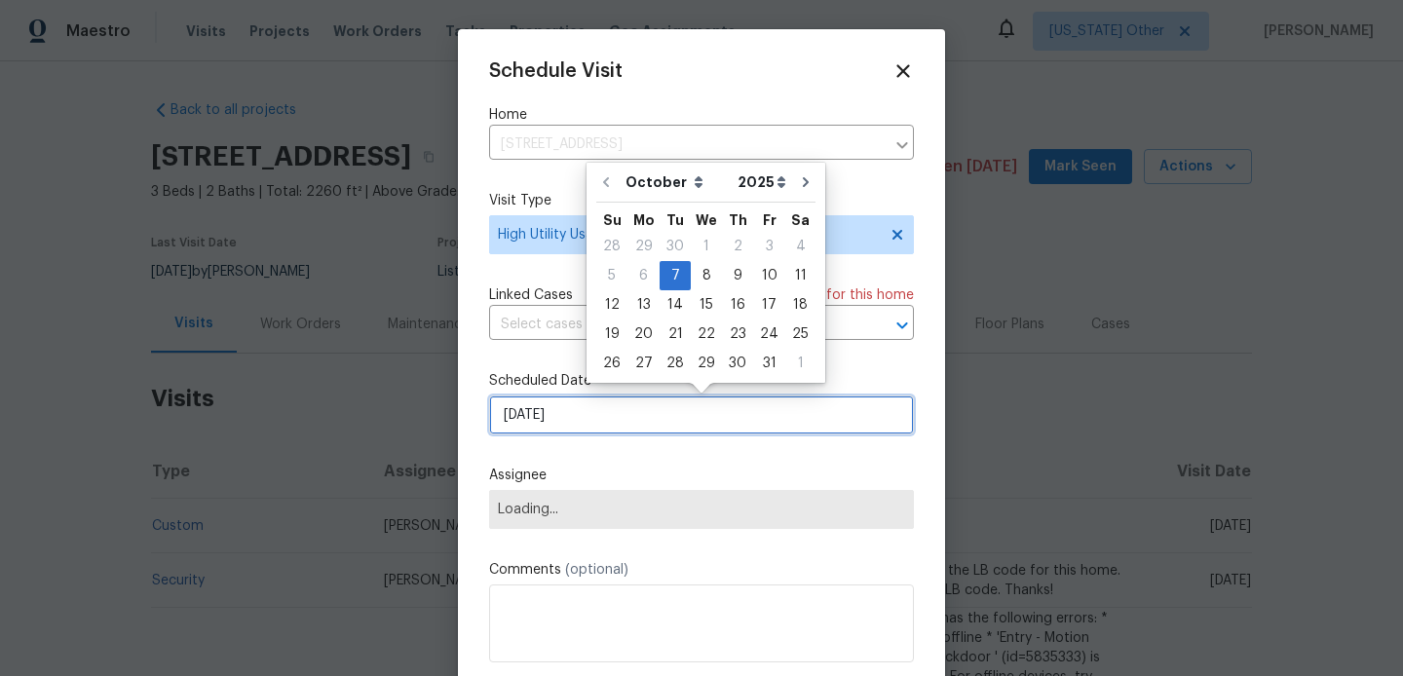
click at [586, 427] on input "07/10/2025" at bounding box center [701, 414] width 425 height 39
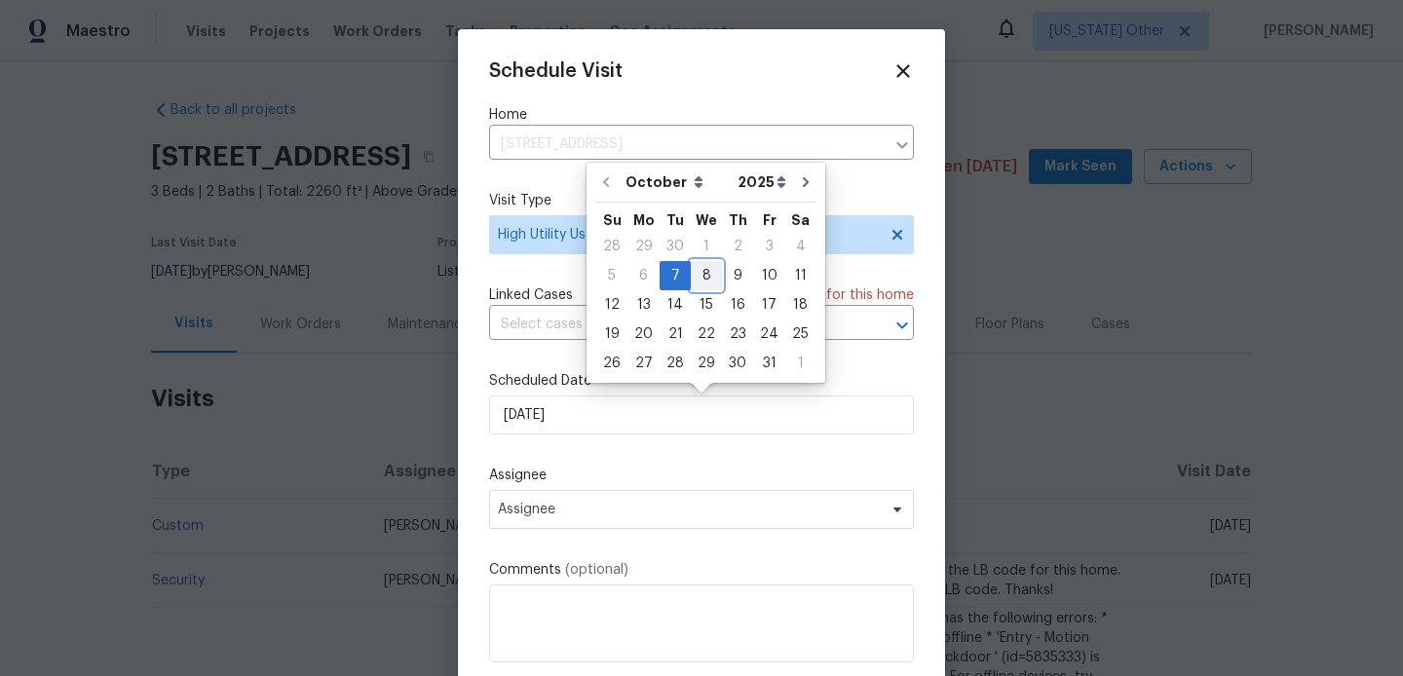
click at [697, 264] on div "8" at bounding box center [706, 275] width 31 height 27
type input "08/10/2025"
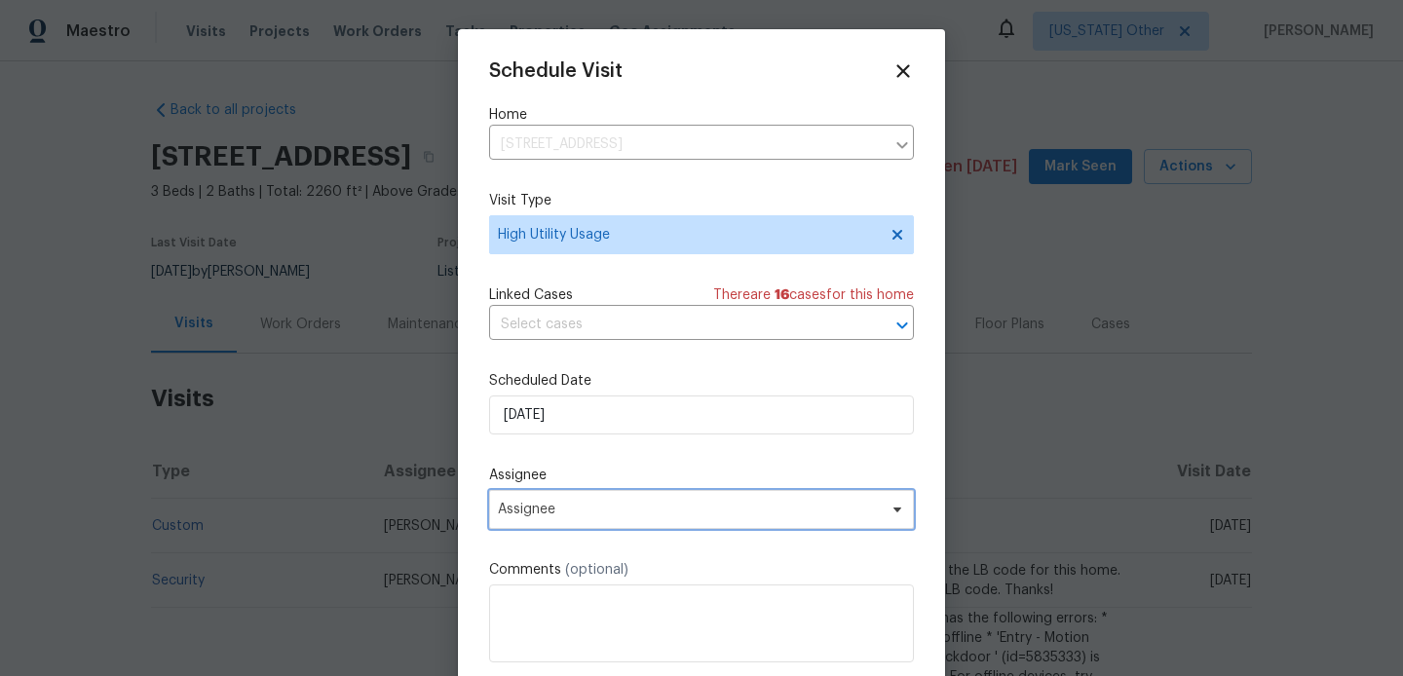
click at [559, 502] on span "Assignee" at bounding box center [701, 509] width 425 height 39
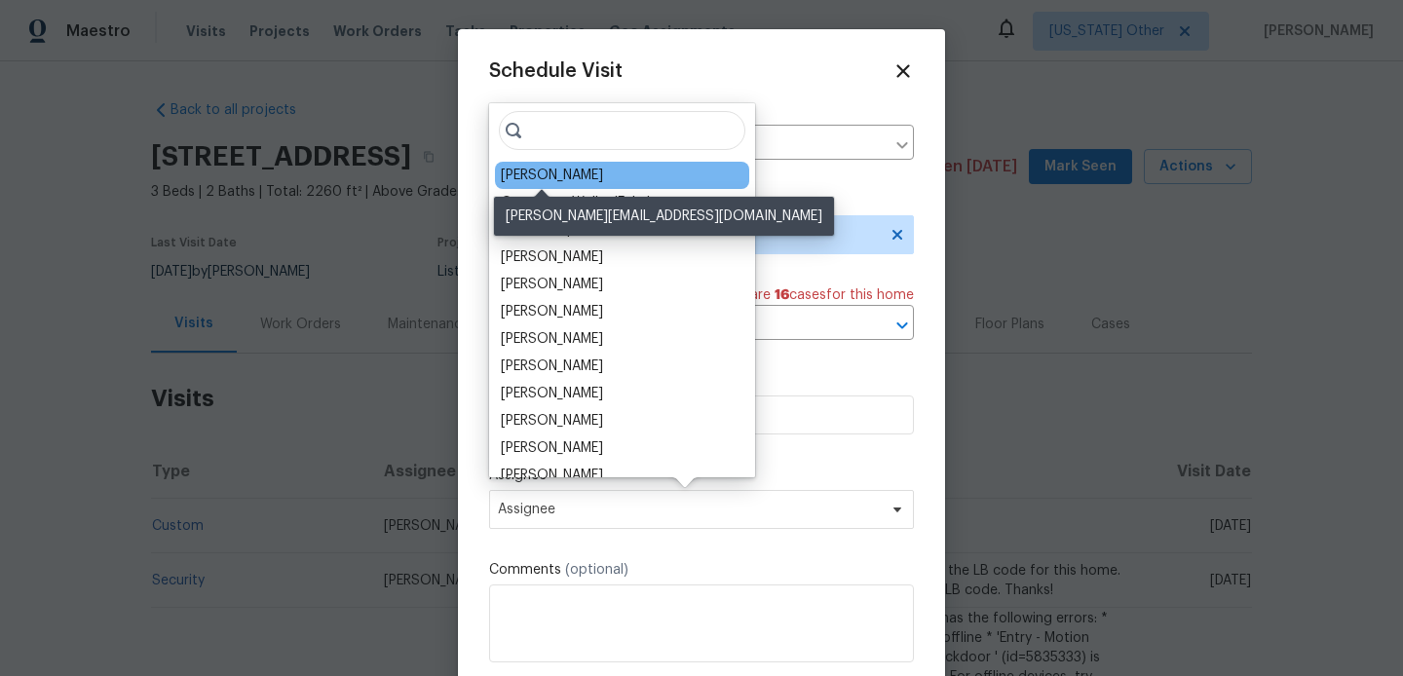
click at [546, 179] on div "Alicia Anices" at bounding box center [552, 175] width 102 height 19
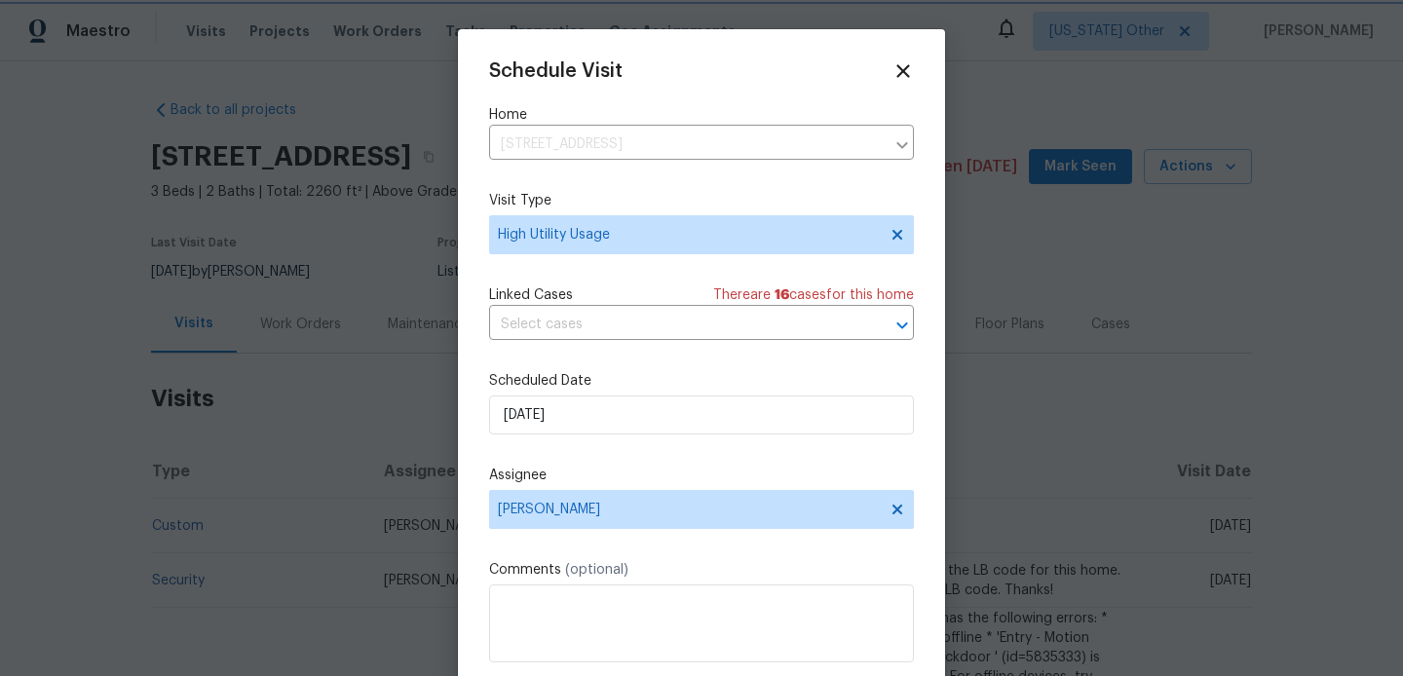
scroll to position [35, 0]
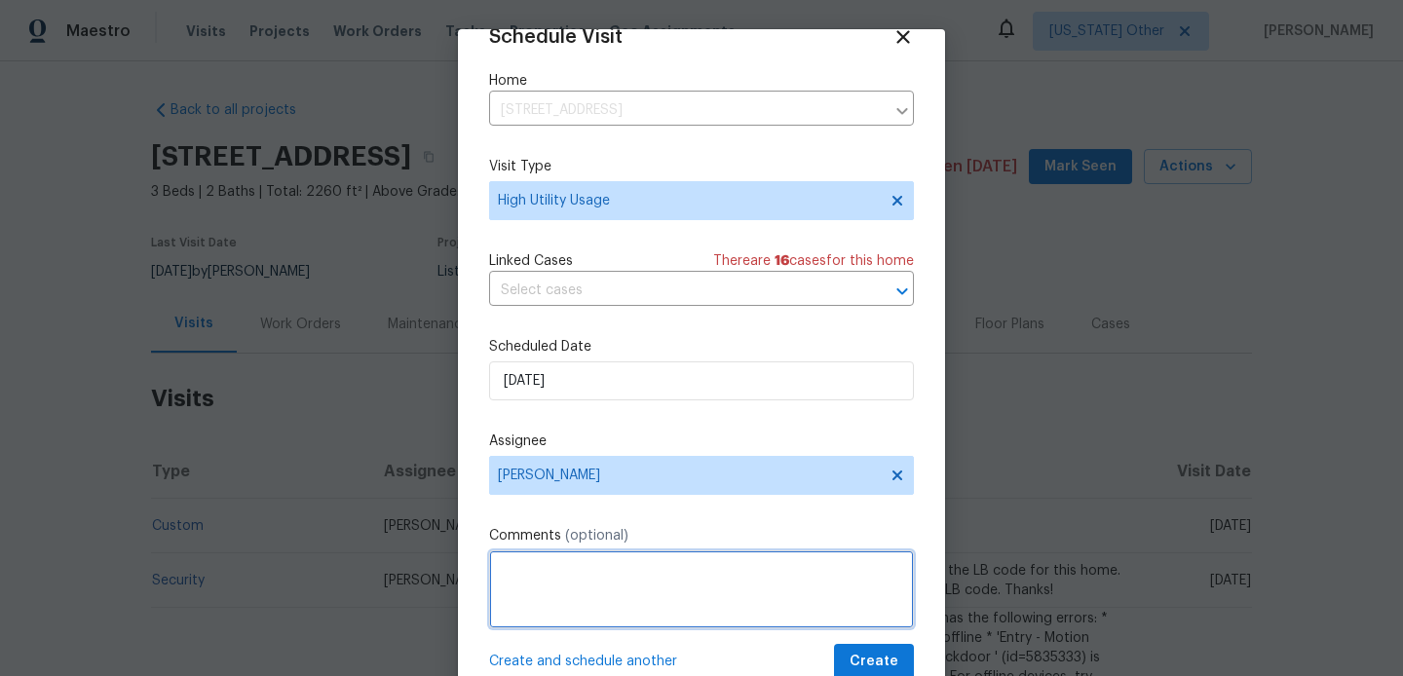
click at [583, 620] on textarea at bounding box center [701, 589] width 425 height 78
paste textarea "Hi team, we received a high-usage electric bill from a utility company for this…"
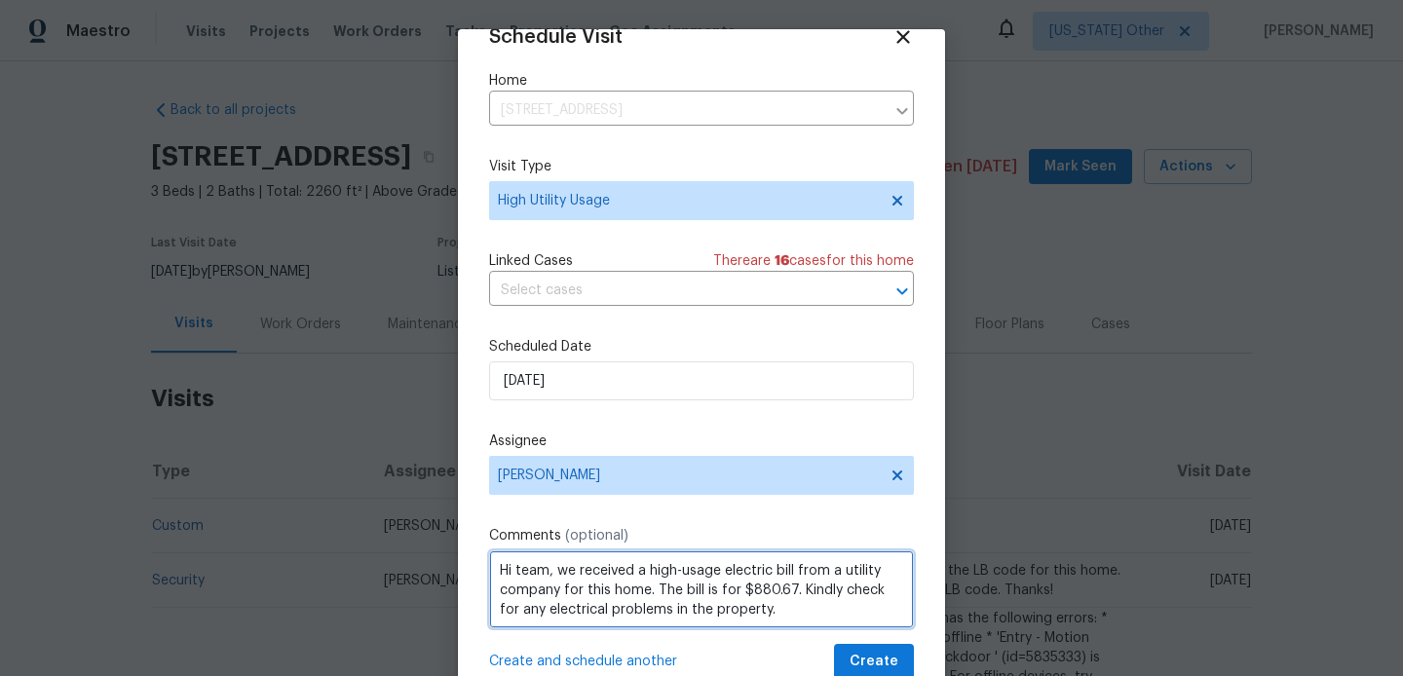
scroll to position [64, 0]
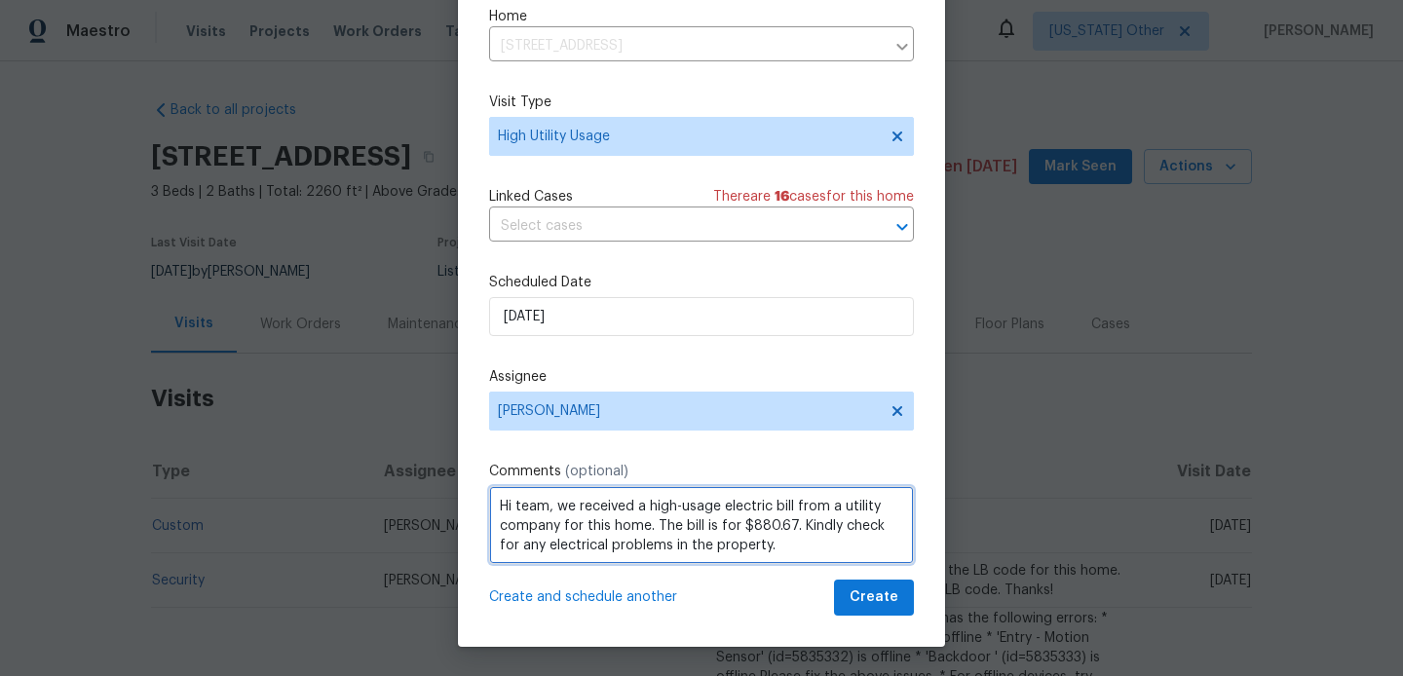
type textarea "Hi team, we received a high-usage electric bill from a utility company for this…"
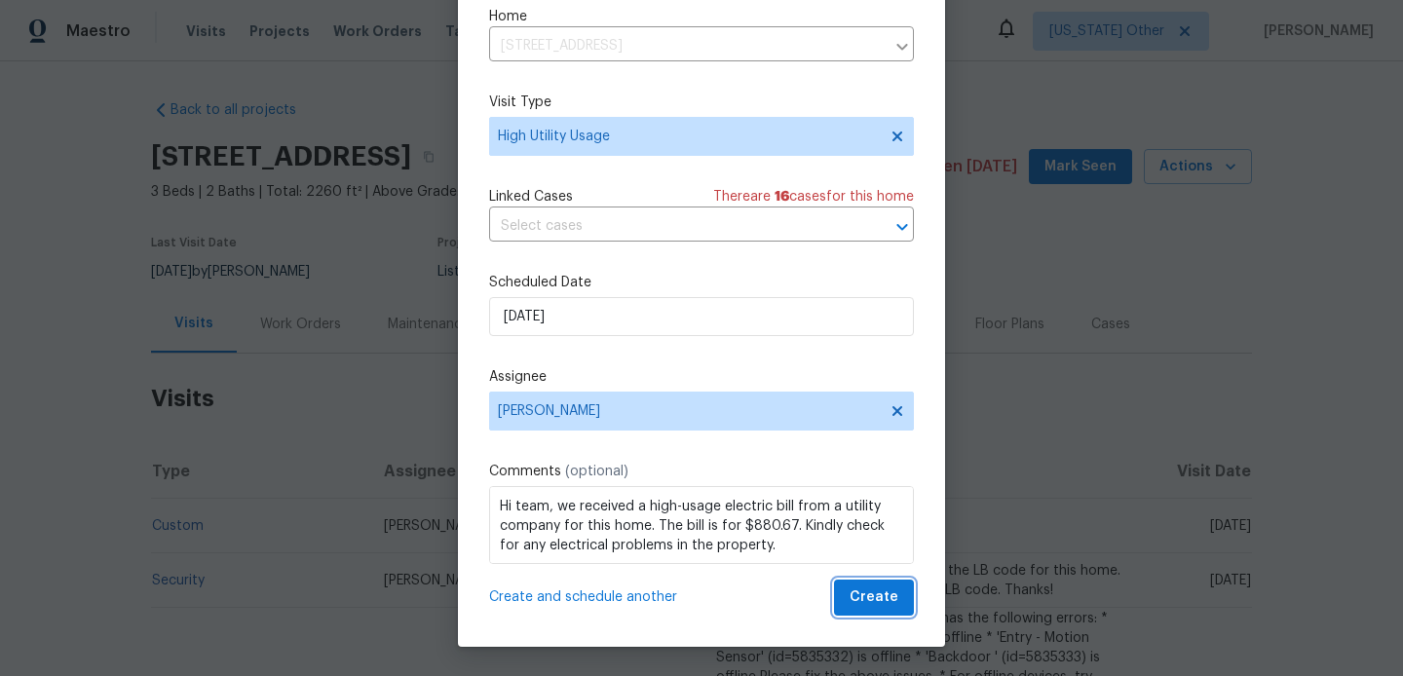
click at [868, 596] on span "Create" at bounding box center [873, 597] width 49 height 24
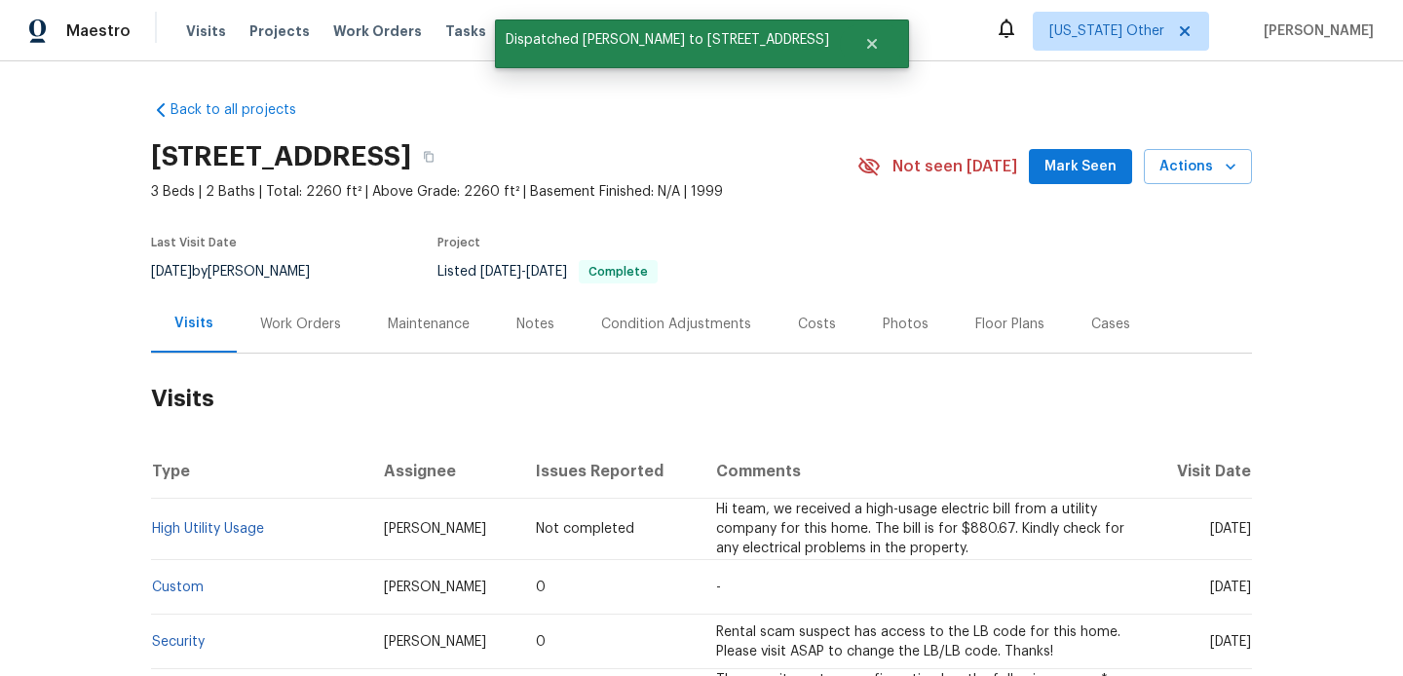
scroll to position [0, 0]
click at [183, 537] on td "High Utility Usage" at bounding box center [259, 529] width 217 height 61
click at [196, 522] on link "High Utility Usage" at bounding box center [208, 529] width 112 height 14
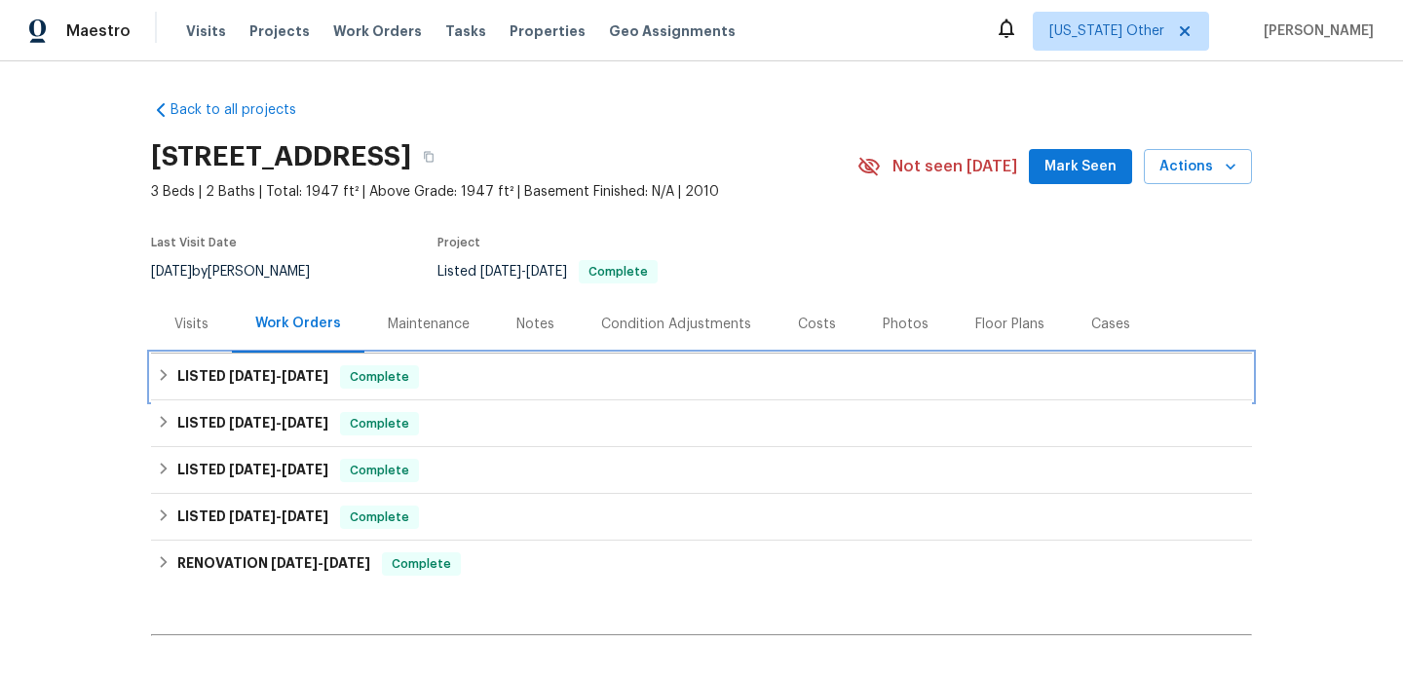
click at [549, 366] on div "LISTED [DATE] - [DATE] Complete" at bounding box center [701, 376] width 1089 height 23
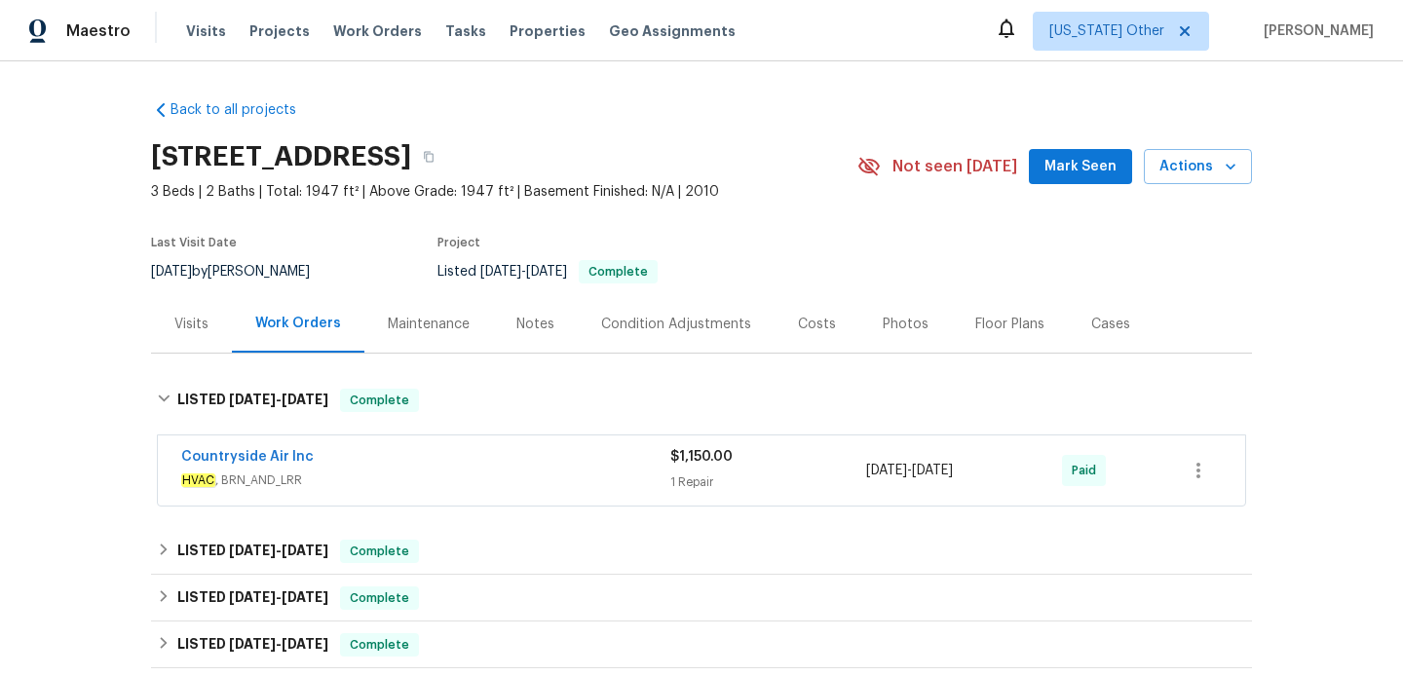
click at [556, 457] on div "Countryside Air Inc" at bounding box center [425, 458] width 489 height 23
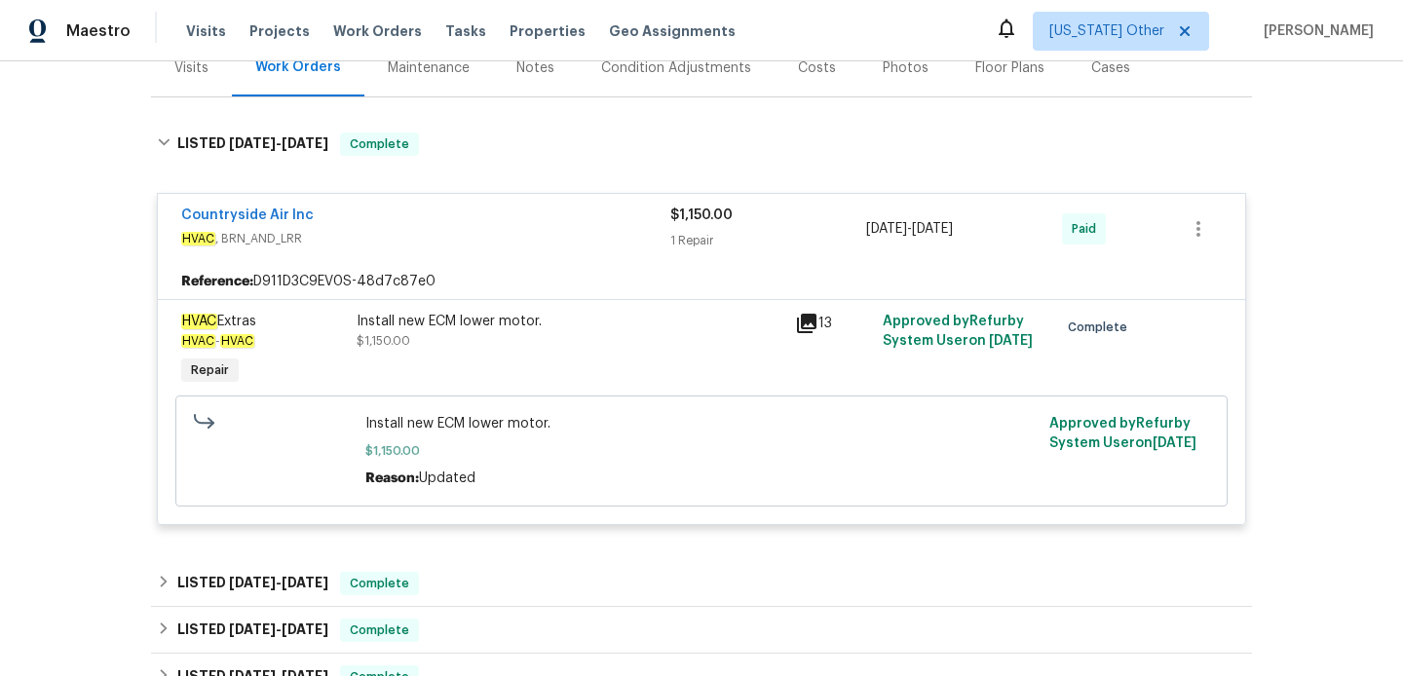
scroll to position [304, 0]
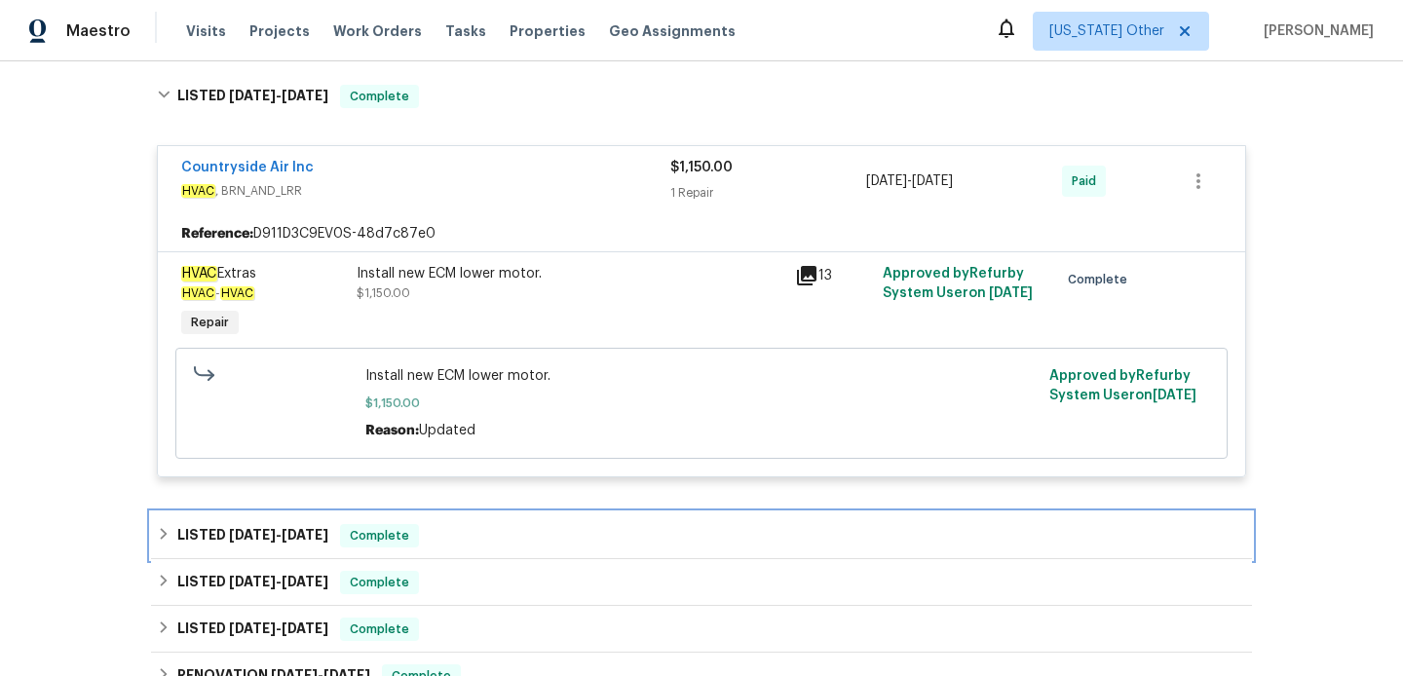
click at [511, 536] on div "LISTED [DATE] - [DATE] Complete" at bounding box center [701, 535] width 1089 height 23
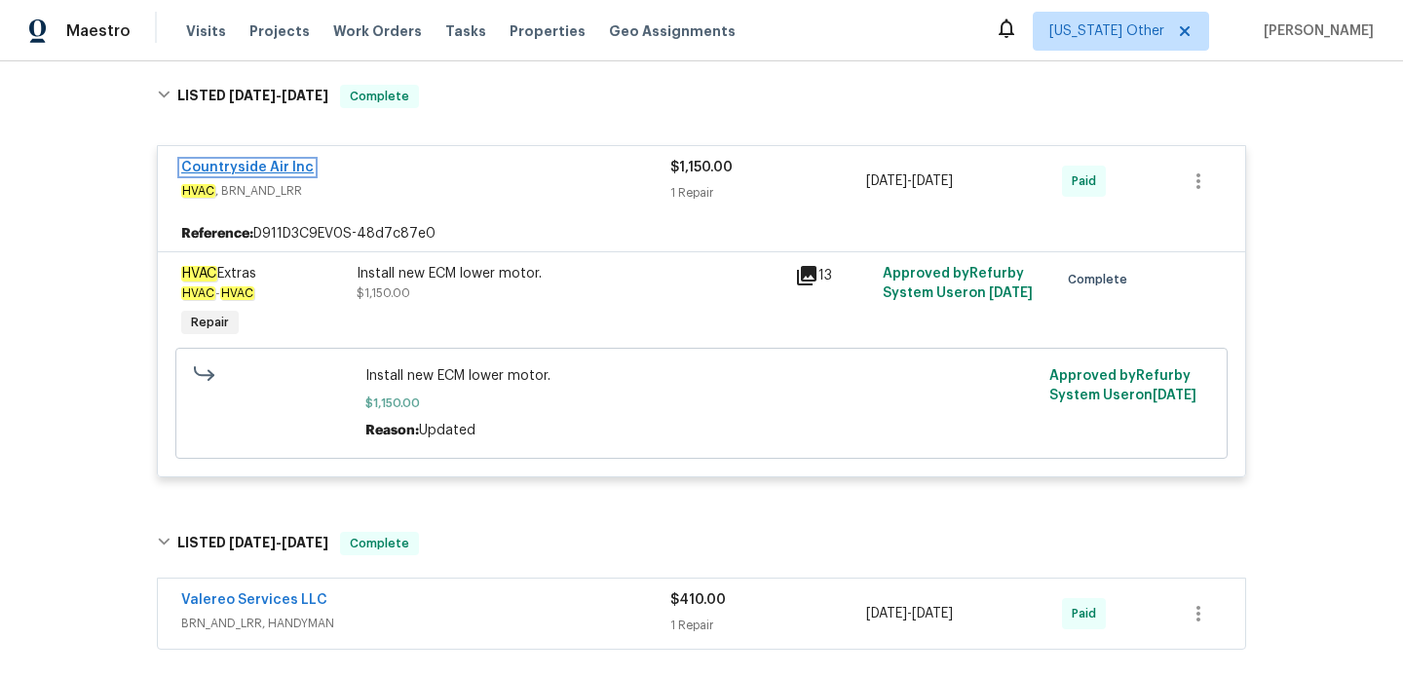
click at [298, 170] on link "Countryside Air Inc" at bounding box center [247, 168] width 132 height 14
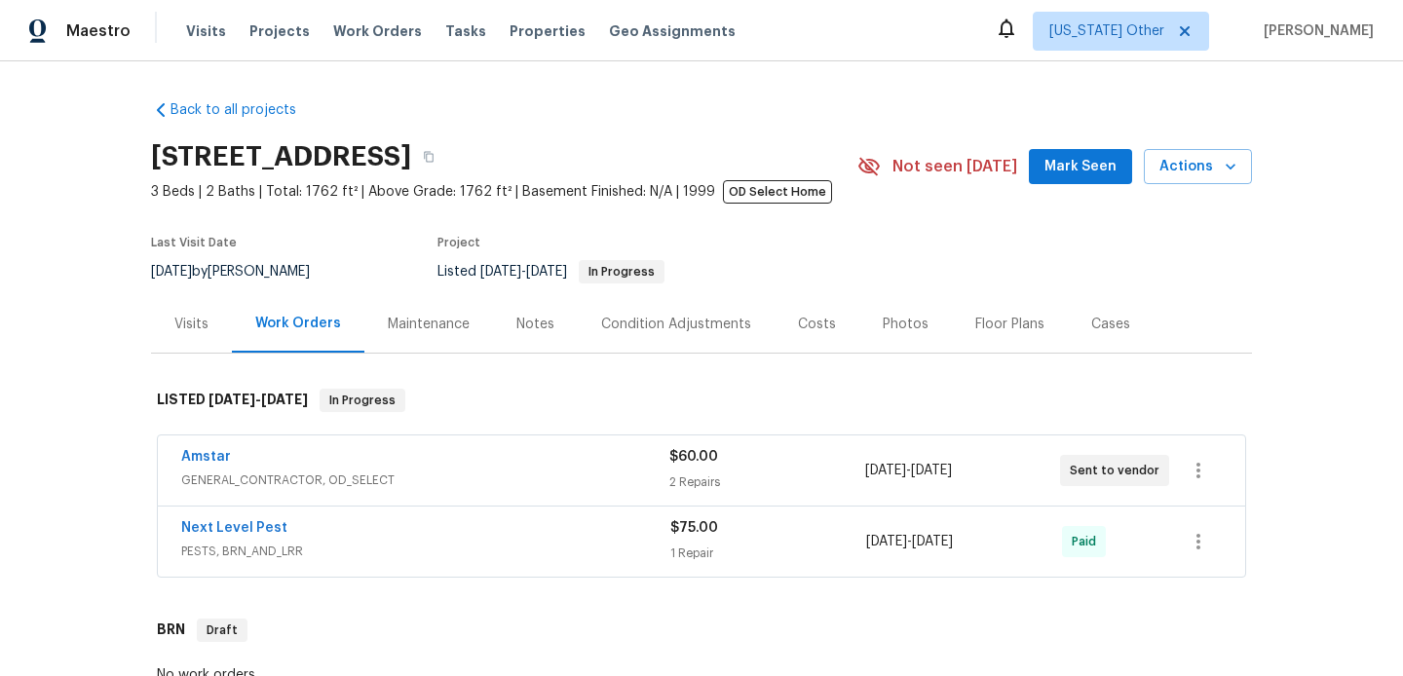
click at [540, 456] on div "Amstar" at bounding box center [425, 458] width 488 height 23
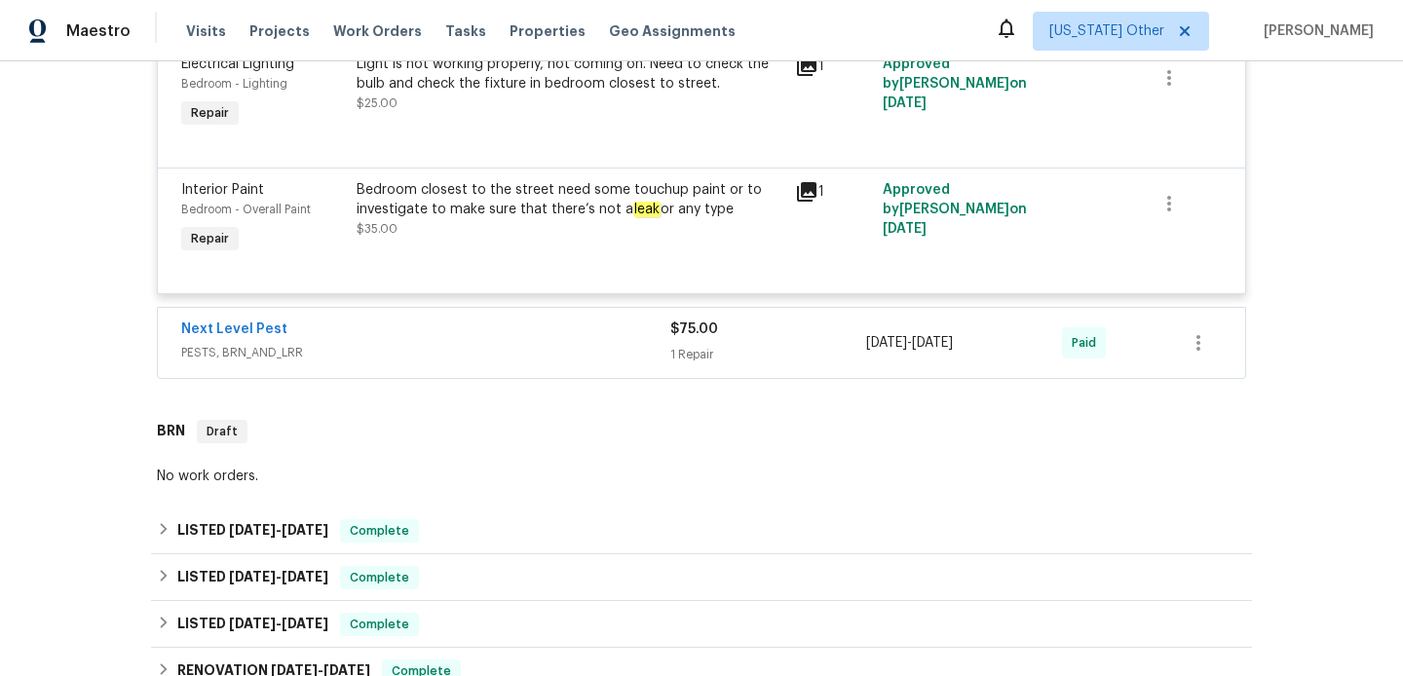
scroll to position [516, 0]
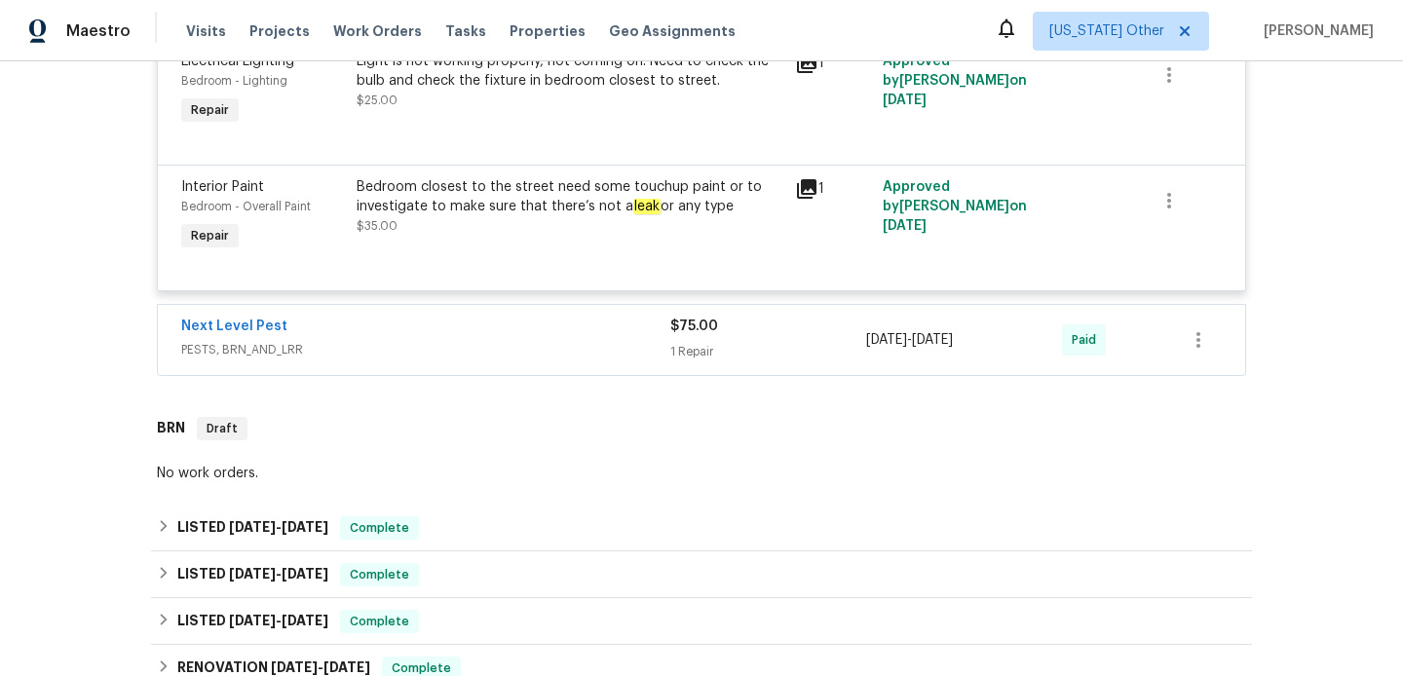
click at [557, 338] on div "Next Level Pest" at bounding box center [425, 328] width 489 height 23
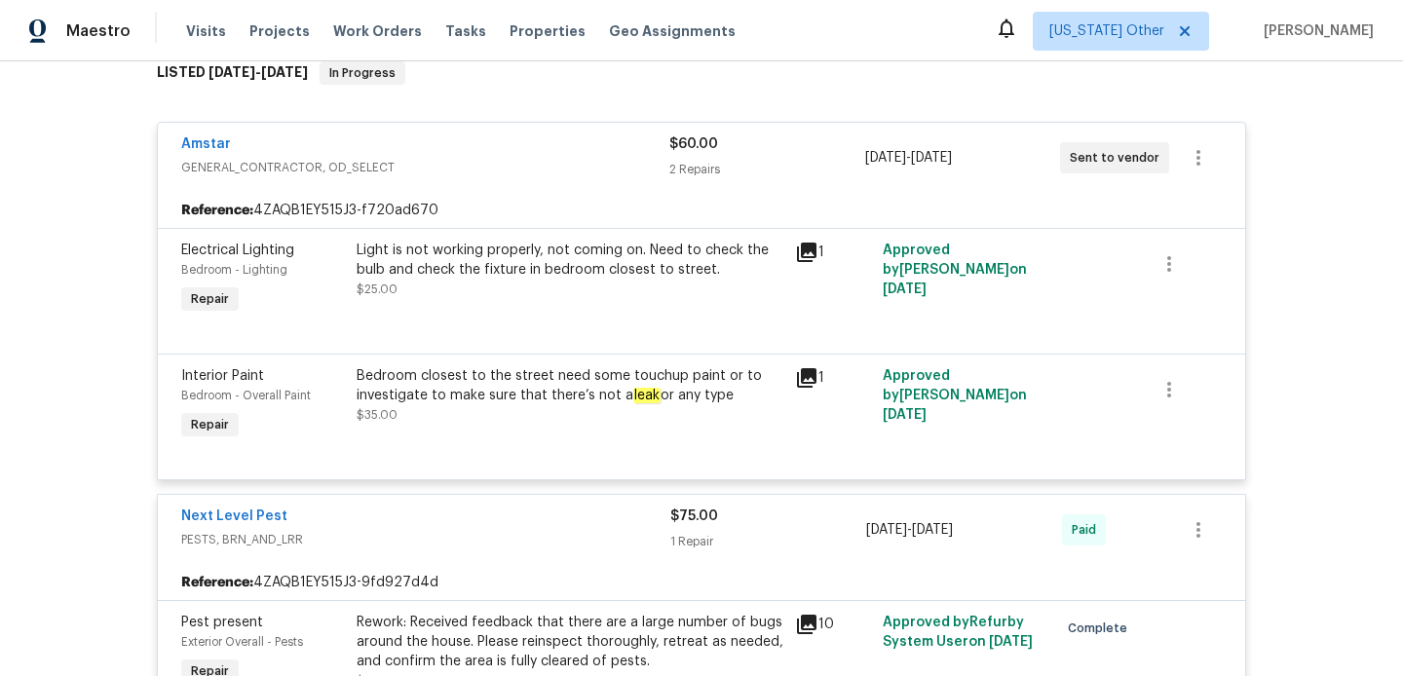
scroll to position [336, 0]
